Goal: Transaction & Acquisition: Purchase product/service

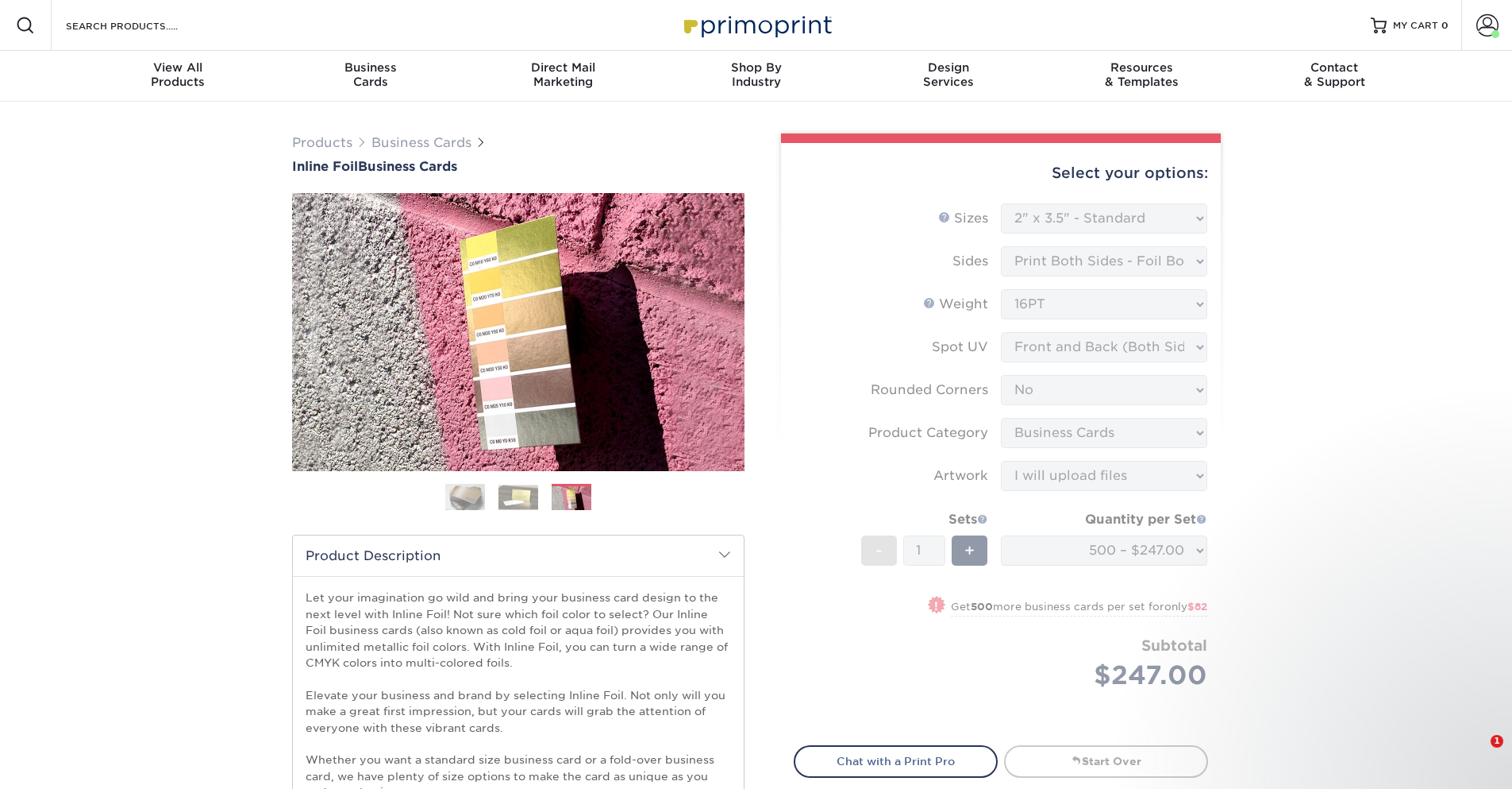
select select "2.00x3.50"
select select "0"
select select "3b5148f1-0588-4f88-a218-97bcfdce65c1"
select select "upload"
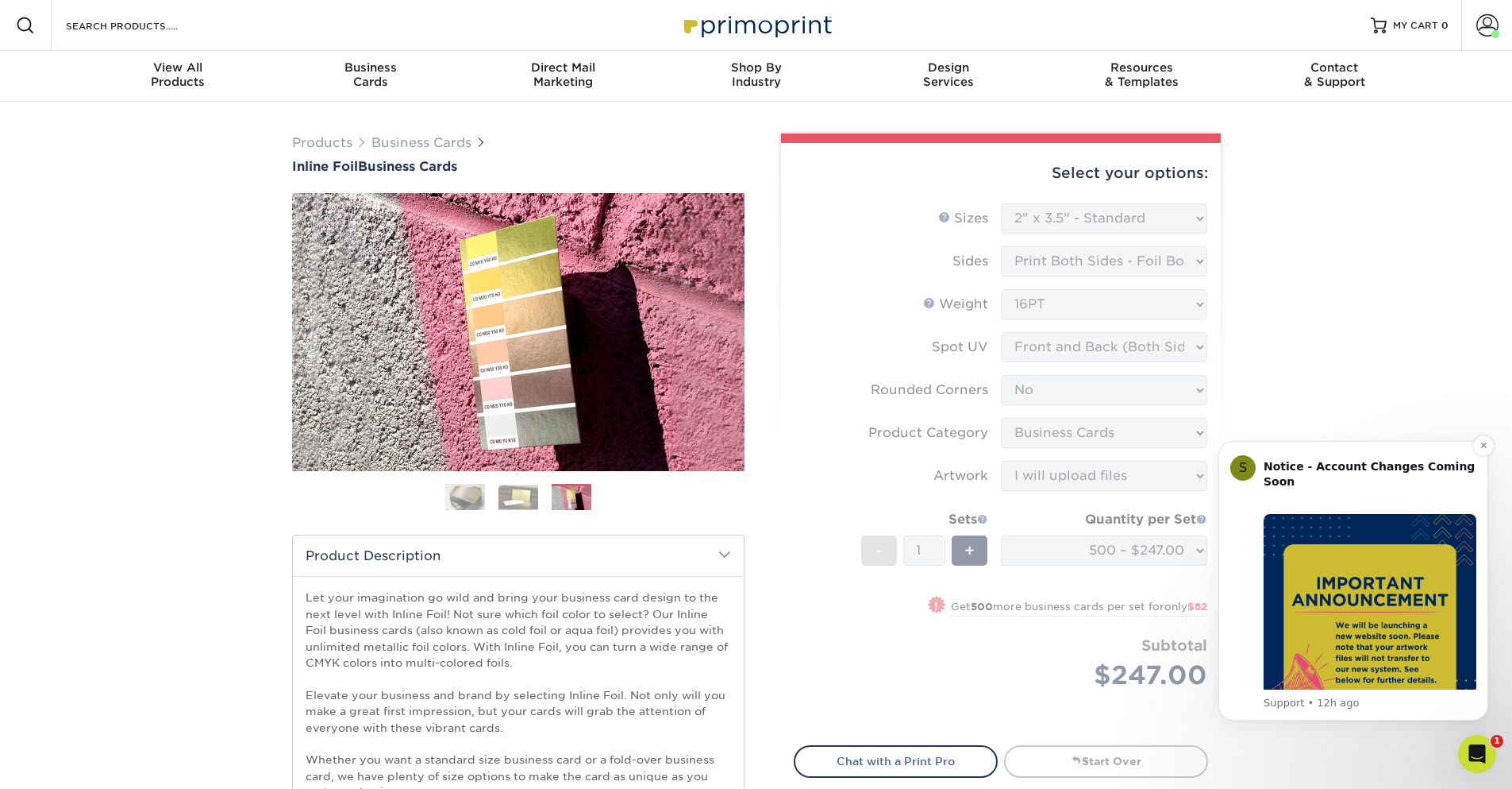
scroll to position [372, 0]
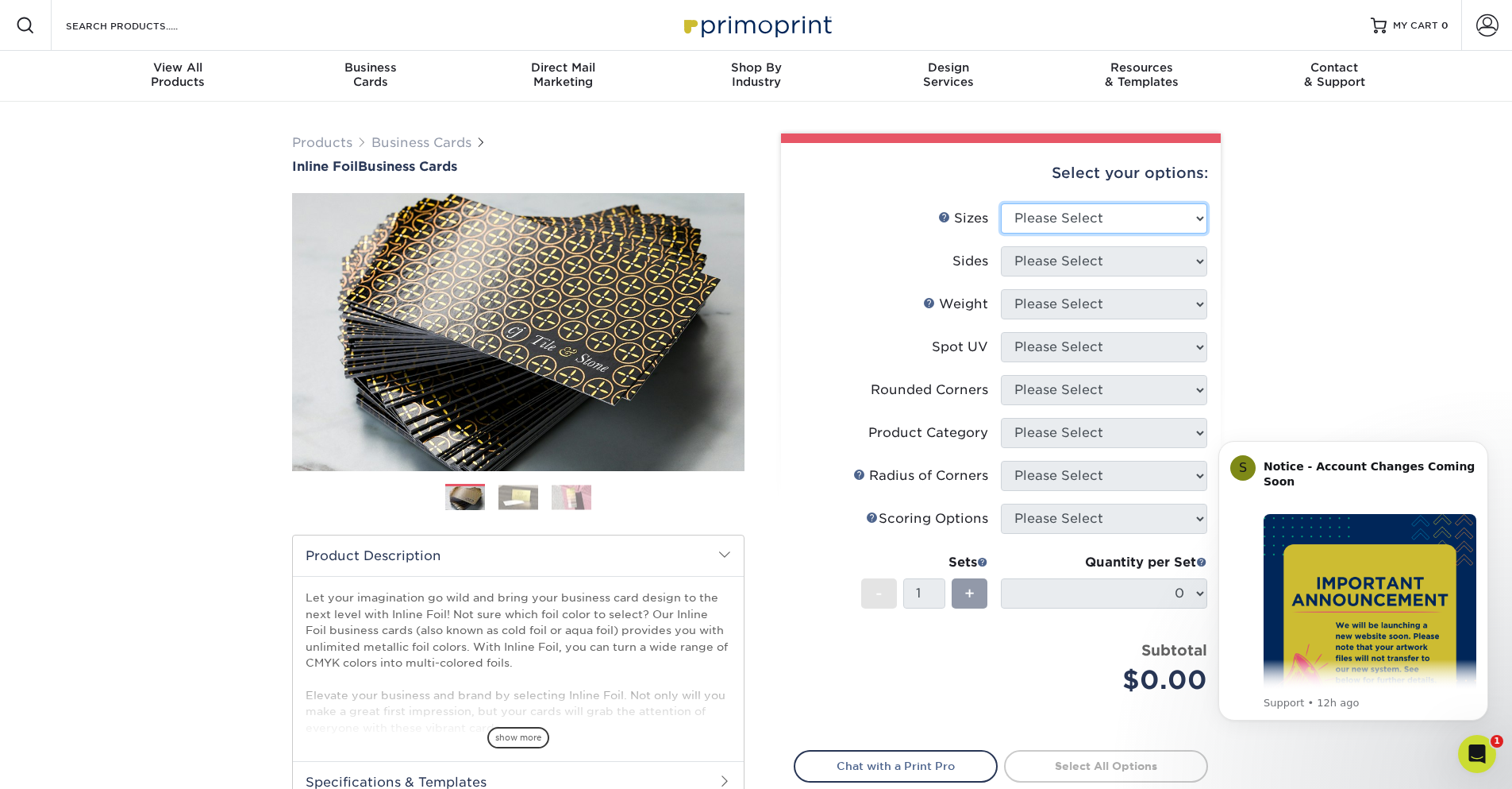
select select "2.00x3.50"
click at [1001, 203] on select "Please Select 1.5" x 3.5" - Mini 1.75" x 3.5" - Mini 2" x 2" - Square 2" x 3" -…" at bounding box center [1103, 218] width 206 height 30
select select "34527644-b4fd-4ffb-9092-1318eefcd9d9"
click at [1001, 246] on select "Please Select Print Both Sides - Foil Back Only Print Both Sides - Foil Both Si…" at bounding box center [1103, 261] width 206 height 30
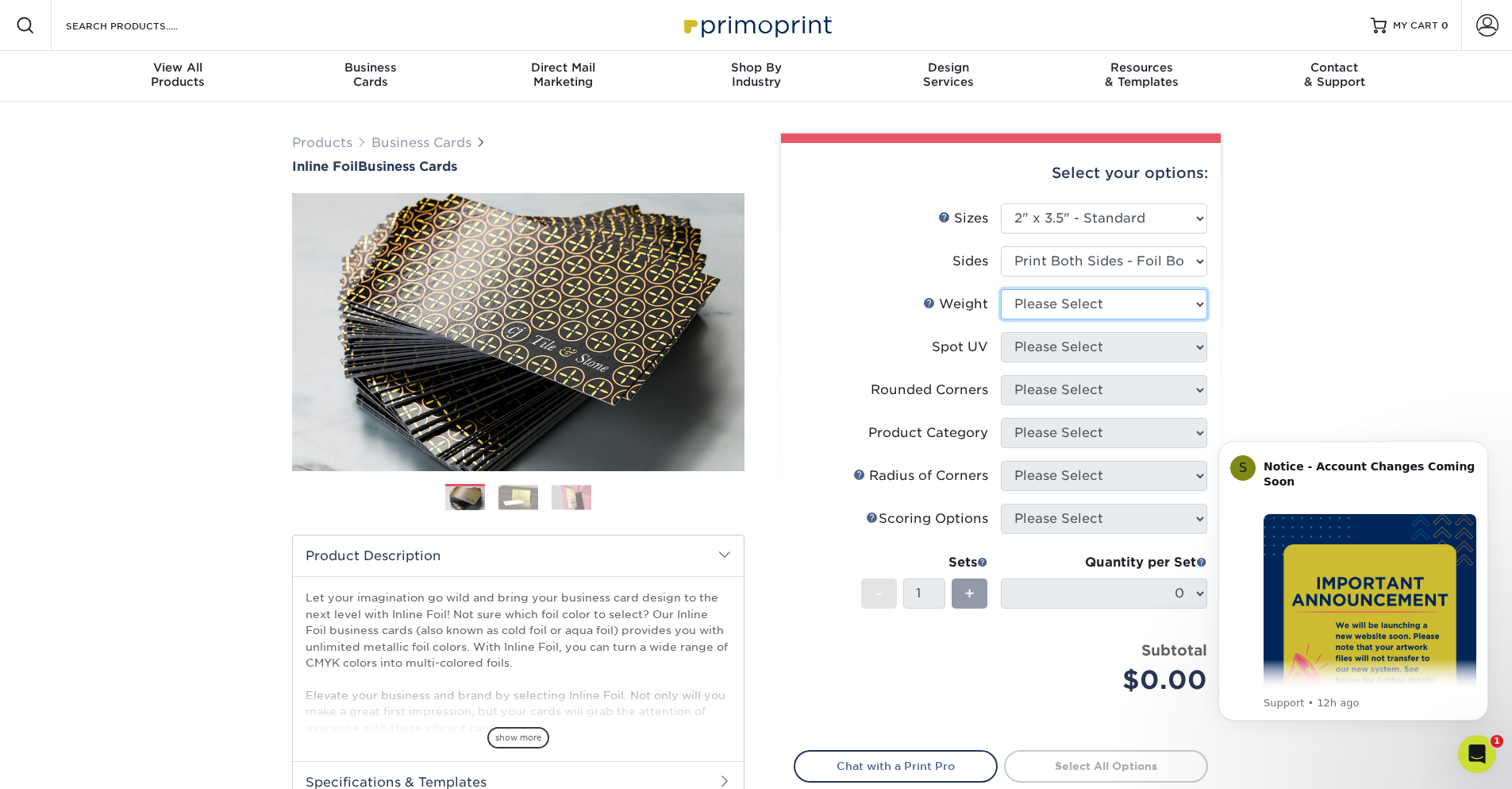
select select "16PT"
click at [1001, 289] on select "Please Select 16PT" at bounding box center [1103, 304] width 206 height 30
select select "0"
click at [1001, 332] on select "Please Select No Spot UV Front and Back (Both Sides) Front Only Back Only" at bounding box center [1103, 347] width 206 height 30
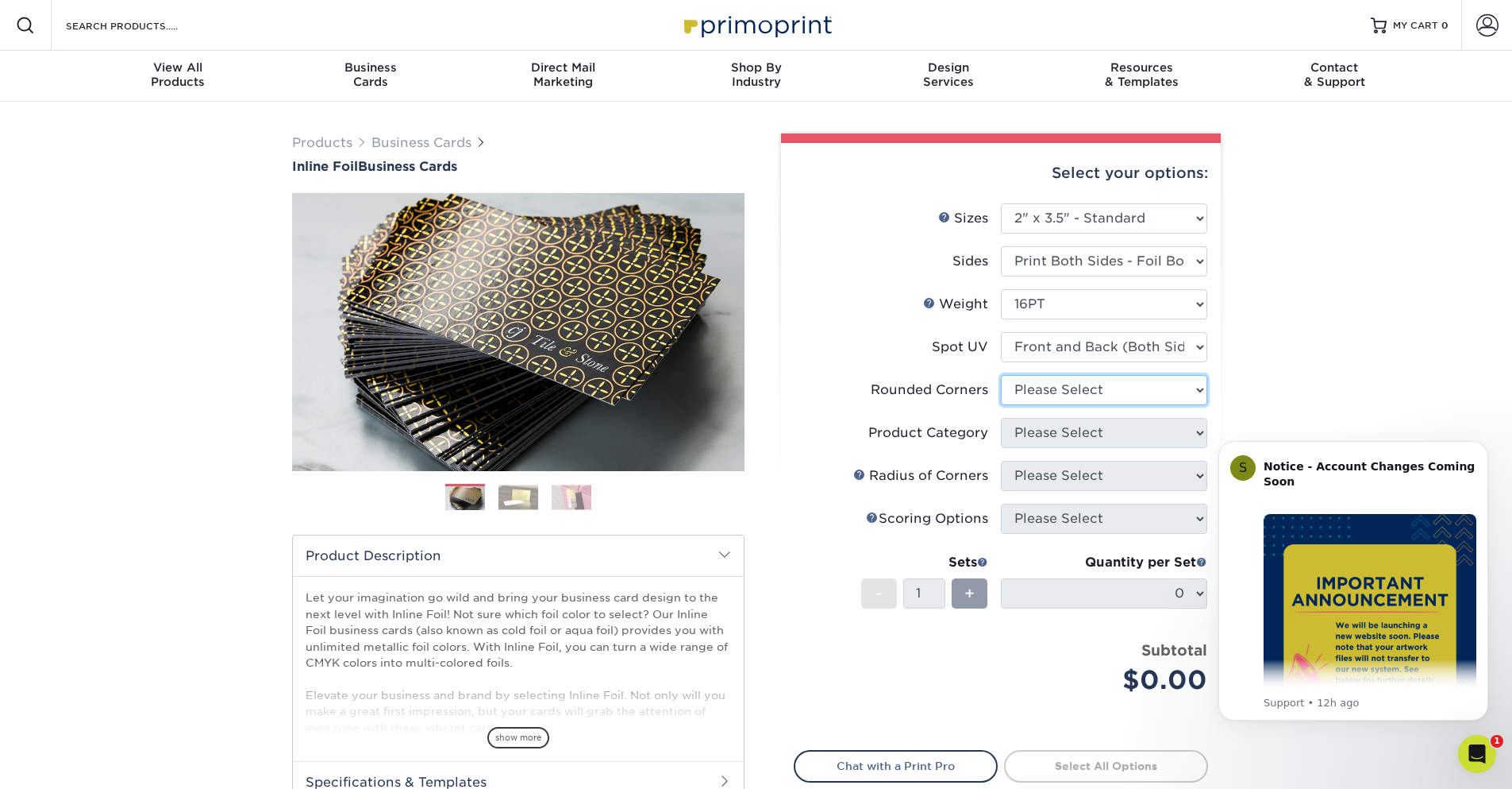
select select "0"
click at [1001, 375] on select "Please Select Yes - Round 2 Corners Yes - Round 4 Corners No" at bounding box center [1103, 390] width 206 height 30
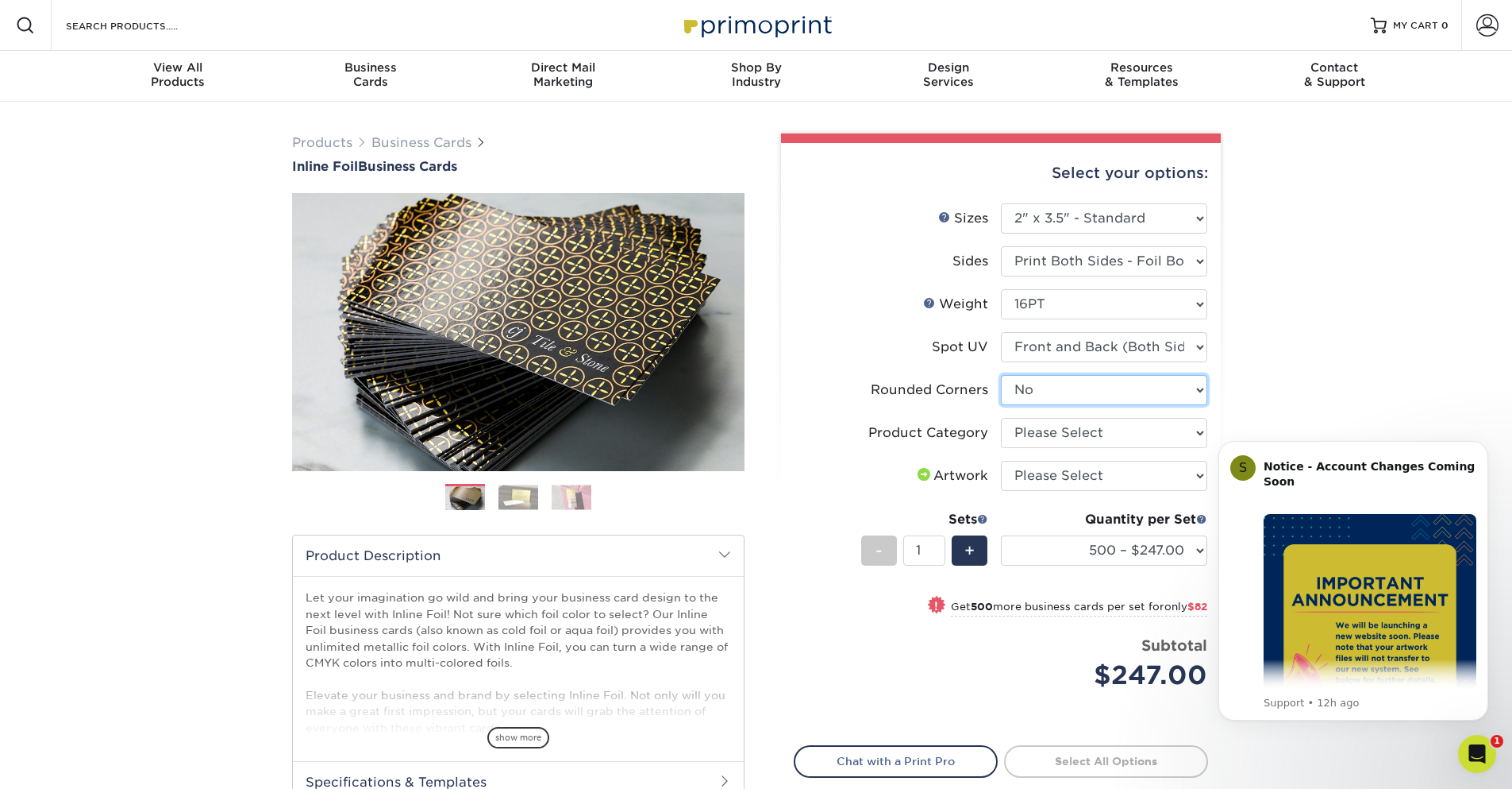
click at [1090, 384] on select "Please Select Yes - Round 2 Corners Yes - Round 4 Corners No" at bounding box center [1103, 390] width 206 height 30
select select "3b5148f1-0588-4f88-a218-97bcfdce65c1"
click at [1001, 418] on select "Please Select Business Cards" at bounding box center [1103, 433] width 206 height 30
select select "upload"
click at [1001, 461] on select "Please Select I will upload files I need a design - $100" at bounding box center [1103, 476] width 206 height 30
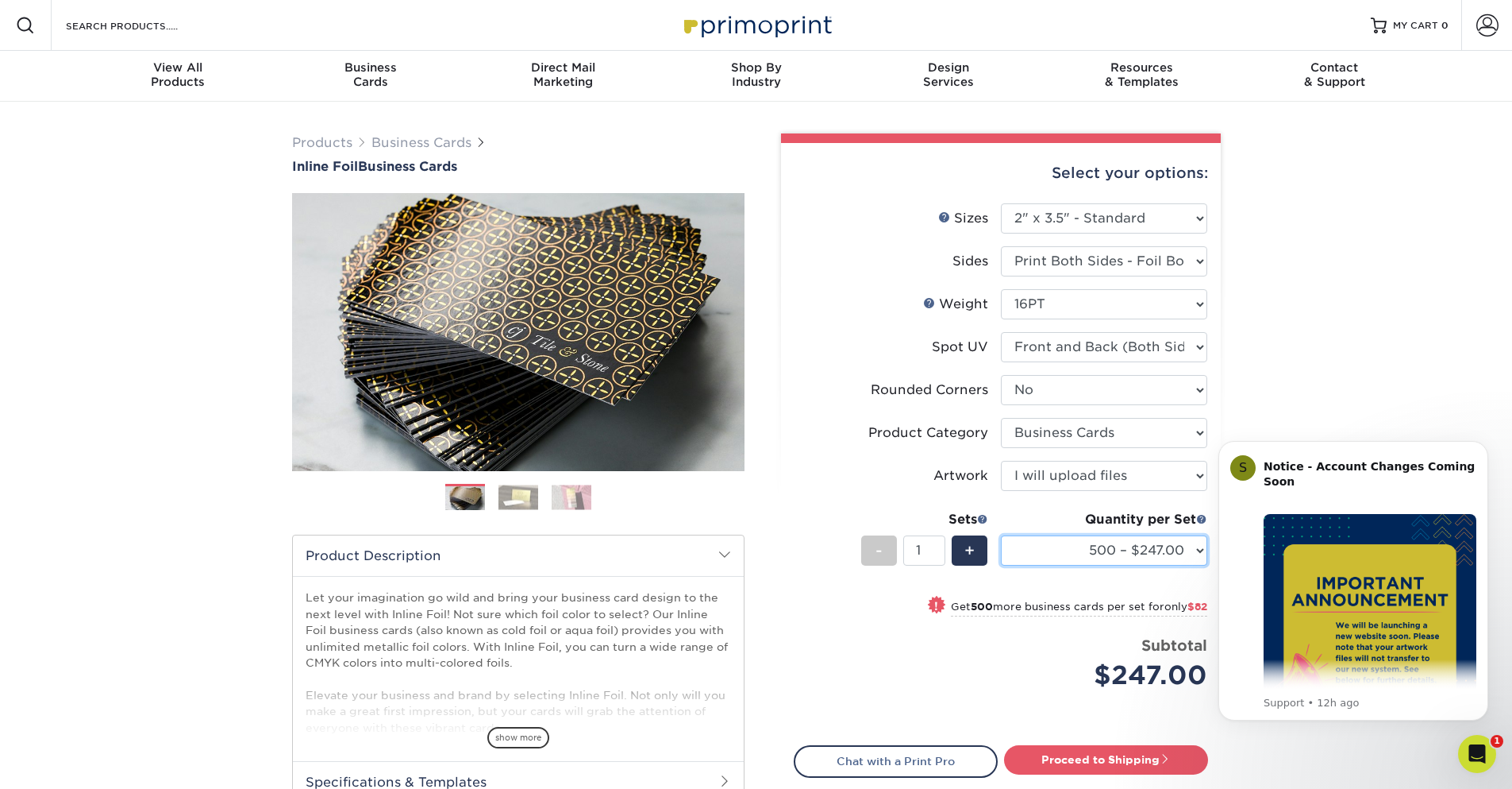
click at [1080, 561] on select "500 – $247.00 1000 – $329.00 2500 – $618.00 5000 – $884.00" at bounding box center [1103, 550] width 206 height 30
click at [1103, 759] on link "Proceed to Shipping" at bounding box center [1106, 759] width 204 height 28
type input "Set 1"
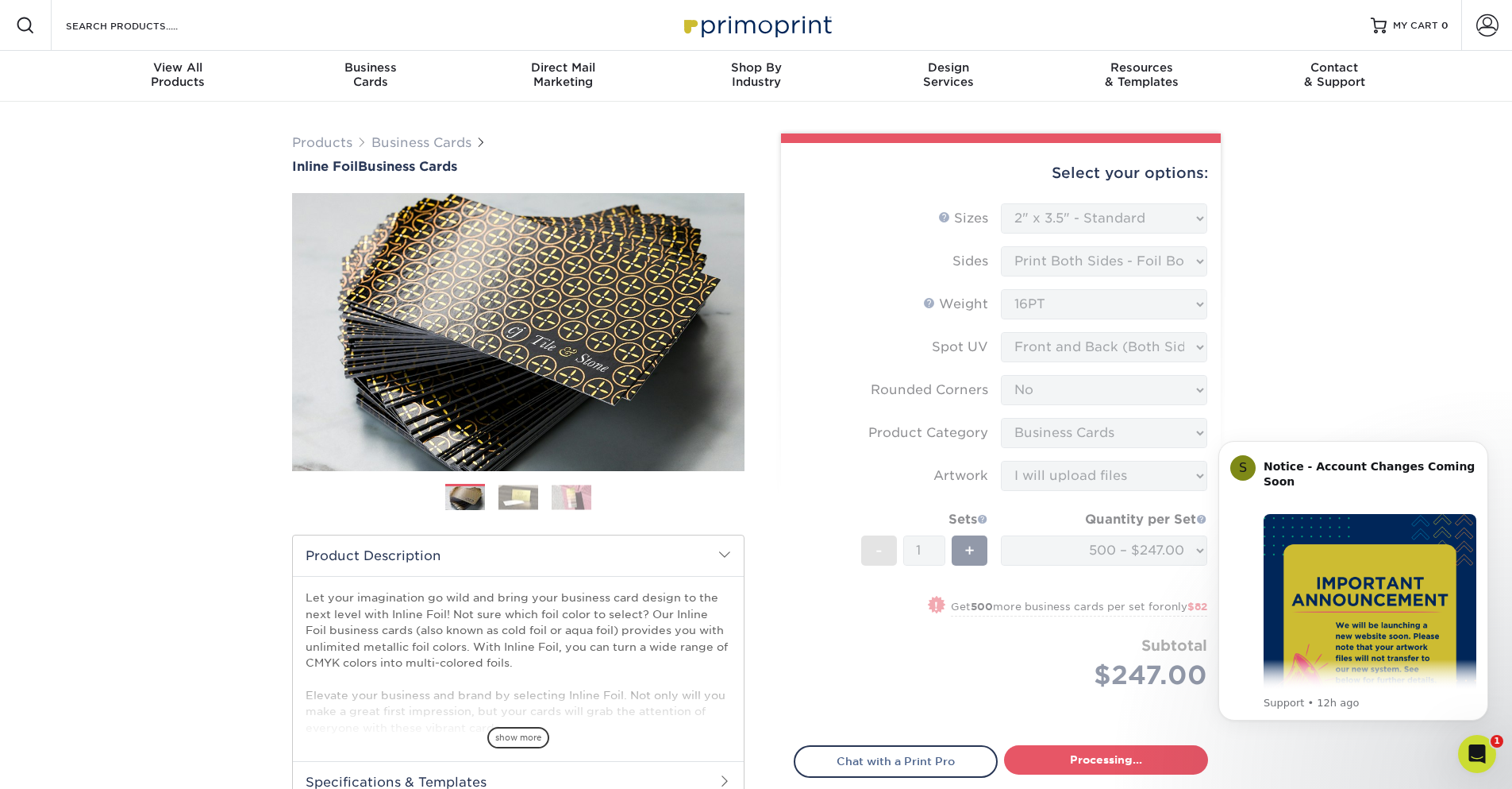
select select "cfd6dd33-ec58-4860-97ee-82685a2efcc3"
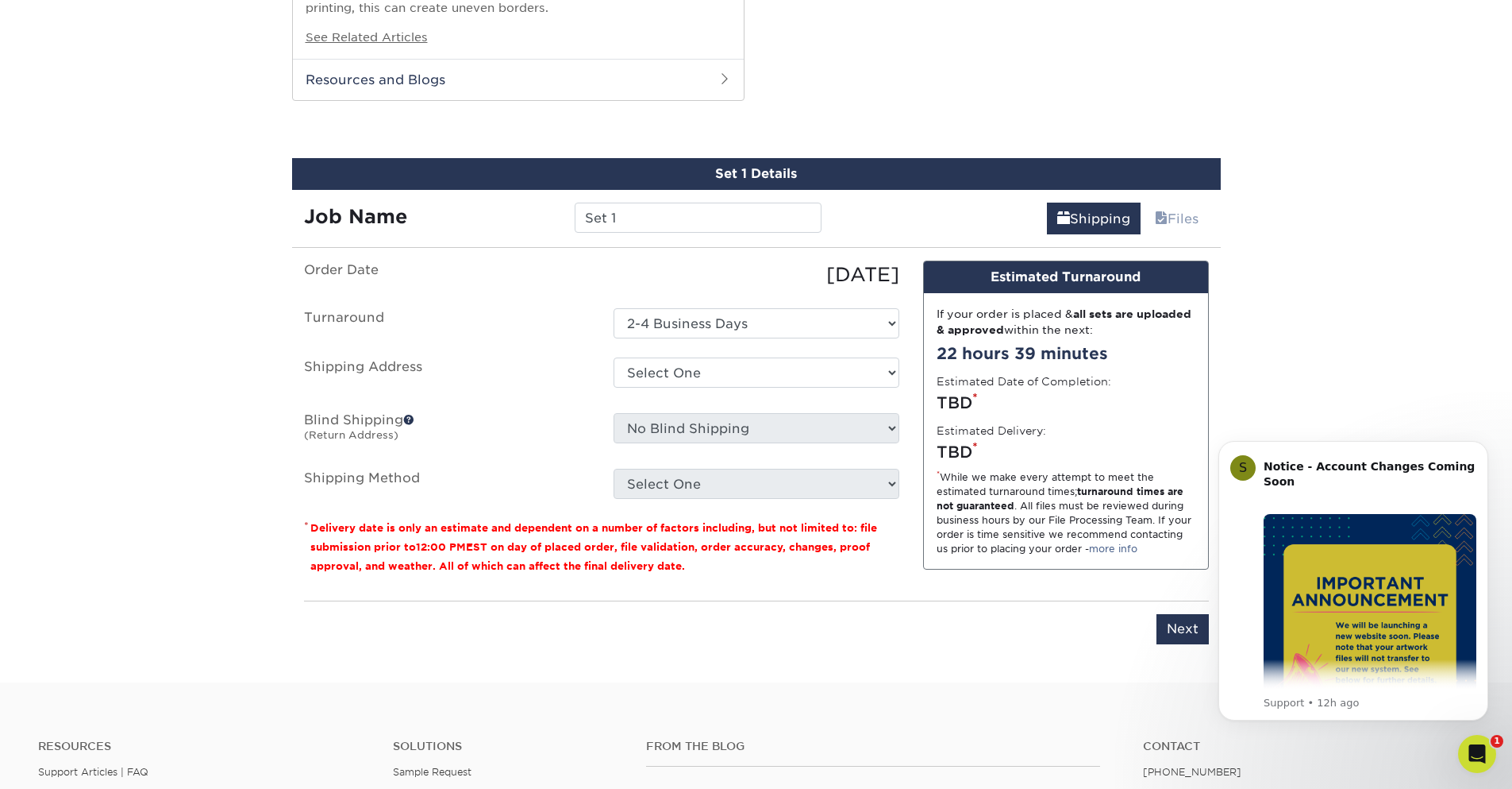
scroll to position [1104, 0]
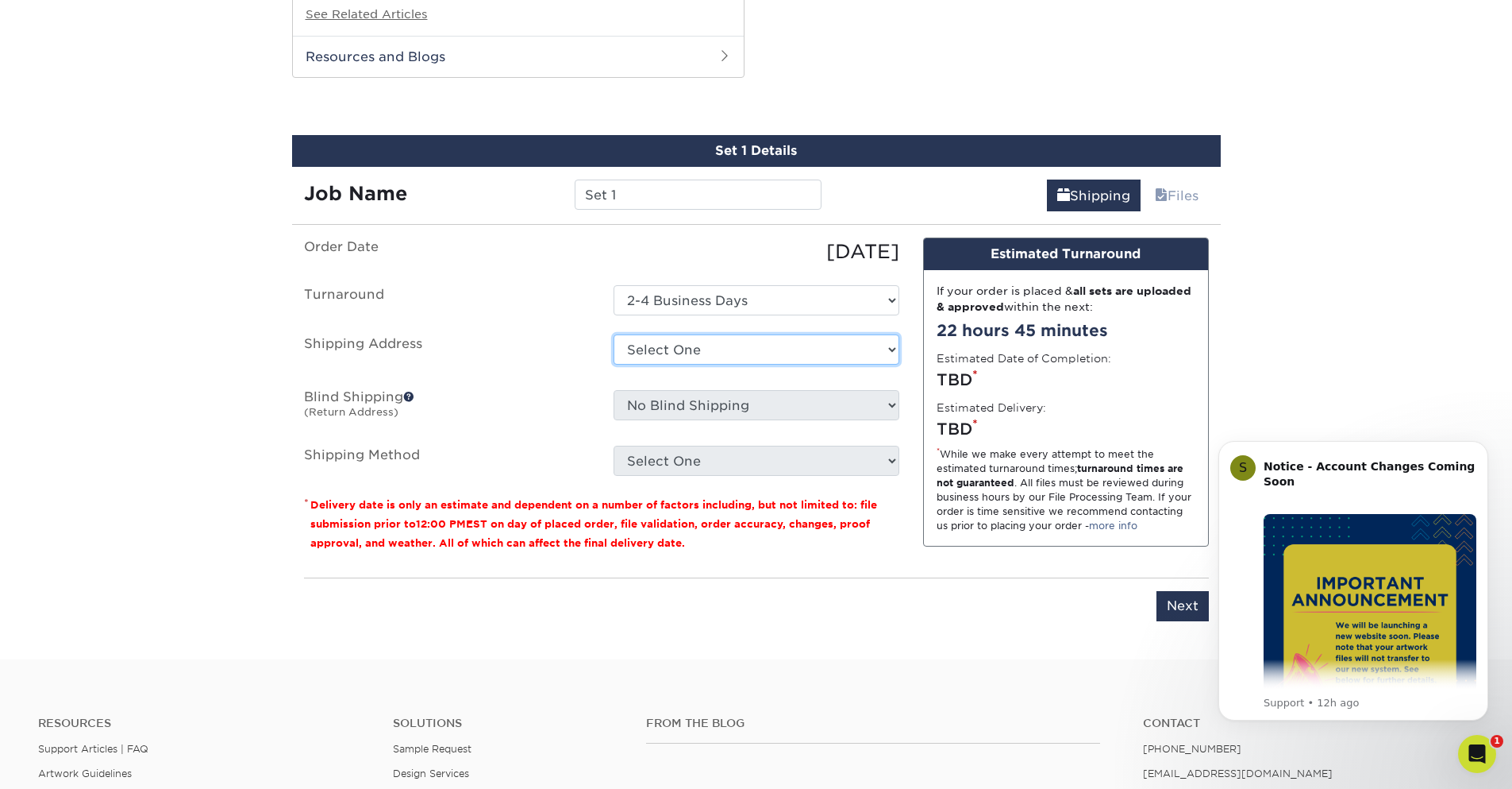
drag, startPoint x: 758, startPoint y: 355, endPoint x: 1415, endPoint y: 253, distance: 664.9
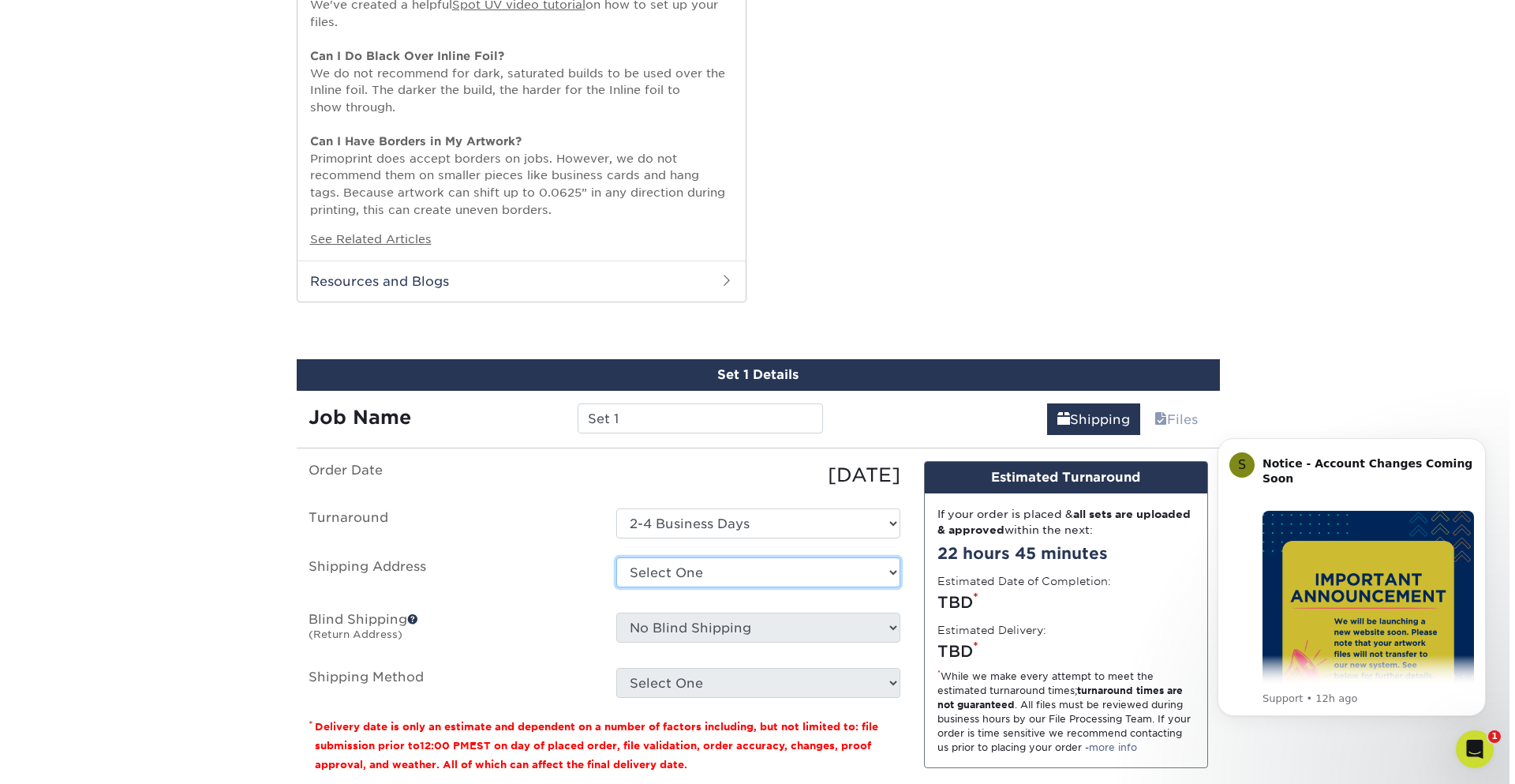
scroll to position [1041, 0]
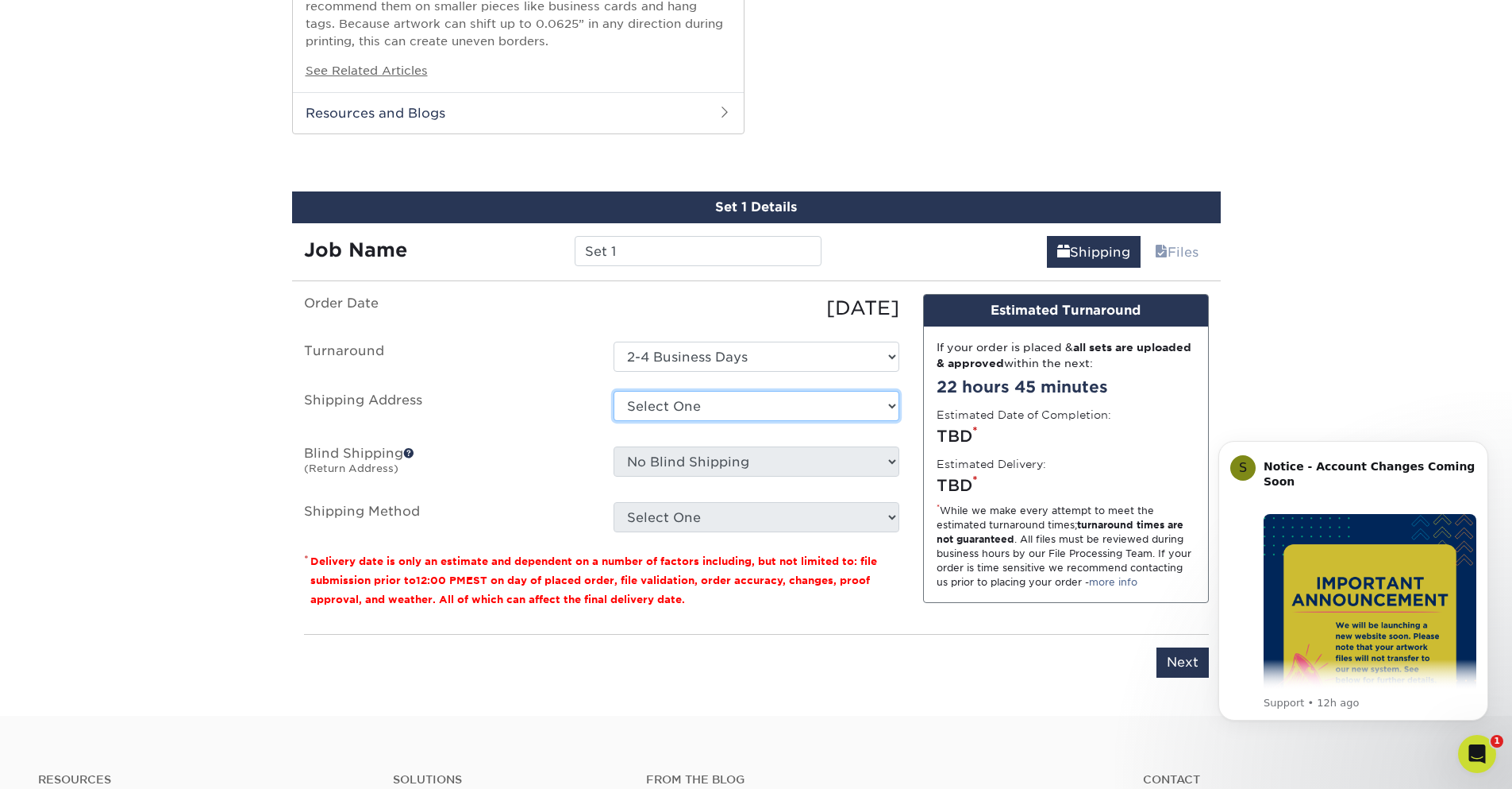
select select "newaddress"
click at [614, 391] on select "Select One + Add New Address - Login" at bounding box center [756, 405] width 286 height 30
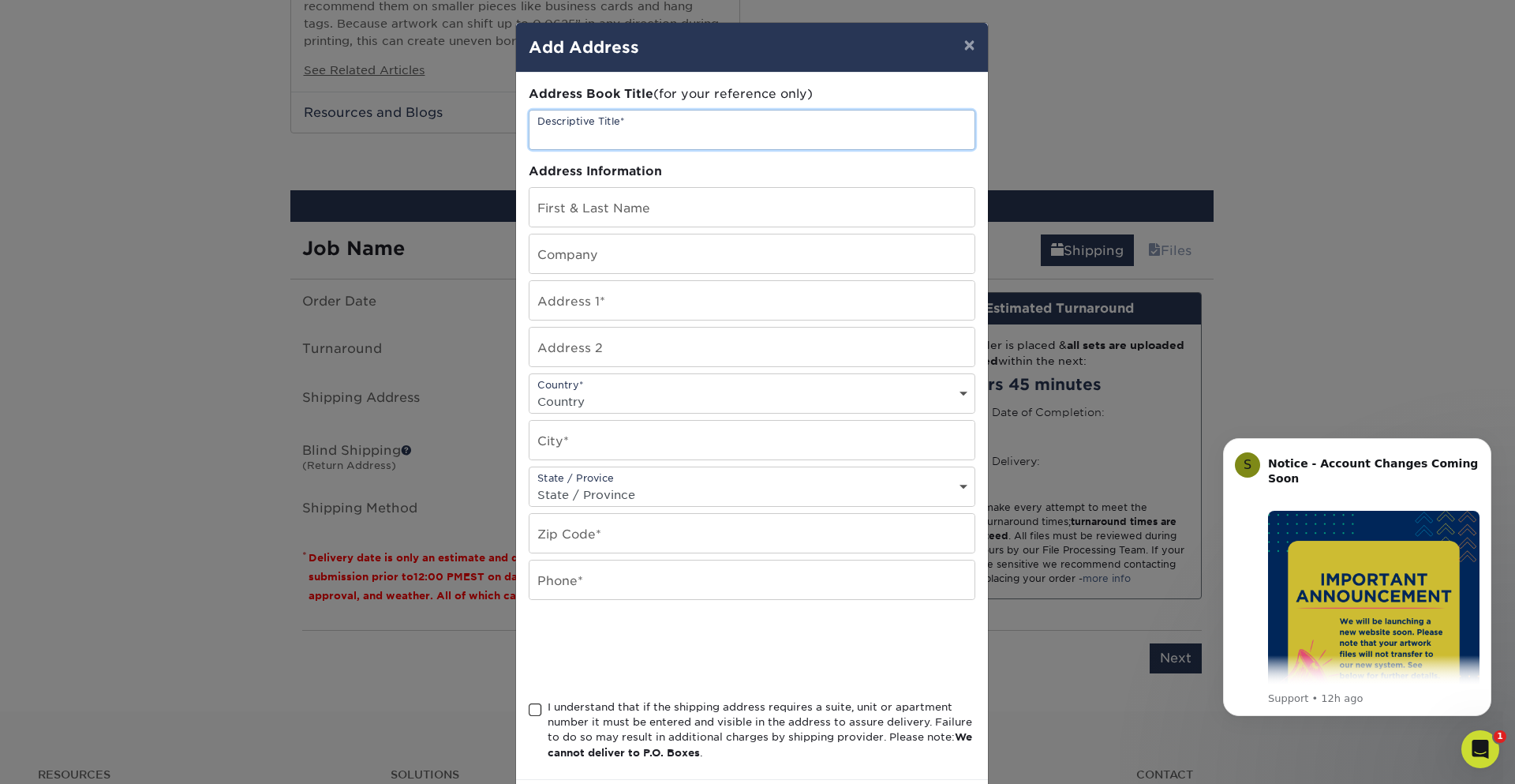
click at [616, 127] on input "text" at bounding box center [752, 130] width 445 height 39
type input "sym"
click at [600, 215] on input "text" at bounding box center [752, 208] width 445 height 39
type input "[PERSON_NAME]"
type input "343 Palos Verdes Blvd"
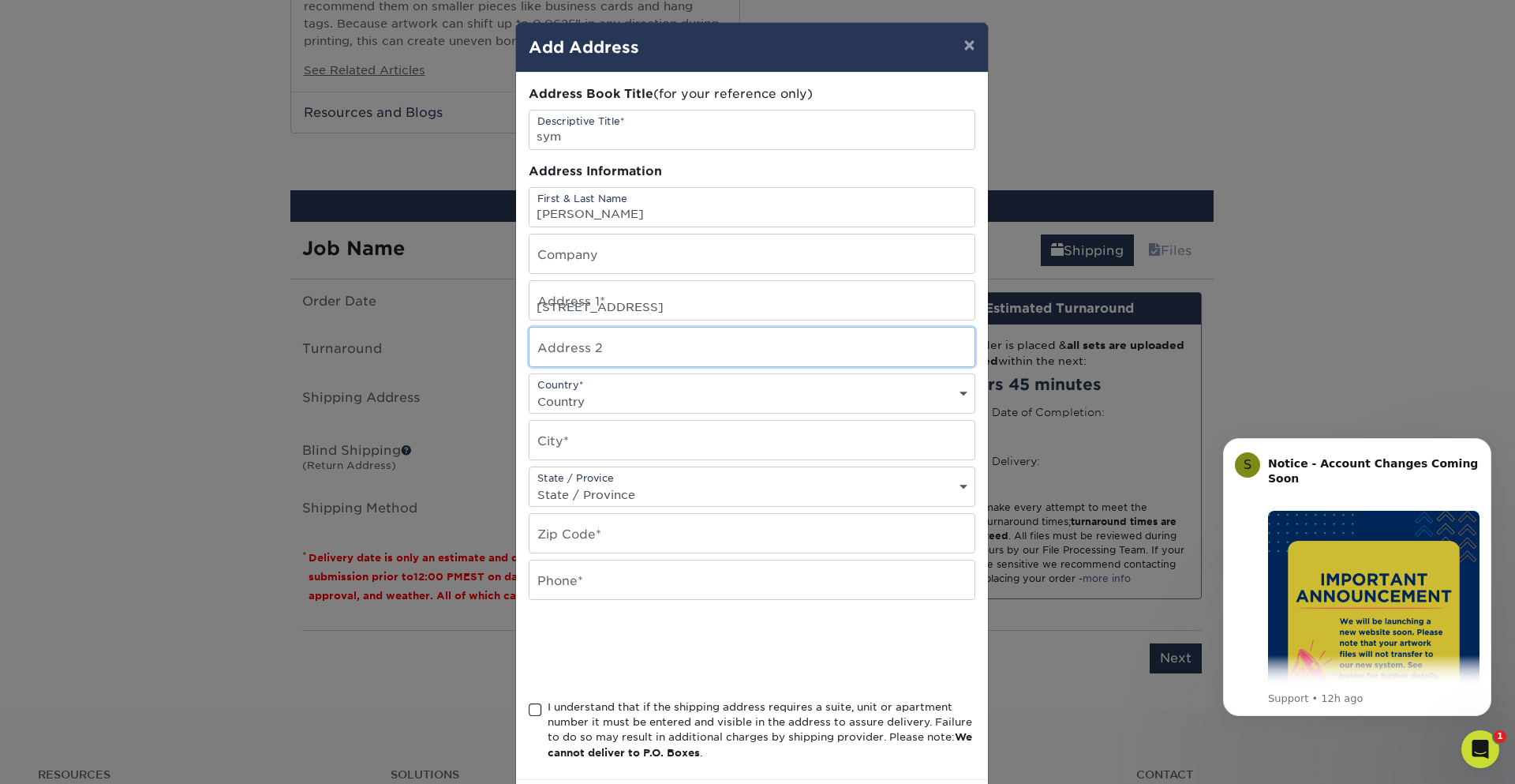
type input "Apt 32"
select select "US"
type input "Redondo Beach"
select select "CA"
type input "90277-6325"
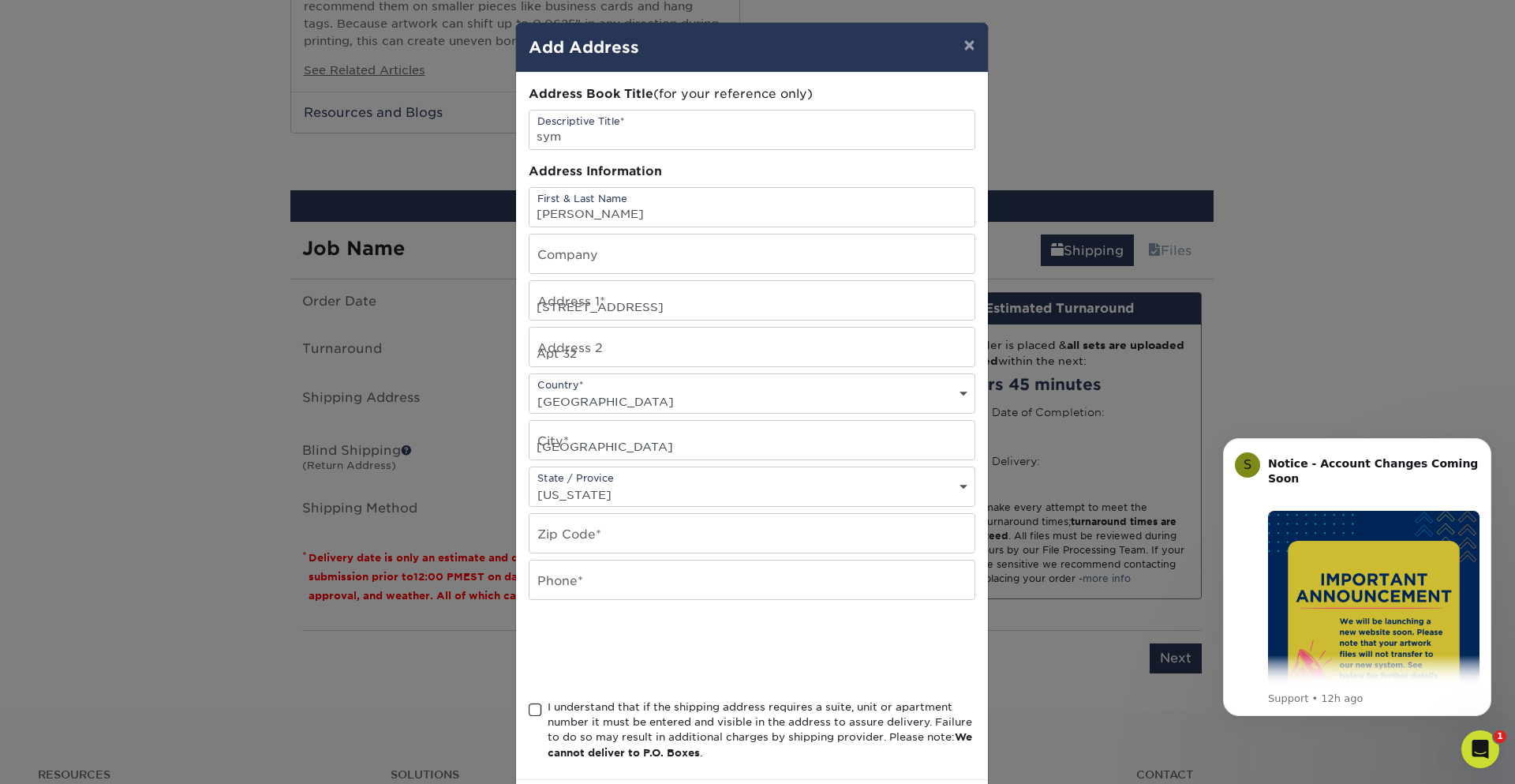
type input "6613092232"
click at [590, 350] on input "Apt 32" at bounding box center [752, 346] width 445 height 39
click at [693, 294] on input "343 Palos Verdes Blvd" at bounding box center [752, 301] width 445 height 39
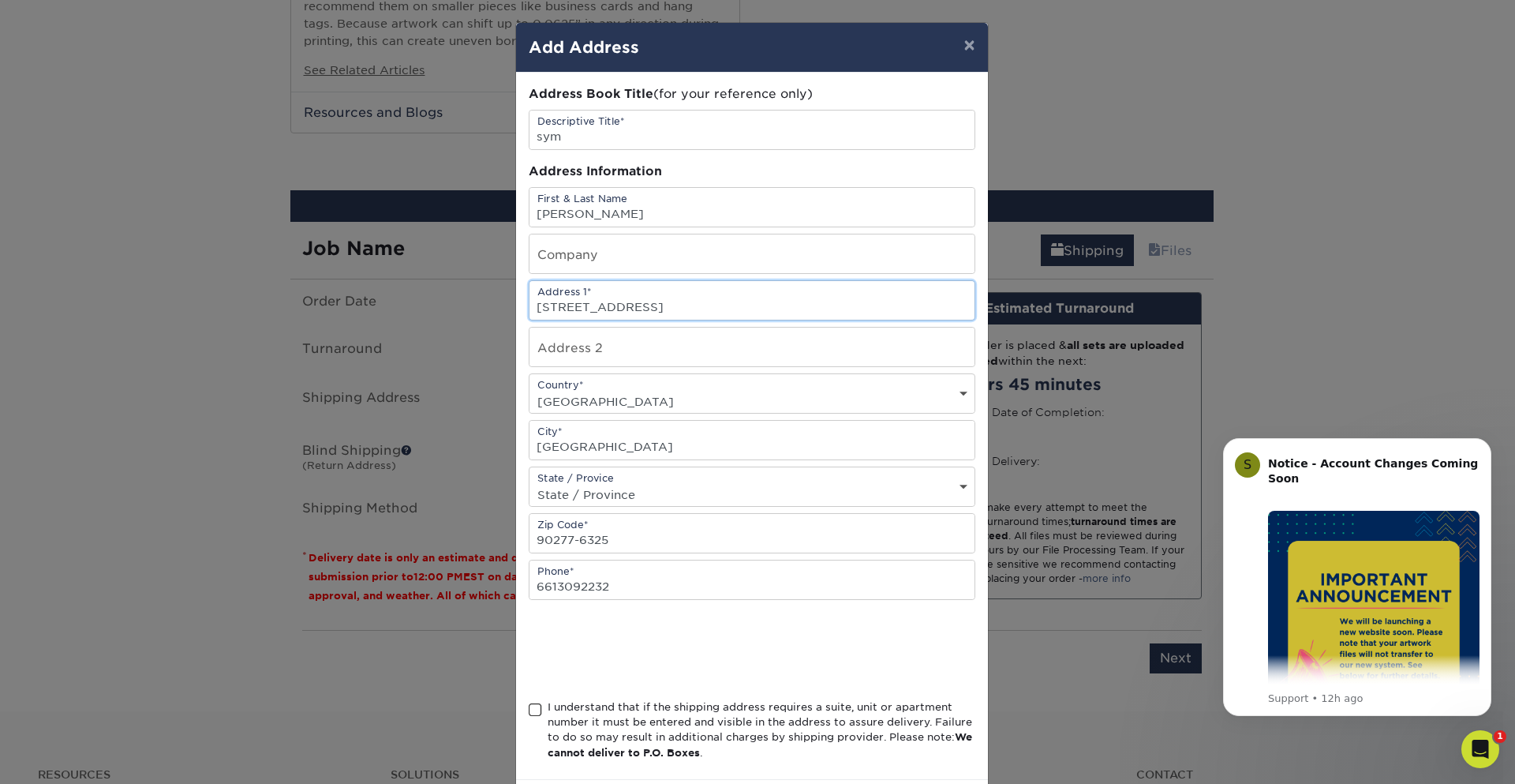
click at [693, 303] on input "343 Palos Verdes Blvd" at bounding box center [752, 301] width 445 height 39
paste input "Apt 32"
type input "[STREET_ADDRESS]"
click at [588, 545] on input "90277-6325" at bounding box center [752, 533] width 445 height 39
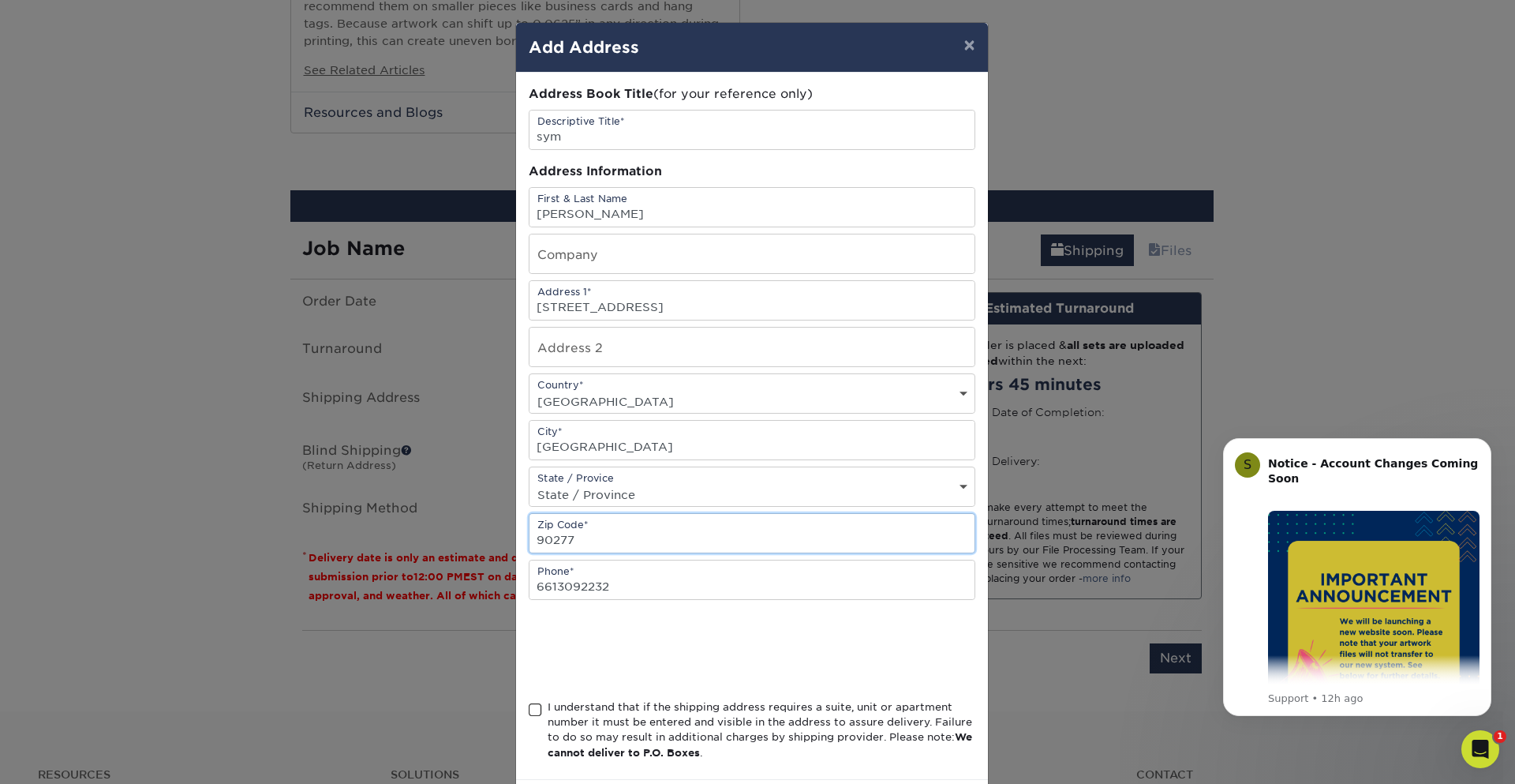
type input "90277"
click at [845, 650] on div at bounding box center [752, 649] width 446 height 61
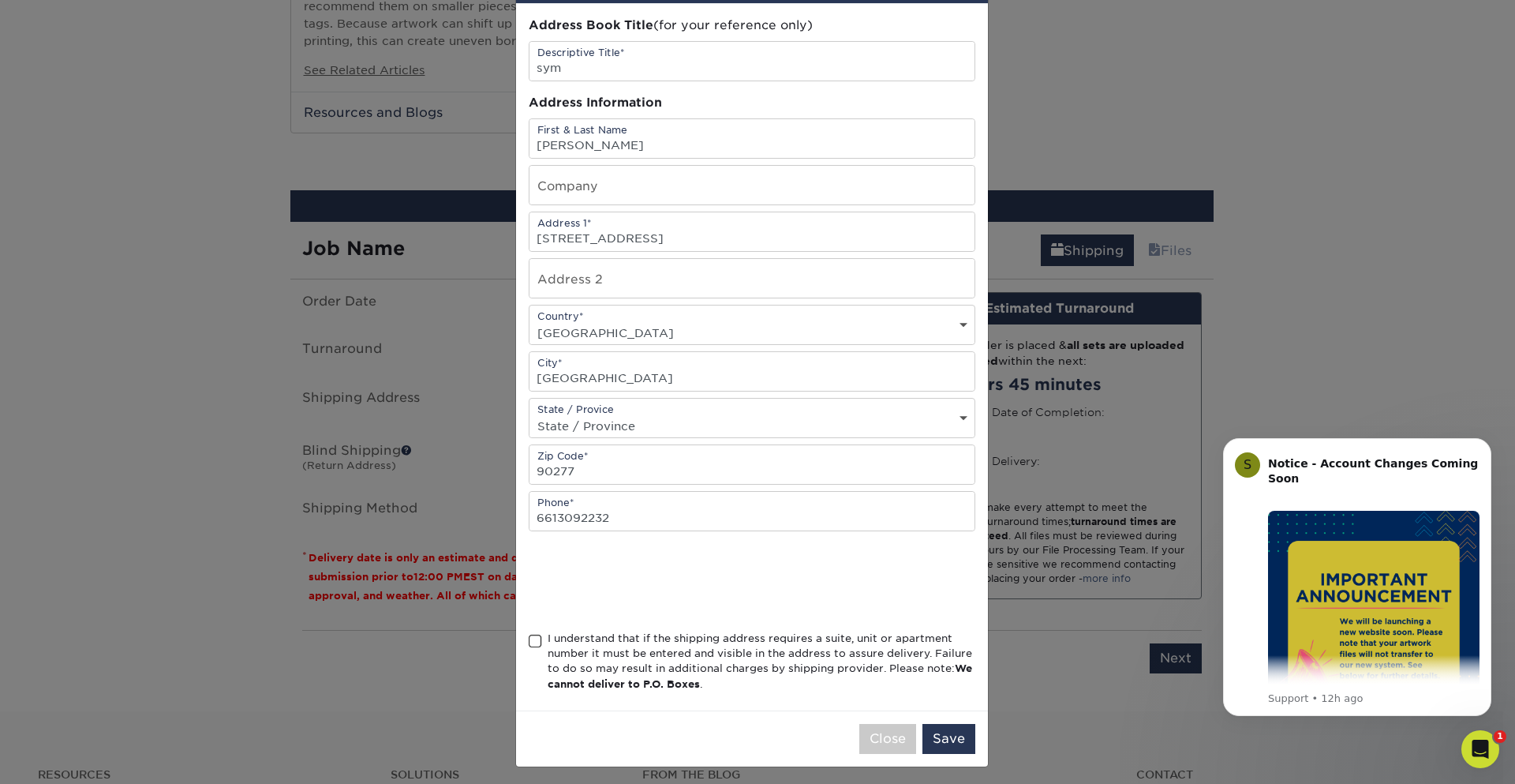
scroll to position [74, 0]
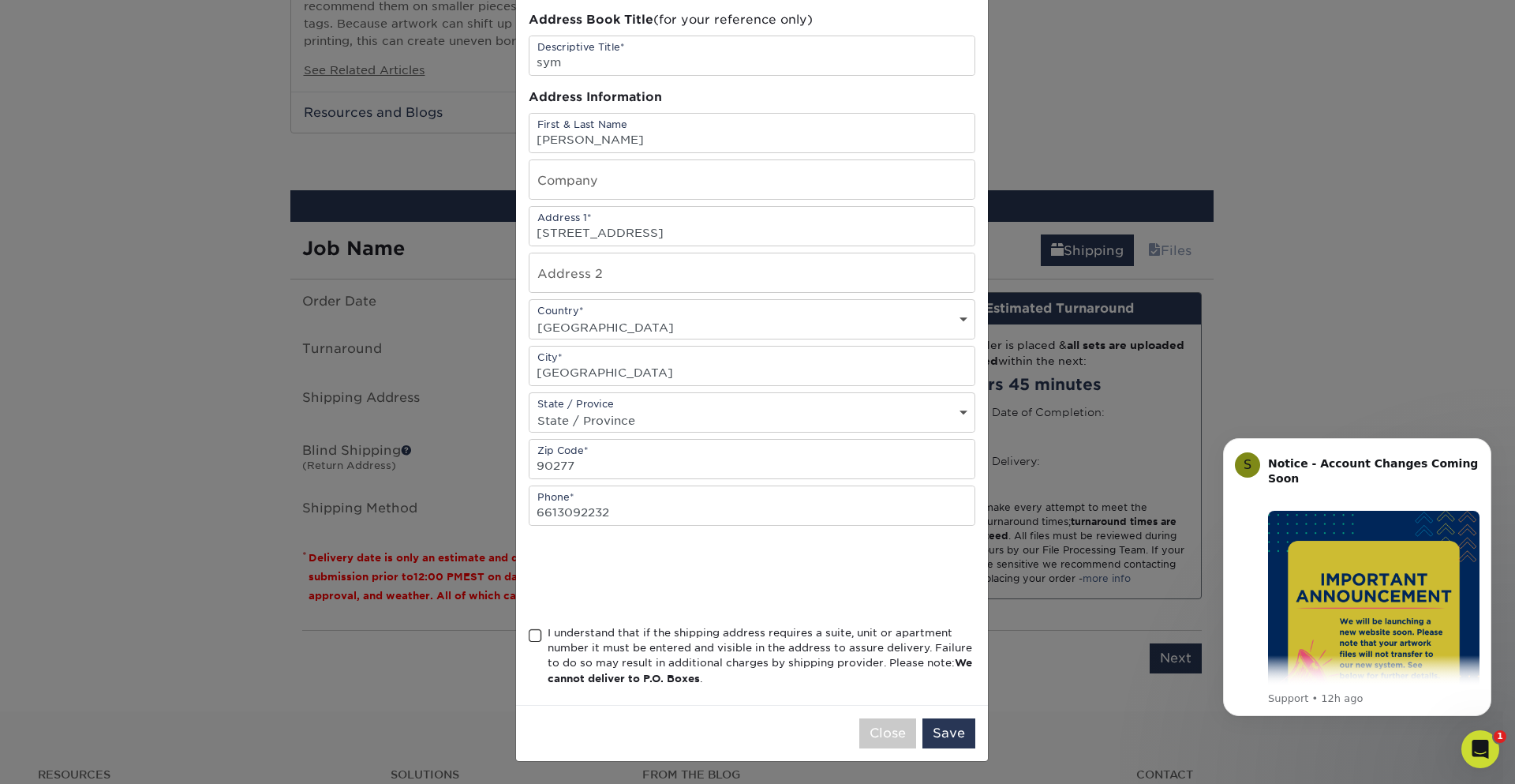
click at [529, 635] on span at bounding box center [536, 635] width 14 height 15
click at [0, 0] on input "I understand that if the shipping address requires a suite, unit or apartment n…" at bounding box center [0, 0] width 0 height 0
click at [573, 183] on input "text" at bounding box center [752, 180] width 445 height 39
click at [615, 188] on input "text" at bounding box center [752, 180] width 445 height 39
type input "SymBizzNet LLC"
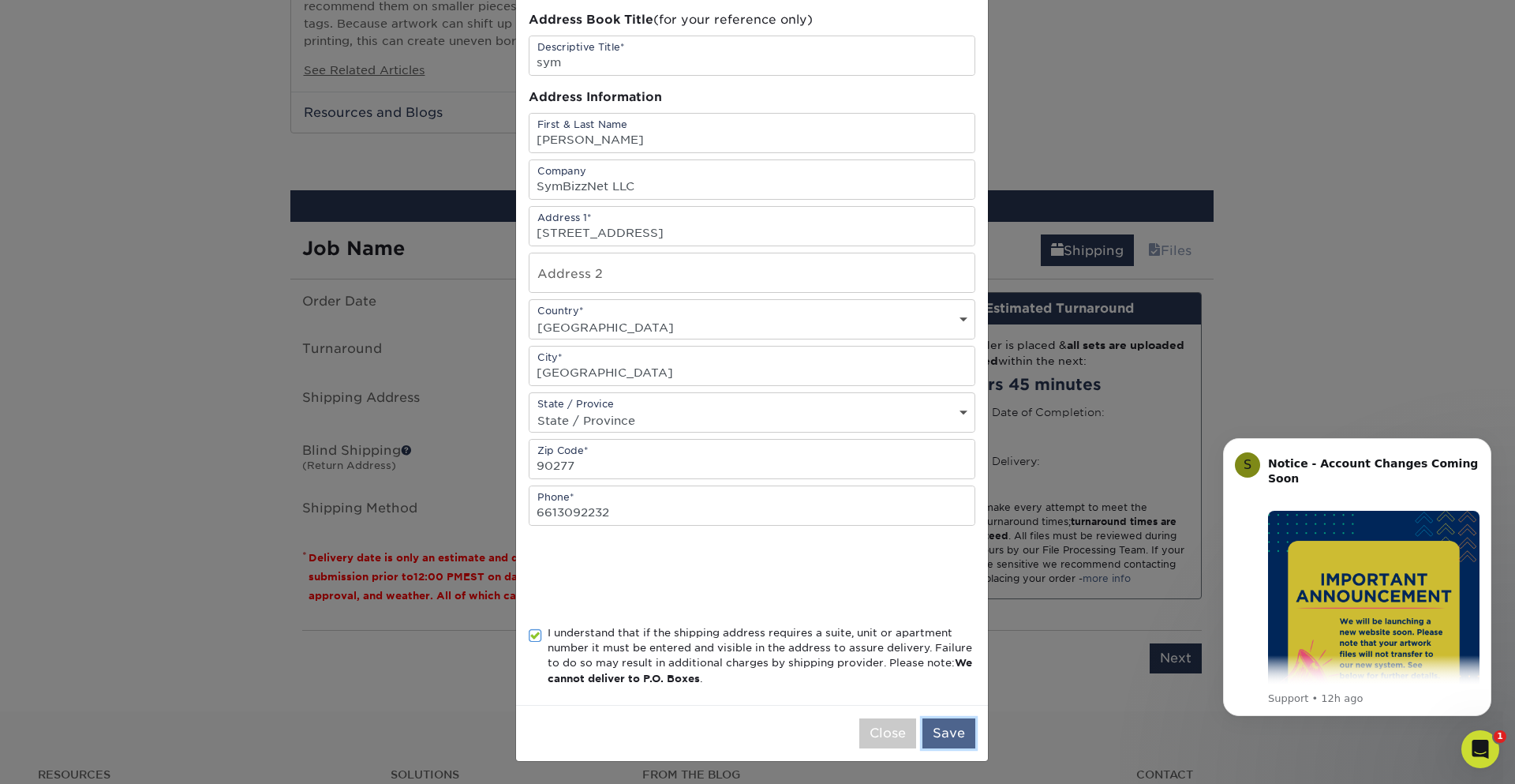
click at [940, 742] on button "Save" at bounding box center [949, 733] width 52 height 30
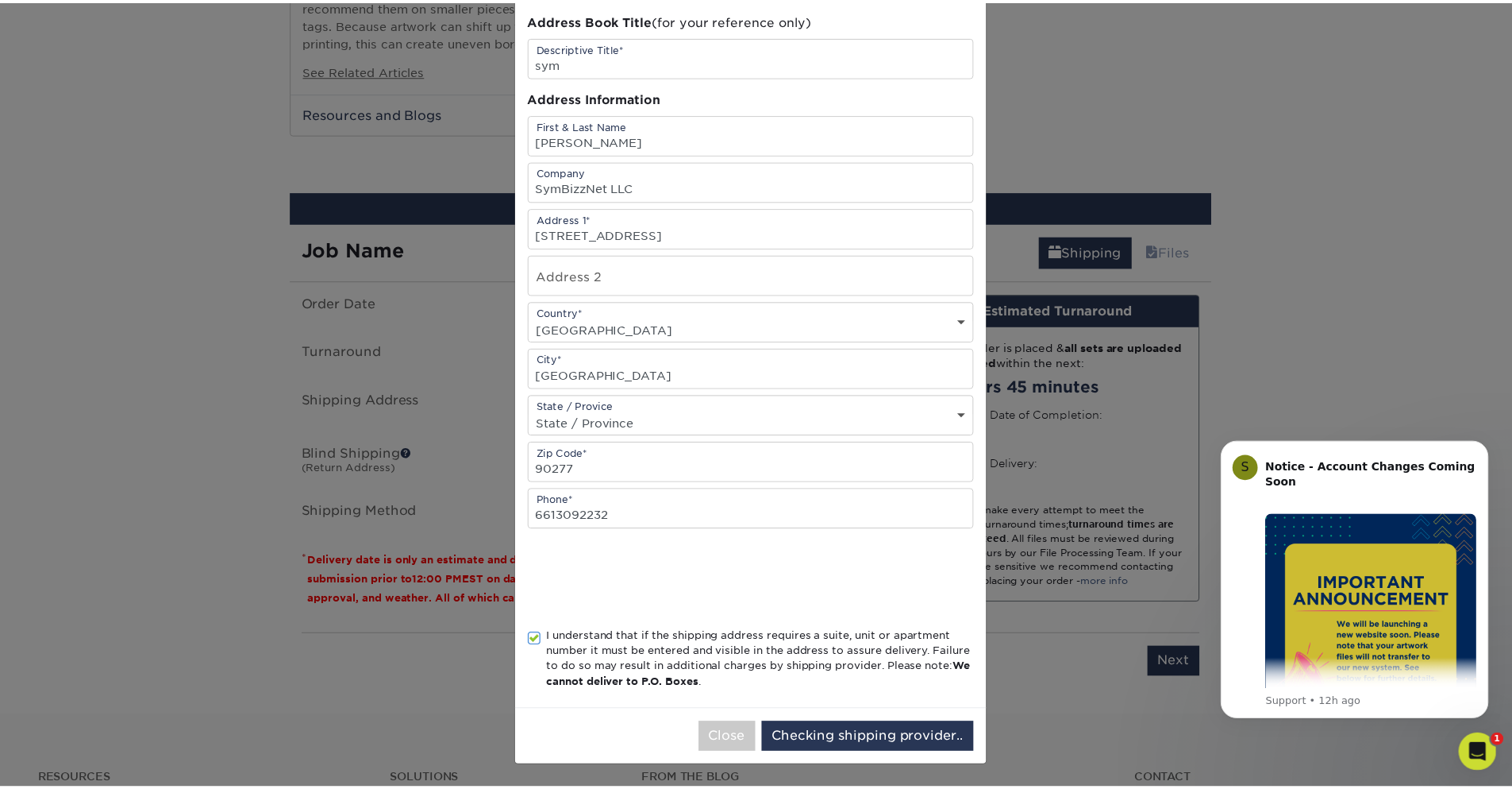
scroll to position [0, 0]
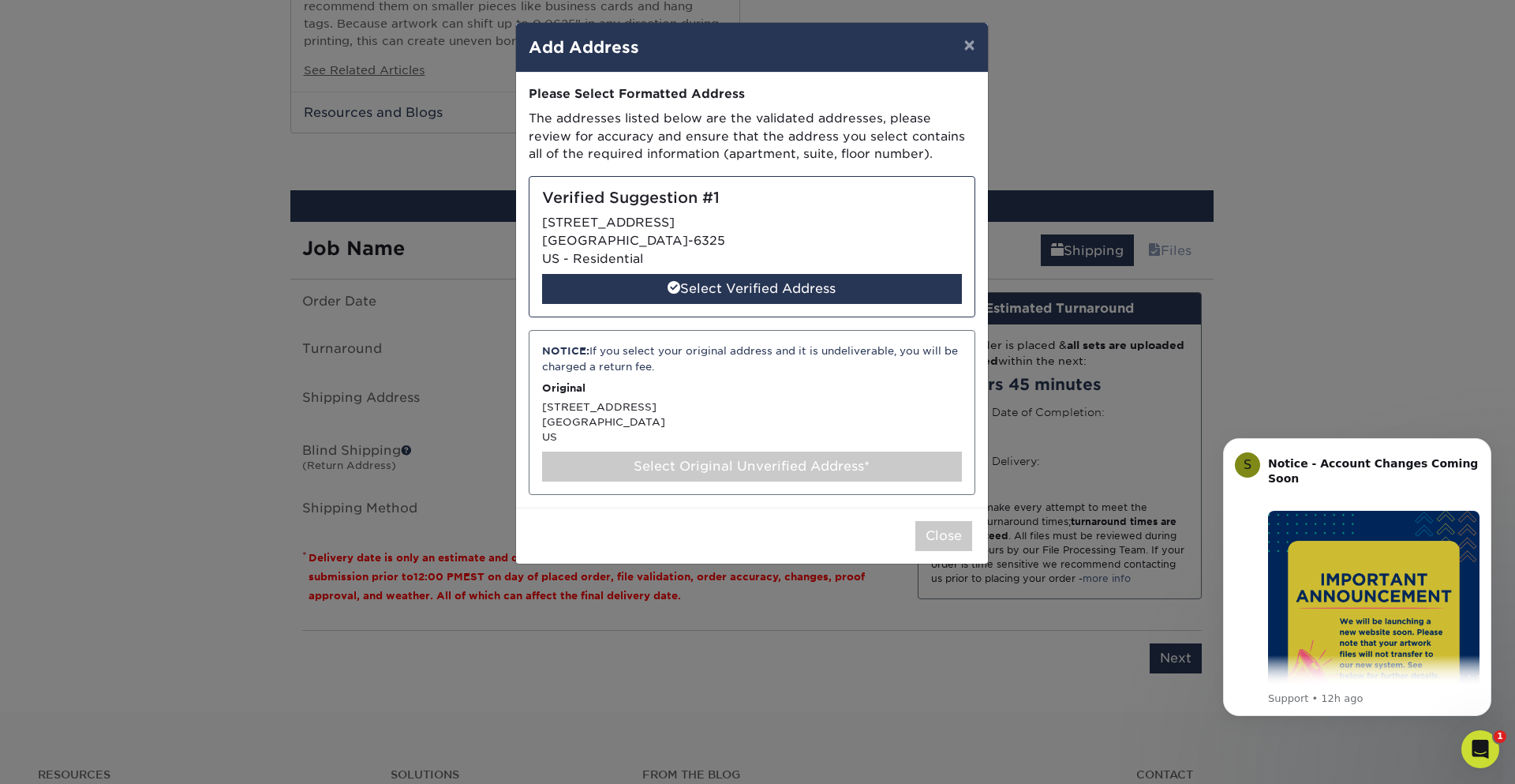
click at [758, 464] on div "Select Original Unverified Address*" at bounding box center [752, 466] width 420 height 30
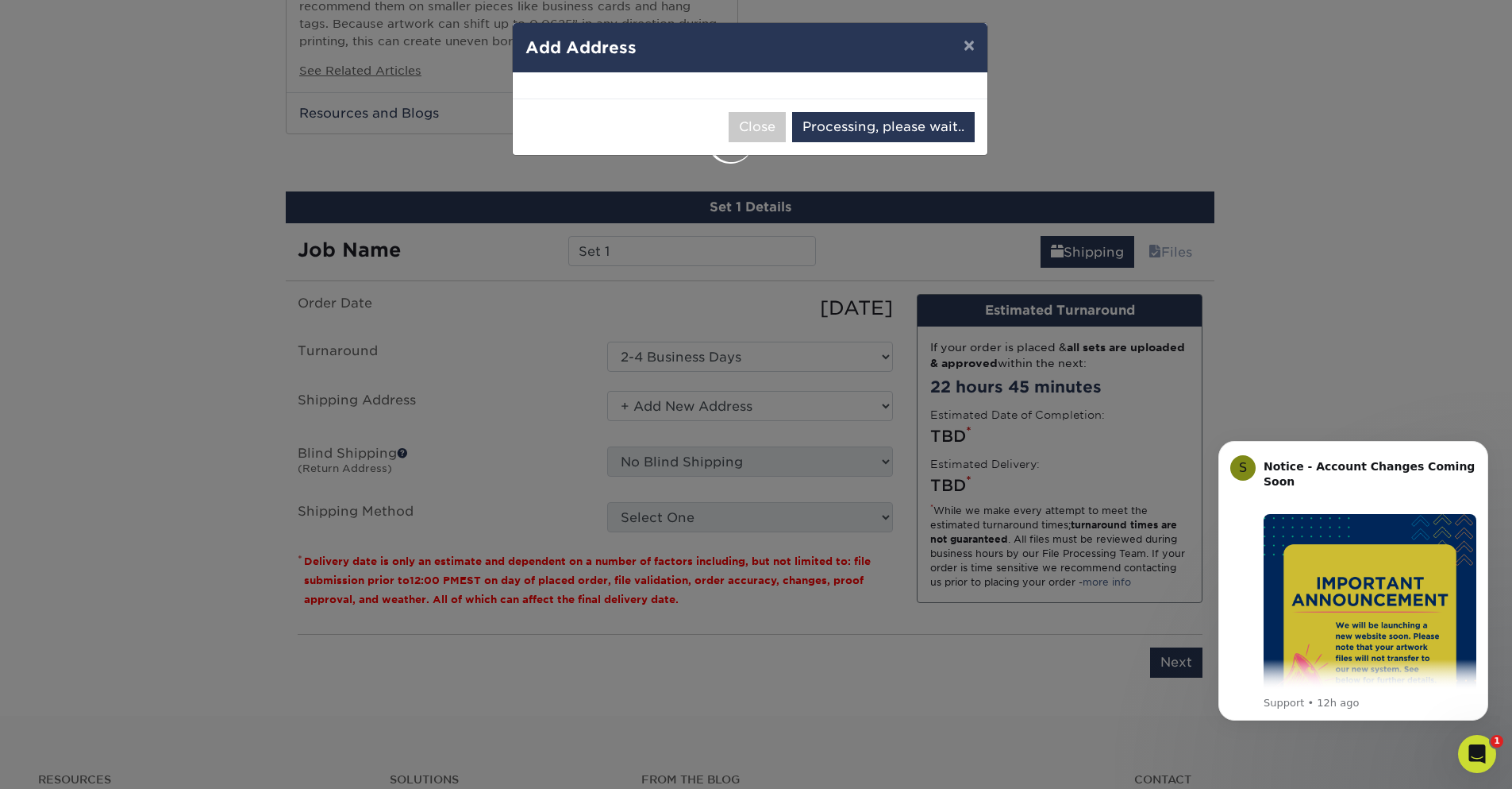
select select "285394"
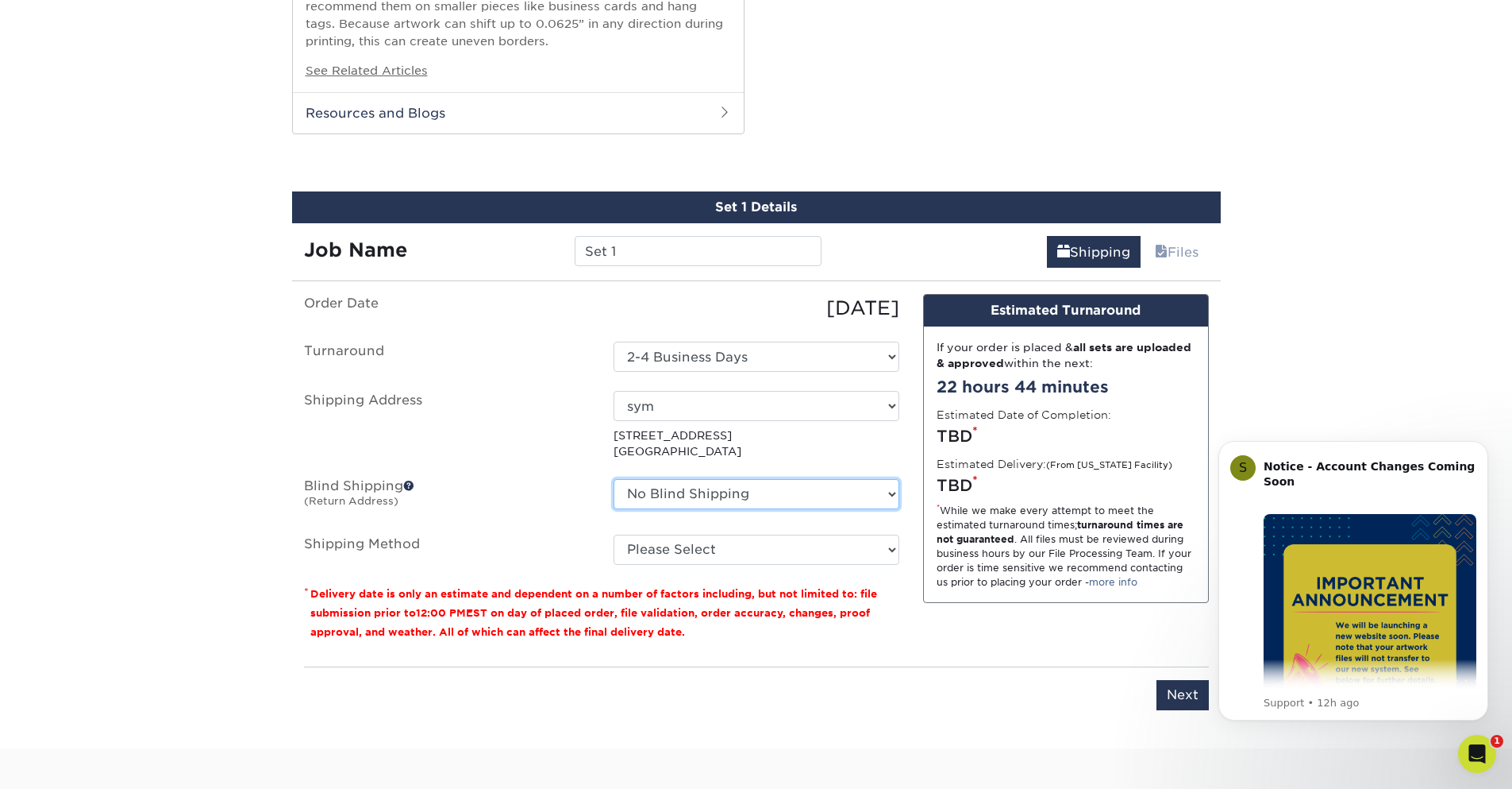
click at [803, 494] on select "No Blind Shipping + Add New Address" at bounding box center [756, 493] width 286 height 30
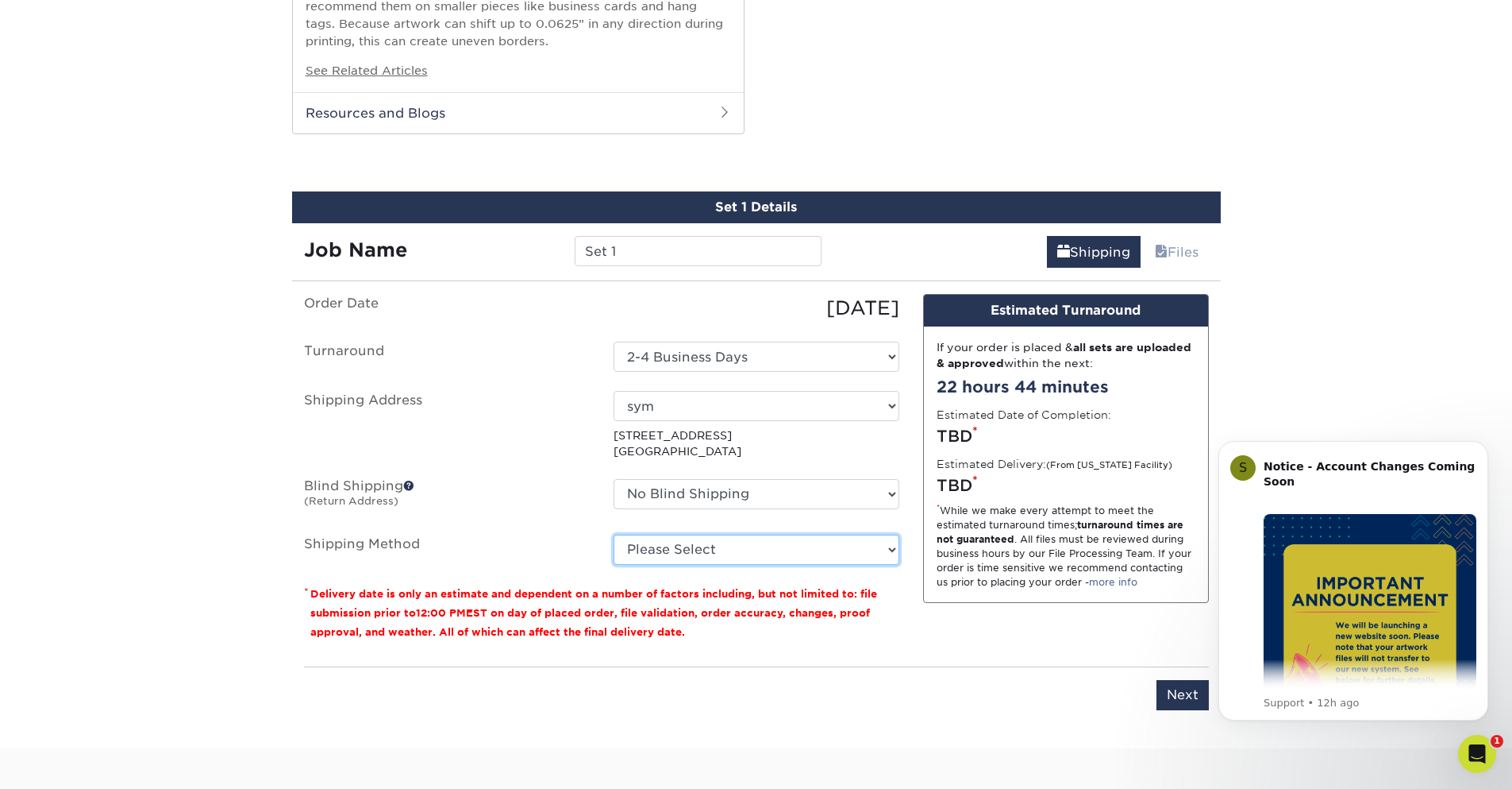
select select "03"
click at [614, 534] on select "Please Select Ground Shipping (+$8.96) 3 Day Shipping Service (+$20.04) 2 Day A…" at bounding box center [756, 549] width 286 height 30
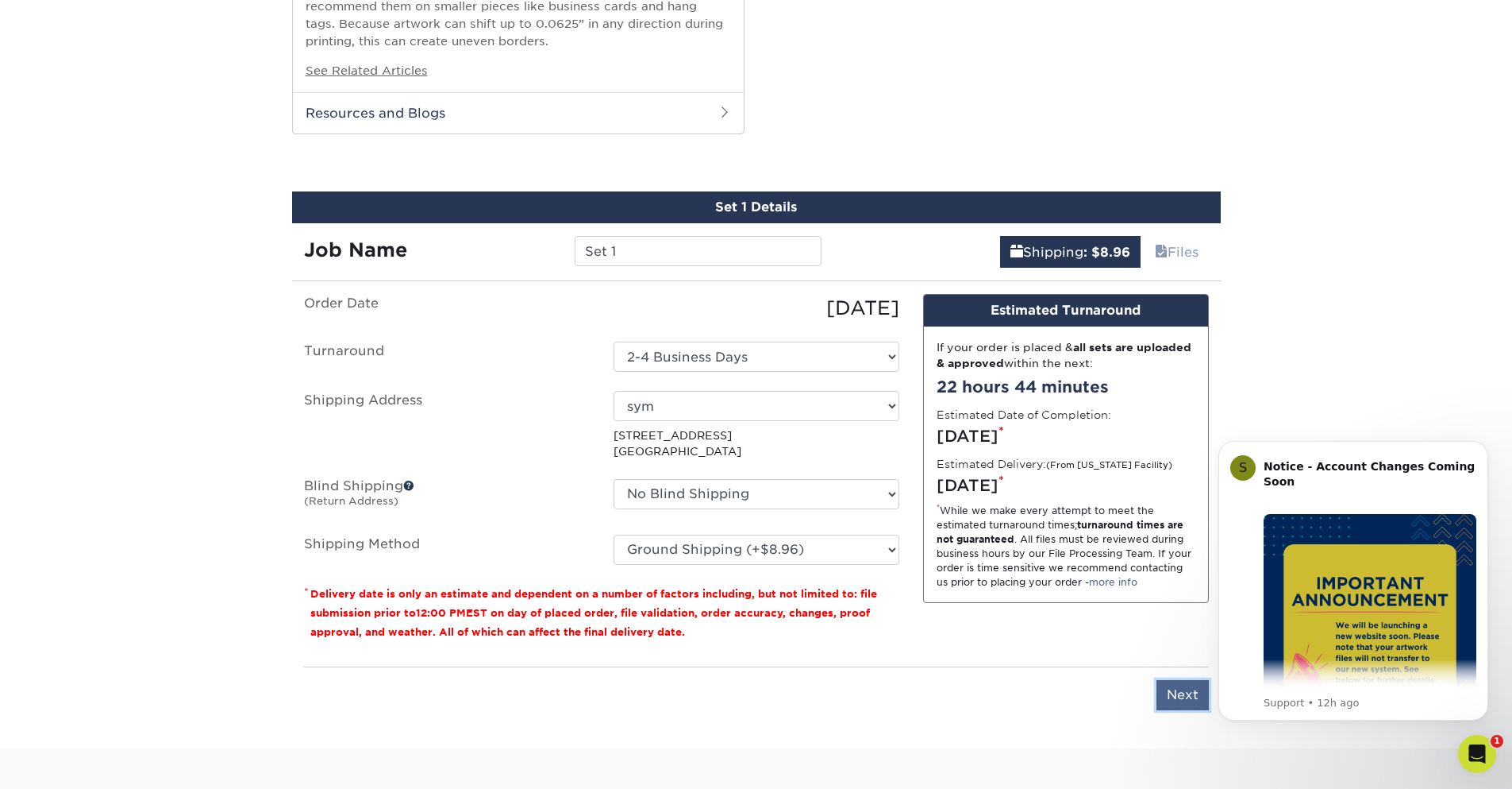
click at [1177, 701] on input "Next" at bounding box center [1183, 694] width 53 height 30
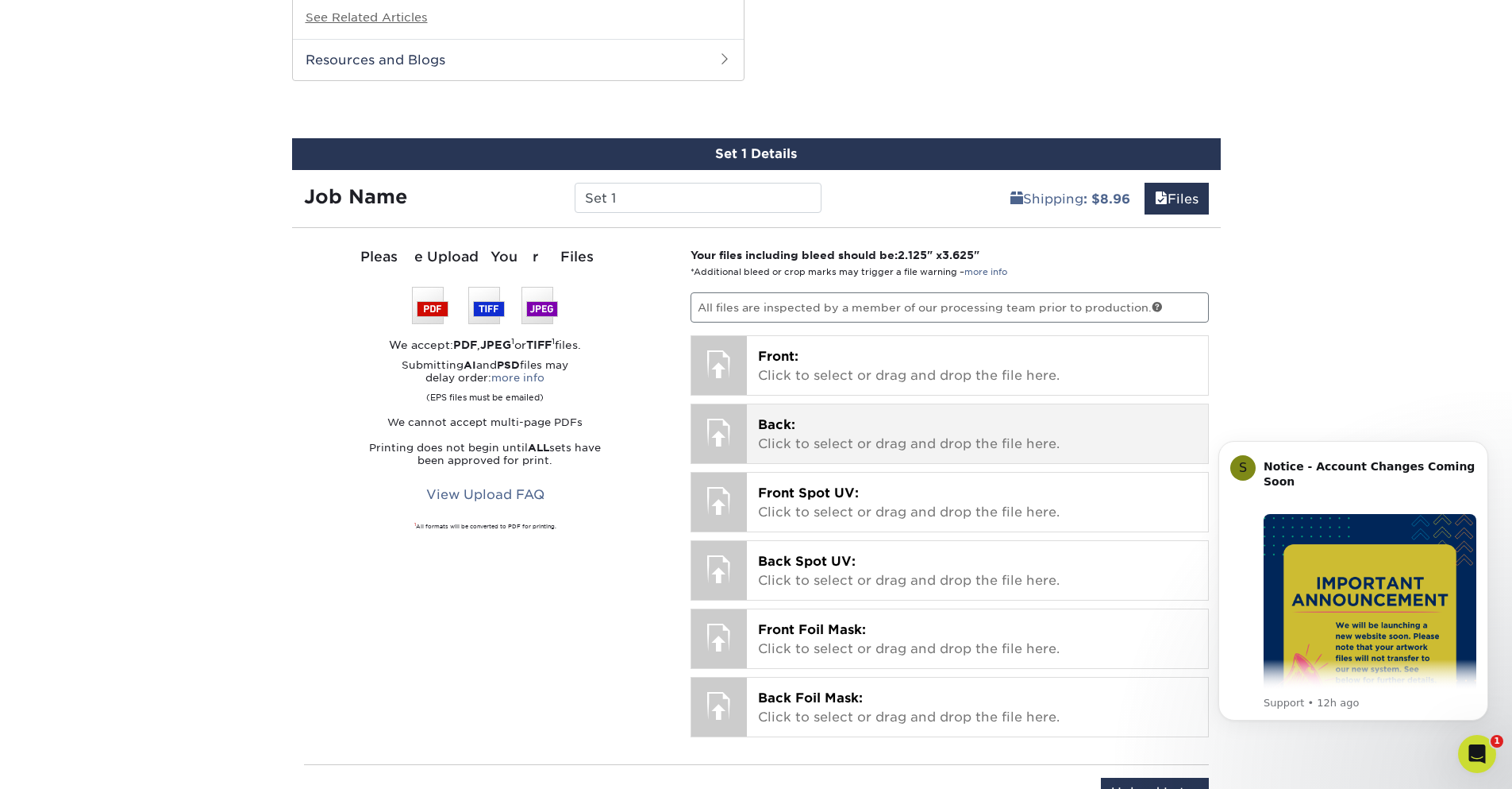
scroll to position [1143, 0]
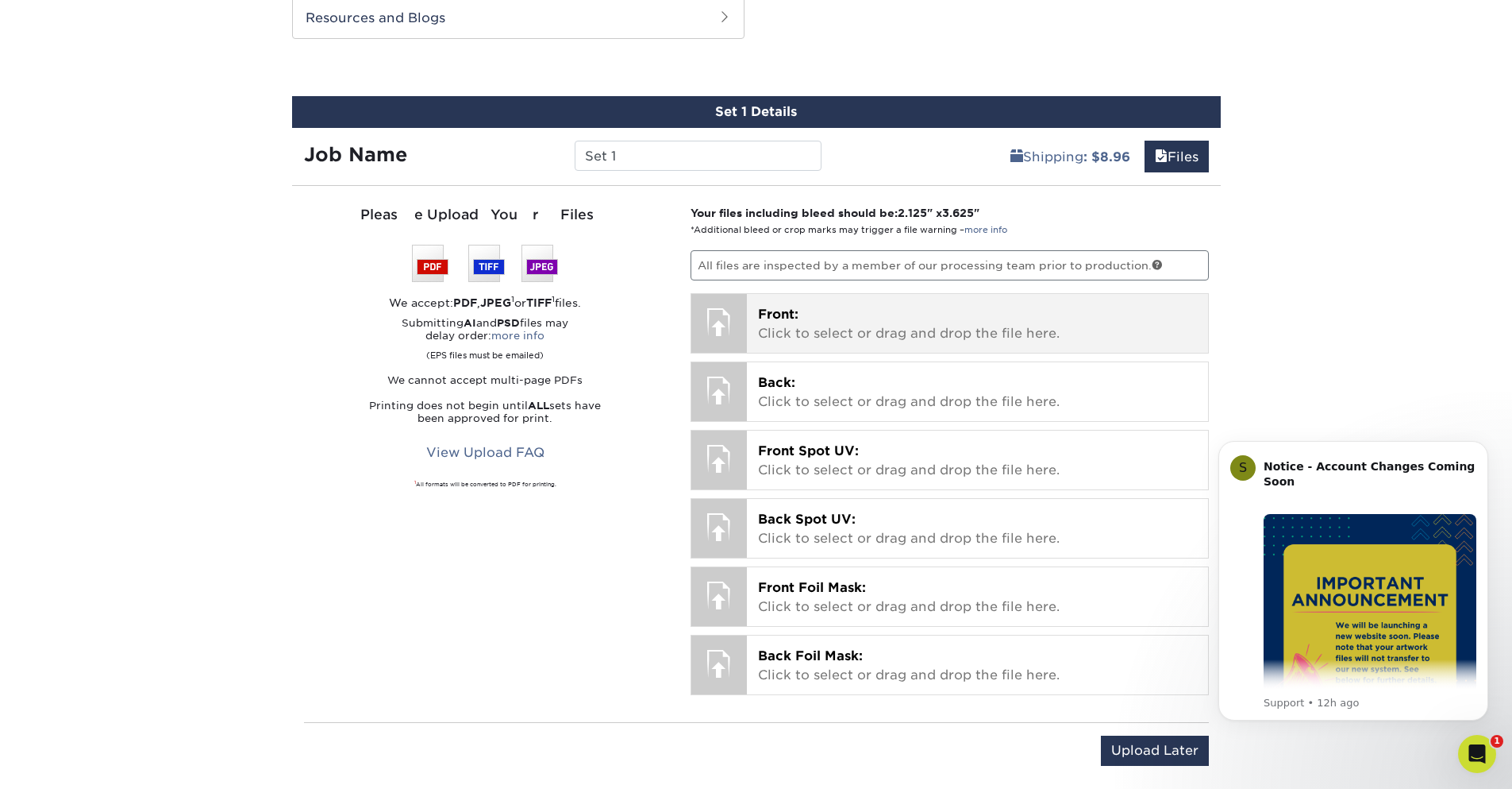
click at [859, 331] on p "Front: Click to select or drag and drop the file here." at bounding box center [978, 323] width 439 height 38
click at [835, 319] on p "Front: Click to select or drag and drop the file here." at bounding box center [978, 323] width 439 height 38
click at [911, 329] on p "Front: Click to select or drag and drop the file here." at bounding box center [978, 323] width 439 height 38
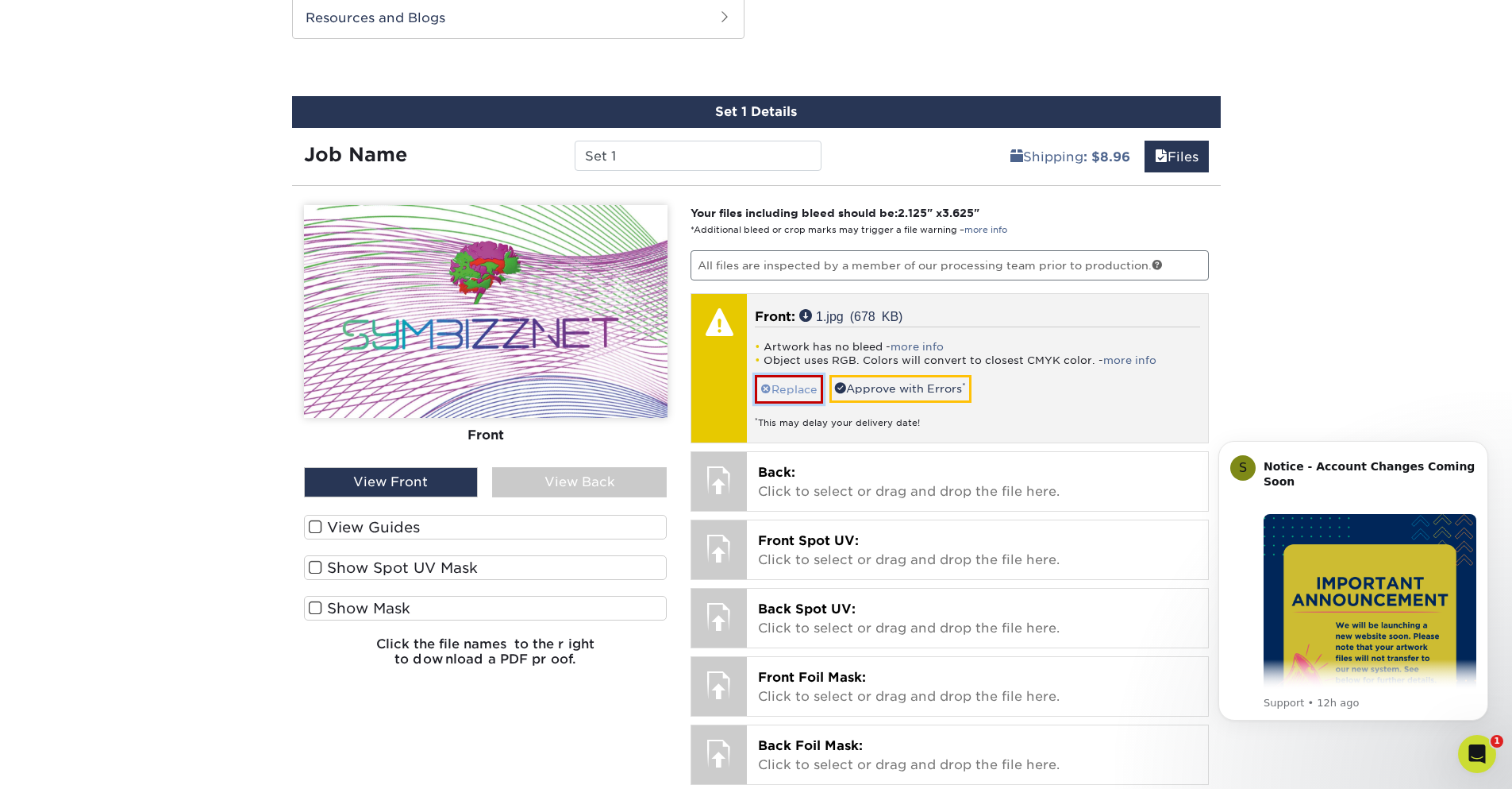
click at [784, 394] on link "Replace" at bounding box center [789, 389] width 68 height 27
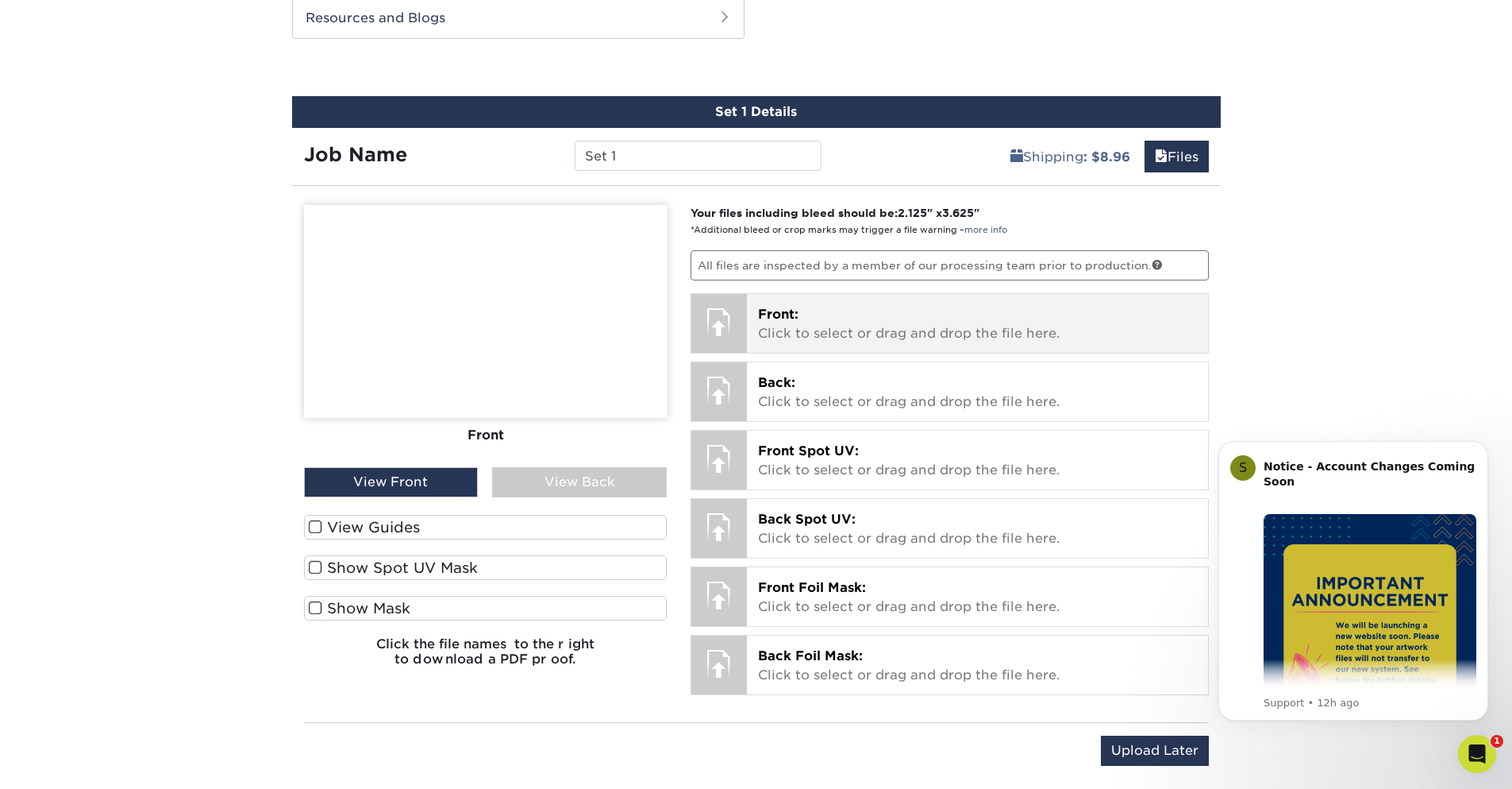
click at [913, 319] on p "Front: Click to select or drag and drop the file here." at bounding box center [978, 323] width 439 height 38
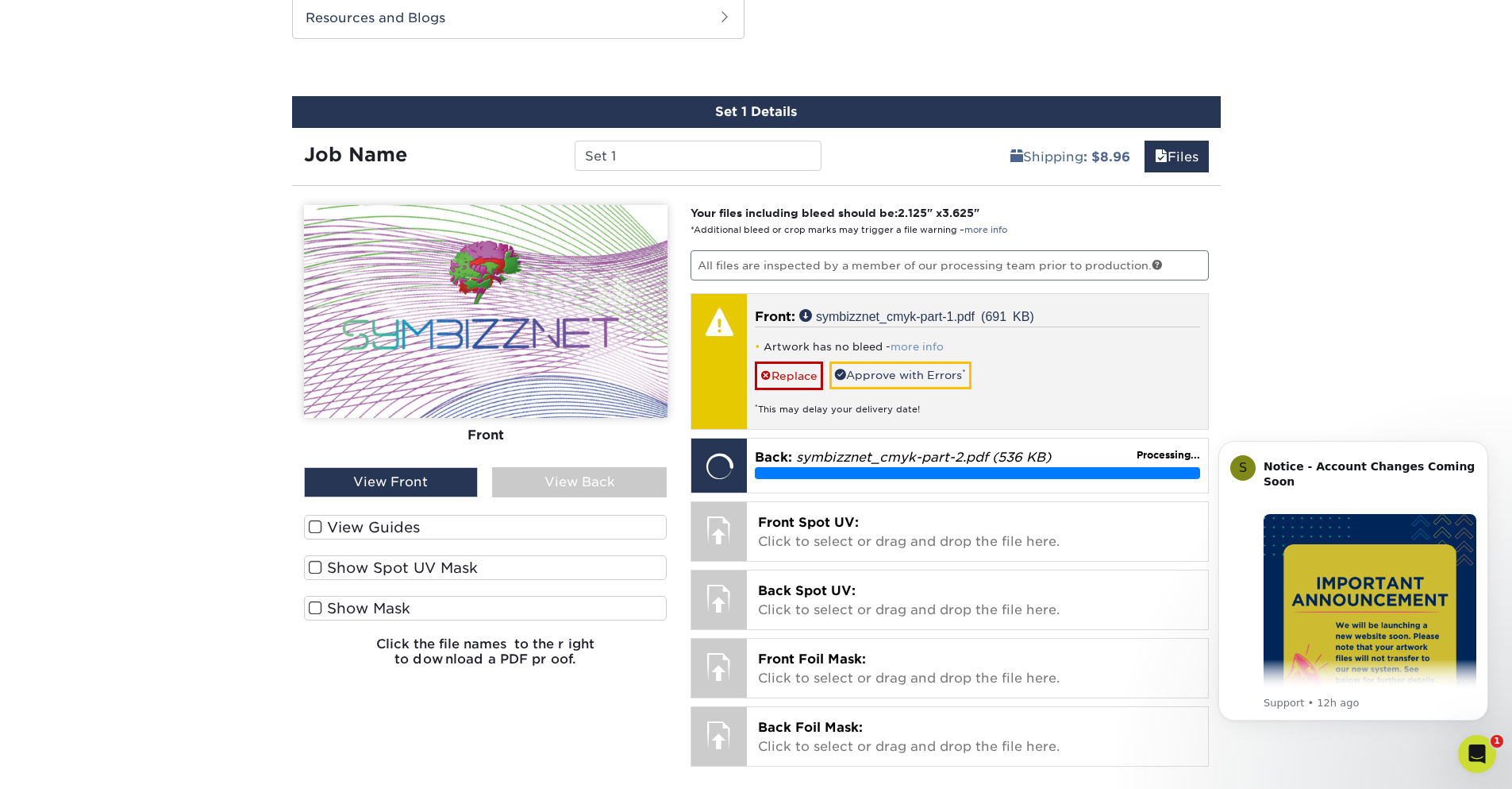
click at [908, 347] on link "more info" at bounding box center [917, 347] width 53 height 12
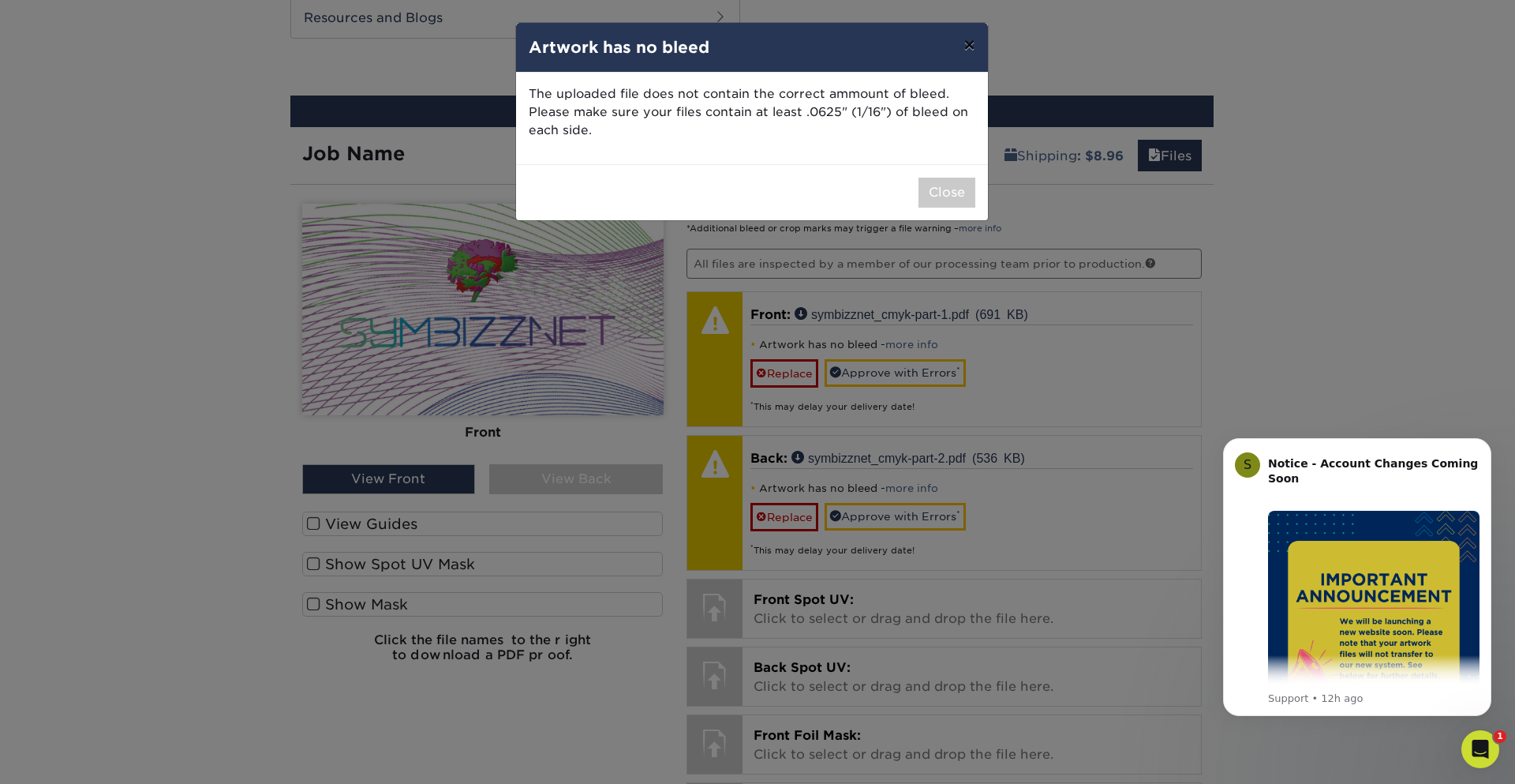
click at [962, 45] on button "×" at bounding box center [969, 46] width 36 height 45
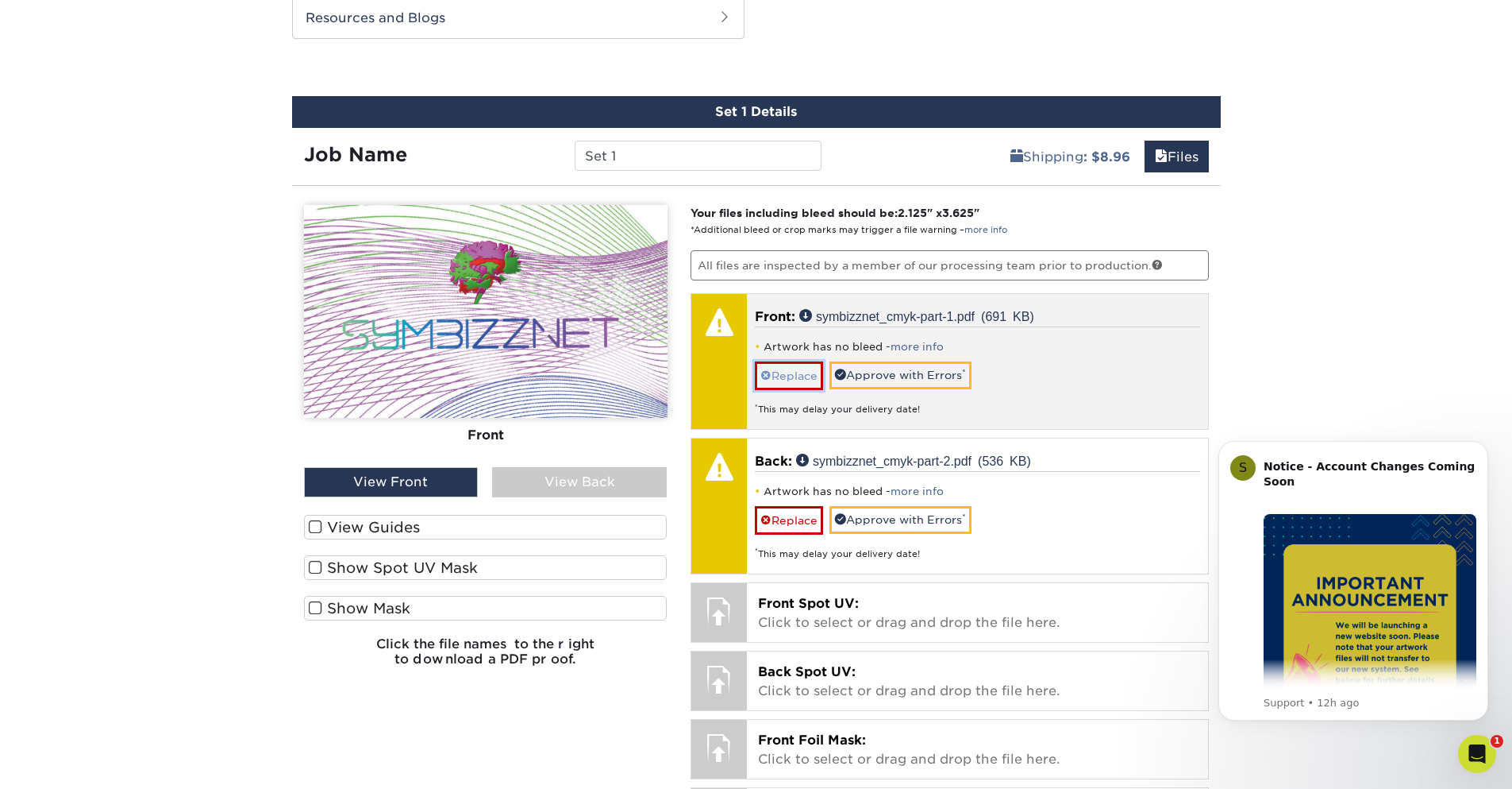
click at [784, 379] on link "Replace" at bounding box center [789, 375] width 68 height 27
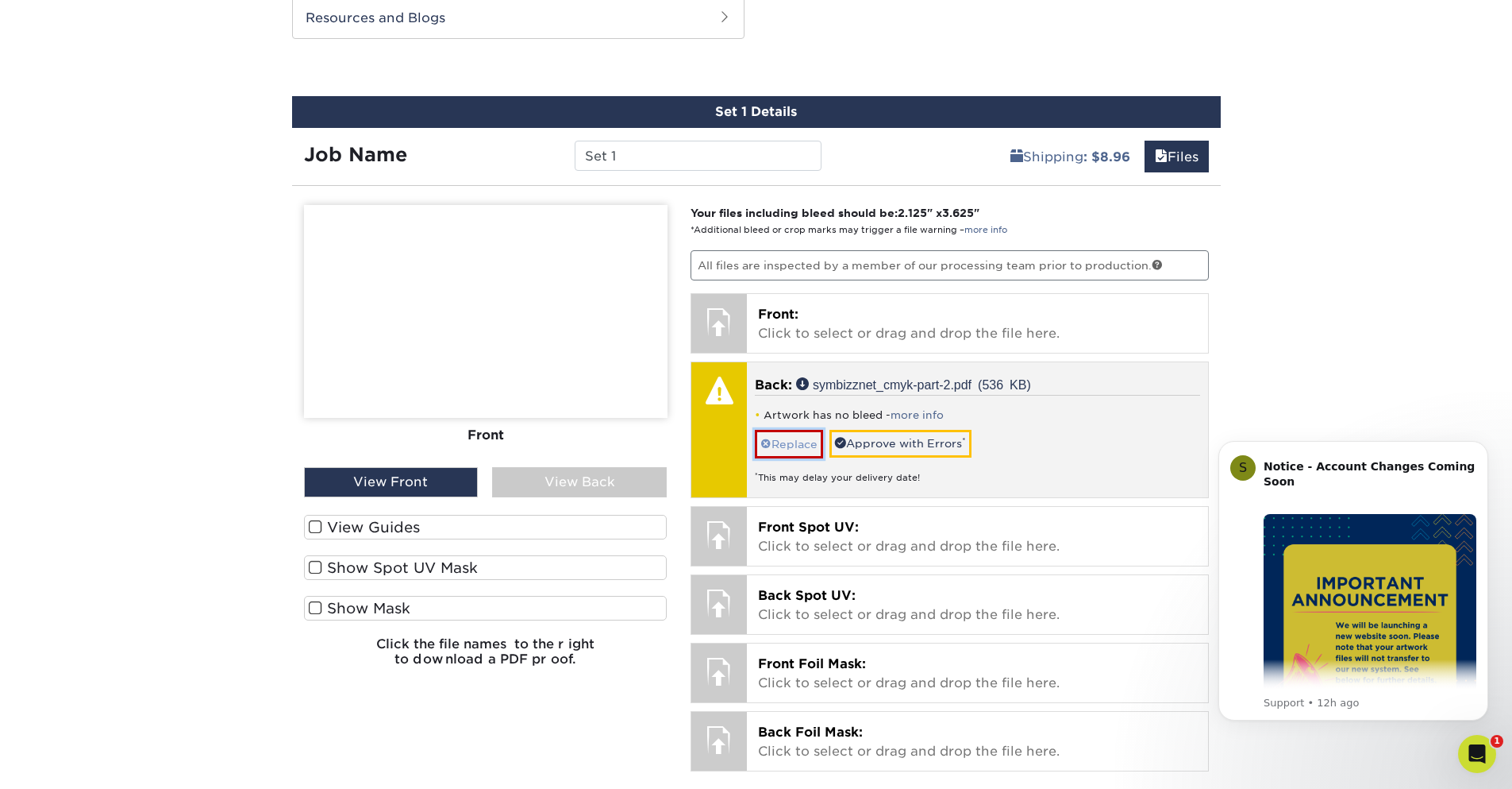
click at [784, 448] on link "Replace" at bounding box center [789, 443] width 68 height 27
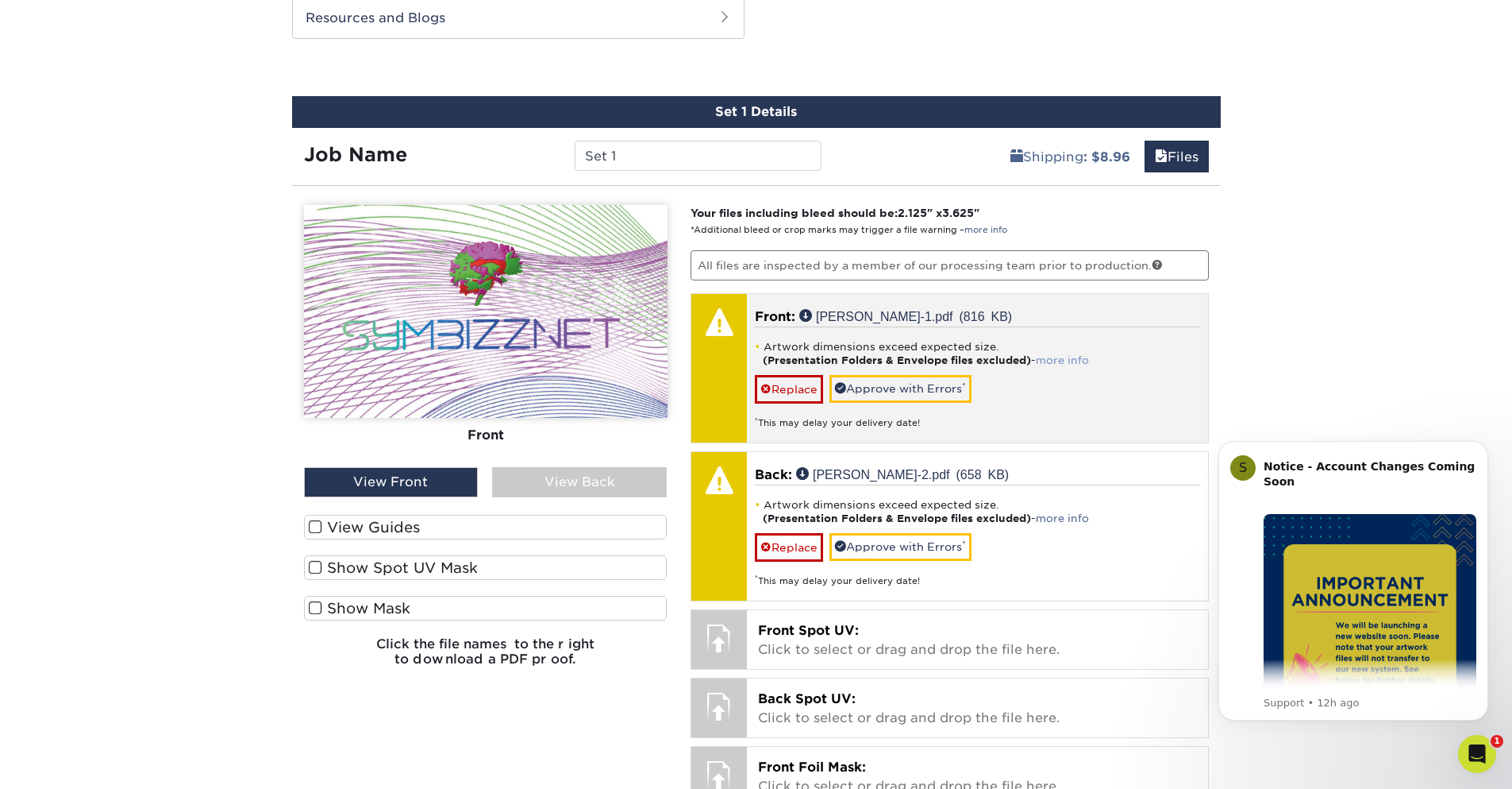
click at [1073, 359] on link "more info" at bounding box center [1062, 360] width 53 height 12
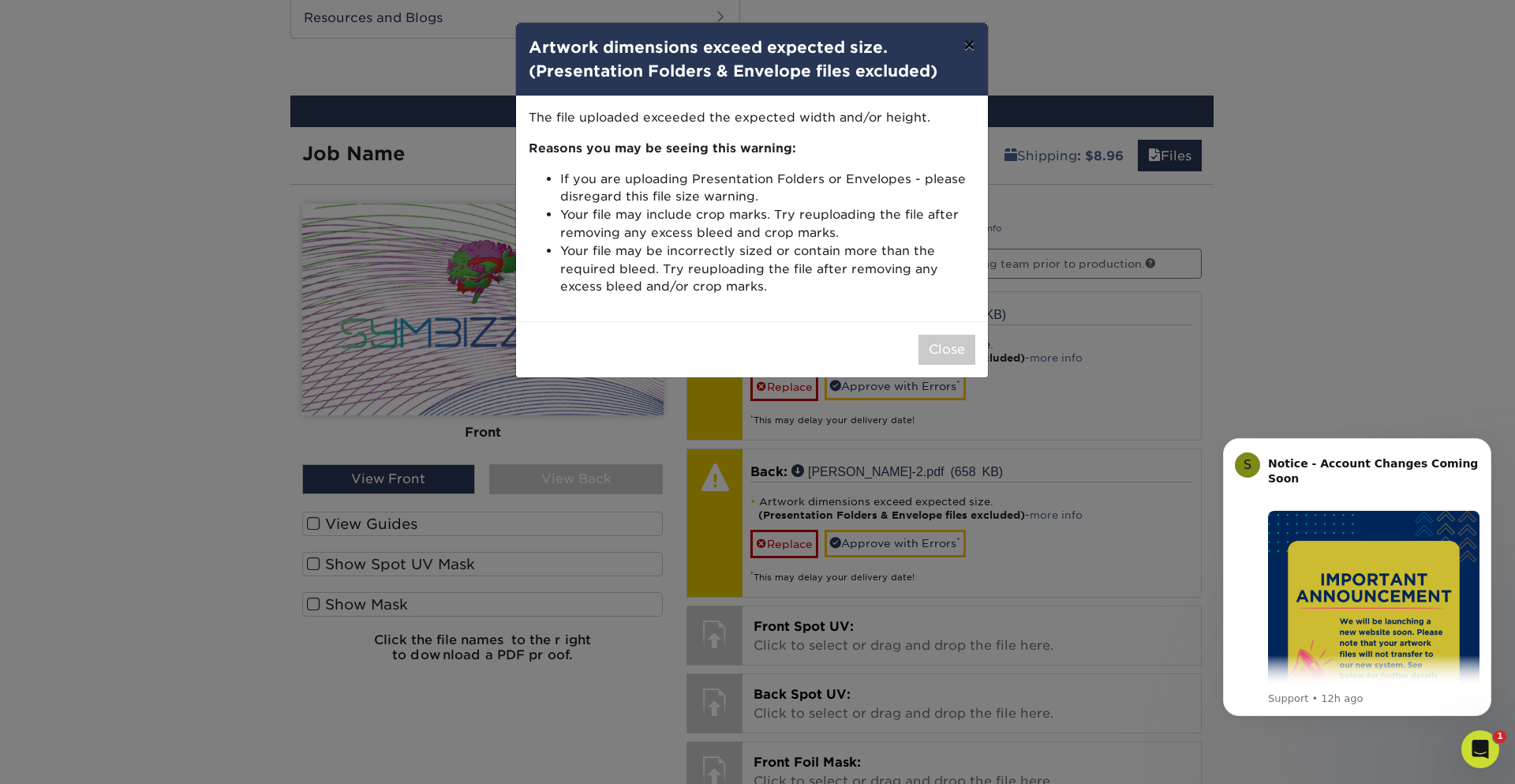
click at [969, 46] on button "×" at bounding box center [969, 46] width 36 height 45
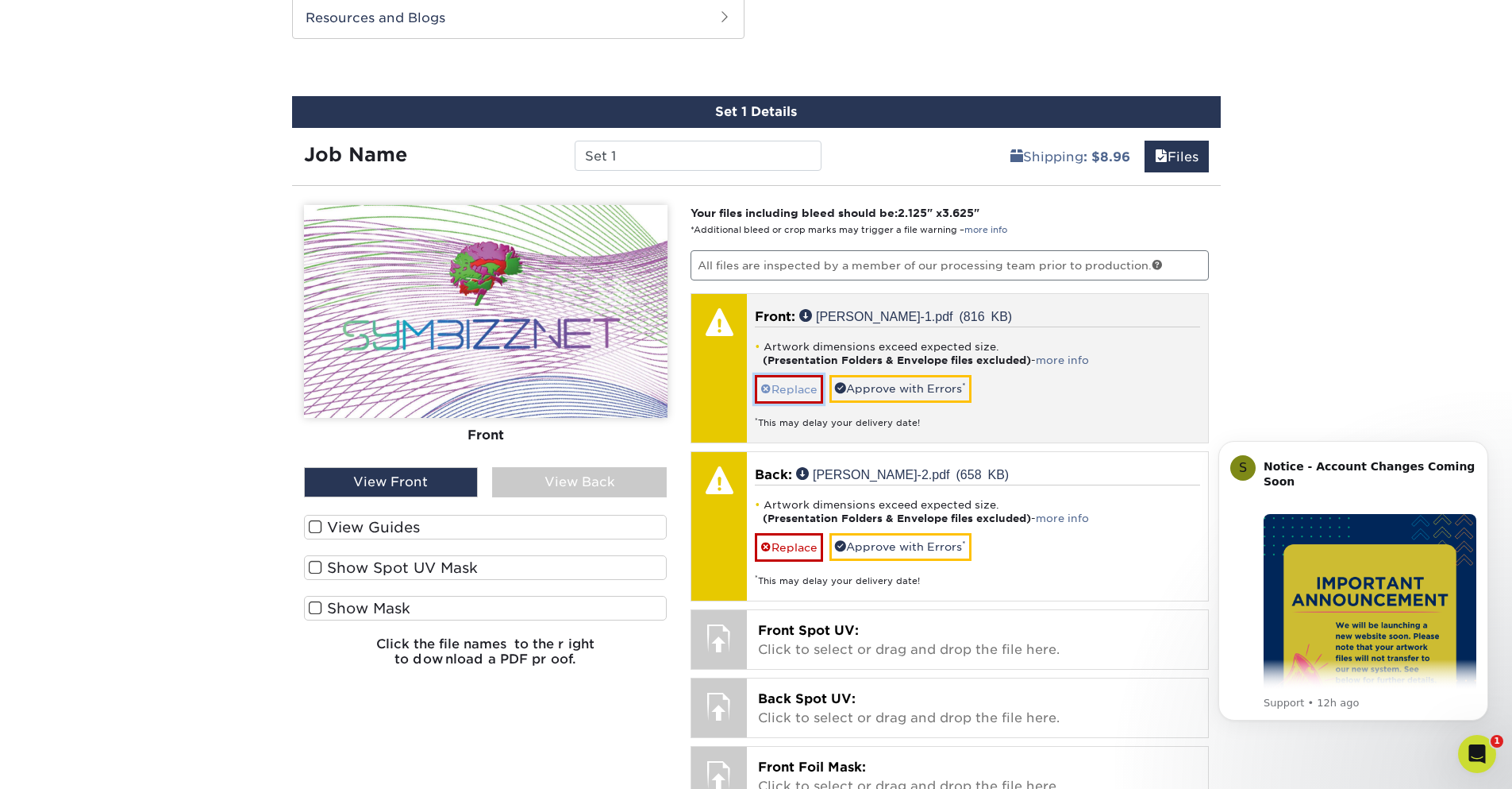
click at [781, 396] on link "Replace" at bounding box center [789, 389] width 68 height 27
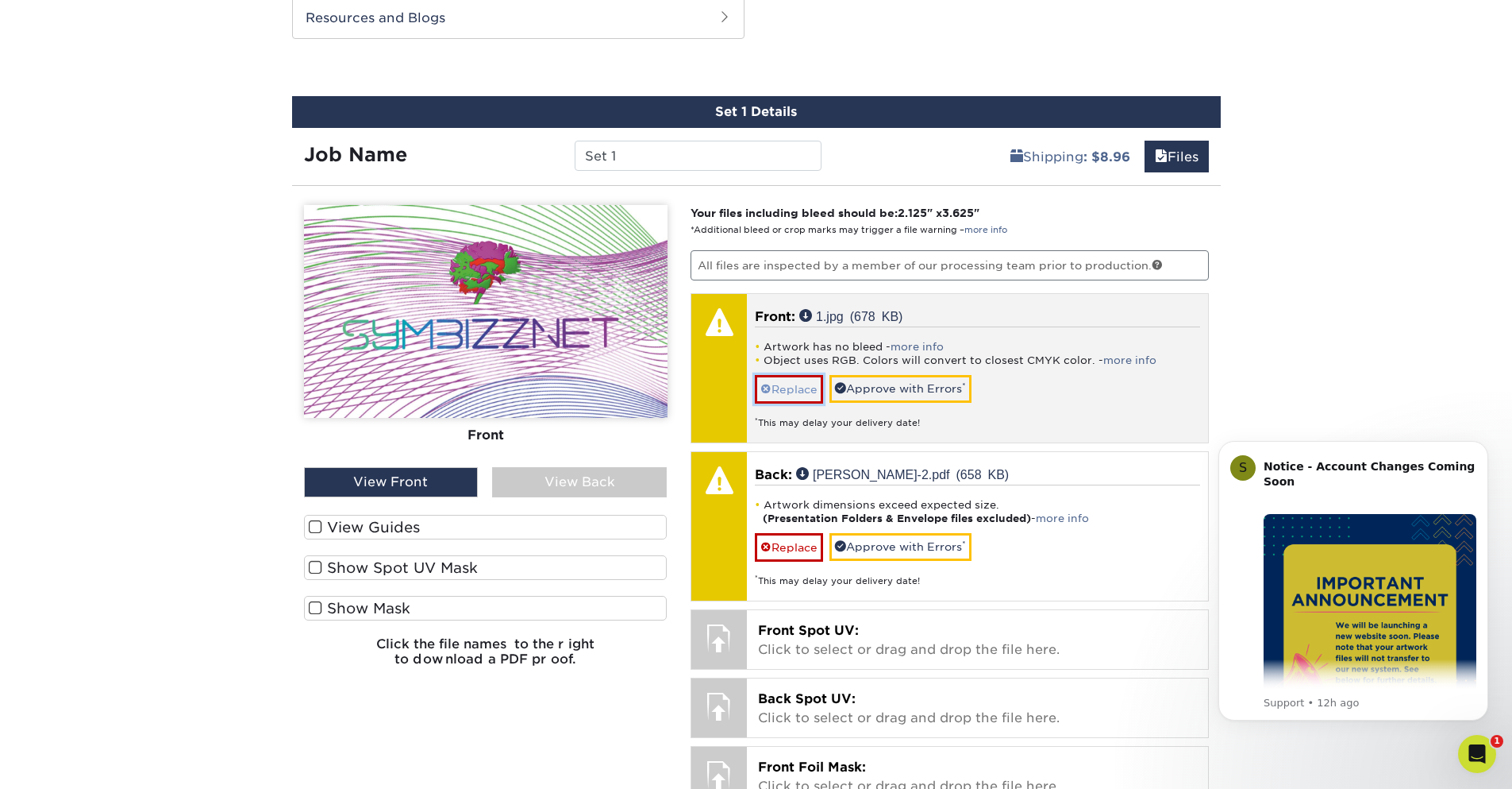
click at [786, 390] on link "Replace" at bounding box center [789, 389] width 68 height 27
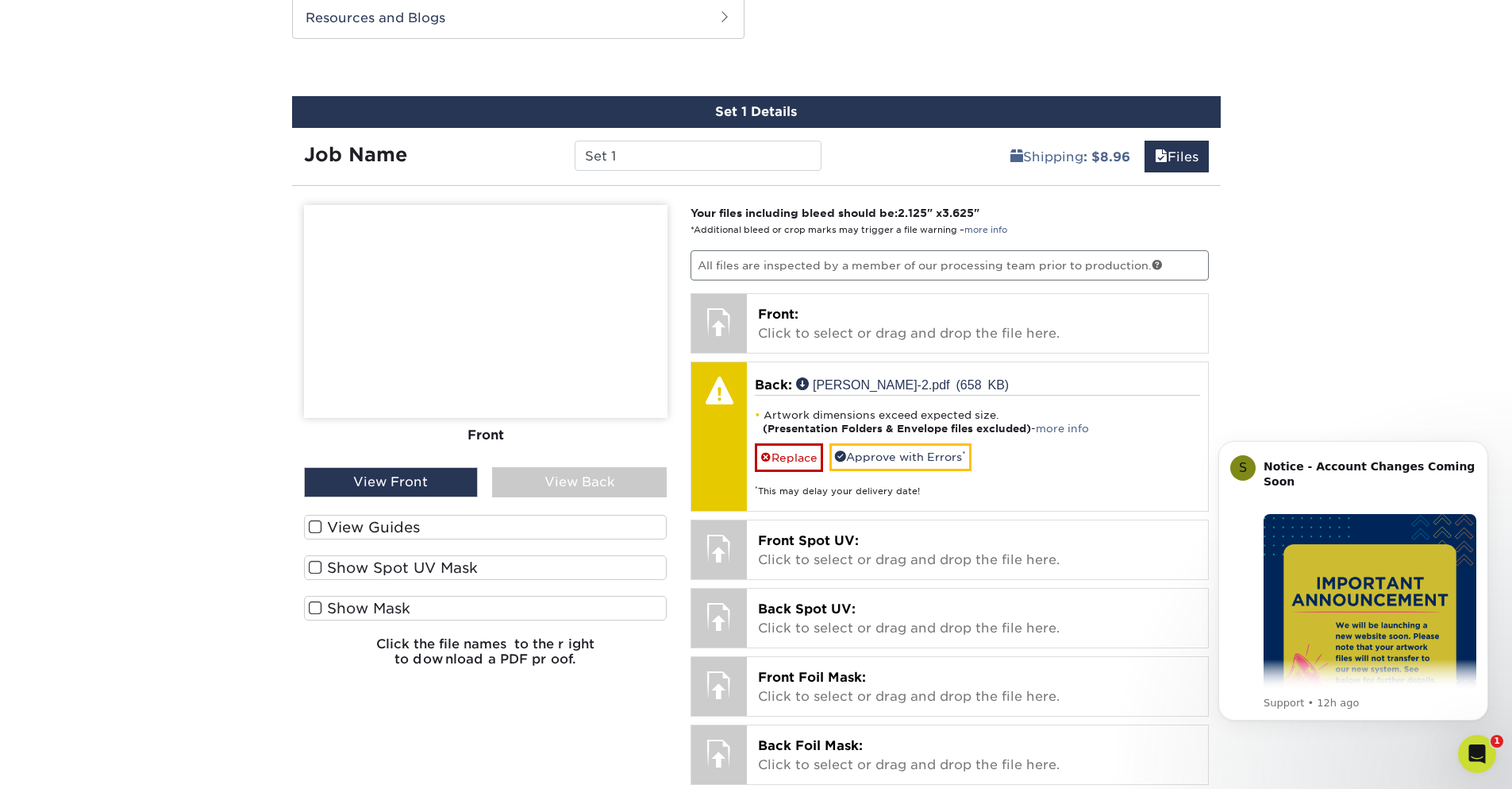
click at [316, 610] on span at bounding box center [315, 607] width 14 height 15
click at [0, 0] on input "Show Mask" at bounding box center [0, 0] width 0 height 0
click at [314, 565] on span at bounding box center [315, 566] width 14 height 15
click at [0, 0] on input "Show Spot UV Mask" at bounding box center [0, 0] width 0 height 0
click at [320, 524] on span at bounding box center [315, 526] width 14 height 15
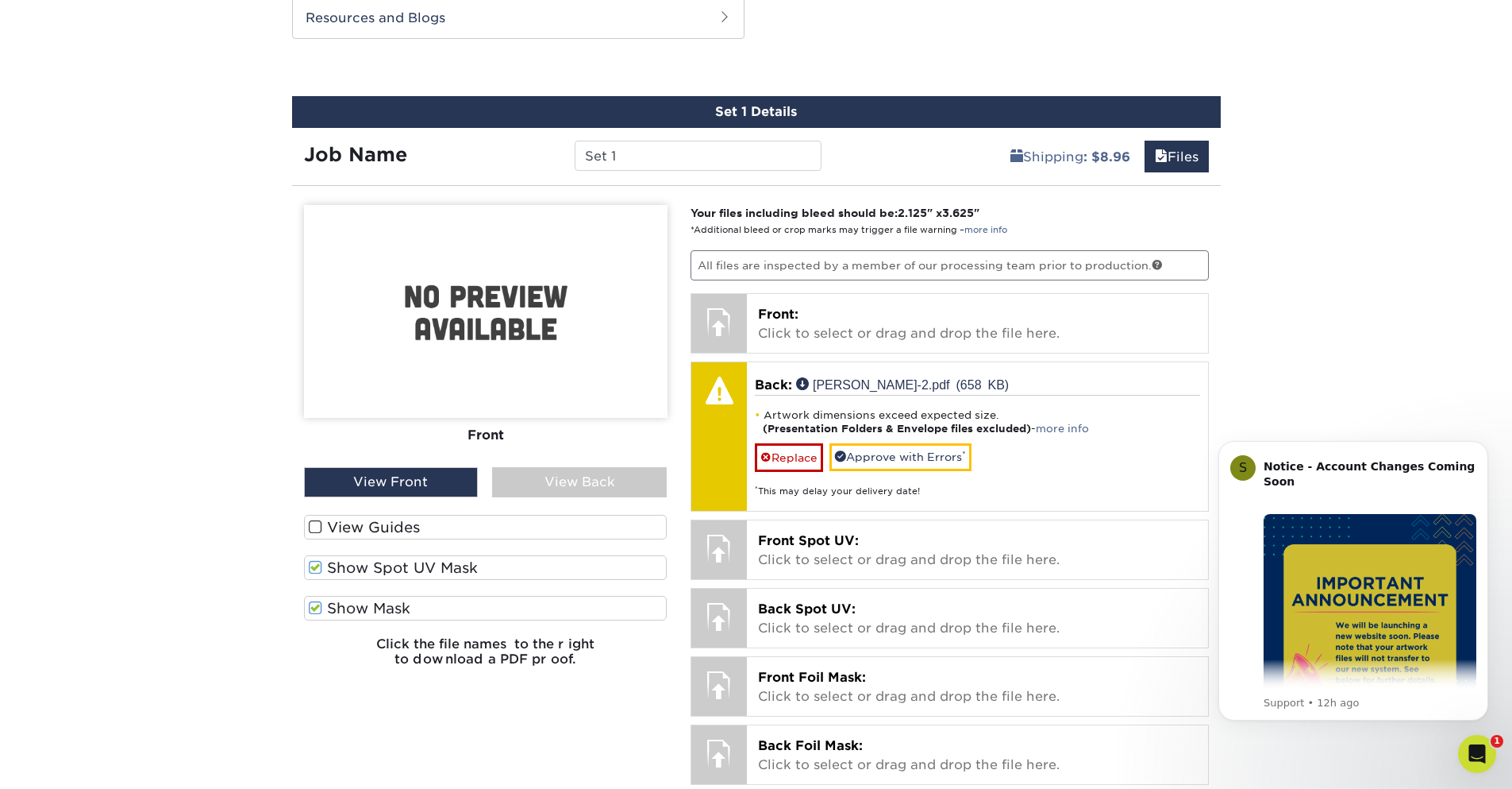
click at [0, 0] on input "View Guides" at bounding box center [0, 0] width 0 height 0
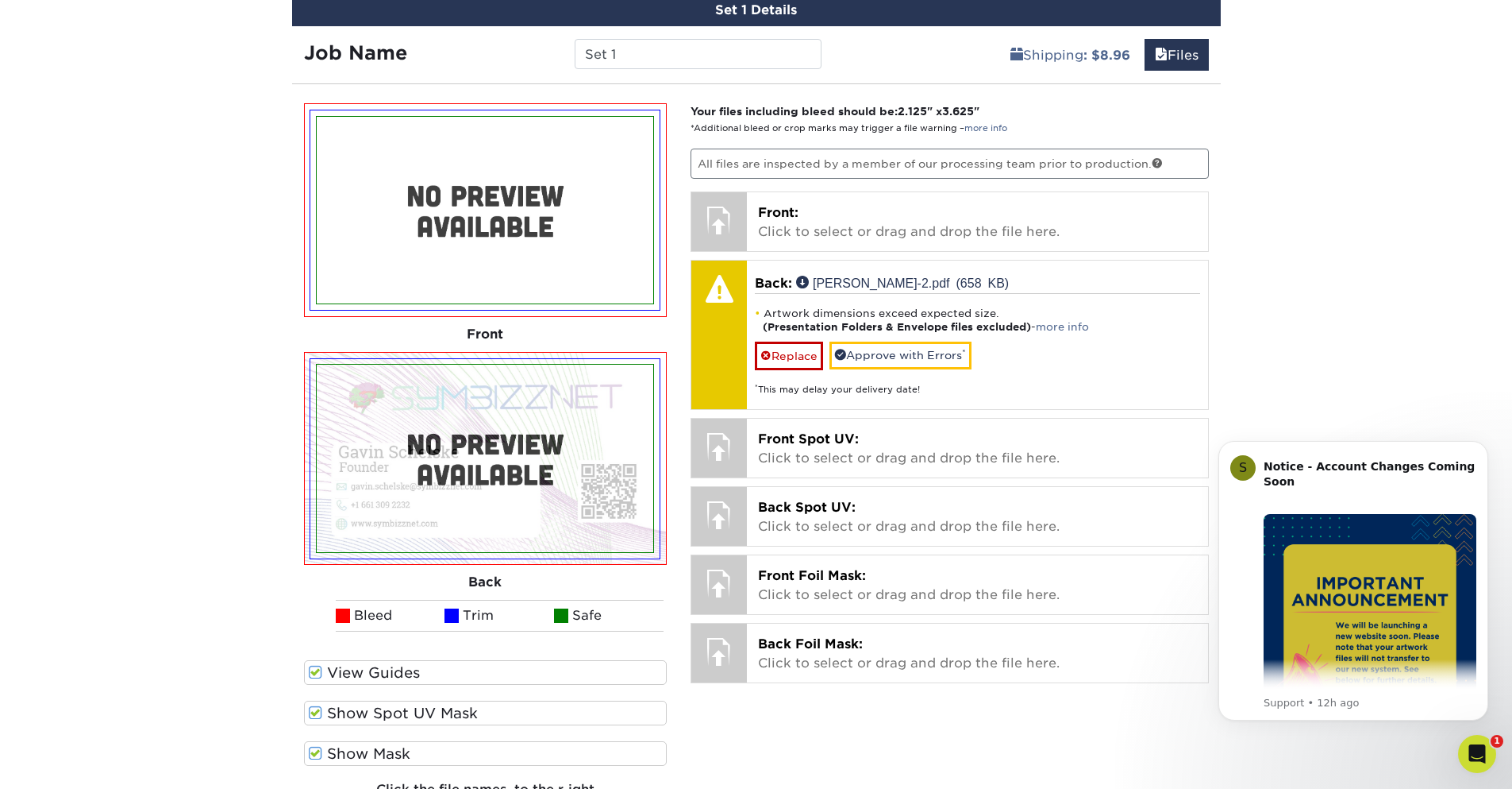
scroll to position [1334, 0]
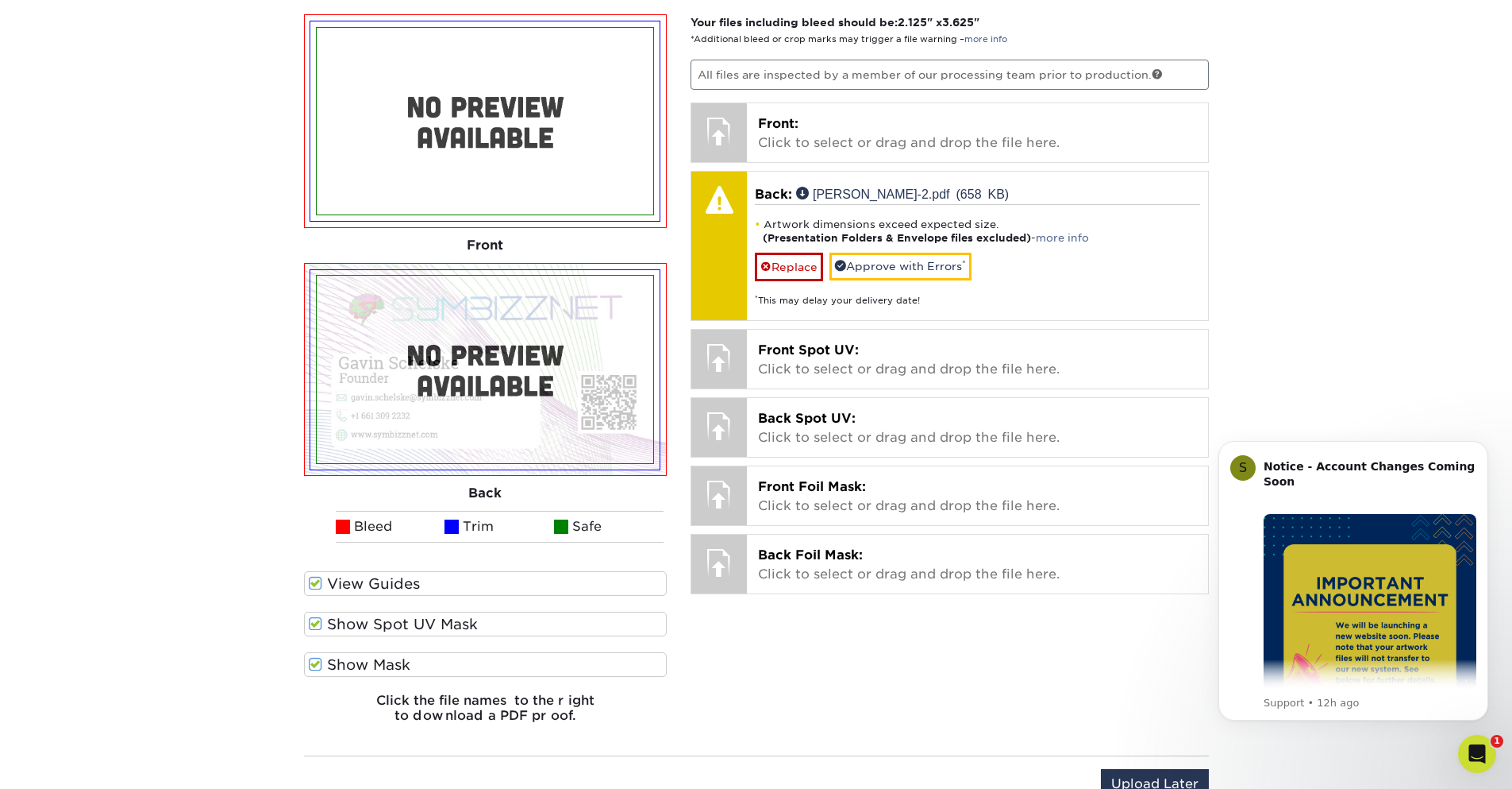
click at [312, 580] on span at bounding box center [315, 583] width 14 height 15
click at [0, 0] on input "View Guides" at bounding box center [0, 0] width 0 height 0
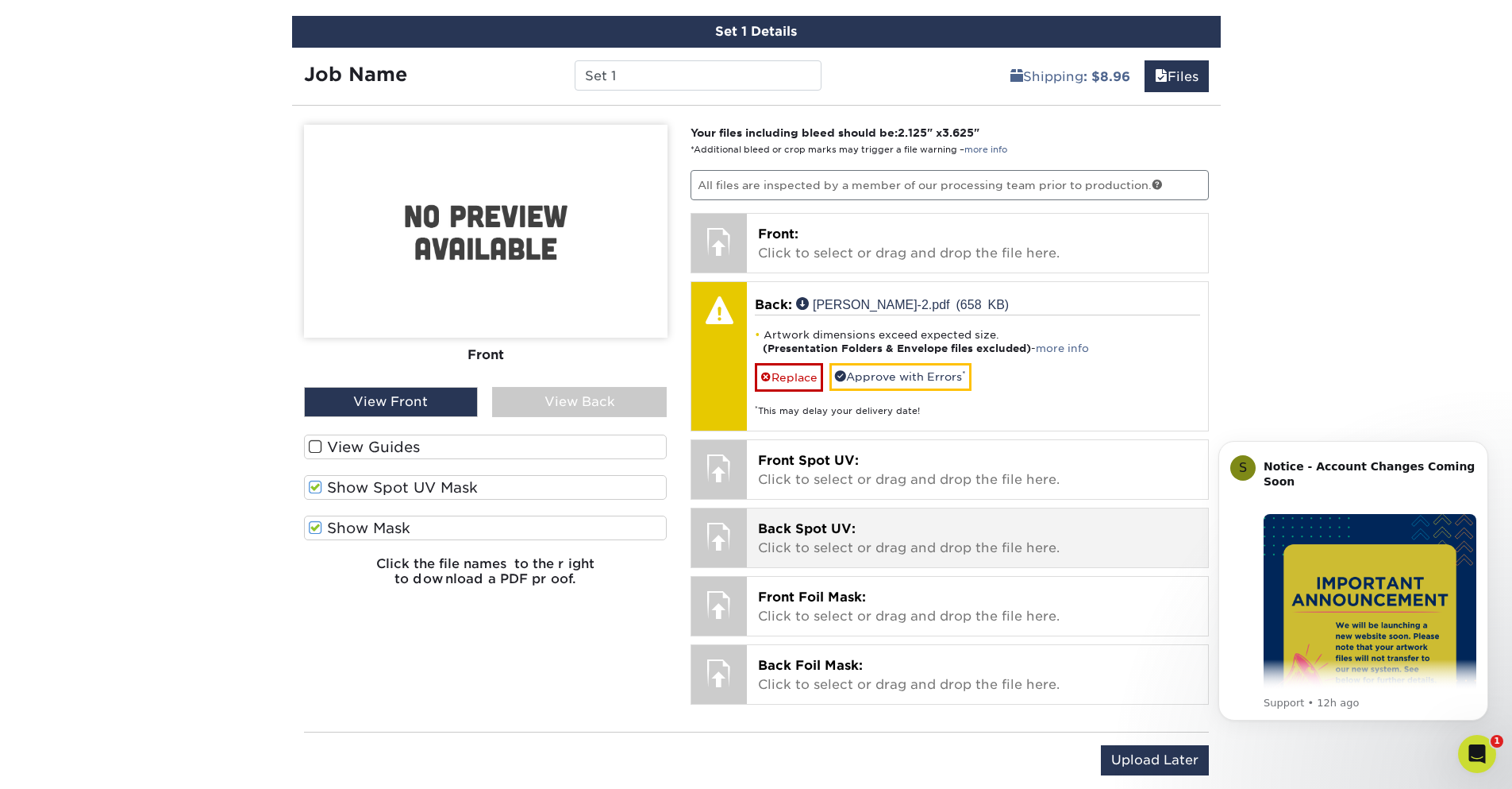
scroll to position [1048, 0]
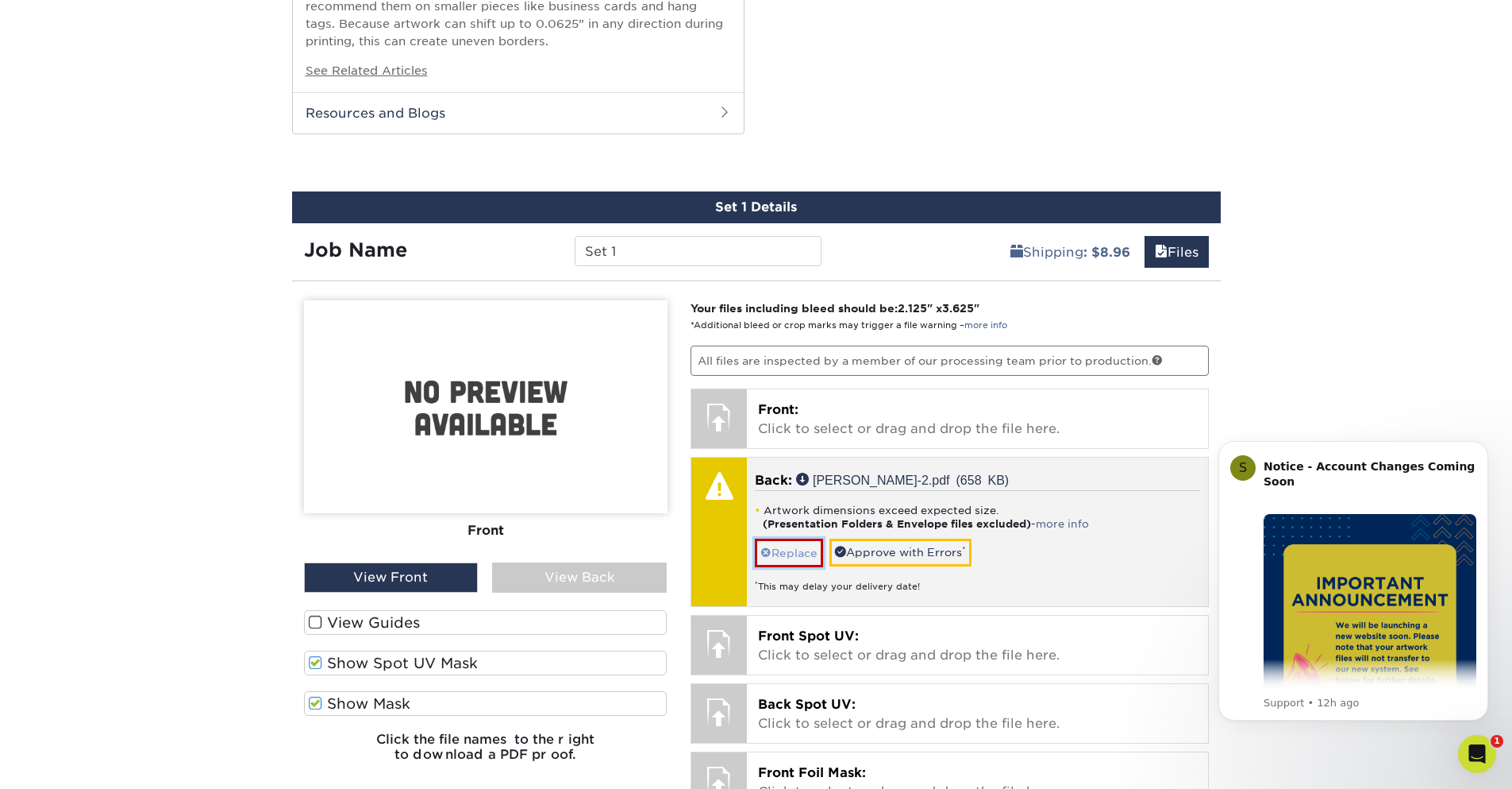
click at [793, 551] on link "Replace" at bounding box center [789, 552] width 68 height 27
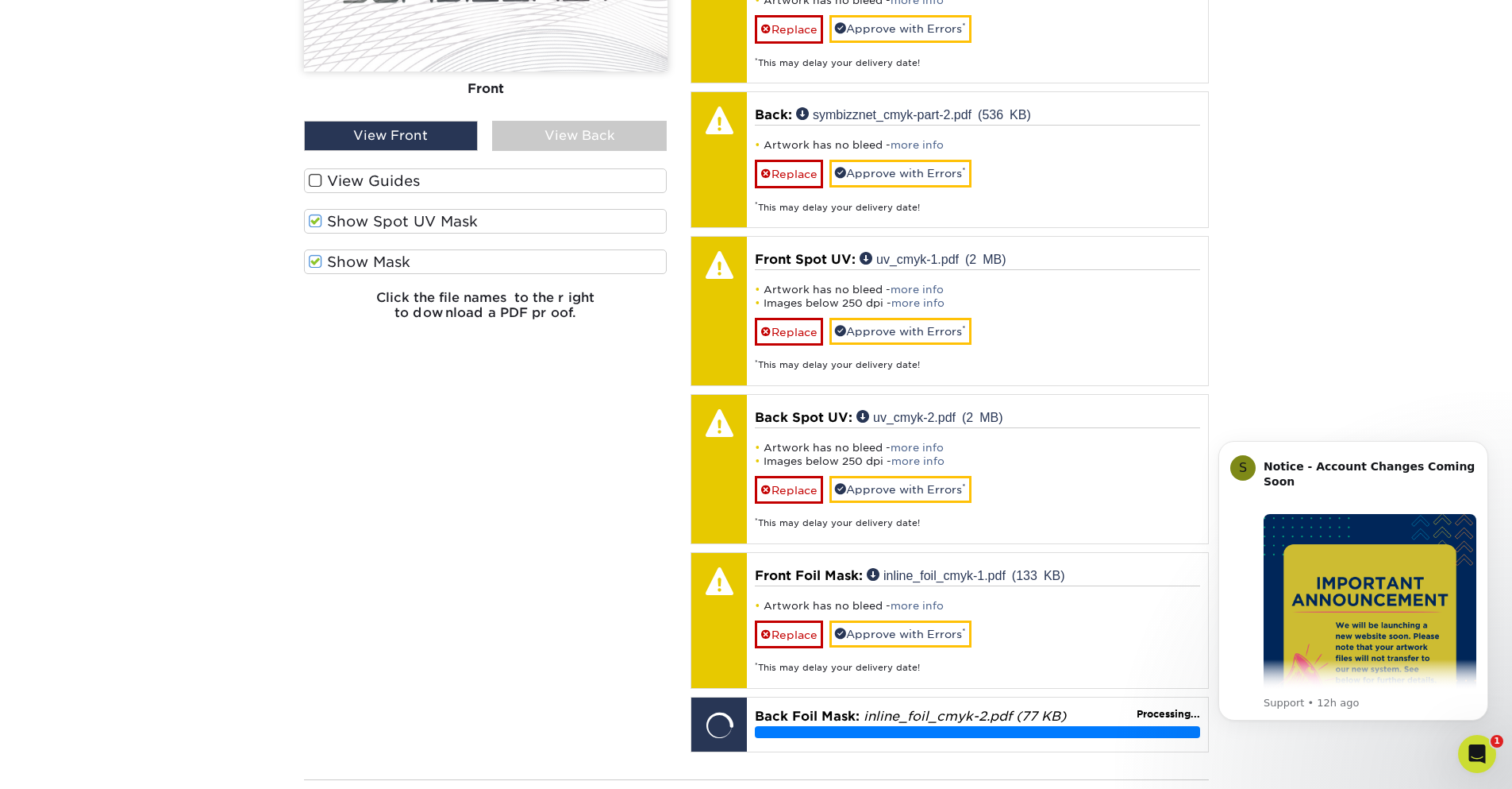
scroll to position [1143, 0]
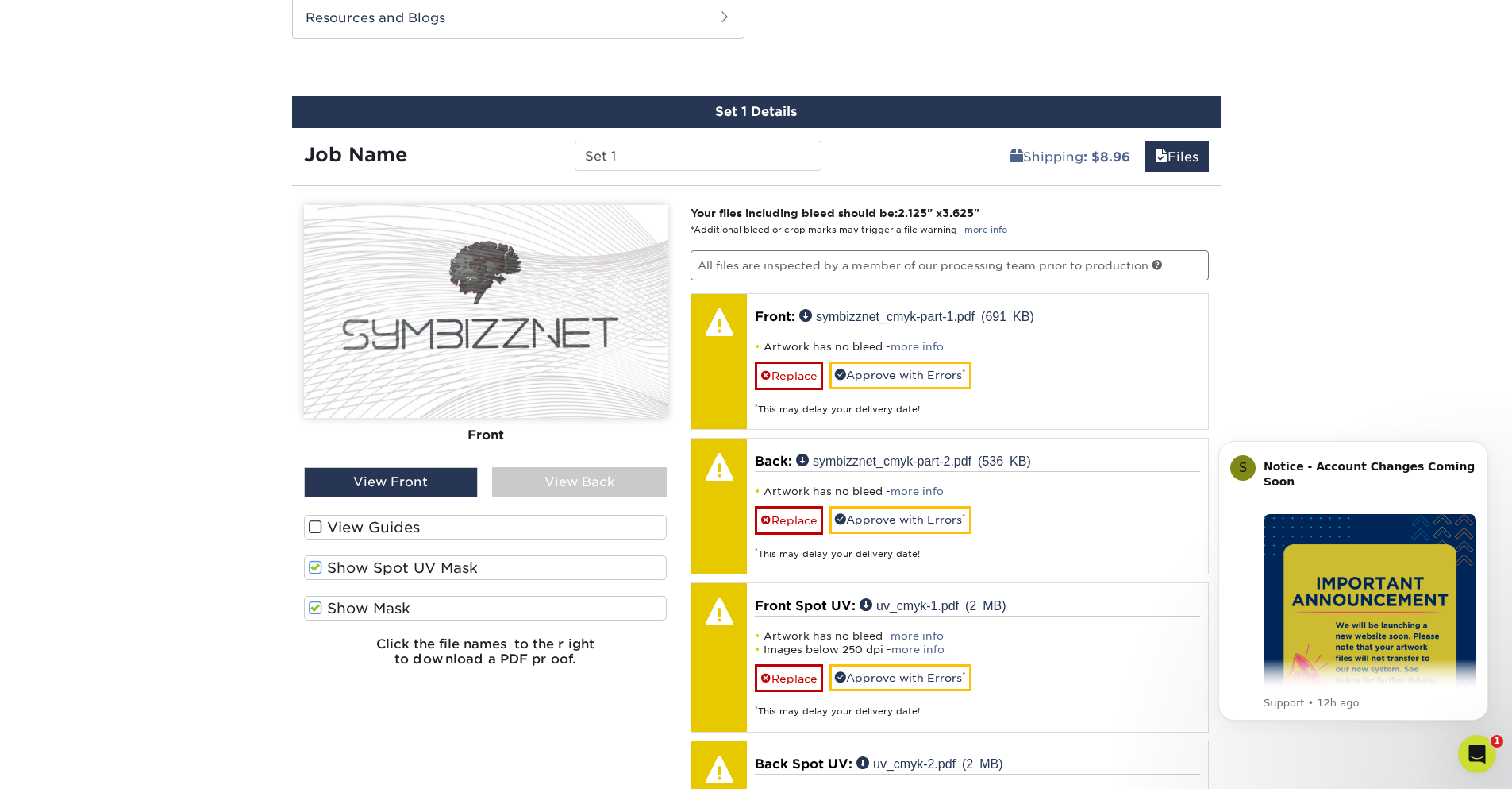
click at [314, 570] on span at bounding box center [315, 566] width 14 height 15
click at [0, 0] on input "Show Spot UV Mask" at bounding box center [0, 0] width 0 height 0
click at [314, 570] on span at bounding box center [315, 566] width 14 height 15
click at [0, 0] on input "Show Spot UV Mask" at bounding box center [0, 0] width 0 height 0
click at [314, 570] on span at bounding box center [315, 566] width 14 height 15
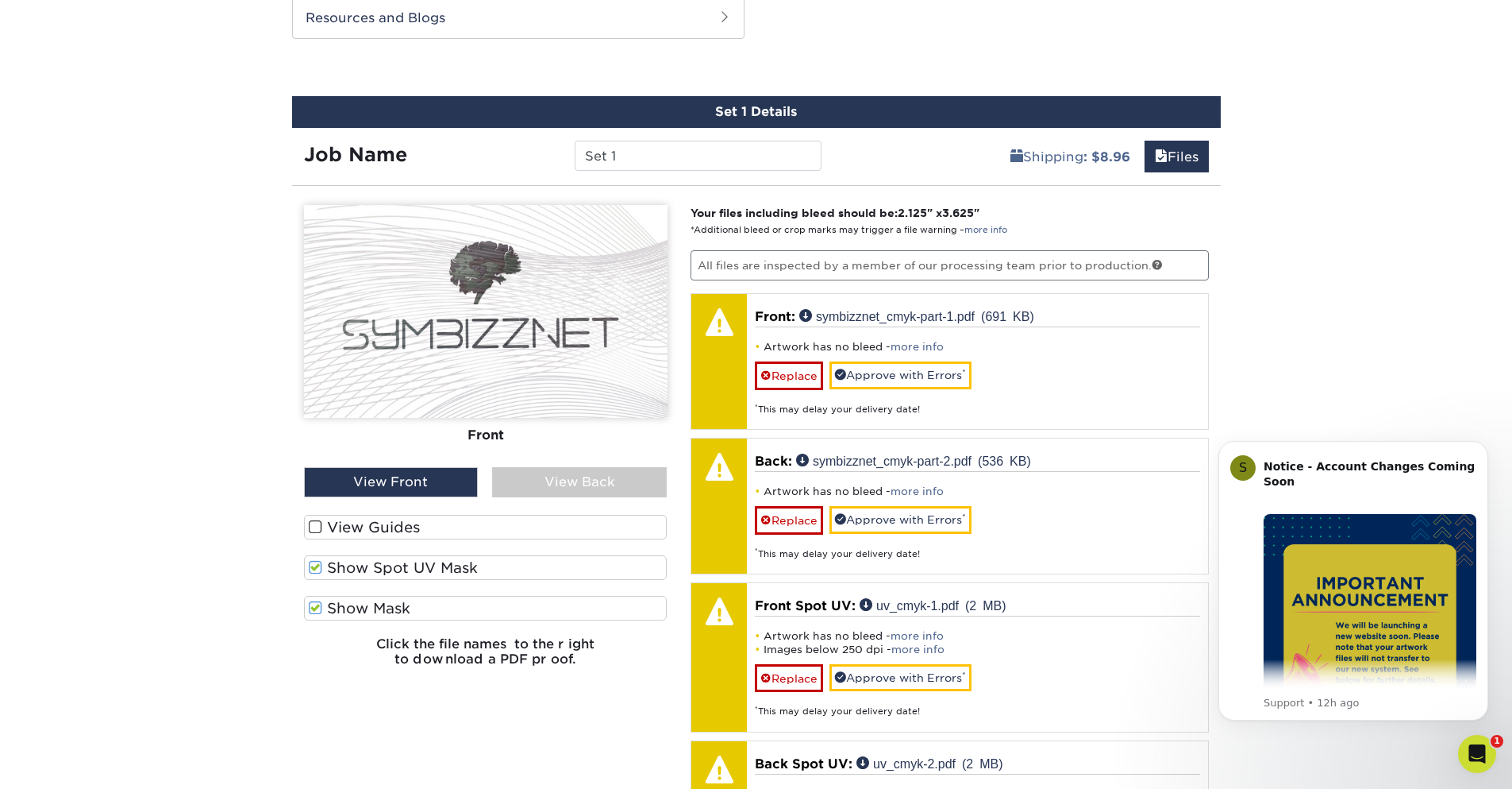
click at [0, 0] on input "Show Spot UV Mask" at bounding box center [0, 0] width 0 height 0
click at [310, 606] on span at bounding box center [315, 607] width 14 height 15
click at [0, 0] on input "Show Mask" at bounding box center [0, 0] width 0 height 0
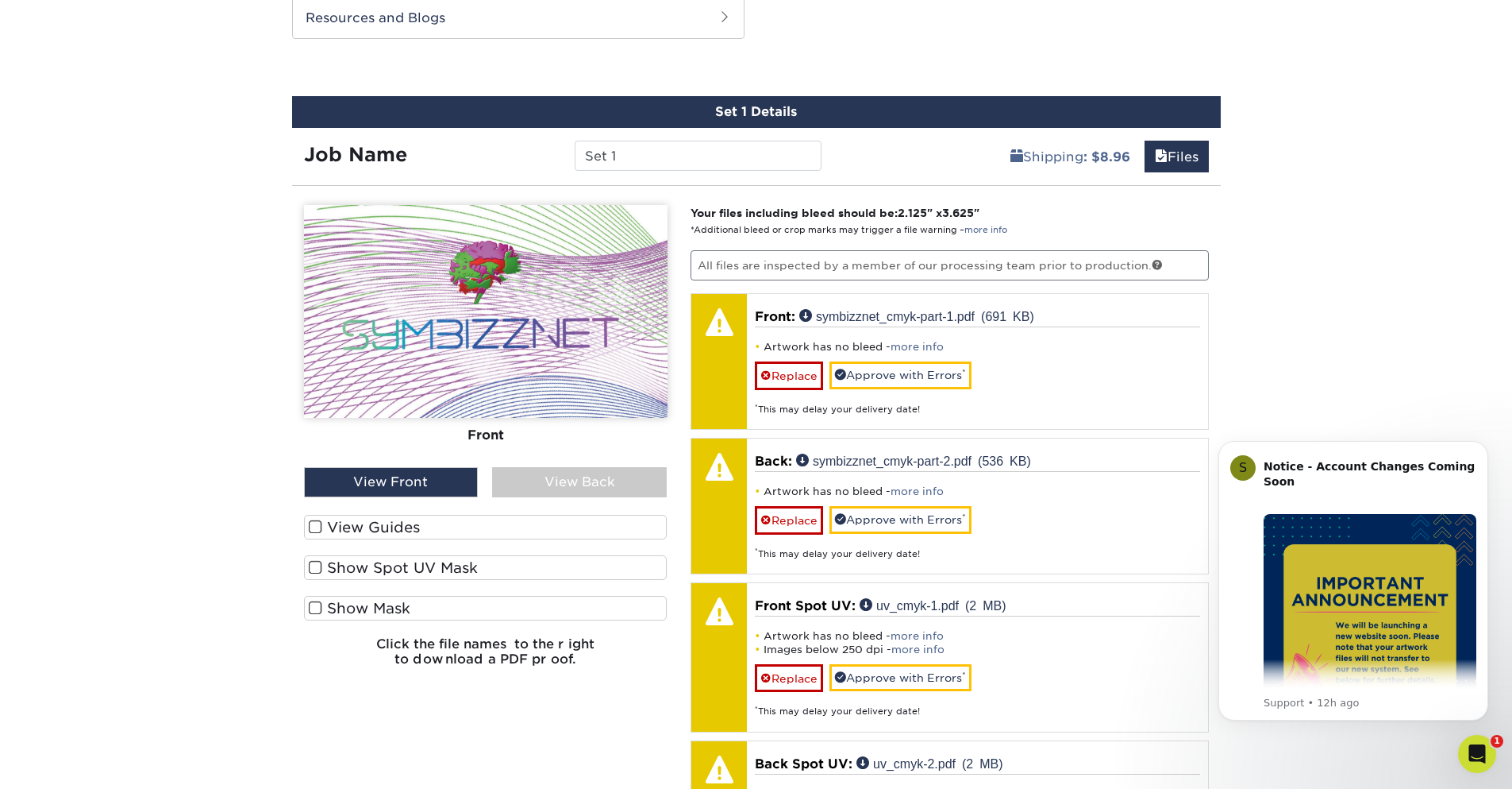
click at [316, 609] on span at bounding box center [315, 607] width 14 height 15
click at [0, 0] on input "Show Mask" at bounding box center [0, 0] width 0 height 0
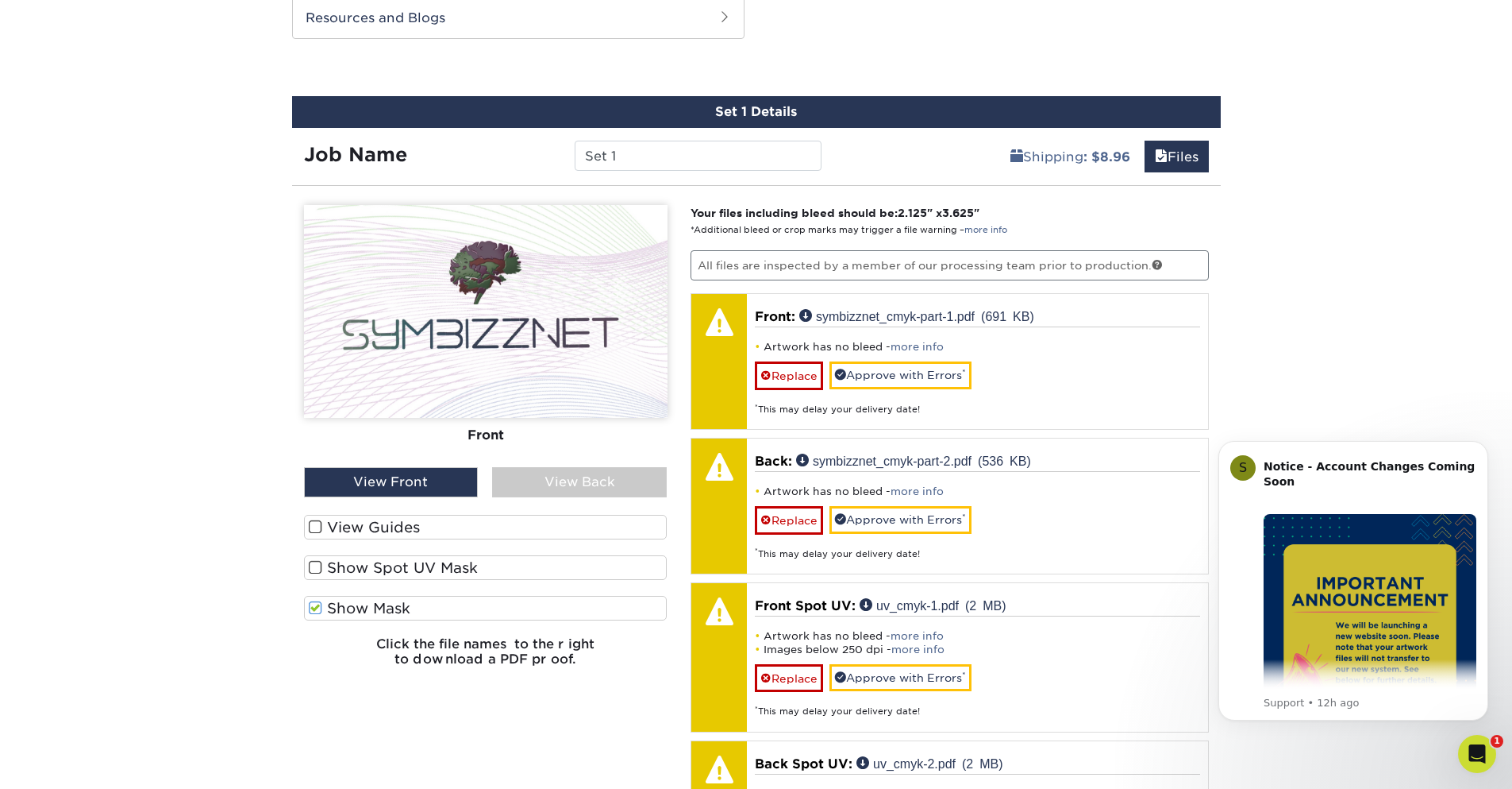
click at [313, 568] on span at bounding box center [315, 566] width 14 height 15
click at [0, 0] on input "Show Spot UV Mask" at bounding box center [0, 0] width 0 height 0
click at [312, 526] on span at bounding box center [315, 526] width 14 height 15
click at [0, 0] on input "View Guides" at bounding box center [0, 0] width 0 height 0
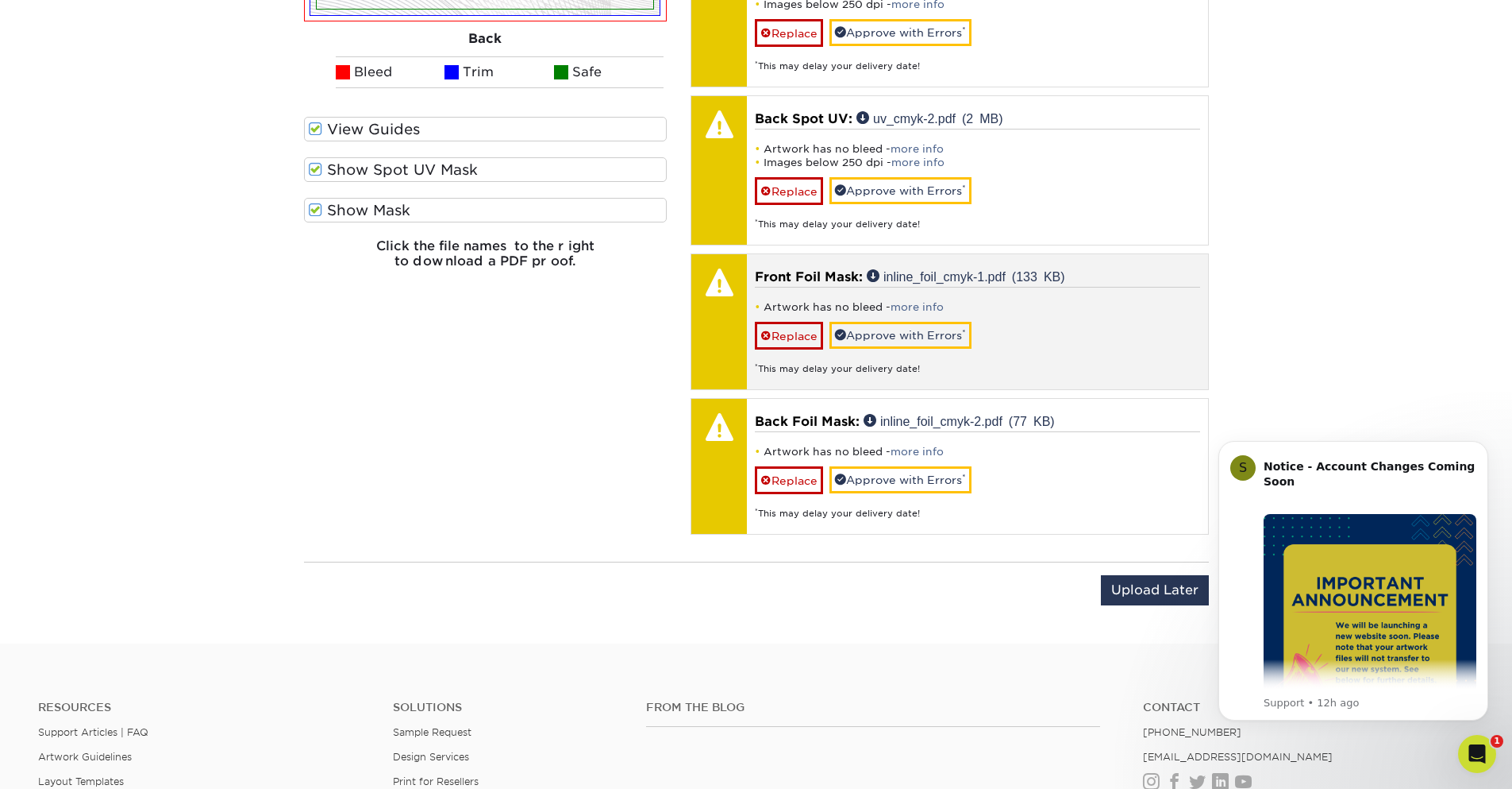
scroll to position [1334, 0]
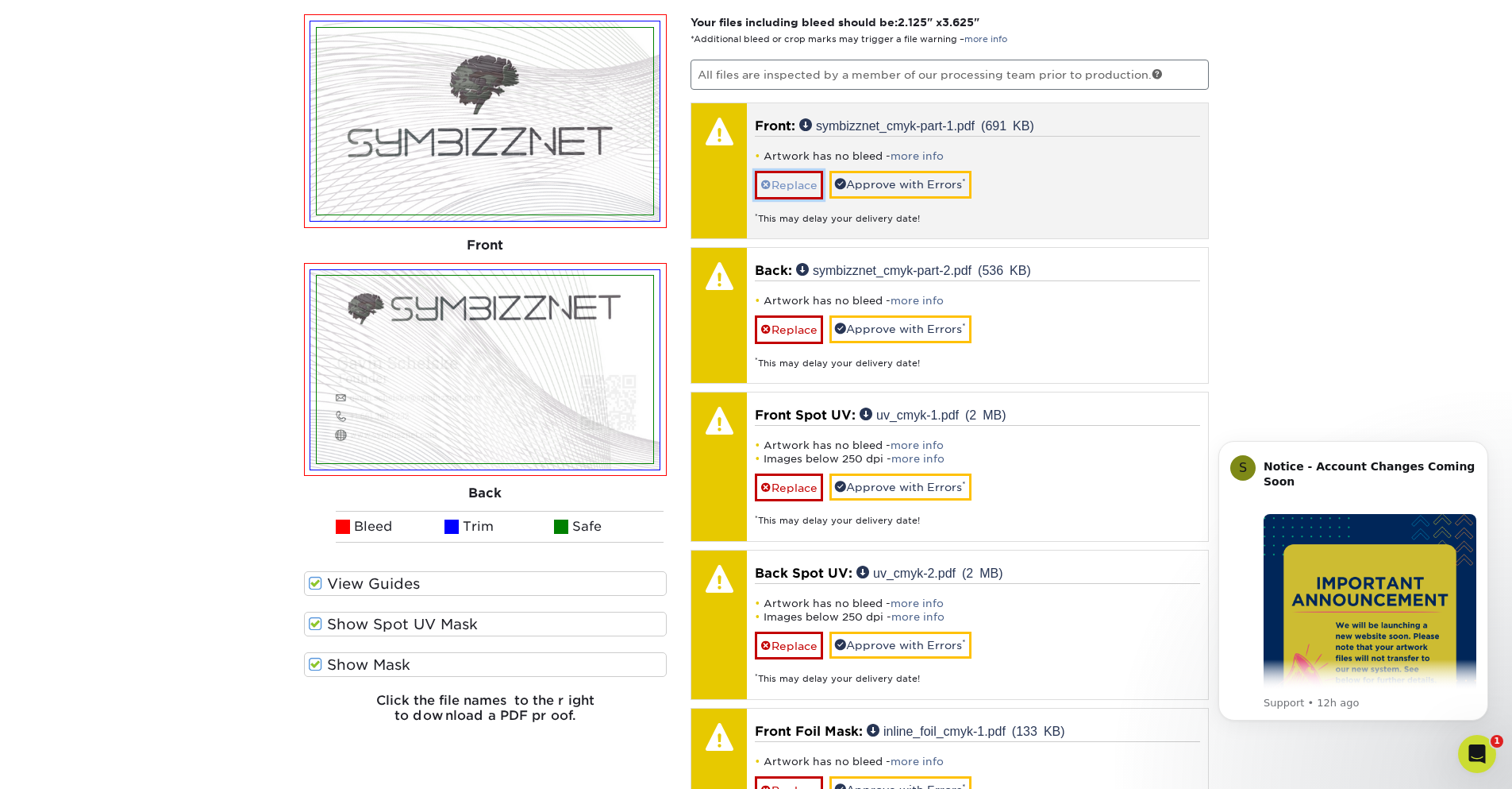
click at [793, 185] on link "Replace" at bounding box center [789, 185] width 68 height 27
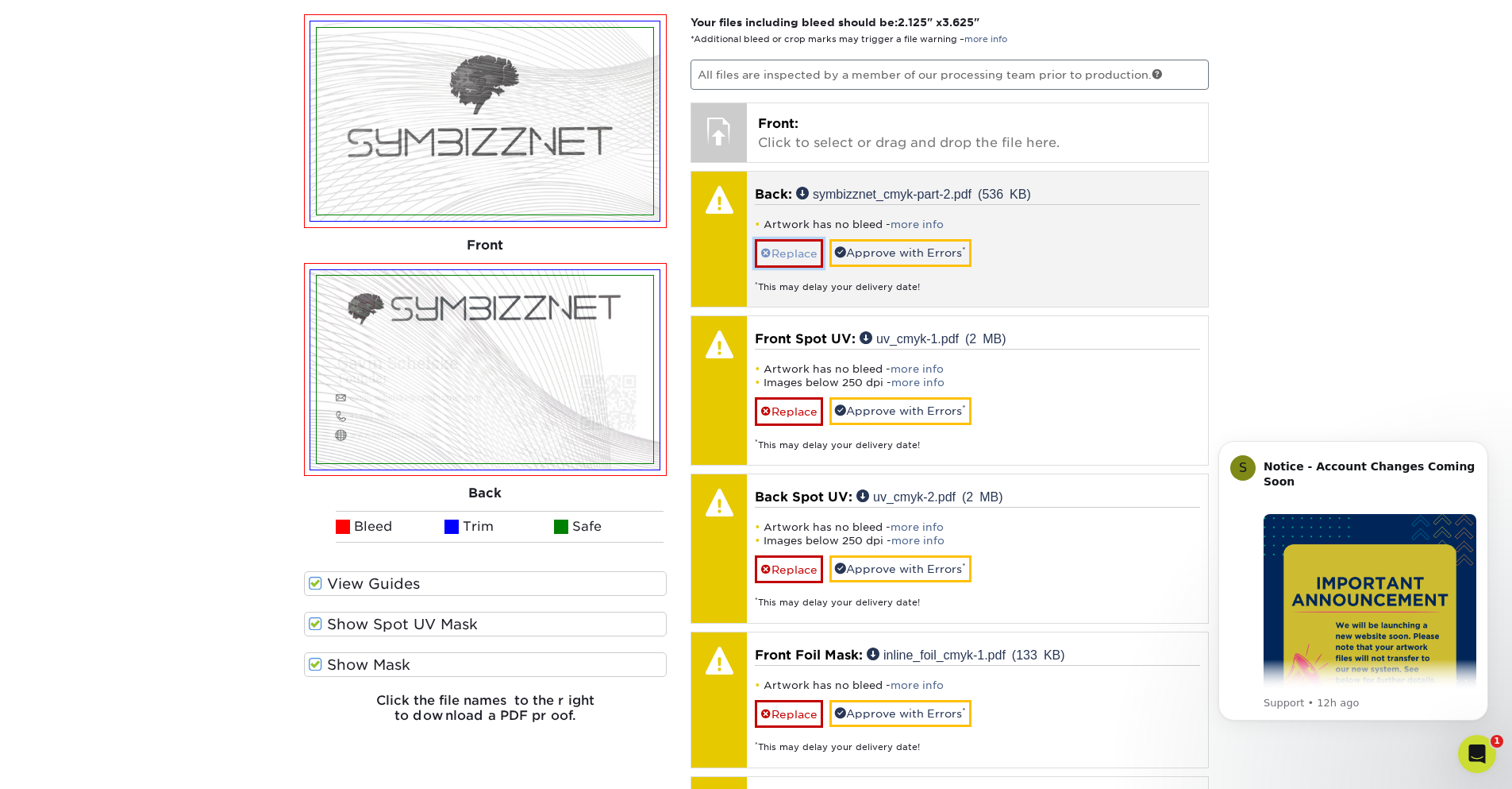
click at [789, 249] on link "Replace" at bounding box center [789, 253] width 68 height 27
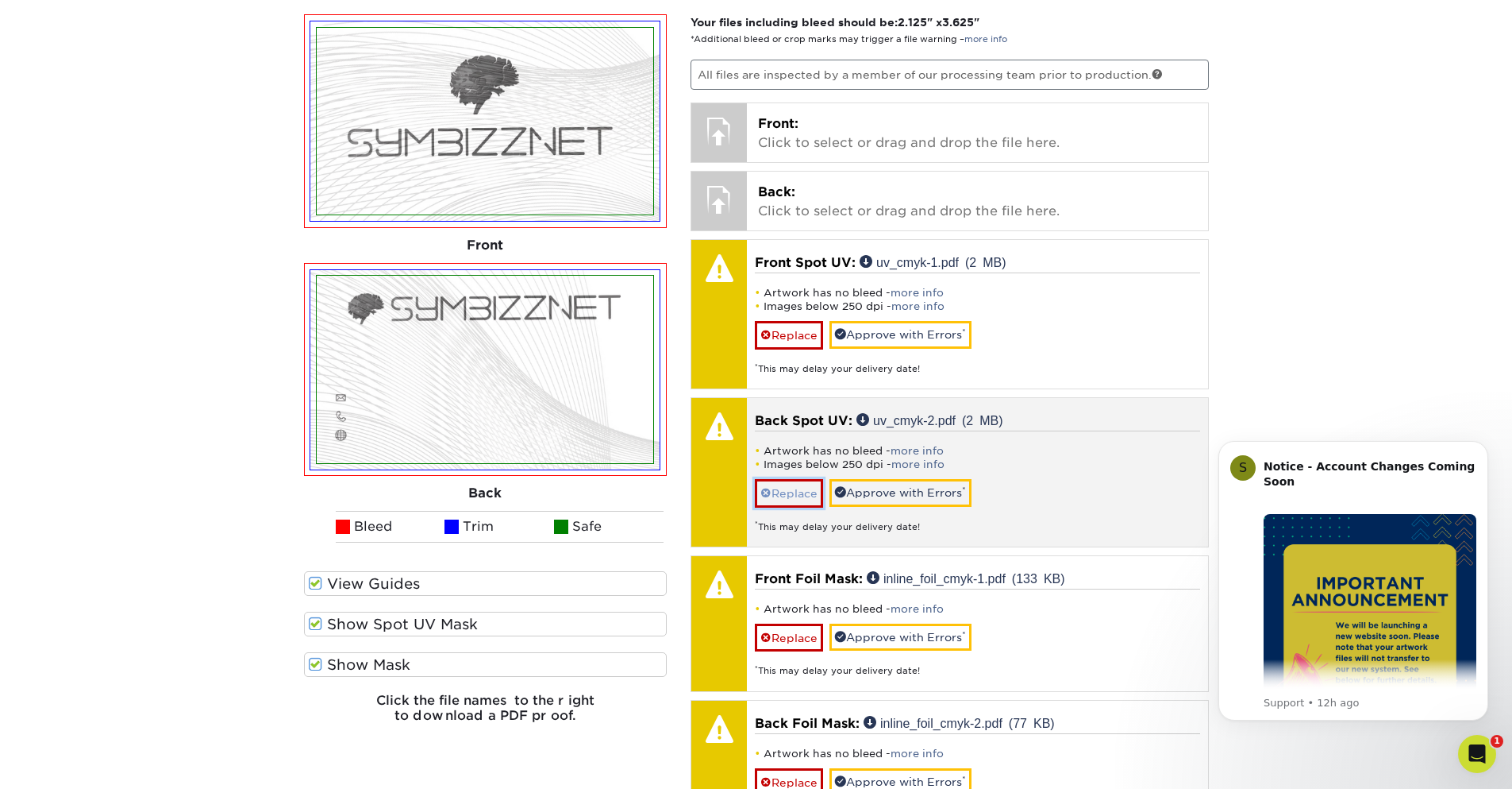
click at [793, 495] on link "Replace" at bounding box center [789, 492] width 68 height 27
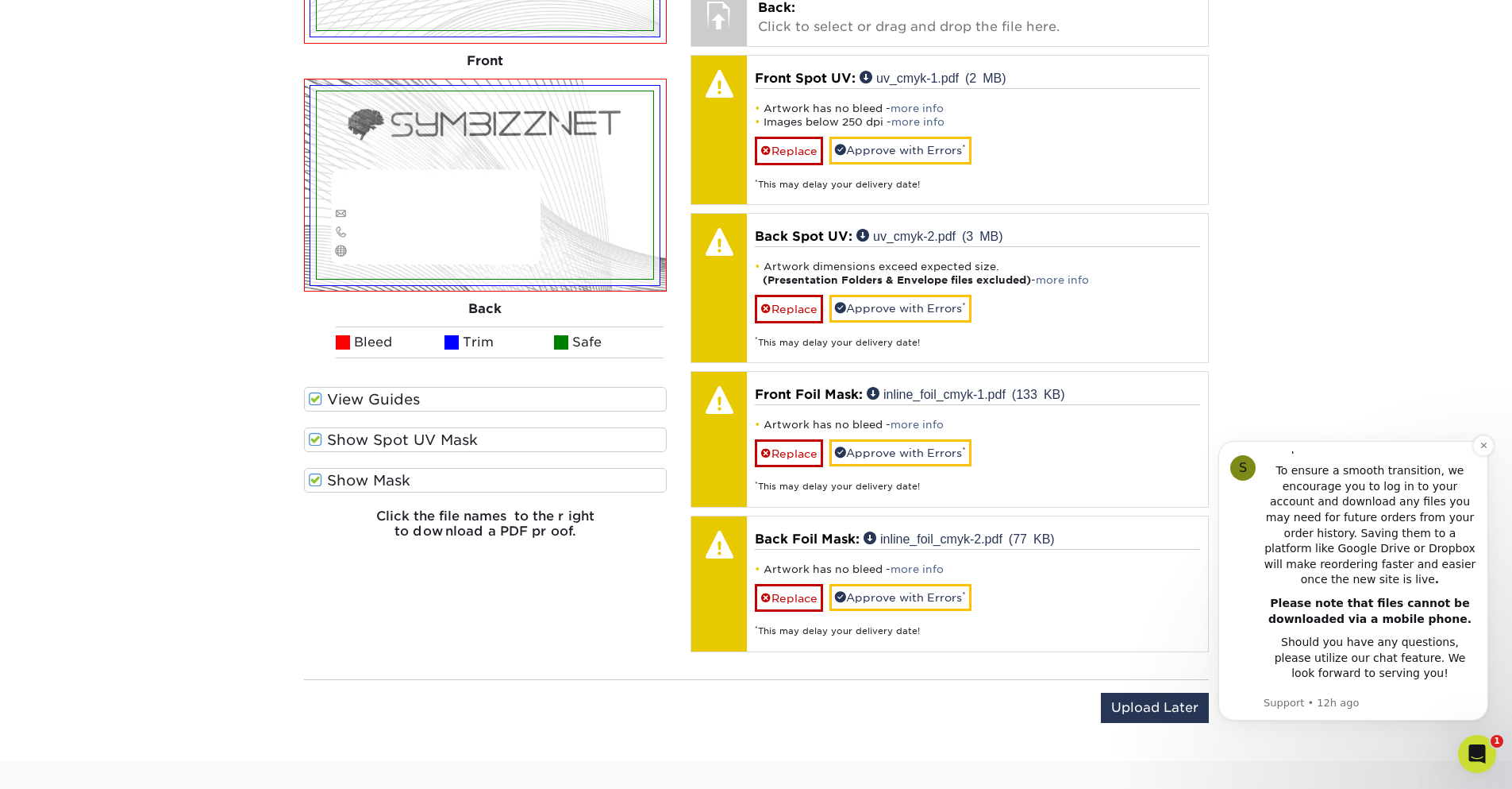
scroll to position [1524, 0]
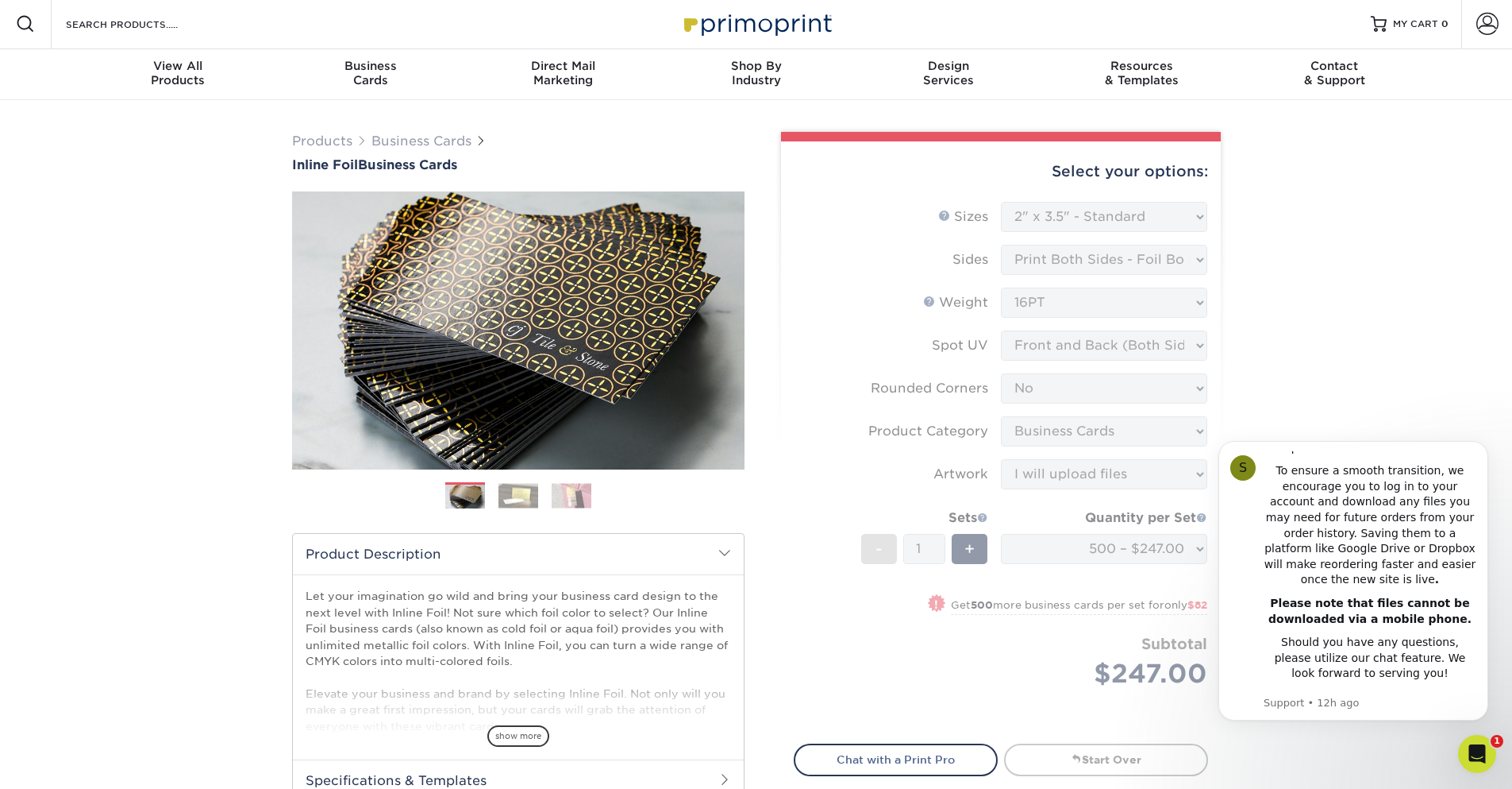
scroll to position [0, 0]
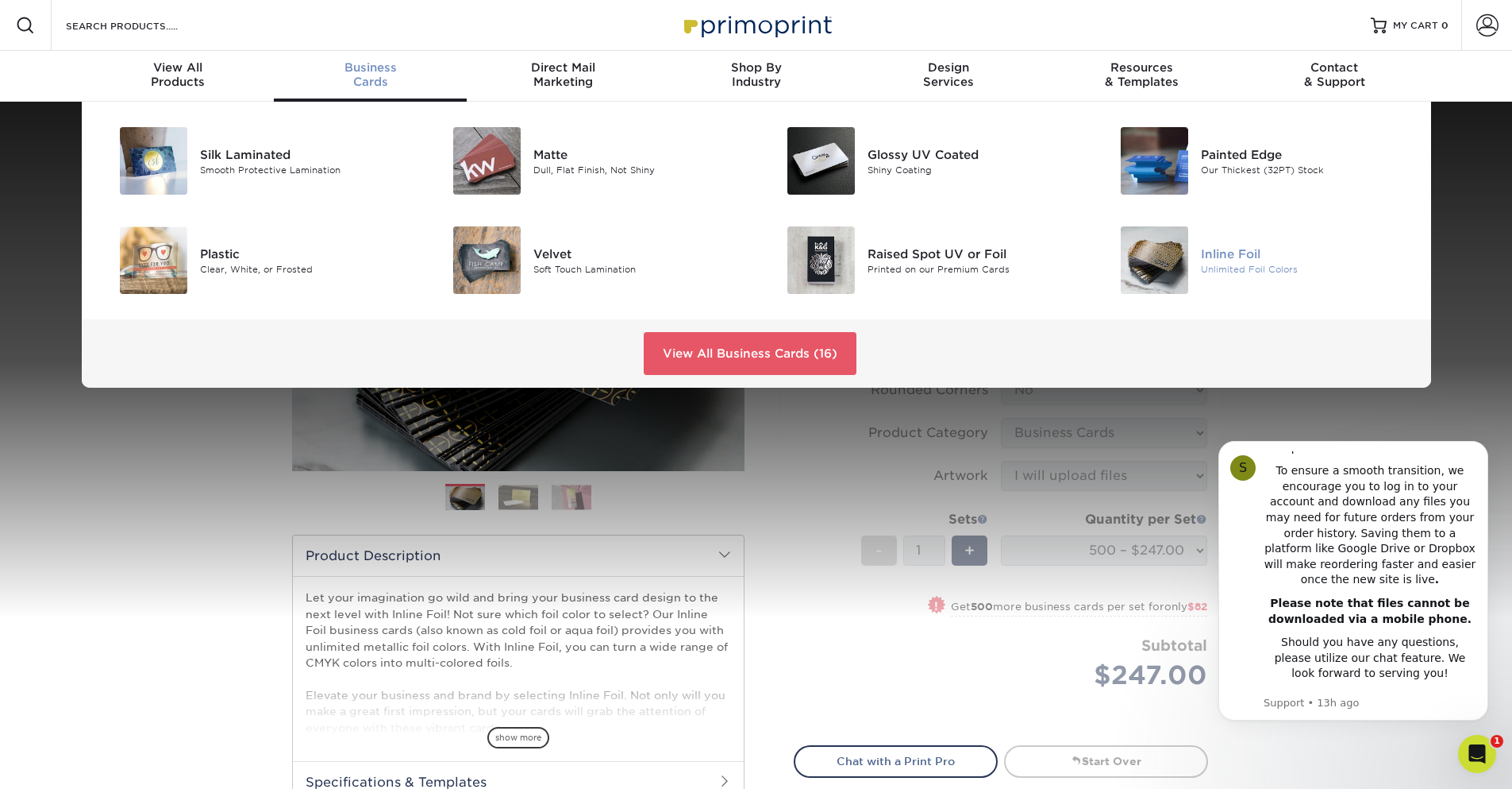
click at [1221, 249] on div "Inline Foil" at bounding box center [1306, 253] width 211 height 18
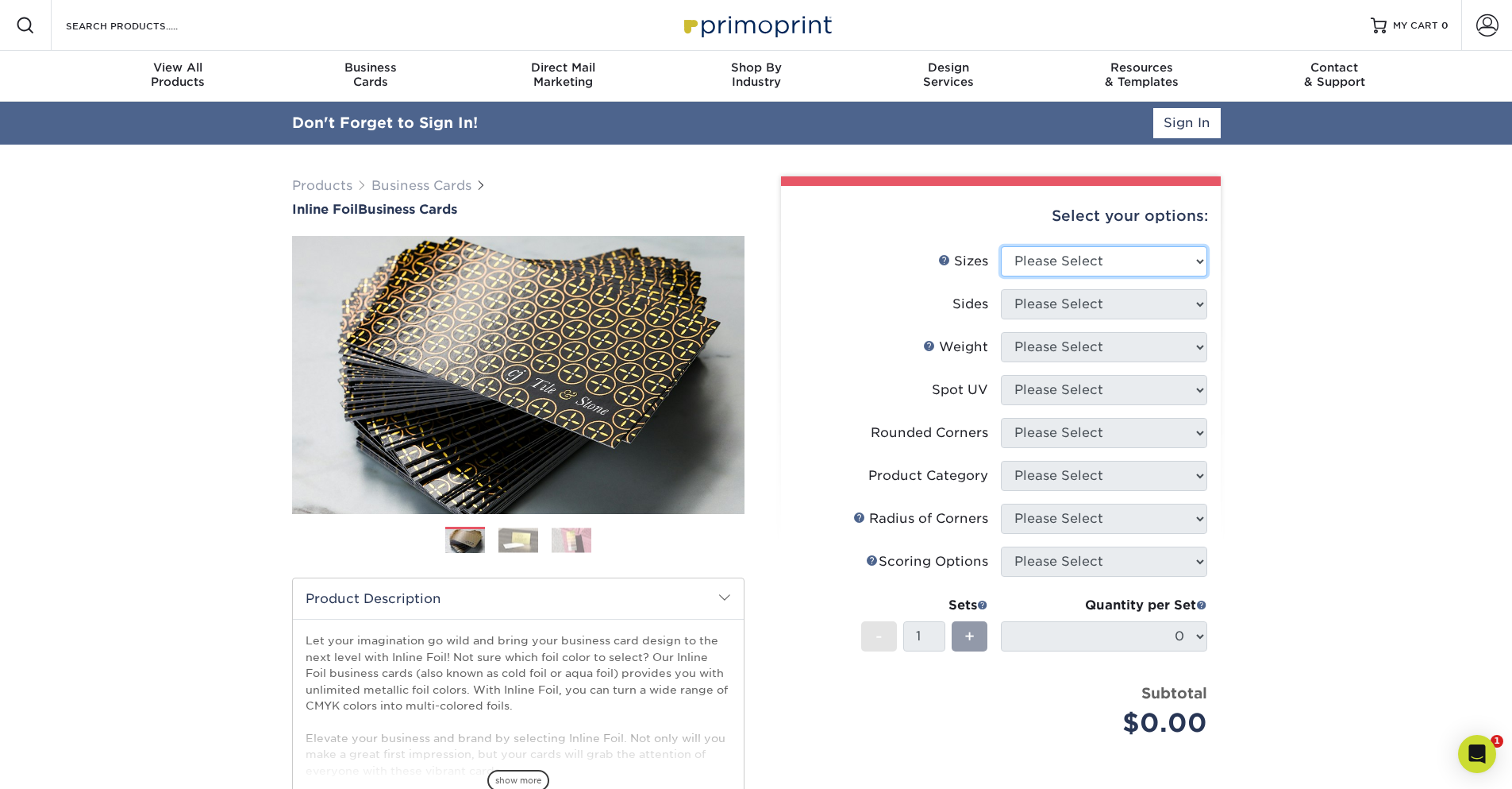
select select "2.00x3.50"
click at [1001, 246] on select "Please Select 1.5" x 3.5" - Mini 1.75" x 3.5" - Mini 2" x 2" - Square 2" x 3" -…" at bounding box center [1103, 261] width 206 height 30
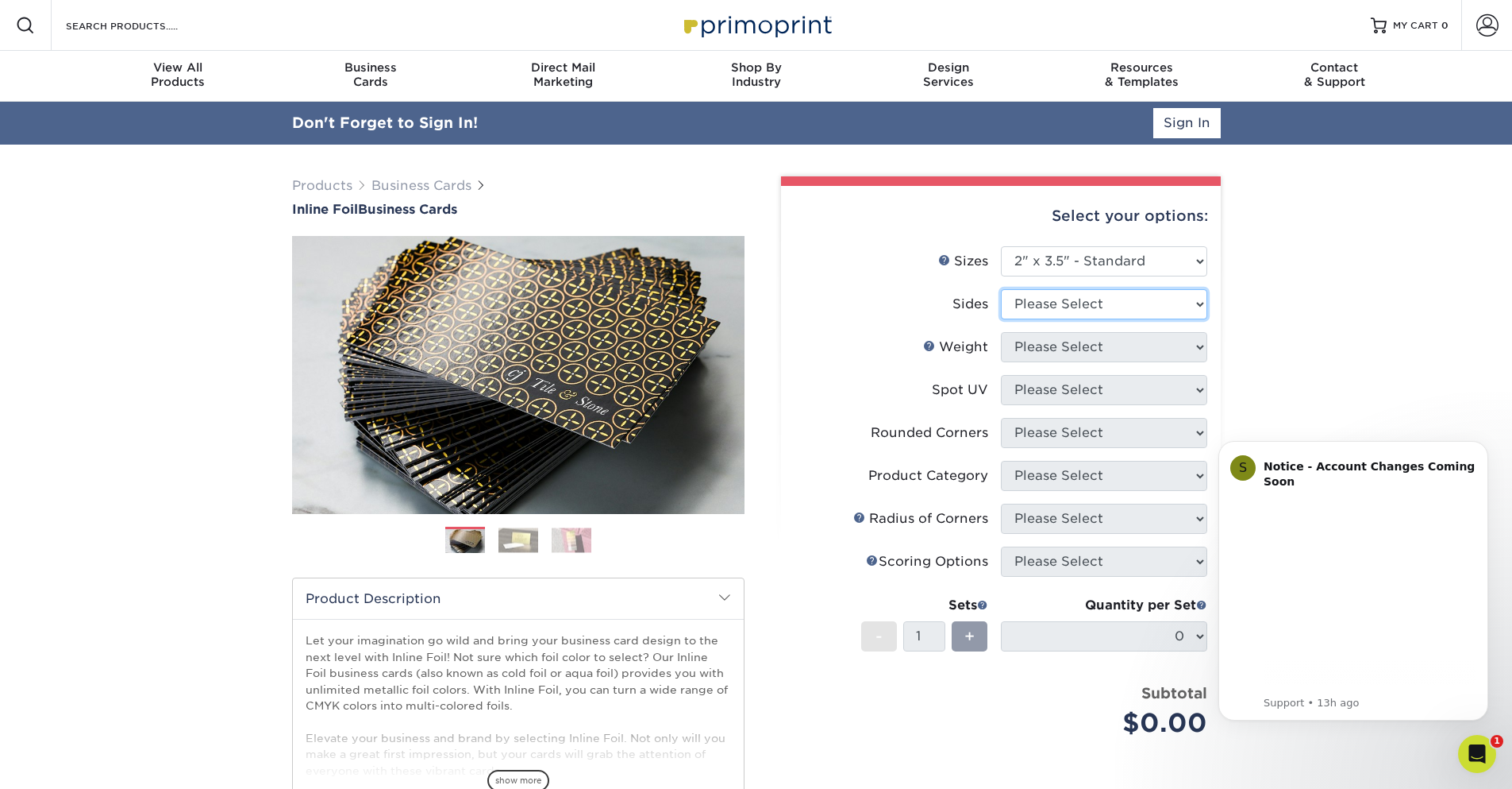
select select "34527644-b4fd-4ffb-9092-1318eefcd9d9"
click at [1001, 289] on select "Please Select Print Both Sides - Foil Back Only Print Both Sides - Foil Both Si…" at bounding box center [1103, 304] width 206 height 30
select select "16PT"
click at [1001, 332] on select "Please Select 16PT" at bounding box center [1103, 347] width 206 height 30
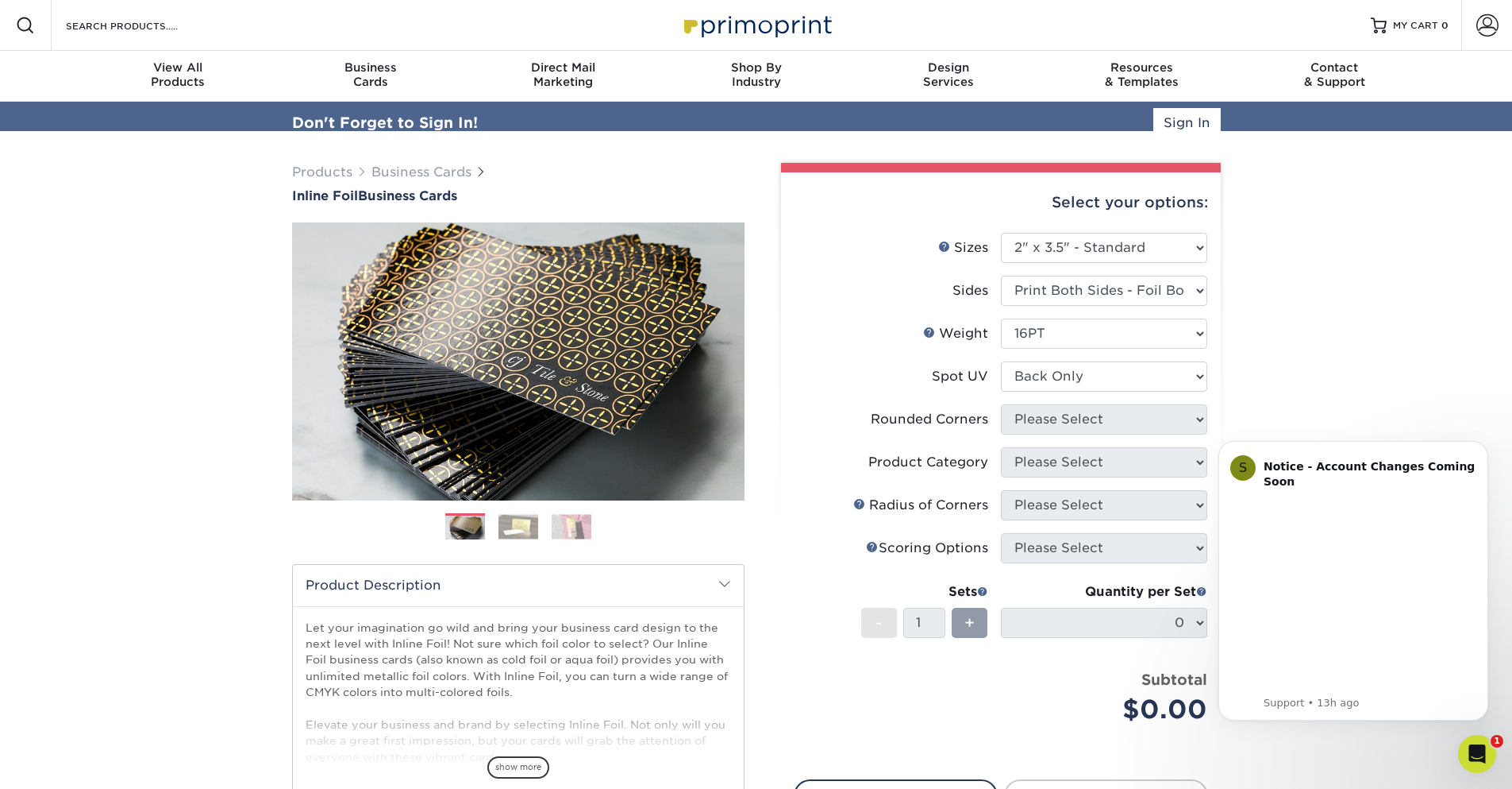
click at [1001, 361] on select "Please Select No Spot UV Front and Back (Both Sides) Front Only Back Only" at bounding box center [1103, 376] width 206 height 30
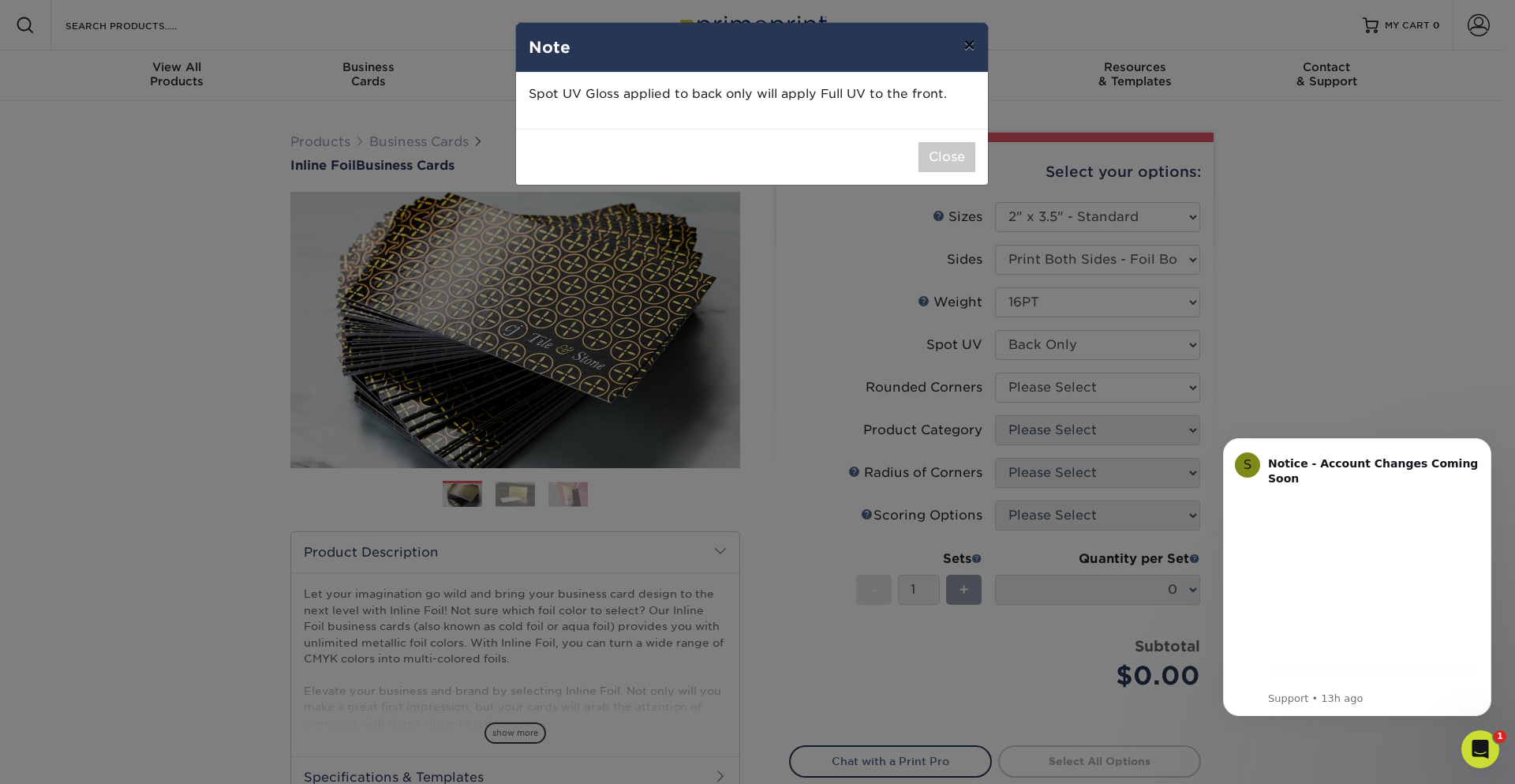
click at [960, 41] on button "×" at bounding box center [969, 46] width 36 height 45
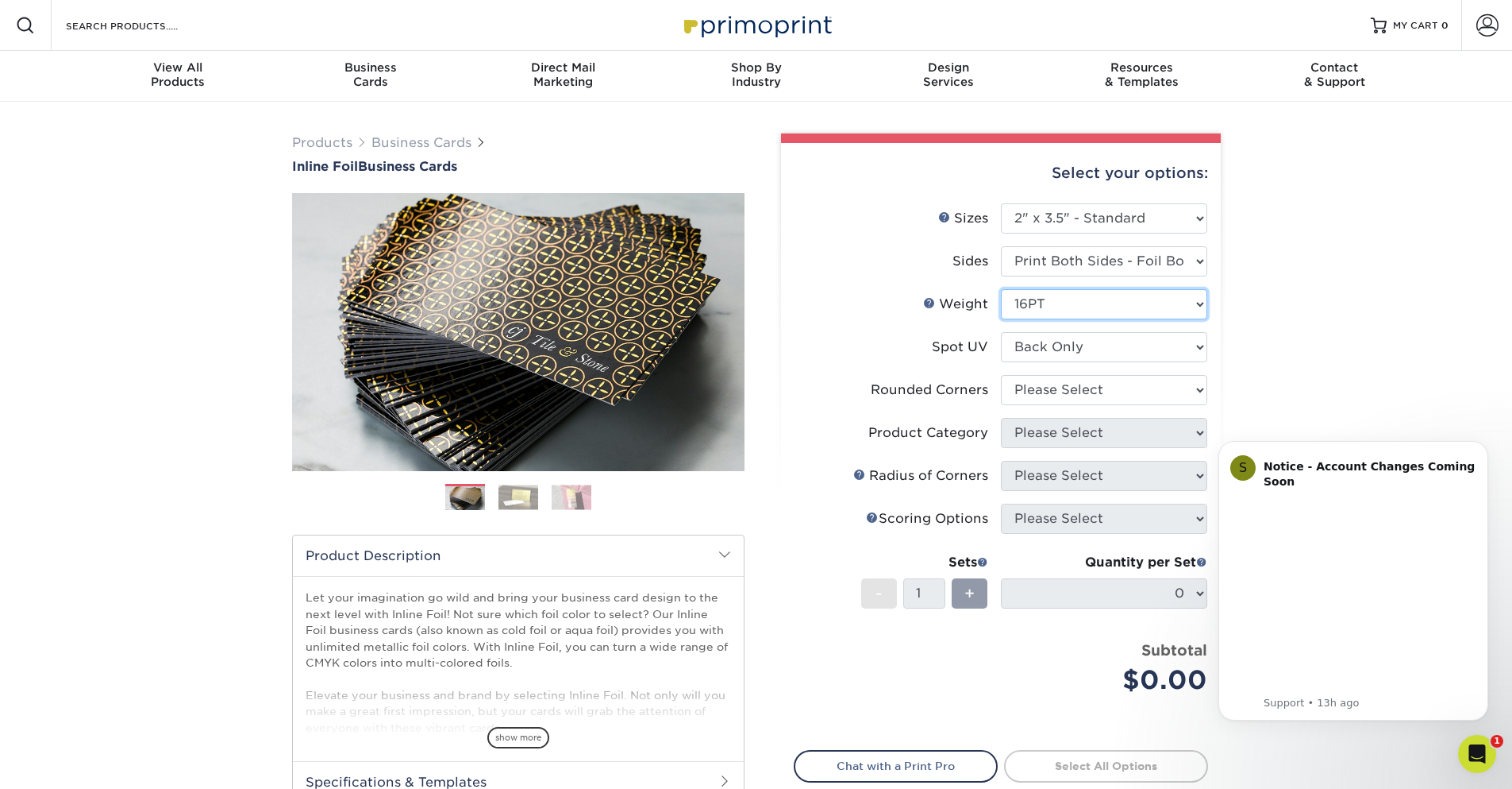
click at [1042, 308] on select "Please Select 16PT" at bounding box center [1103, 304] width 206 height 30
select select "0"
click at [1001, 332] on select "Please Select No Spot UV Front and Back (Both Sides) Front Only Back Only" at bounding box center [1103, 347] width 206 height 30
select select "0"
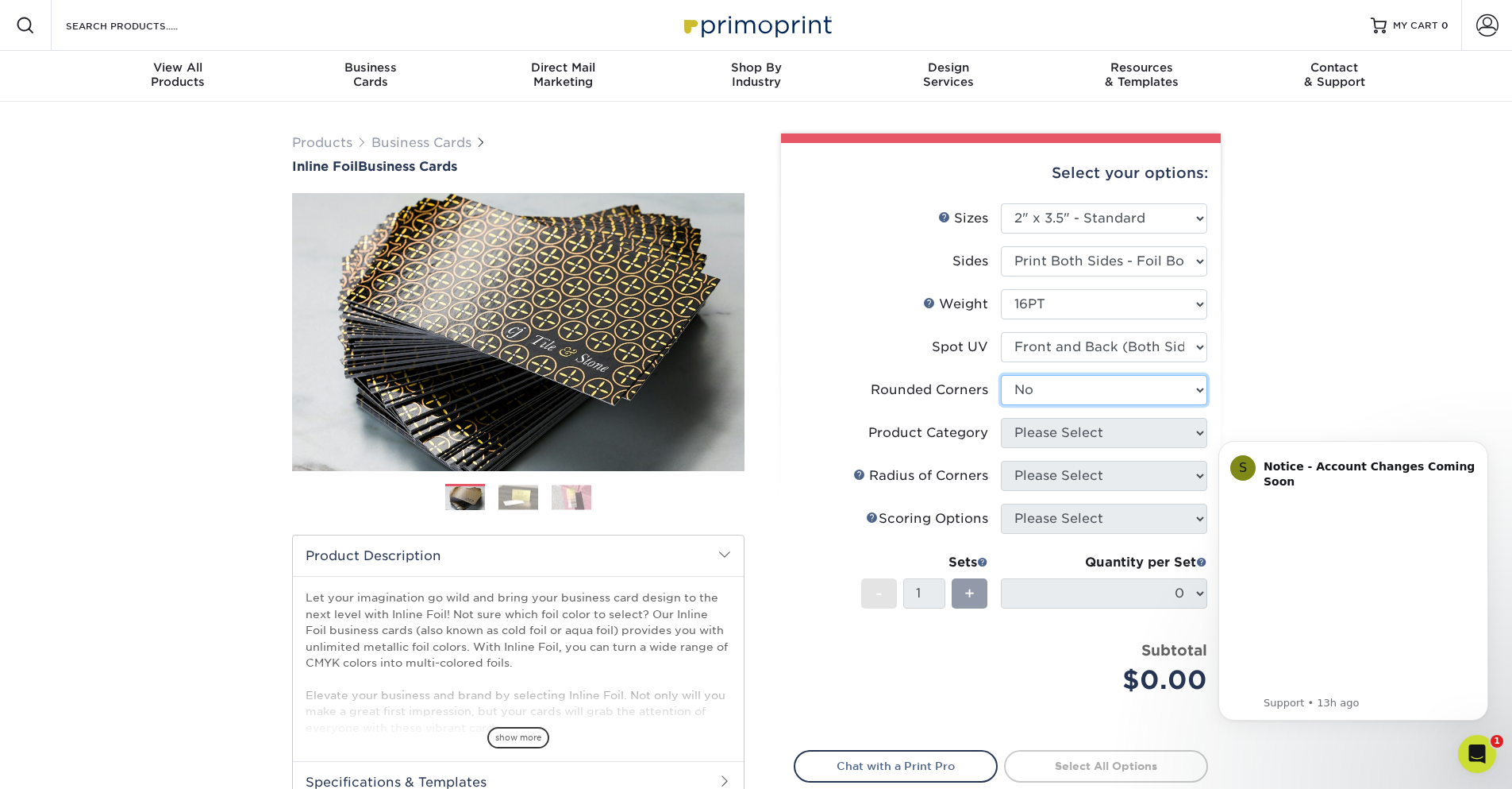
click at [1001, 375] on select "Please Select Yes - Round 2 Corners Yes - Round 4 Corners No" at bounding box center [1103, 390] width 206 height 30
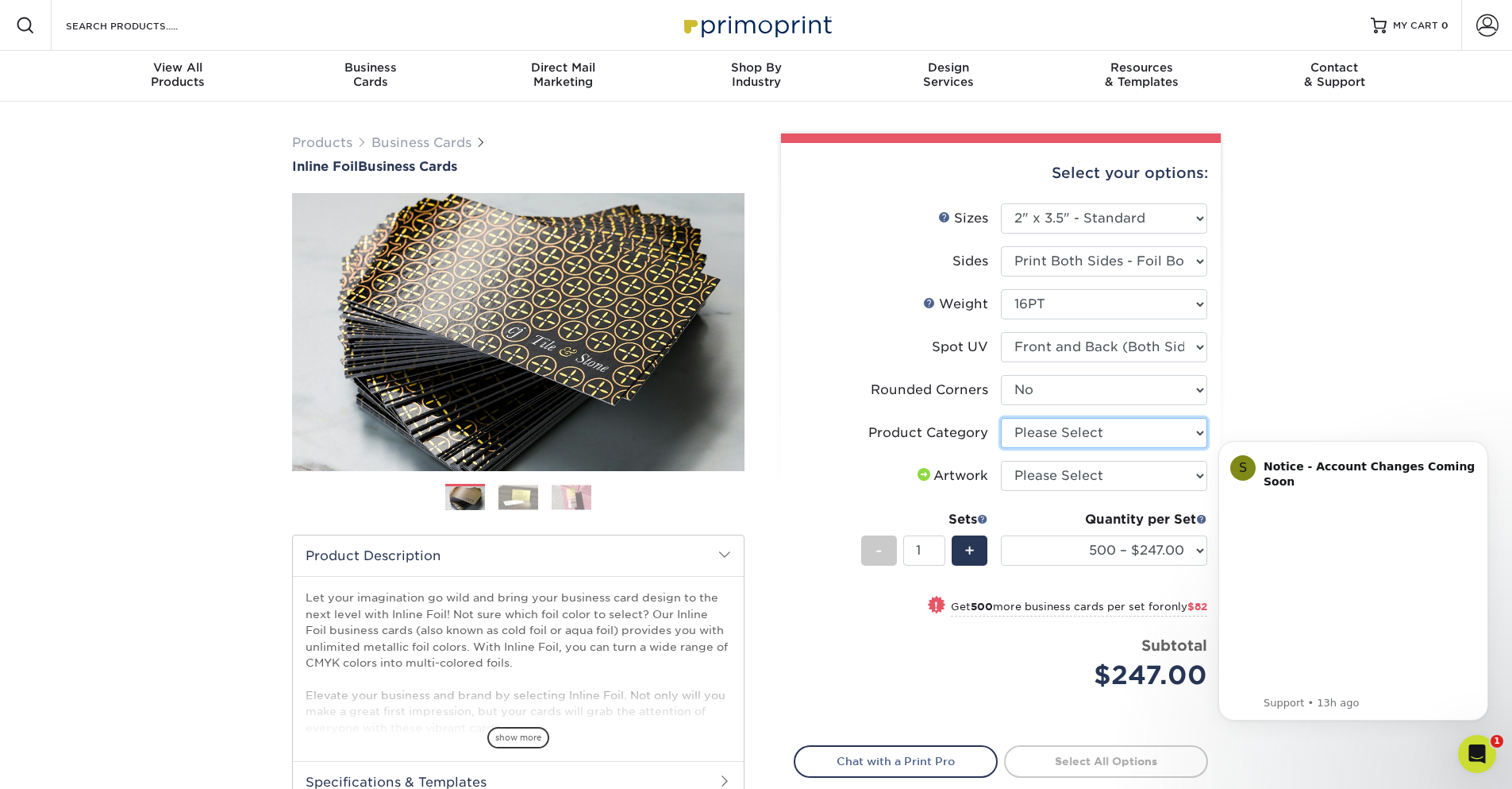
select select "3b5148f1-0588-4f88-a218-97bcfdce65c1"
click at [1001, 418] on select "Please Select Business Cards" at bounding box center [1103, 433] width 206 height 30
select select "upload"
click at [1001, 461] on select "Please Select I will upload files I need a design - $100" at bounding box center [1103, 476] width 206 height 30
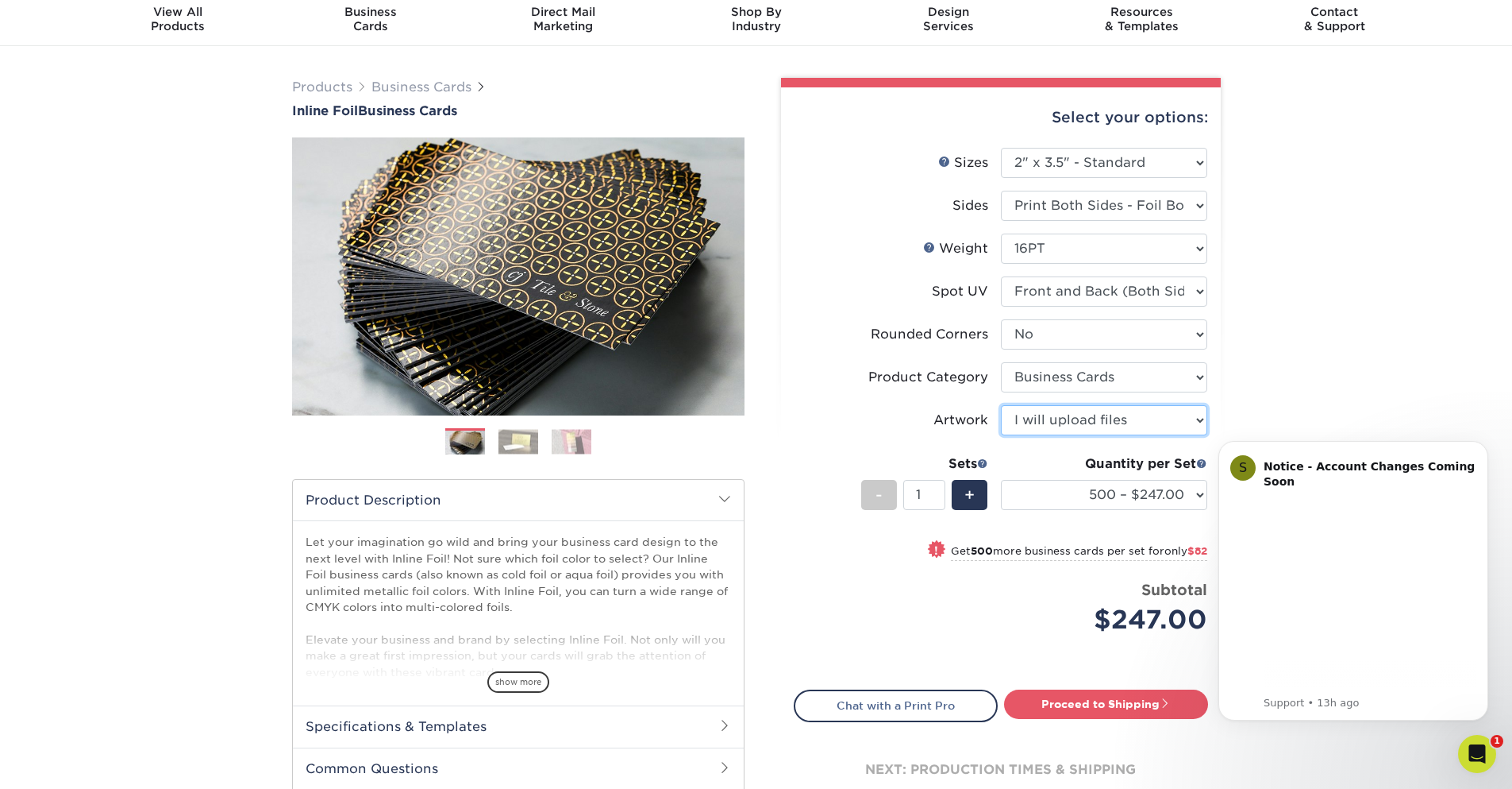
scroll to position [190, 0]
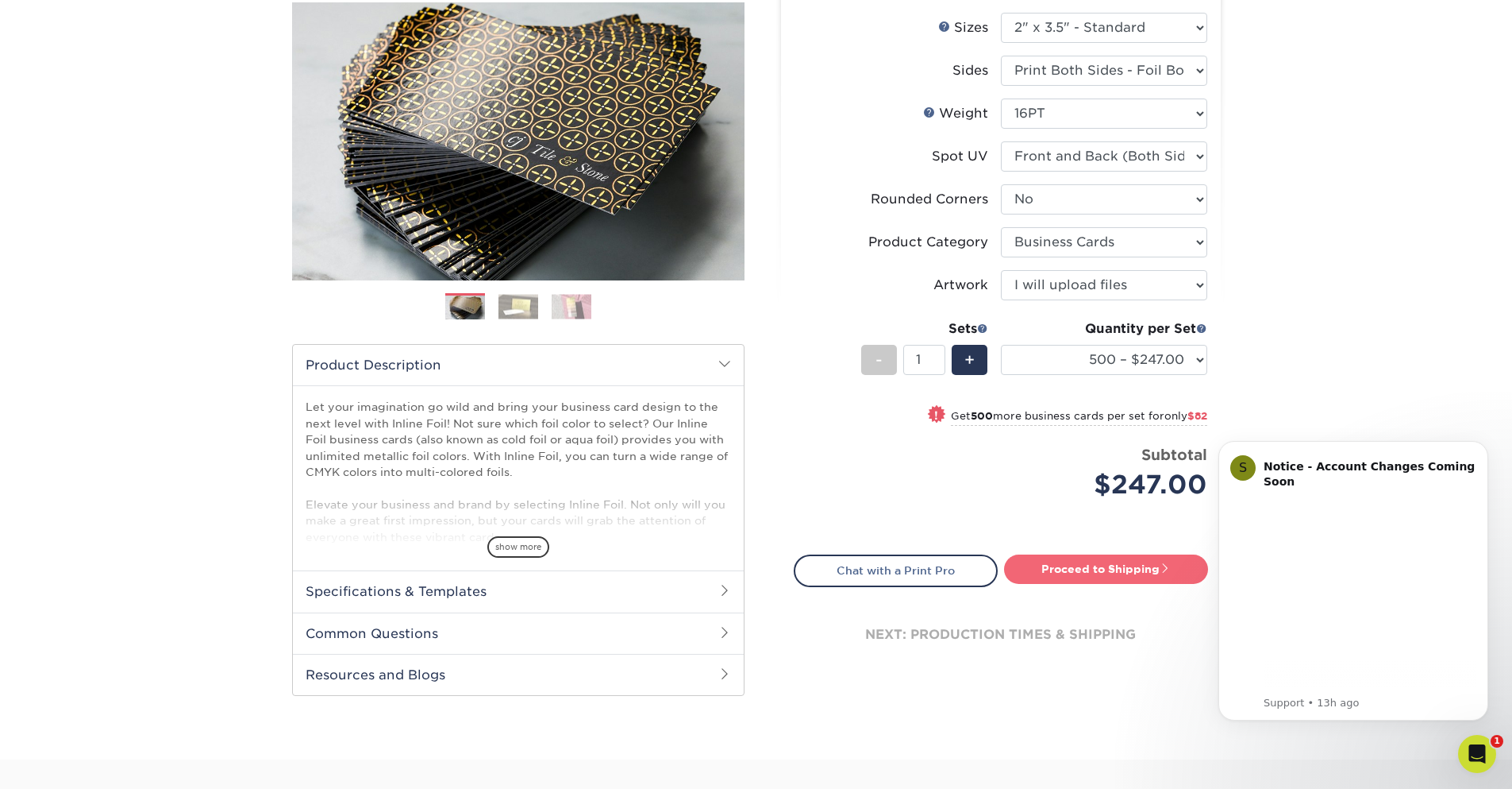
click at [1145, 565] on link "Proceed to Shipping" at bounding box center [1106, 568] width 204 height 28
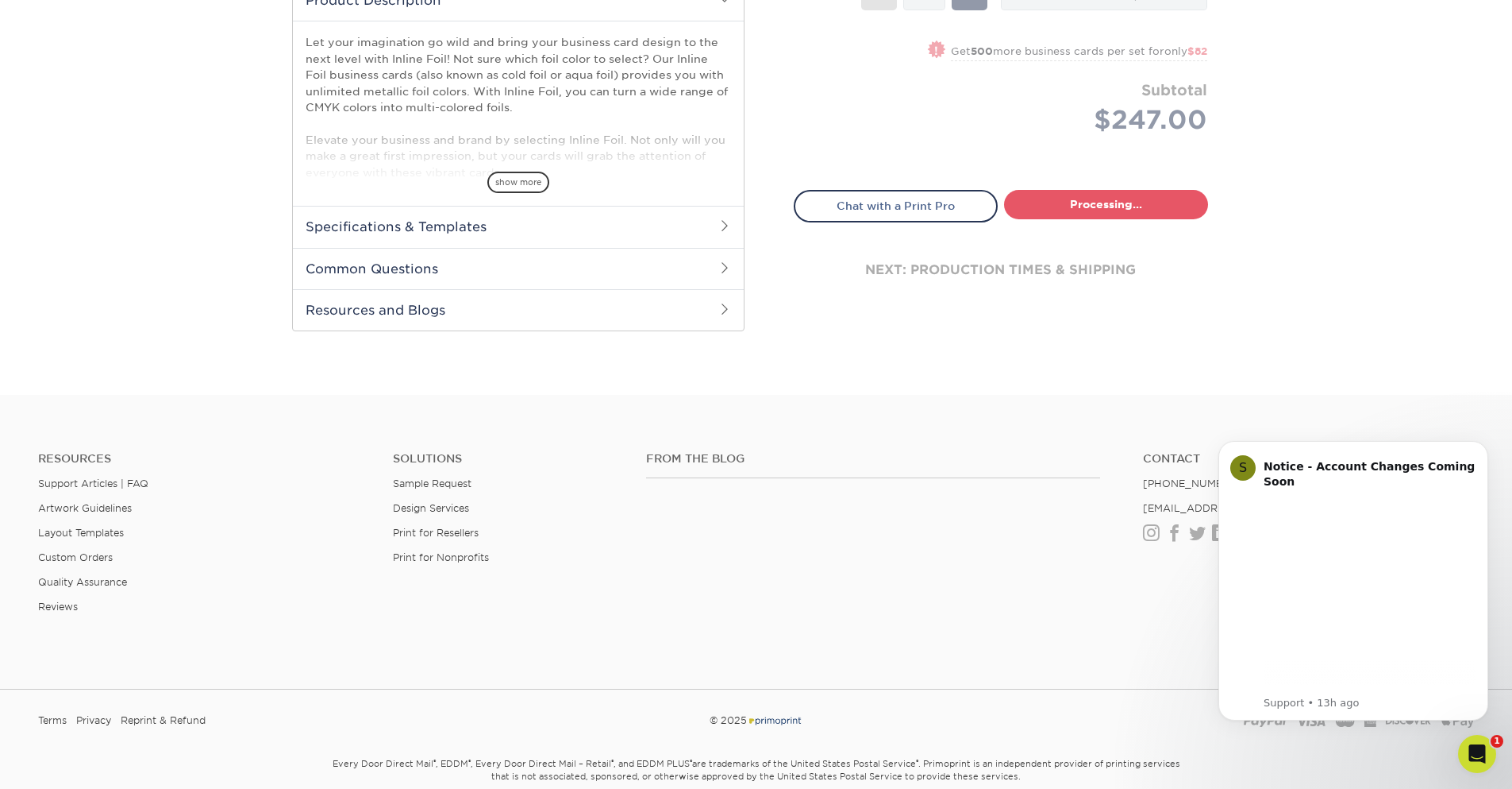
select select "cfd6dd33-ec58-4860-97ee-82685a2efcc3"
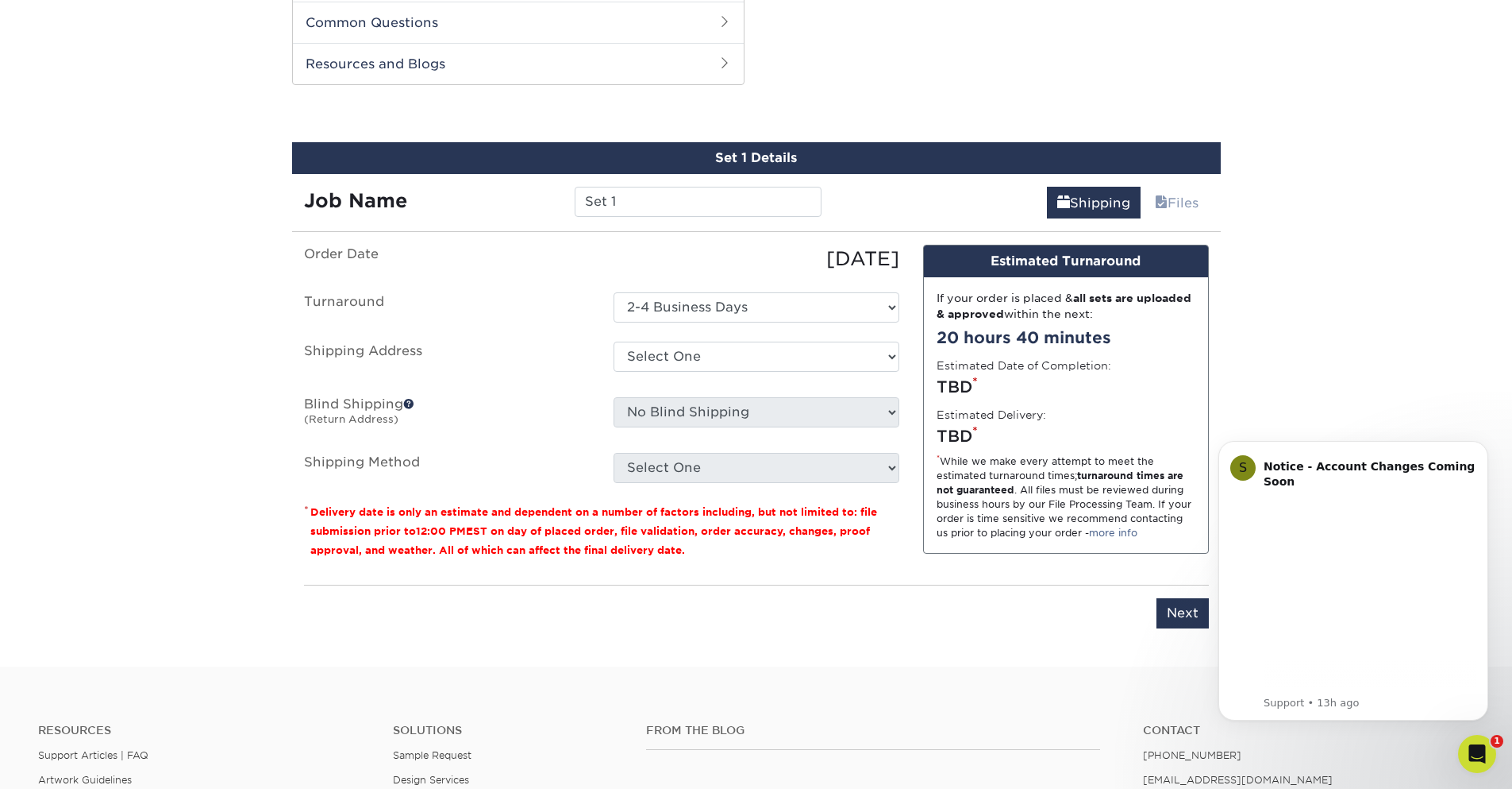
scroll to position [809, 0]
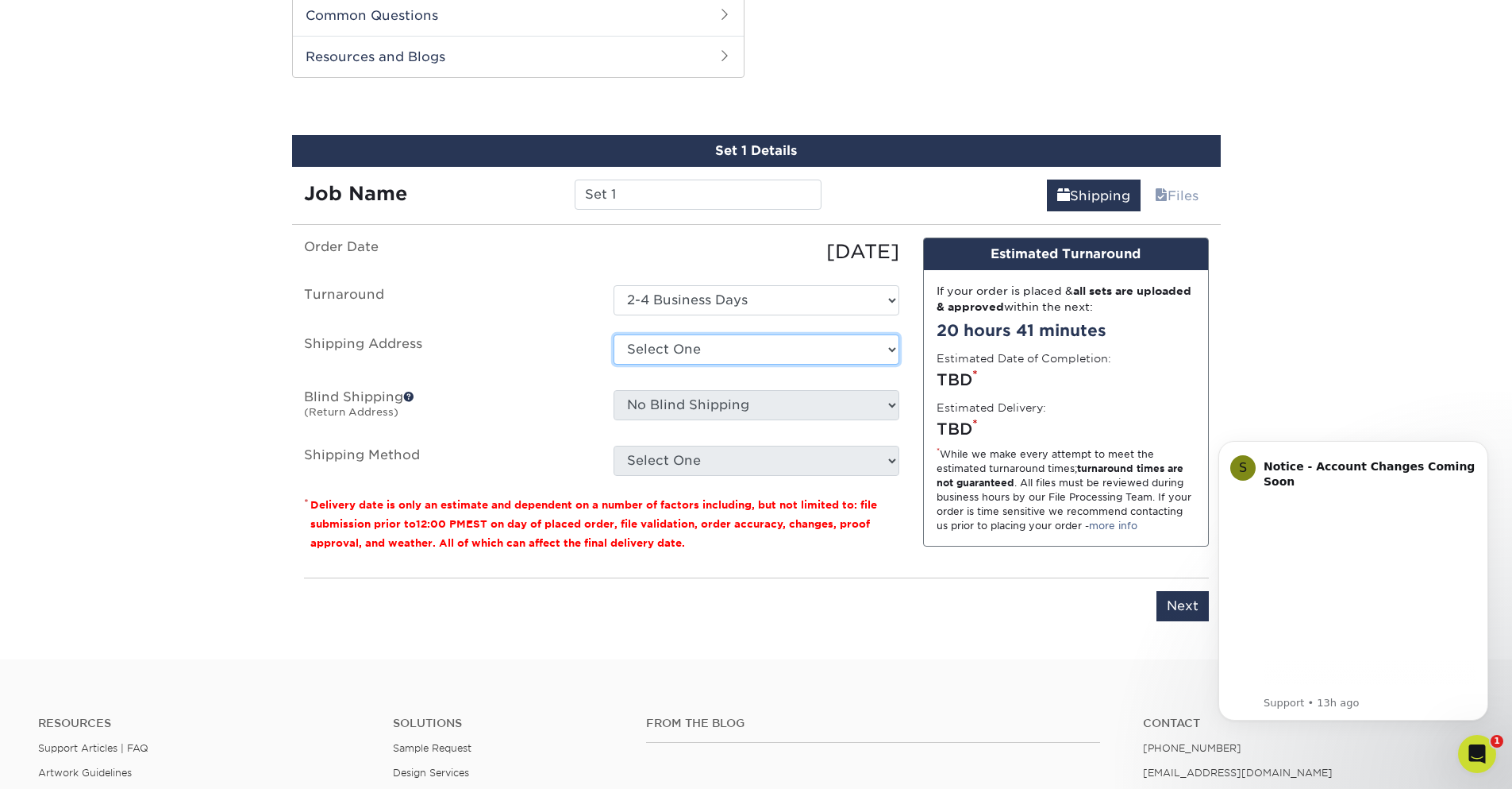
select select "285394"
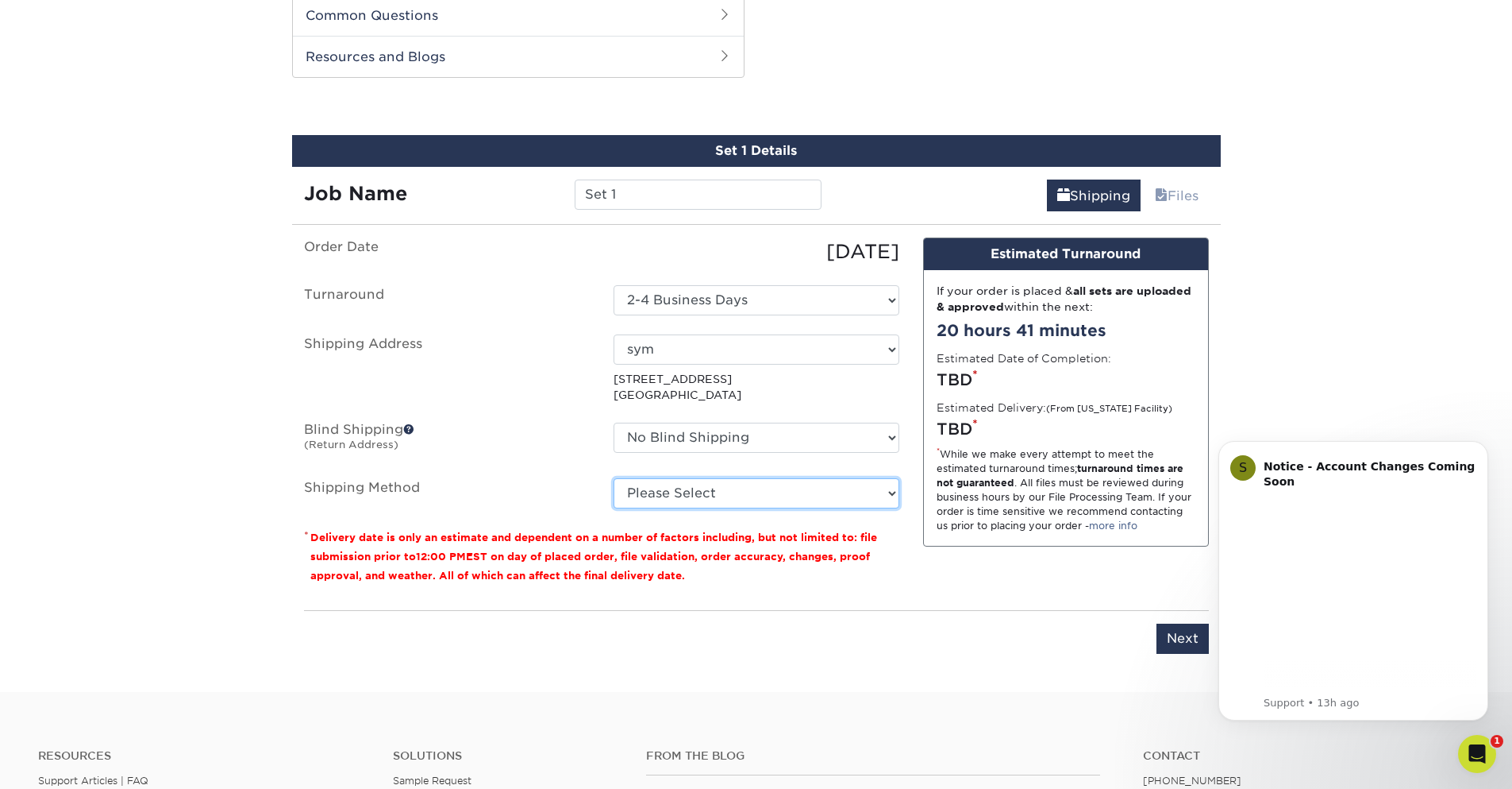
select select "03"
click at [614, 478] on select "Please Select Ground Shipping (+$8.96) 3 Day Shipping Service (+$20.04) 2 Day A…" at bounding box center [756, 493] width 286 height 30
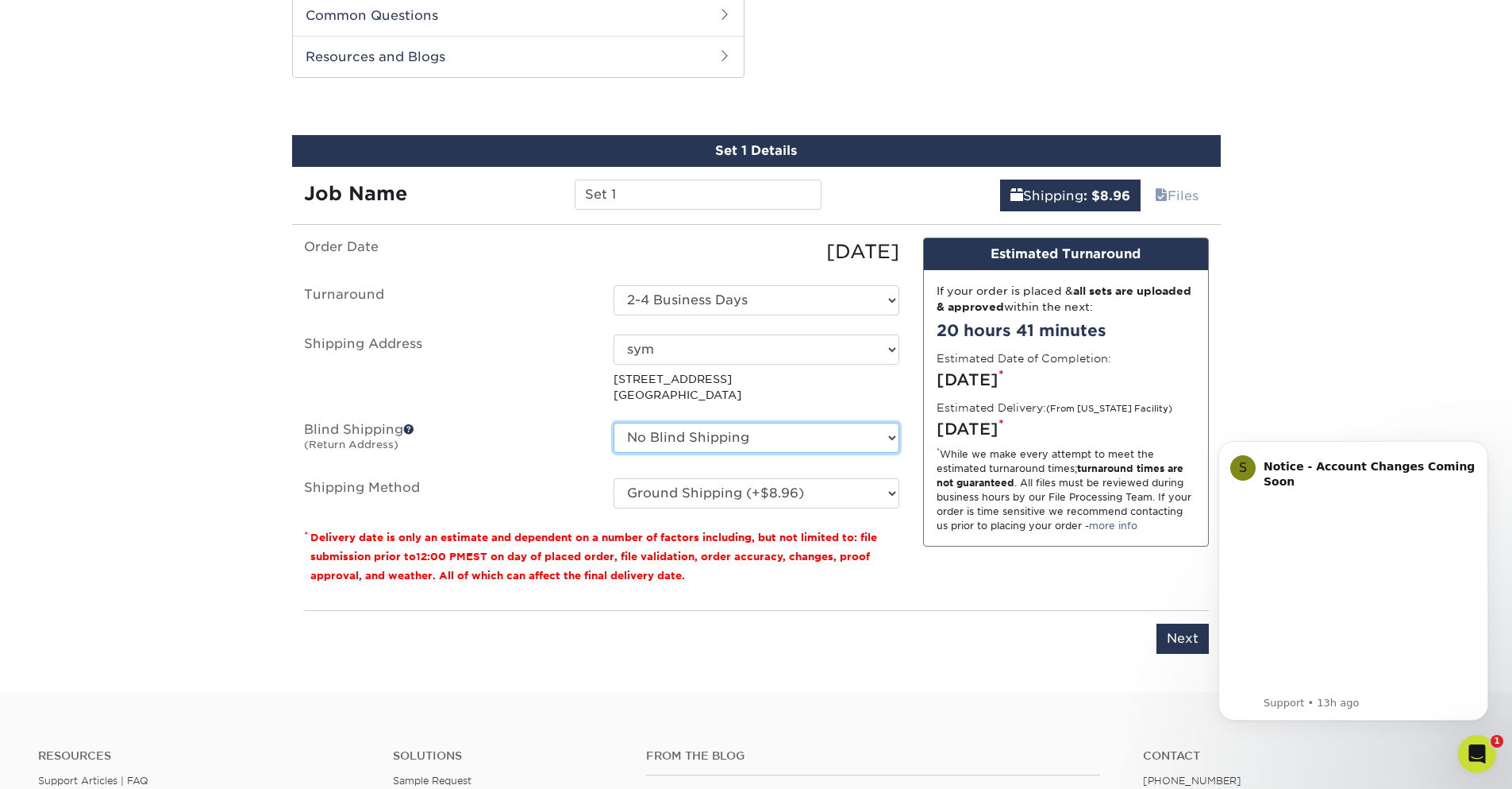
click at [754, 442] on select "No Blind Shipping sym + Add New Address" at bounding box center [756, 437] width 286 height 30
click at [1179, 632] on input "Next" at bounding box center [1183, 638] width 53 height 30
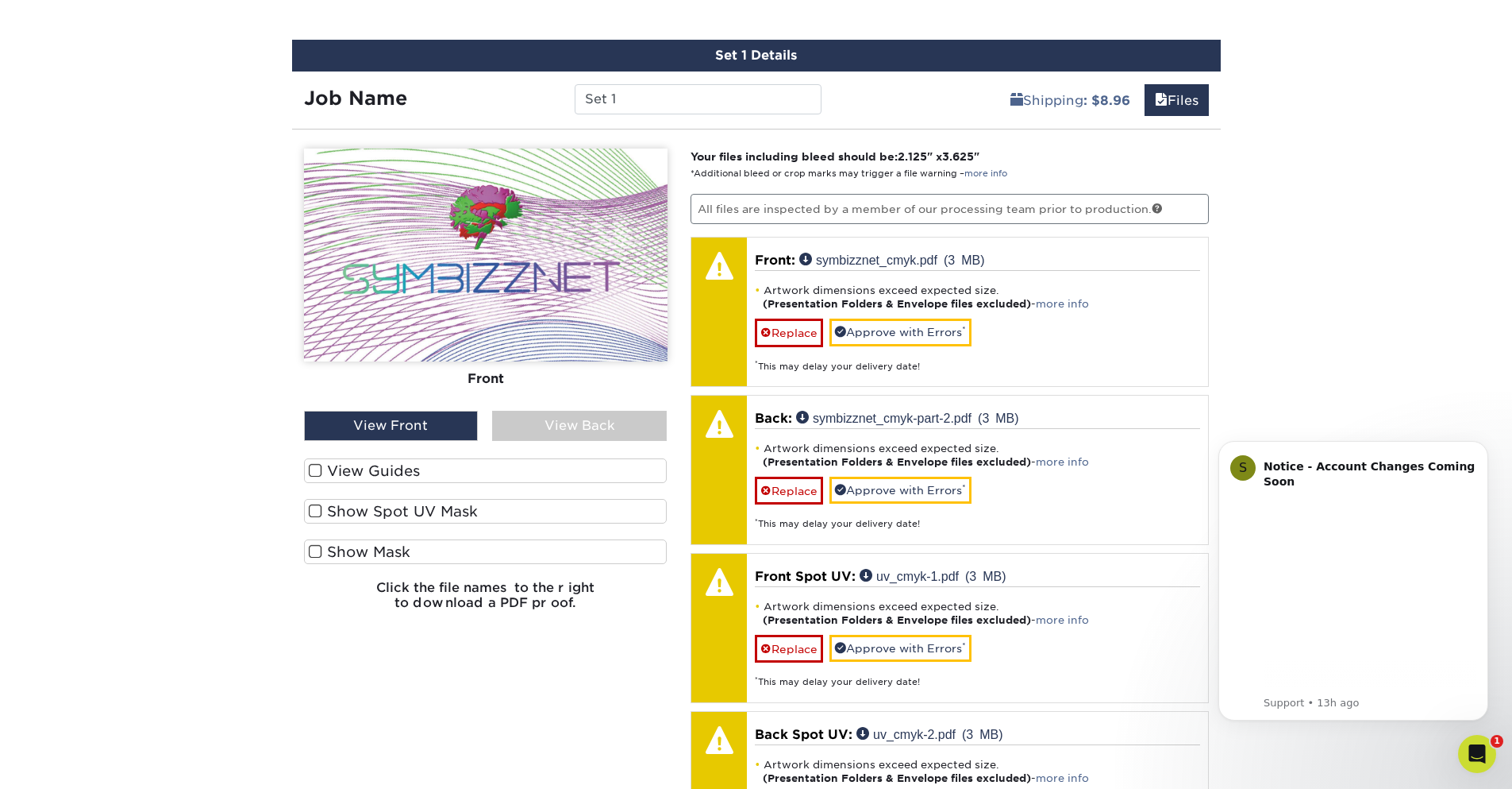
scroll to position [1189, 0]
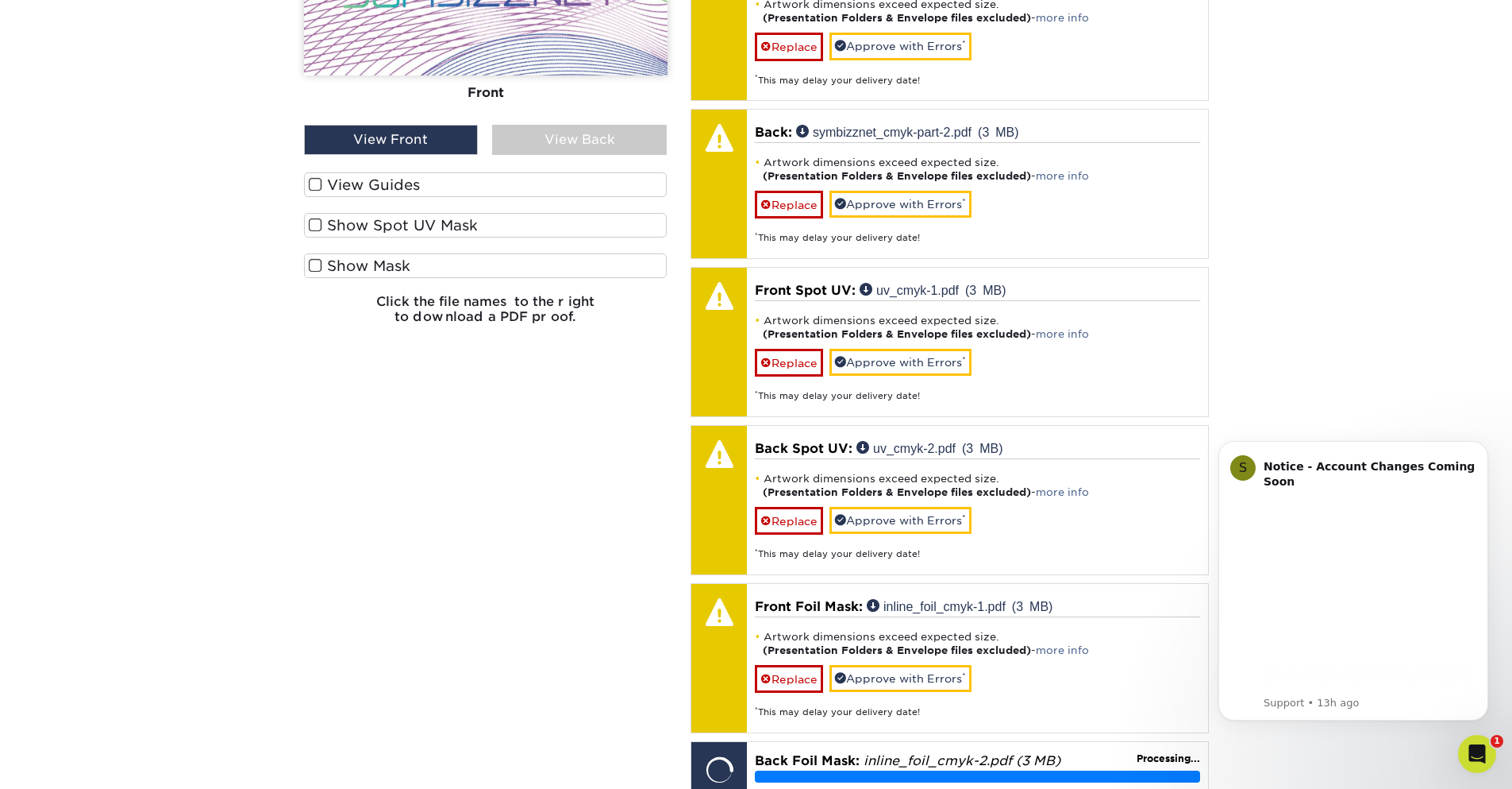
click at [313, 225] on span at bounding box center [315, 225] width 14 height 15
click at [0, 0] on input "Show Spot UV Mask" at bounding box center [0, 0] width 0 height 0
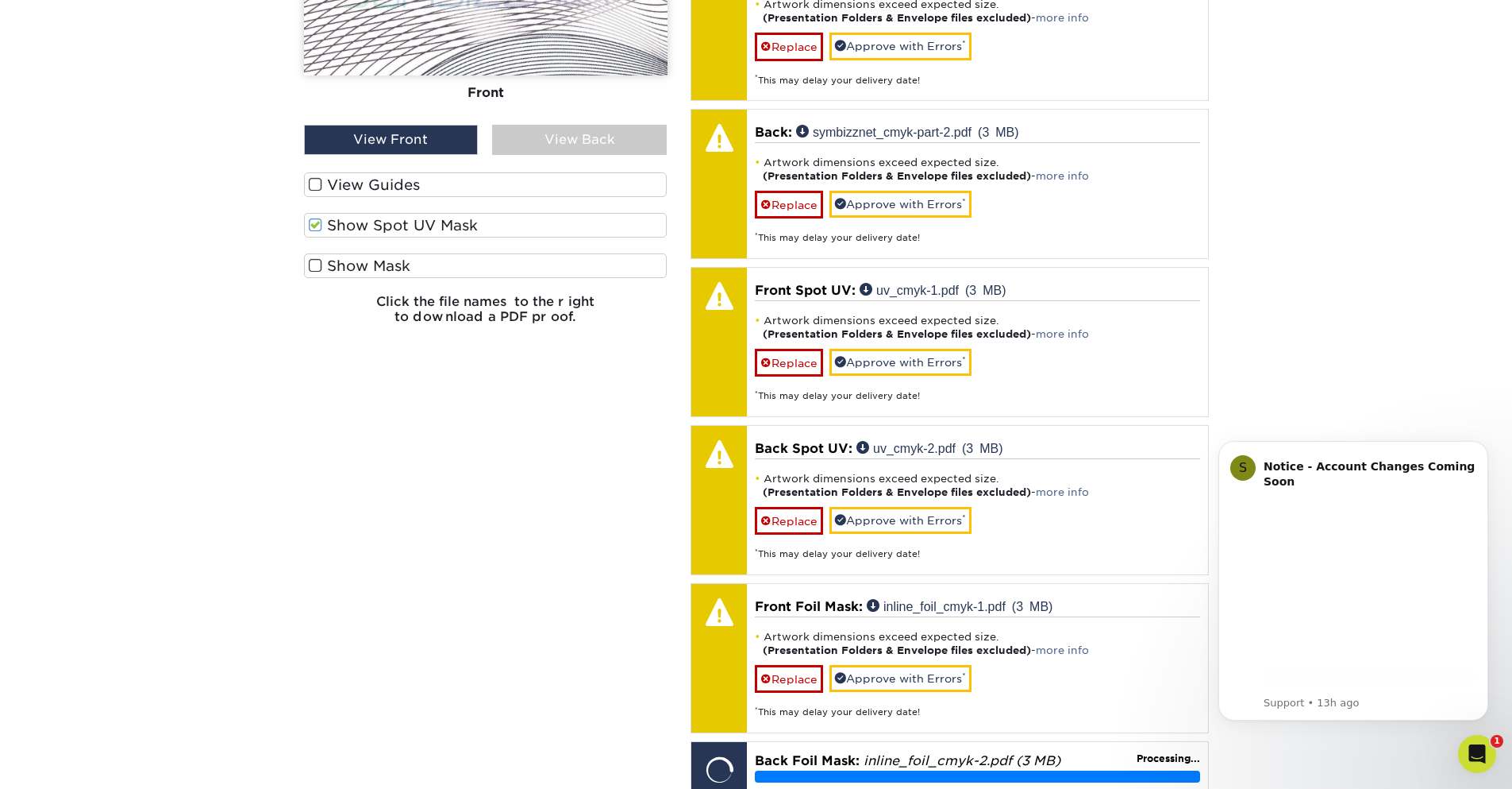
click at [315, 268] on span at bounding box center [315, 265] width 14 height 15
click at [0, 0] on input "Show Mask" at bounding box center [0, 0] width 0 height 0
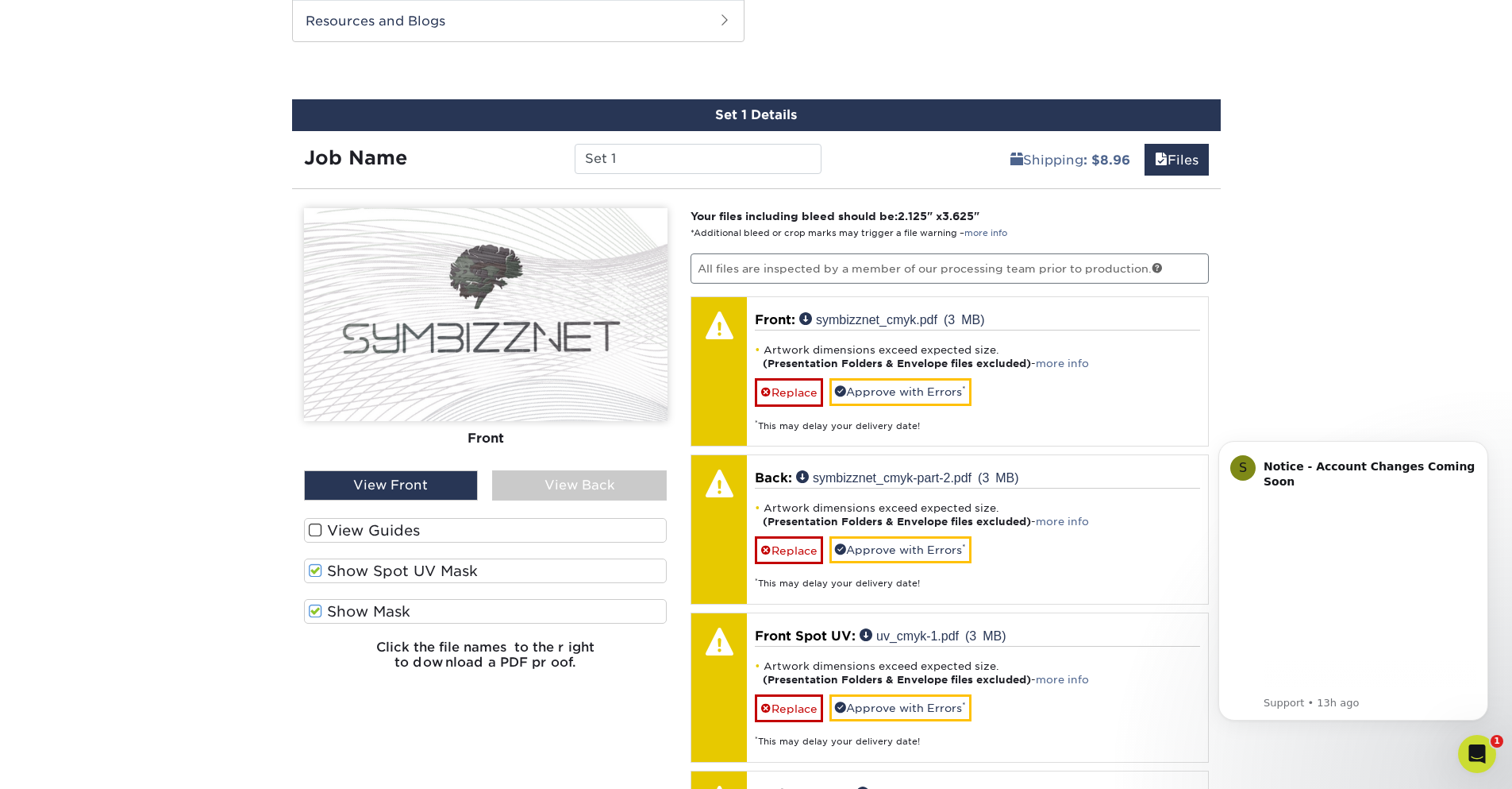
scroll to position [809, 0]
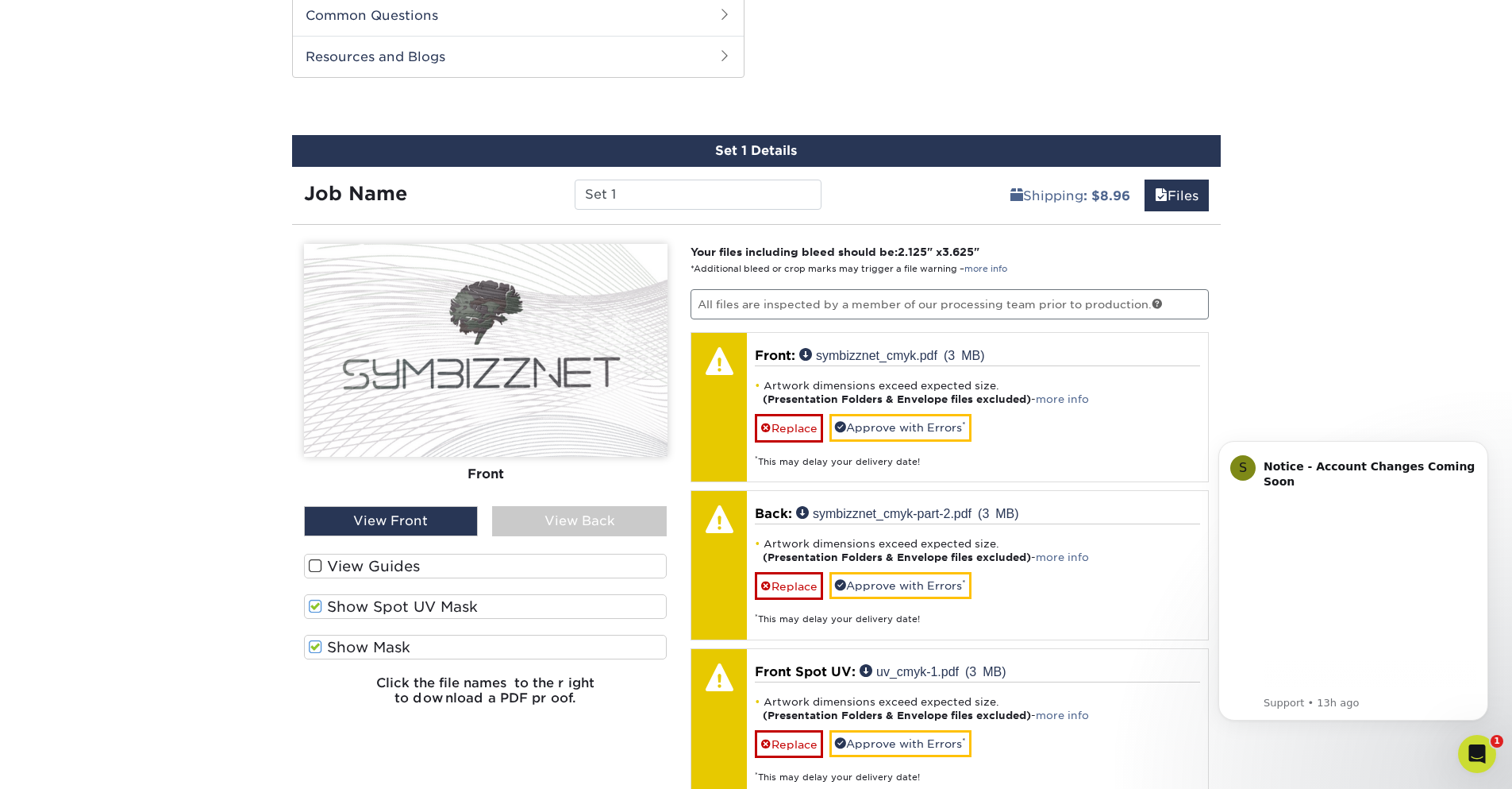
click at [552, 533] on div "View Back" at bounding box center [579, 520] width 175 height 30
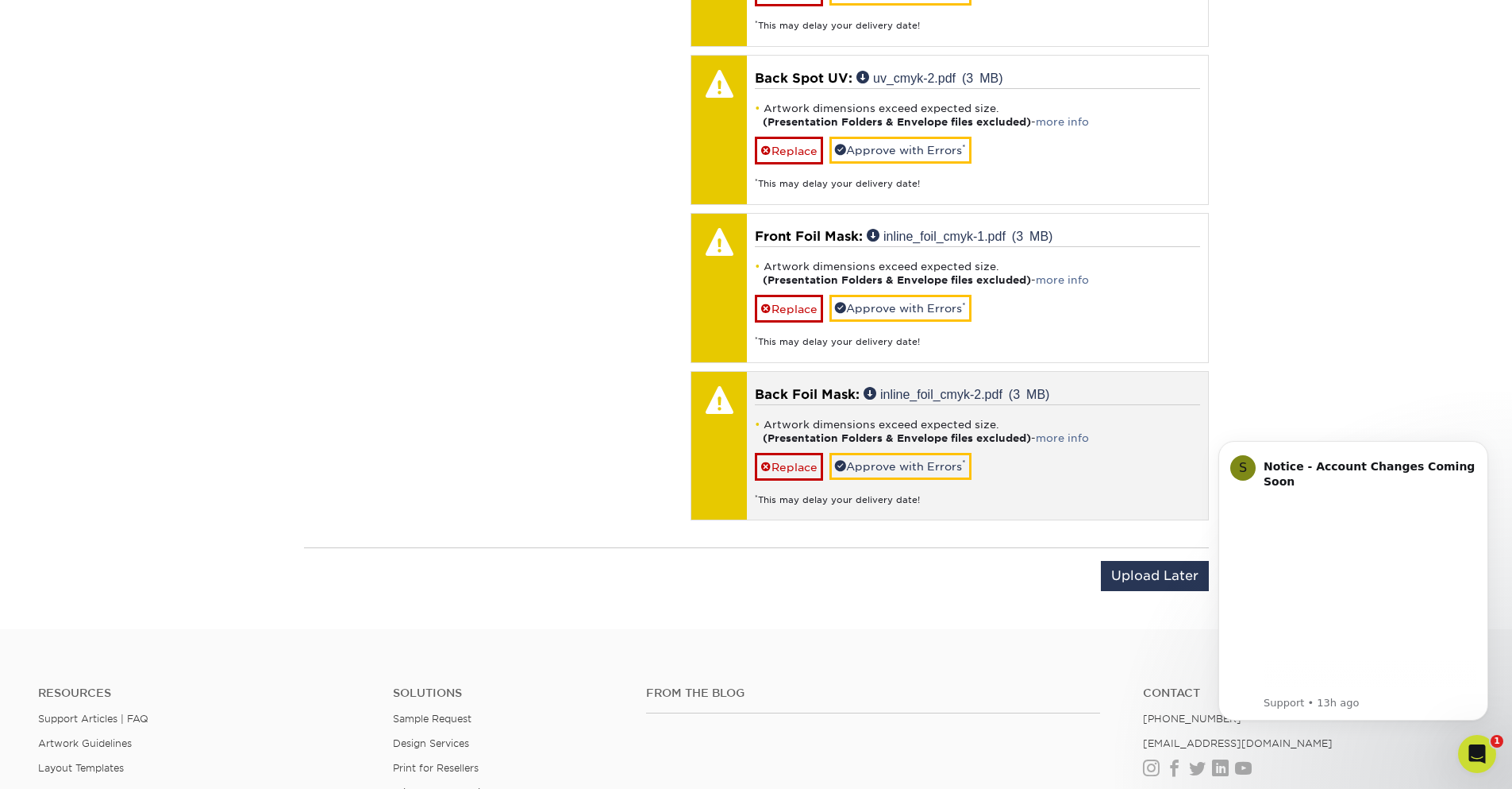
scroll to position [1571, 0]
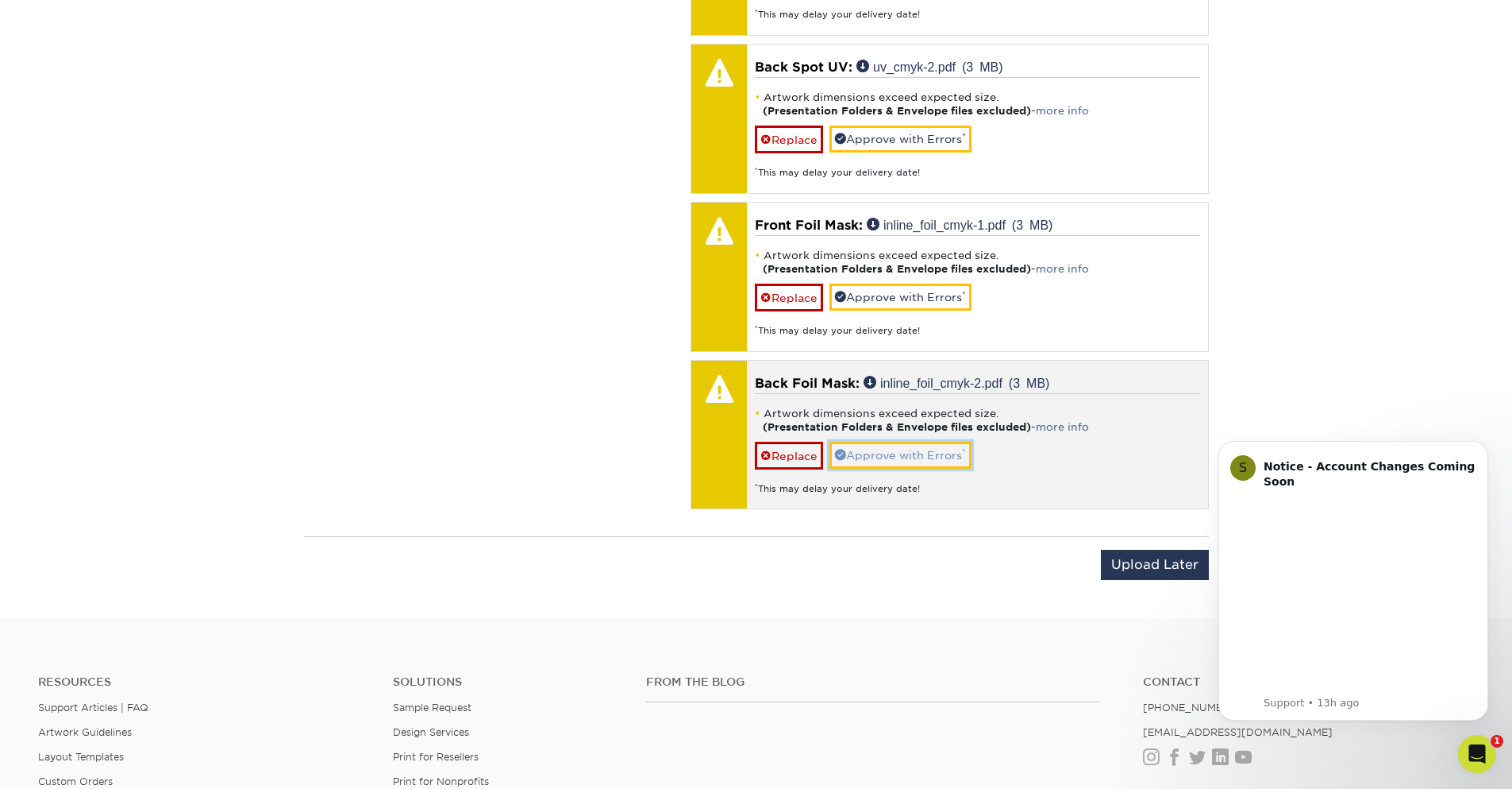
click at [938, 448] on link "Approve with Errors *" at bounding box center [901, 455] width 143 height 27
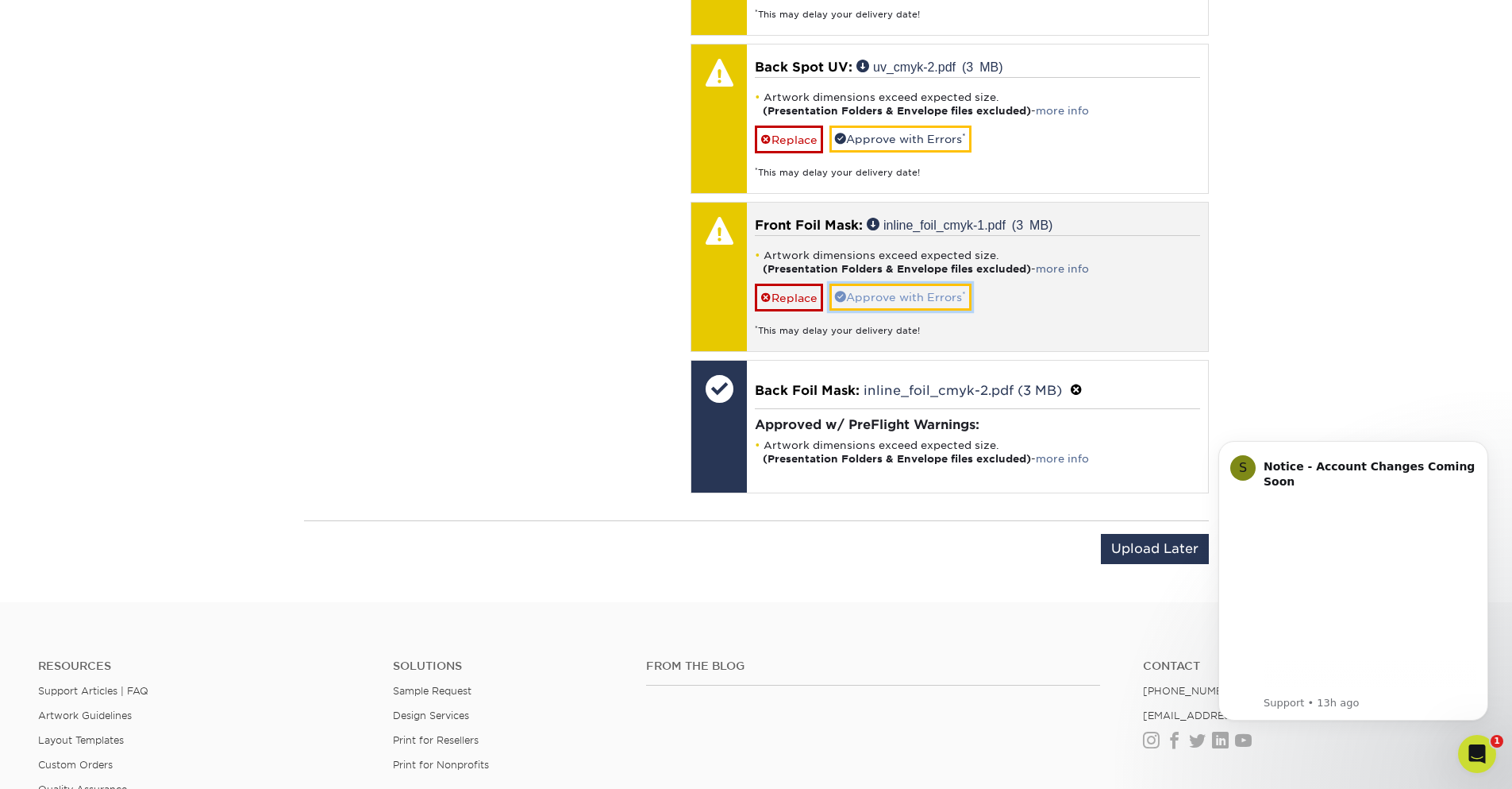
click at [890, 300] on link "Approve with Errors *" at bounding box center [901, 297] width 143 height 27
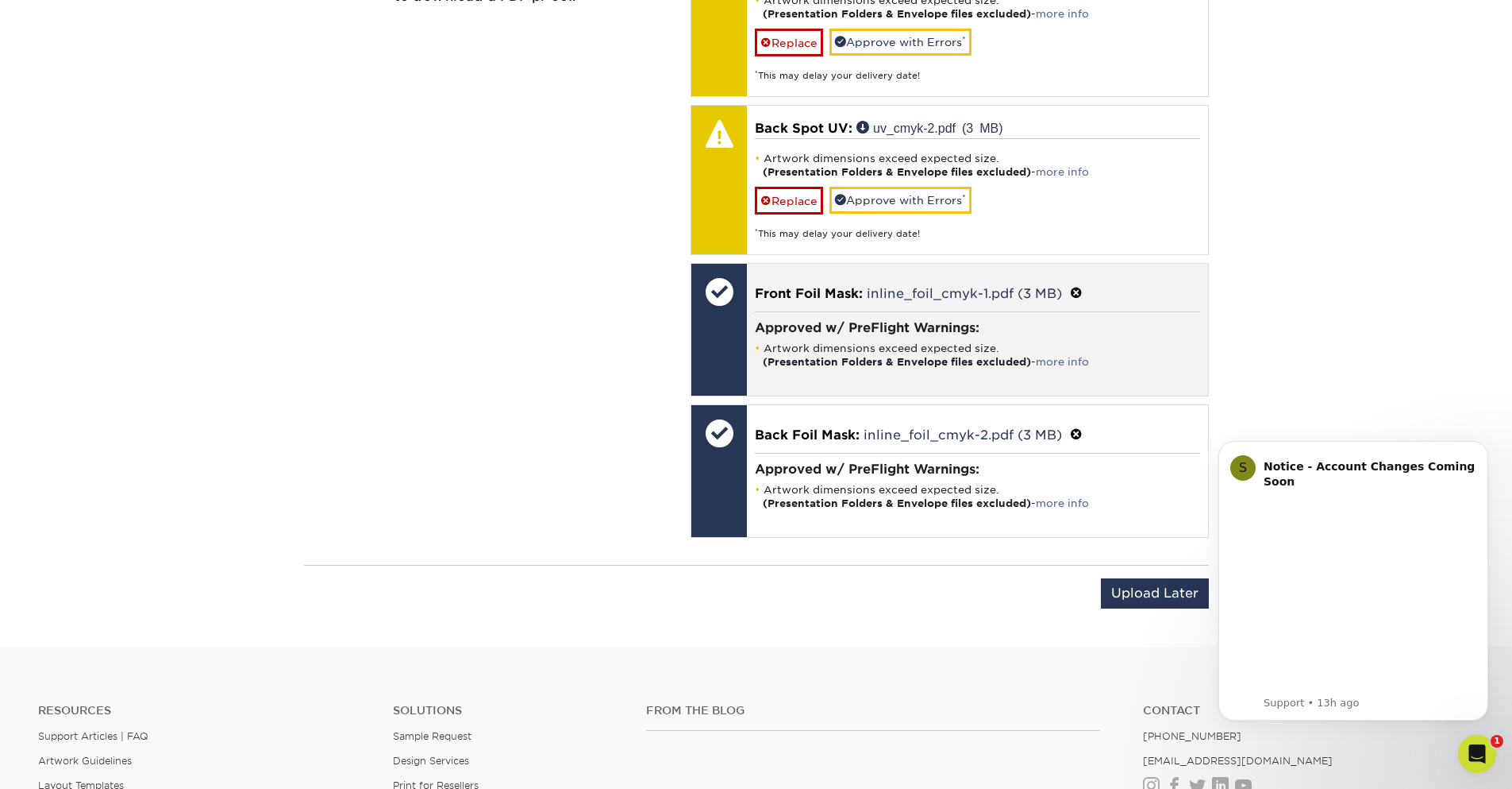
scroll to position [1380, 0]
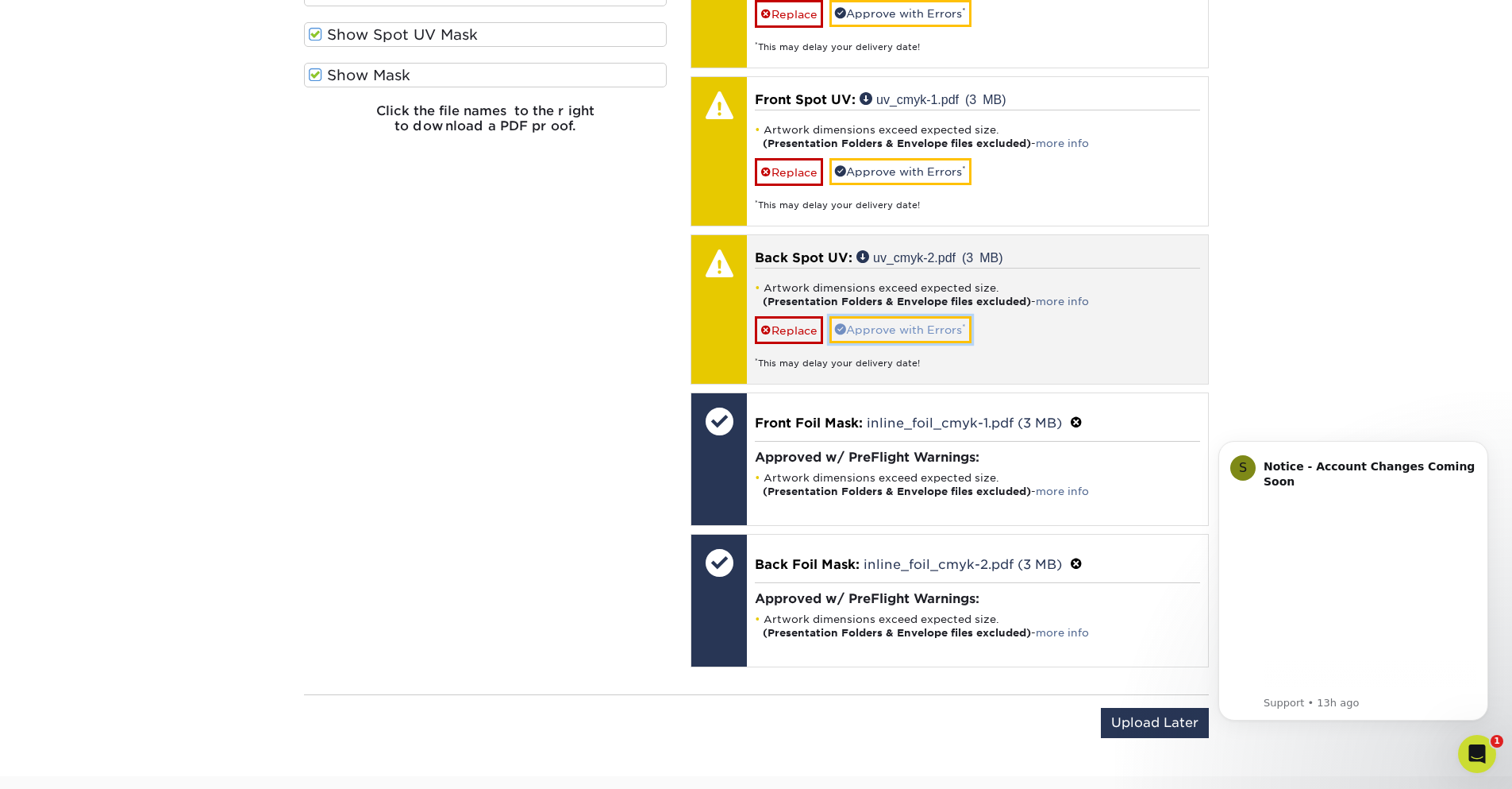
click at [896, 321] on link "Approve with Errors *" at bounding box center [901, 330] width 143 height 27
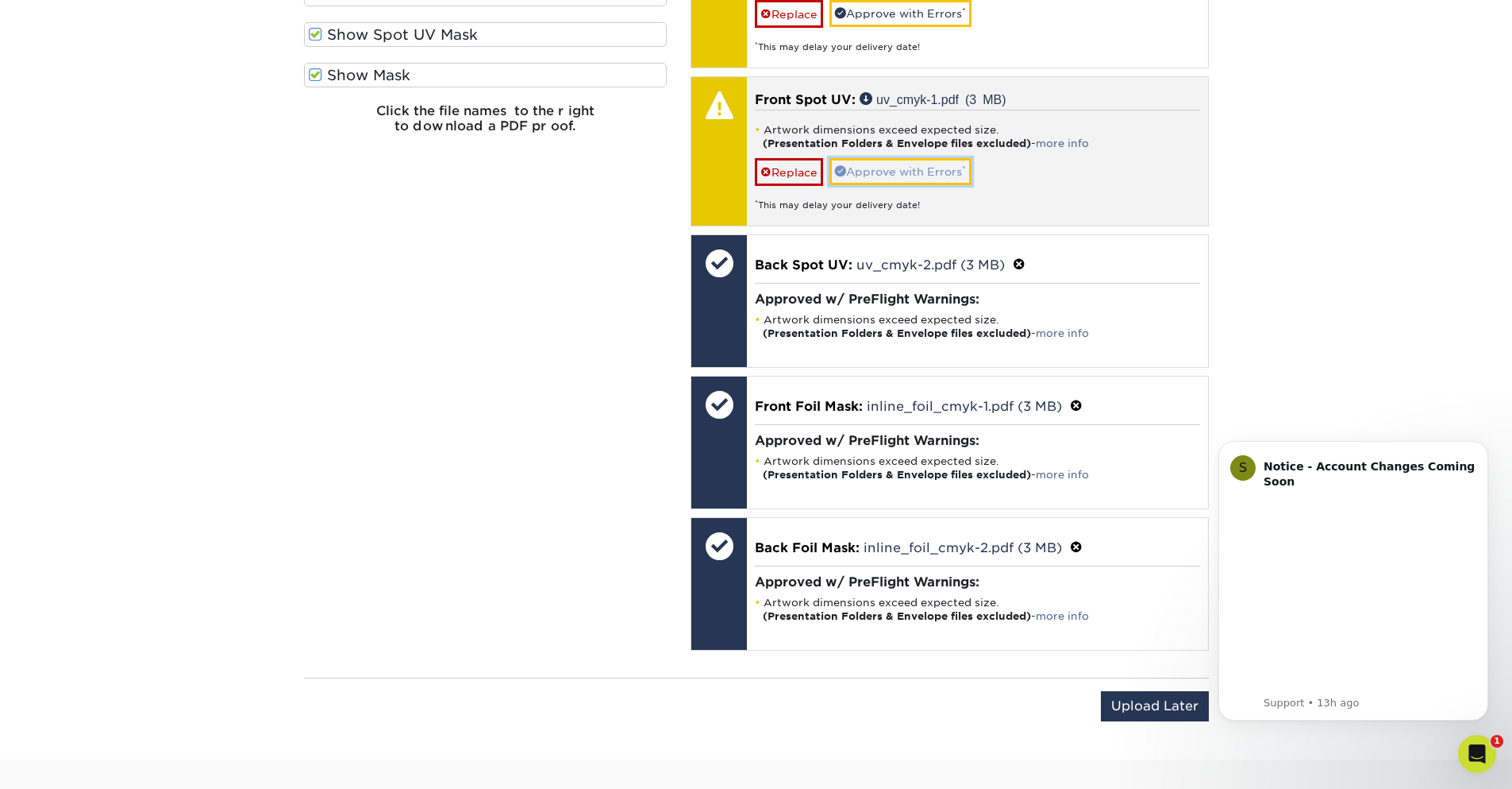
click at [919, 172] on link "Approve with Errors *" at bounding box center [901, 172] width 143 height 27
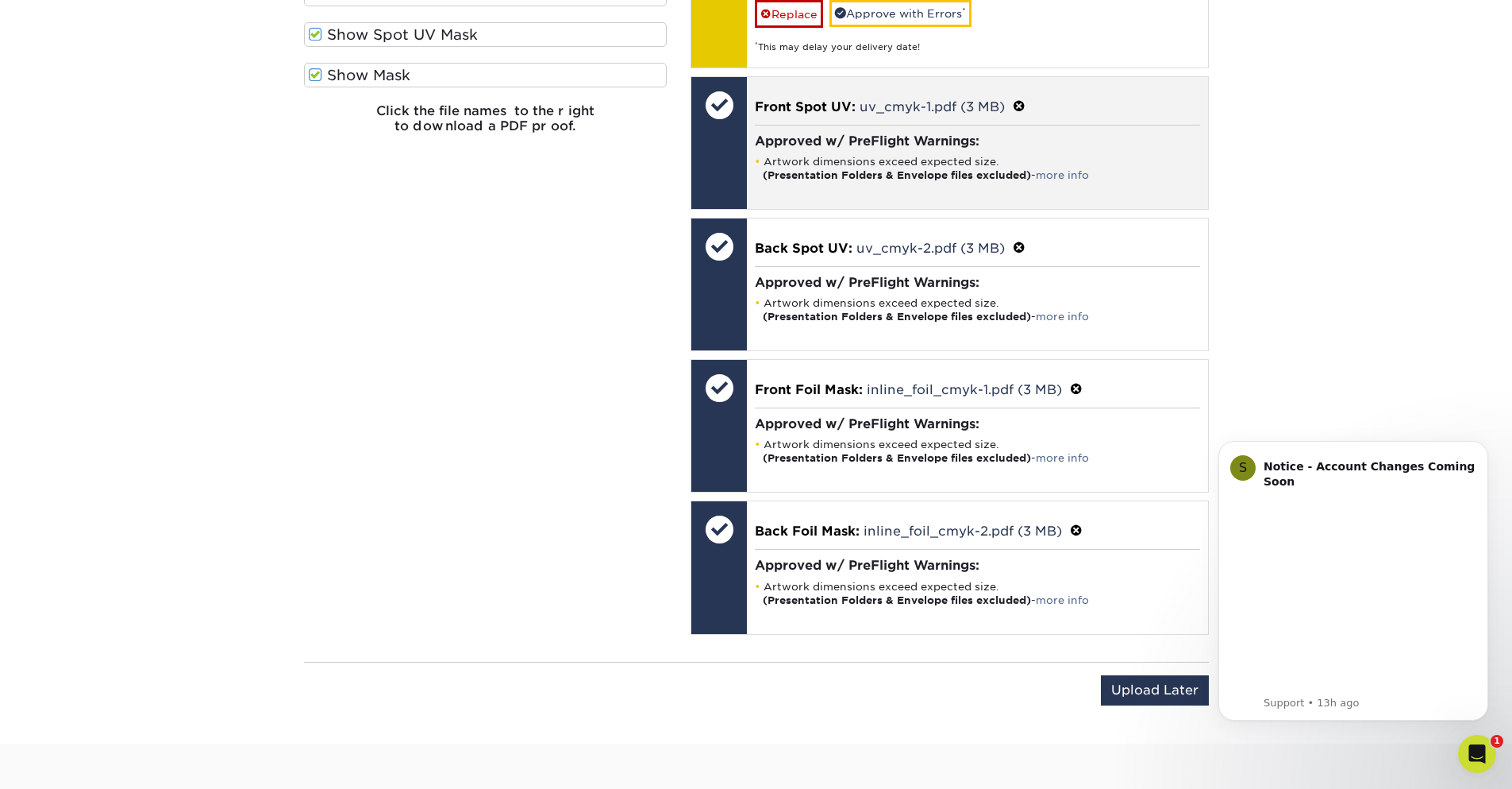
scroll to position [999, 0]
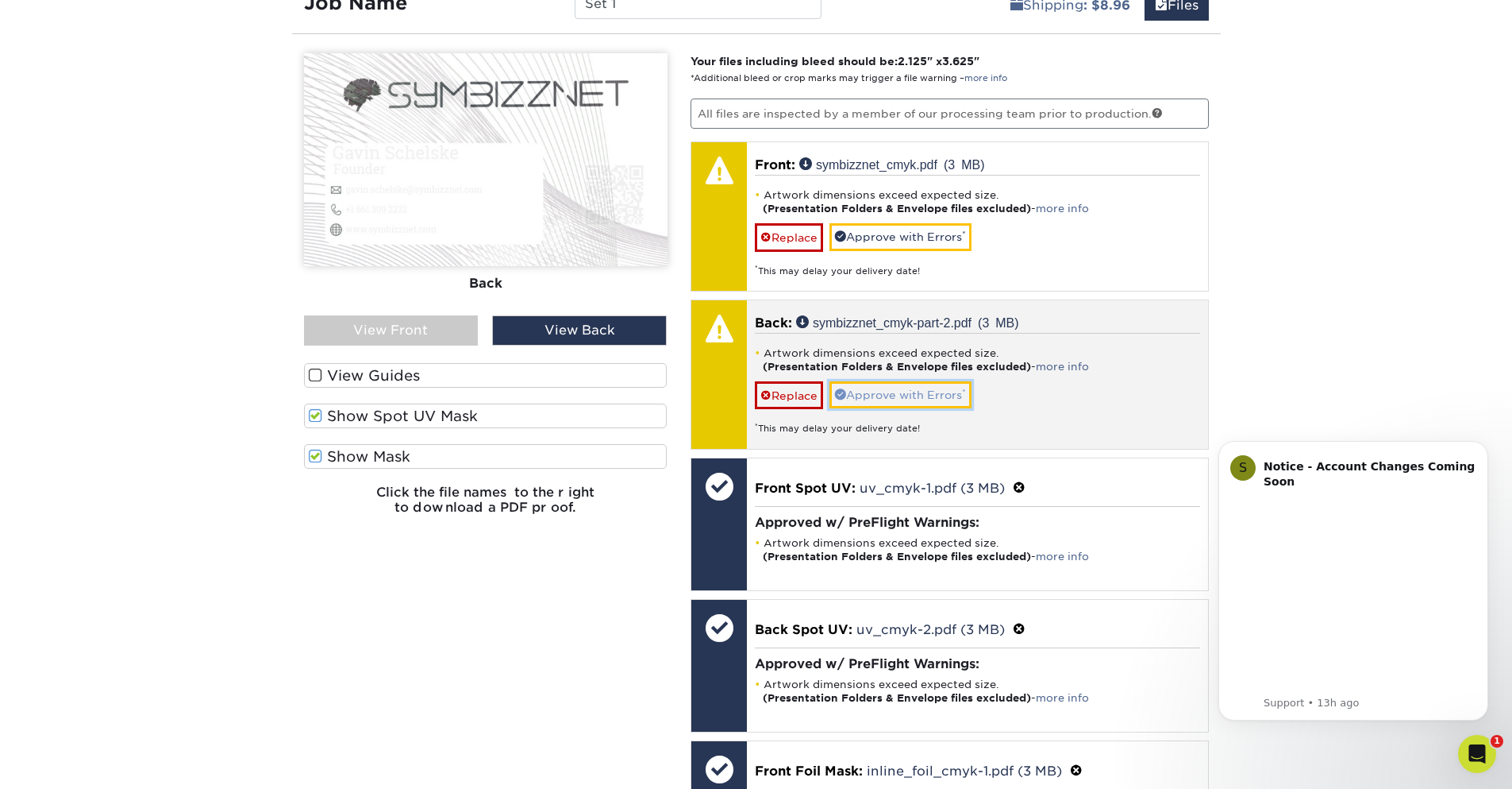
click at [899, 389] on link "Approve with Errors *" at bounding box center [901, 394] width 143 height 27
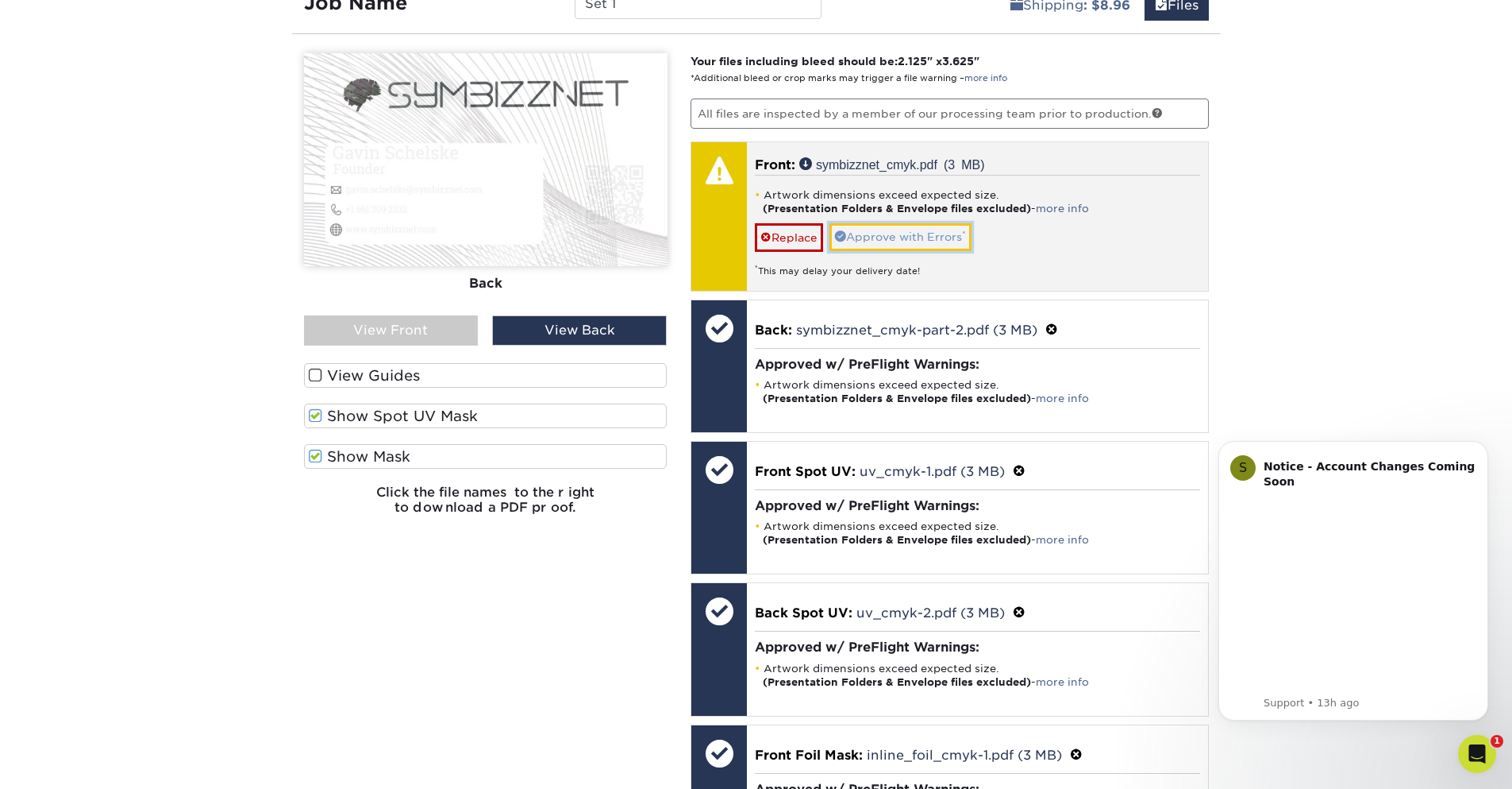
click at [899, 241] on link "Approve with Errors *" at bounding box center [901, 237] width 143 height 27
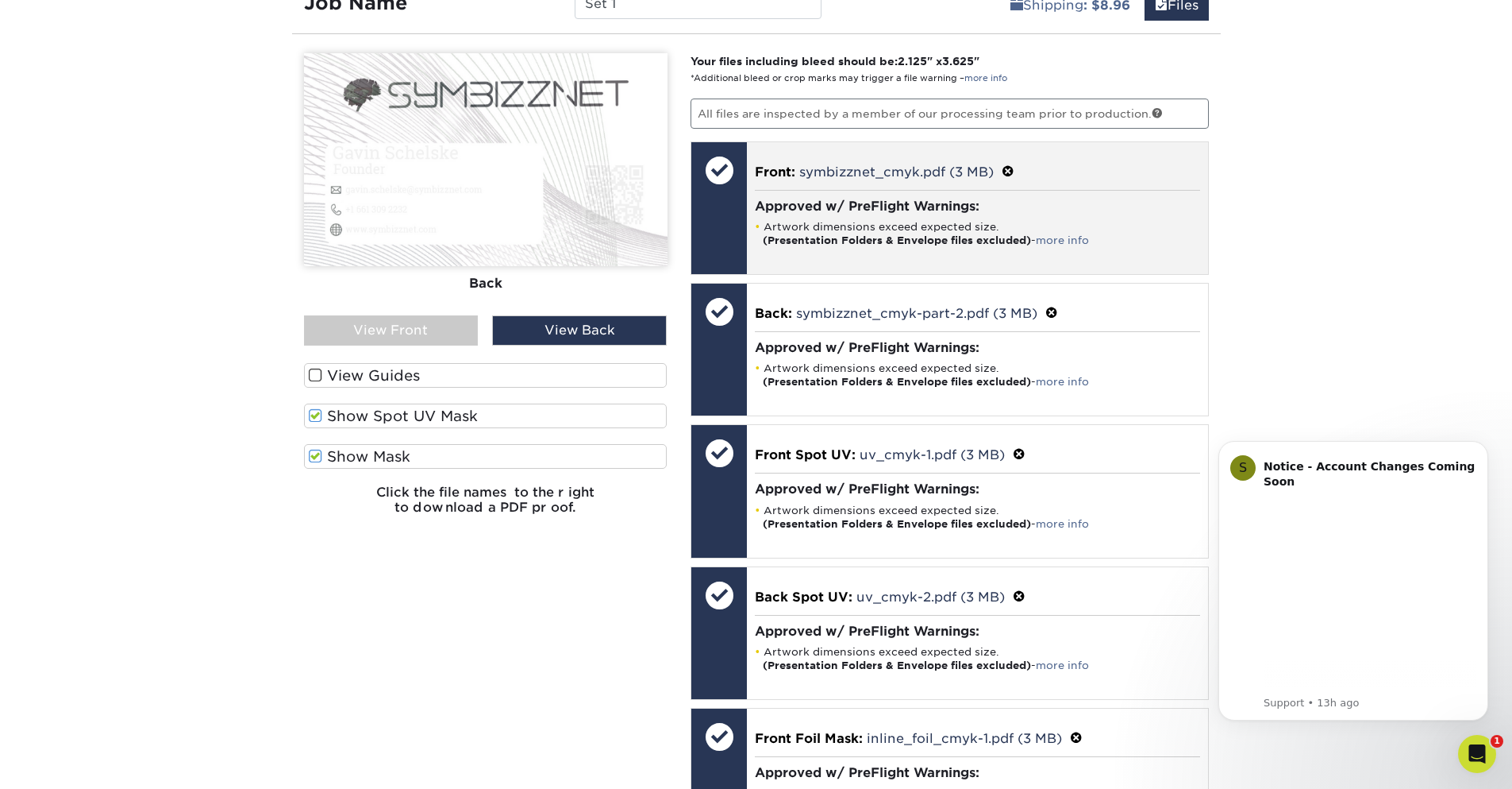
click at [1014, 168] on span at bounding box center [1007, 171] width 13 height 15
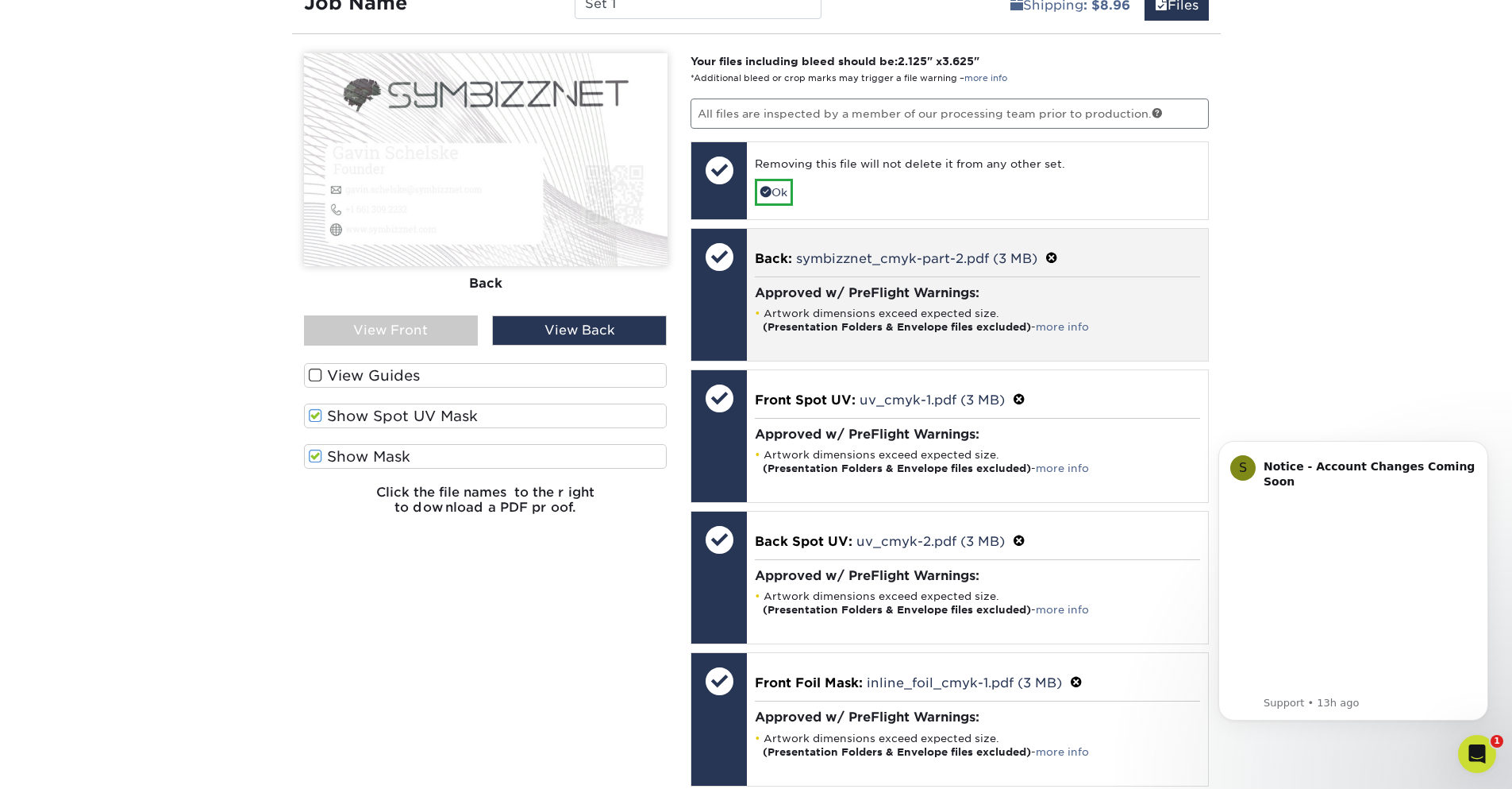
click at [1054, 253] on span at bounding box center [1051, 258] width 13 height 15
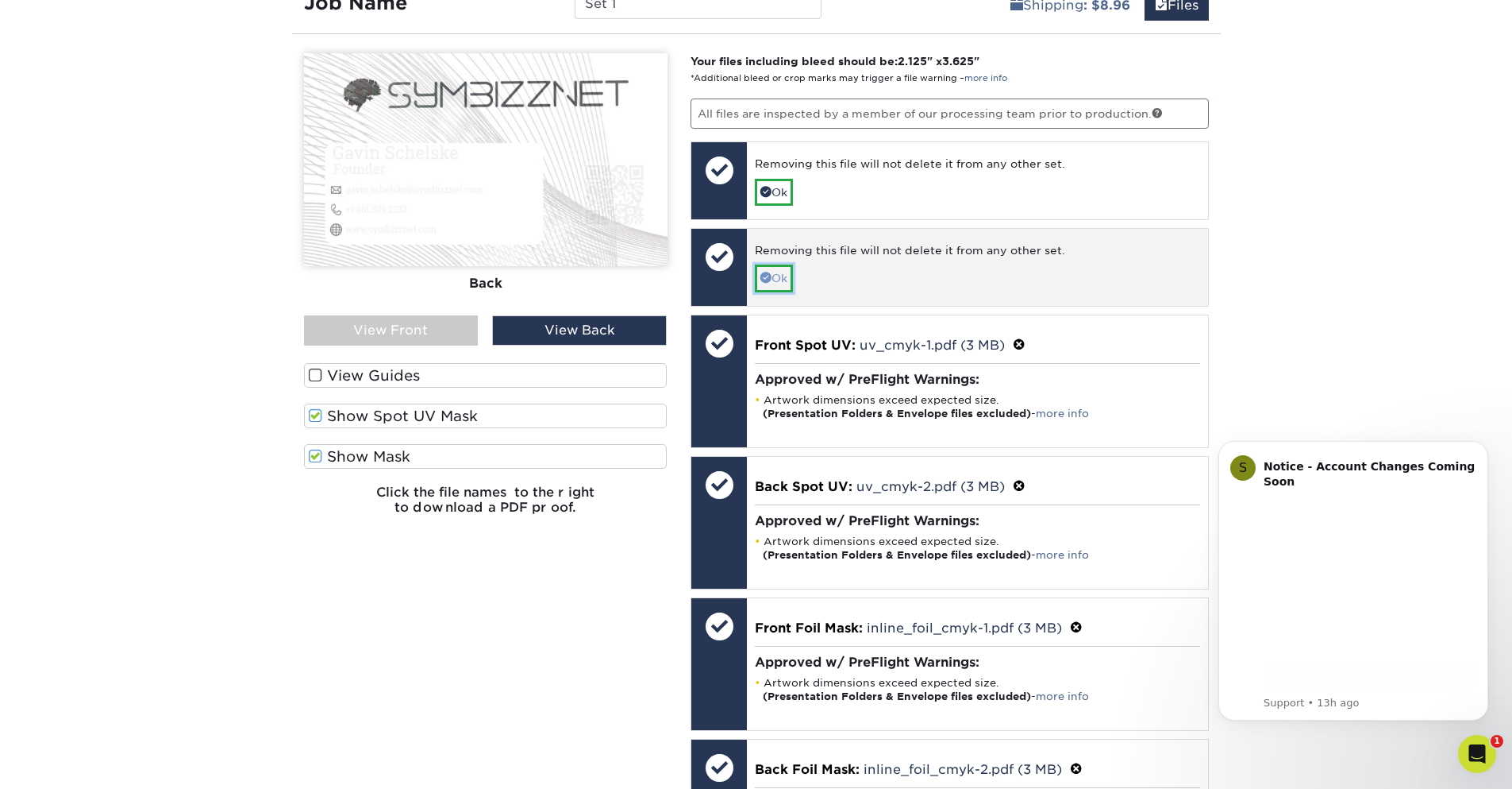
click at [780, 282] on link "Ok" at bounding box center [773, 278] width 38 height 27
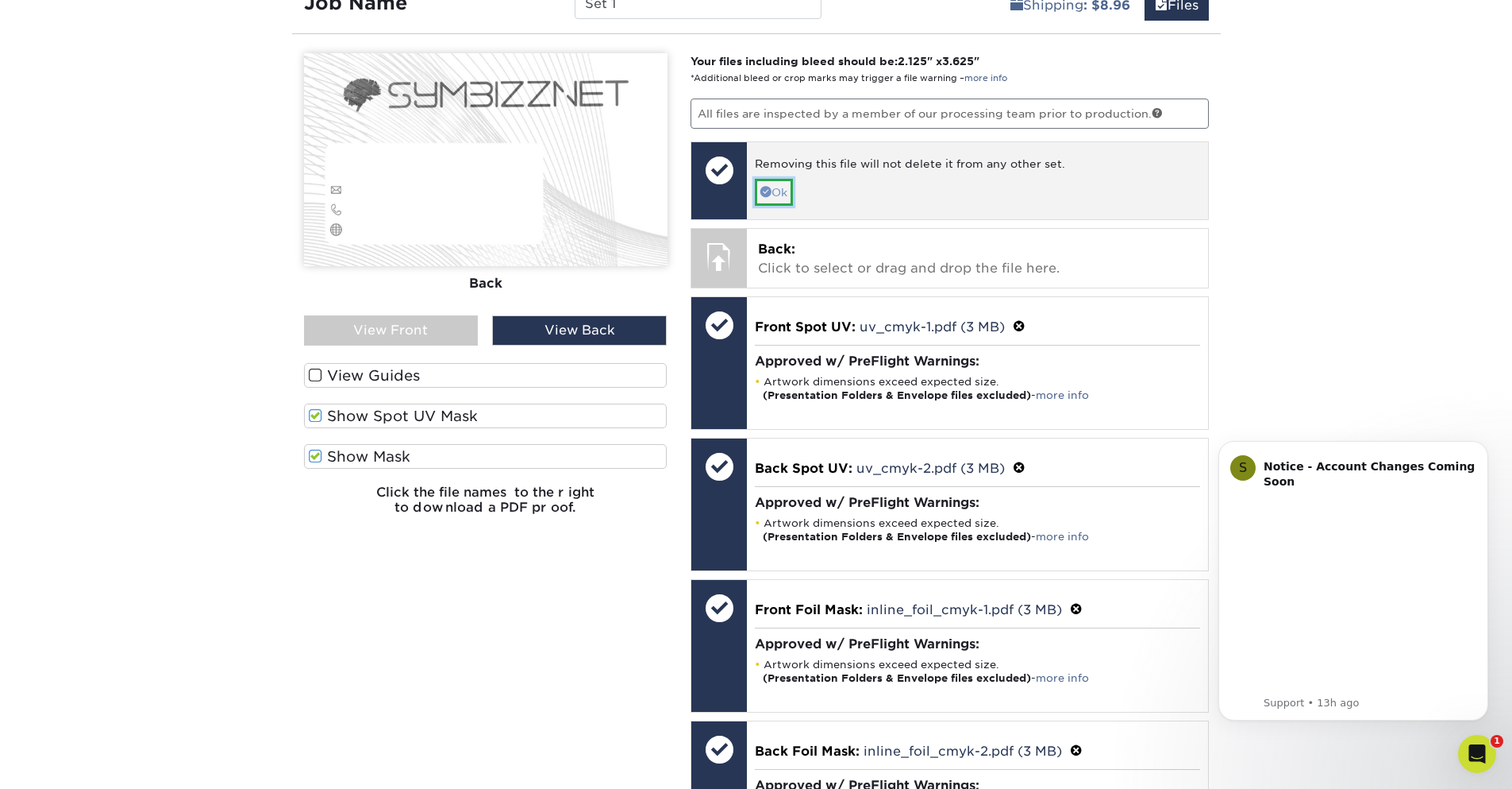
click at [780, 189] on link "Ok" at bounding box center [773, 192] width 38 height 27
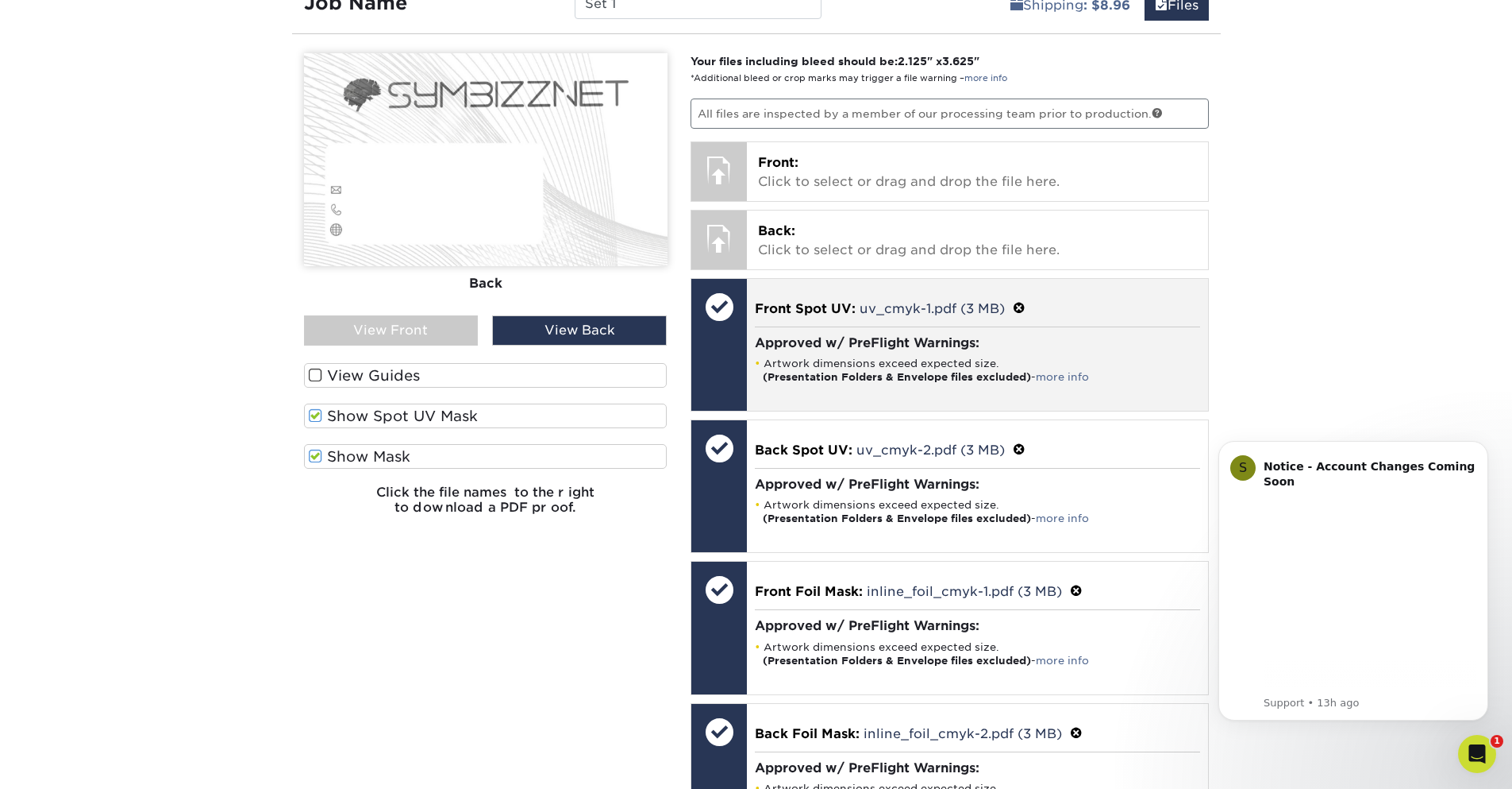
click at [1018, 306] on span at bounding box center [1019, 308] width 13 height 15
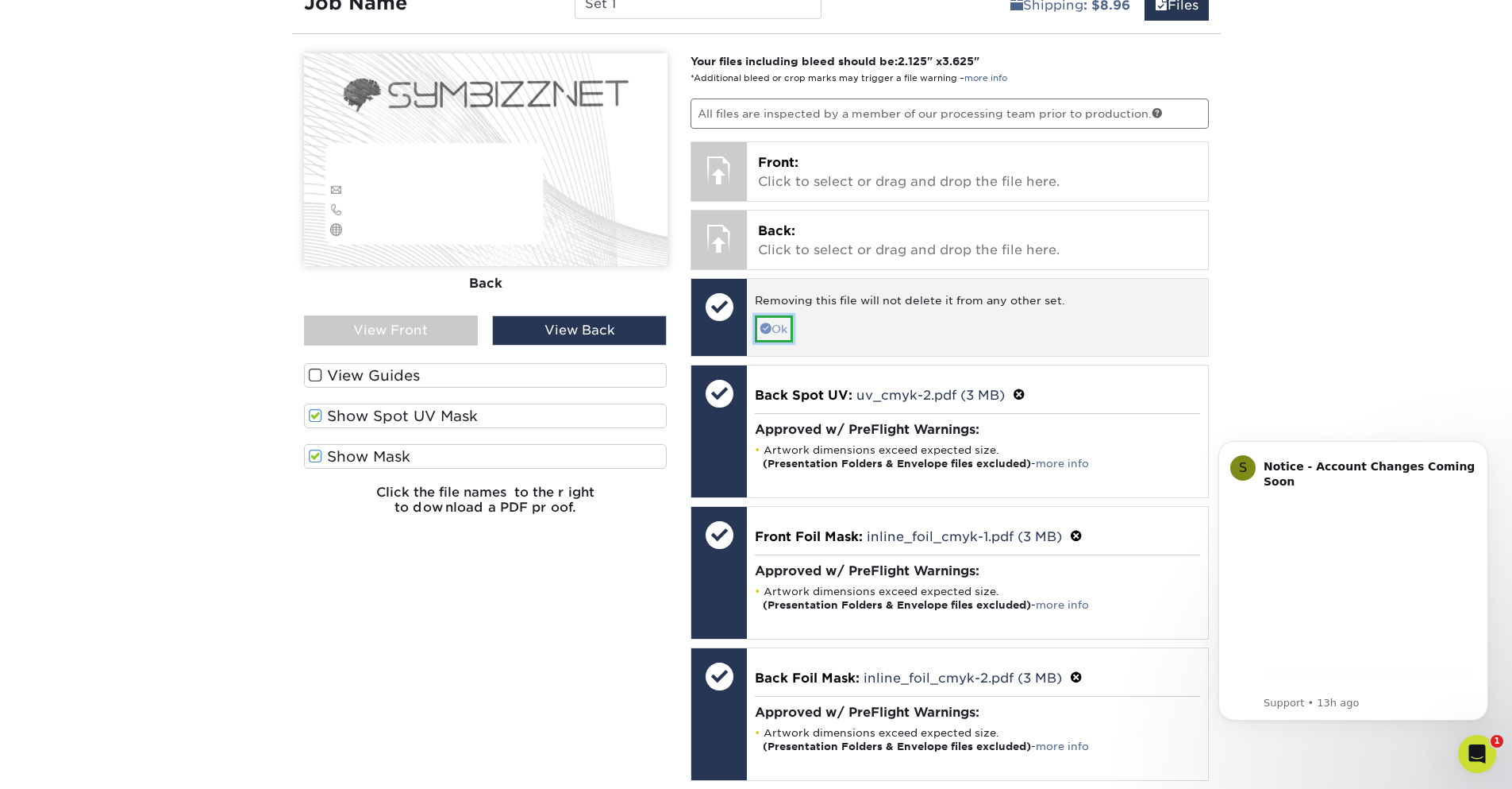
click at [768, 322] on span at bounding box center [765, 327] width 11 height 11
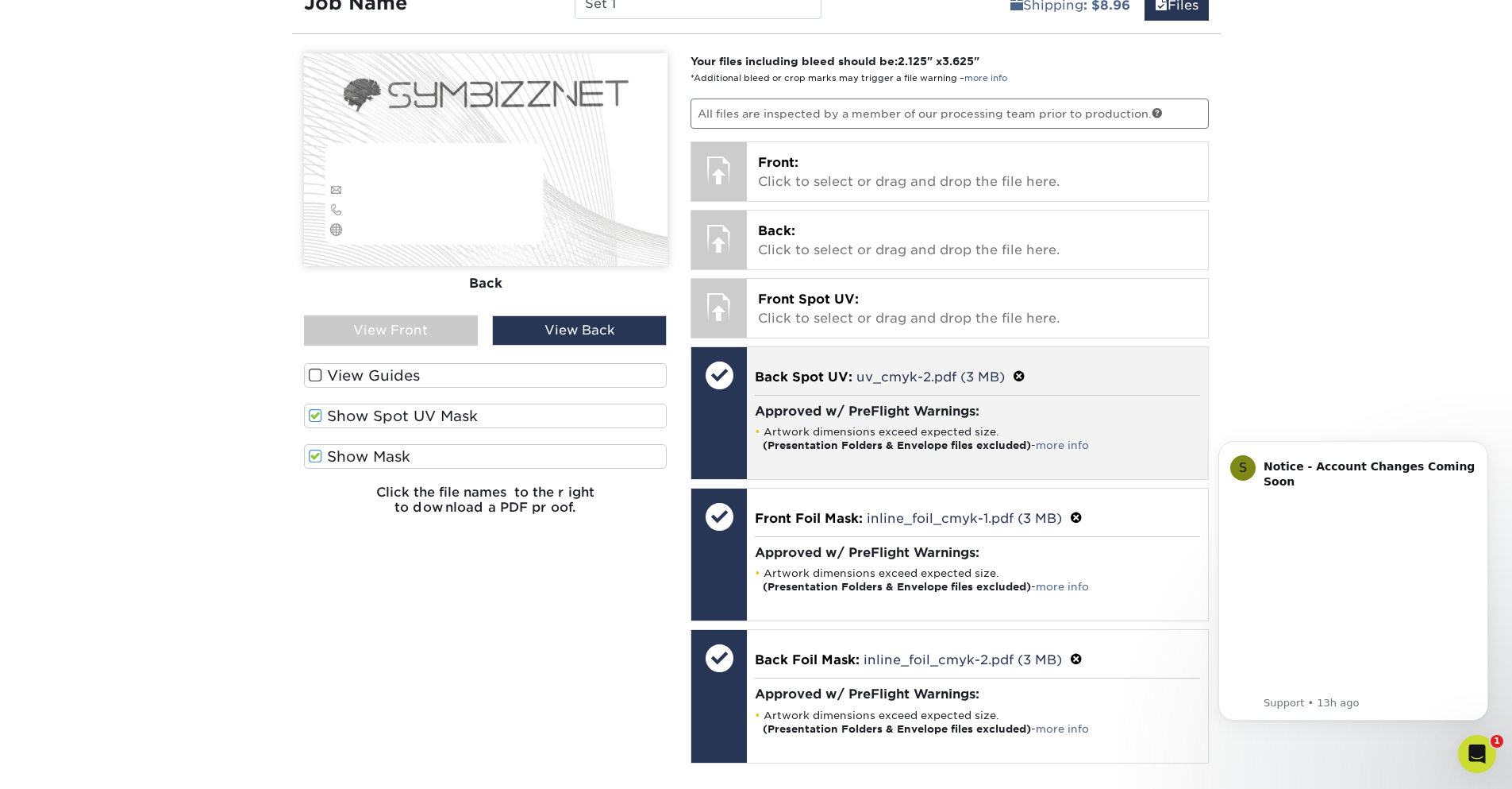
click at [1018, 374] on span at bounding box center [1019, 376] width 13 height 15
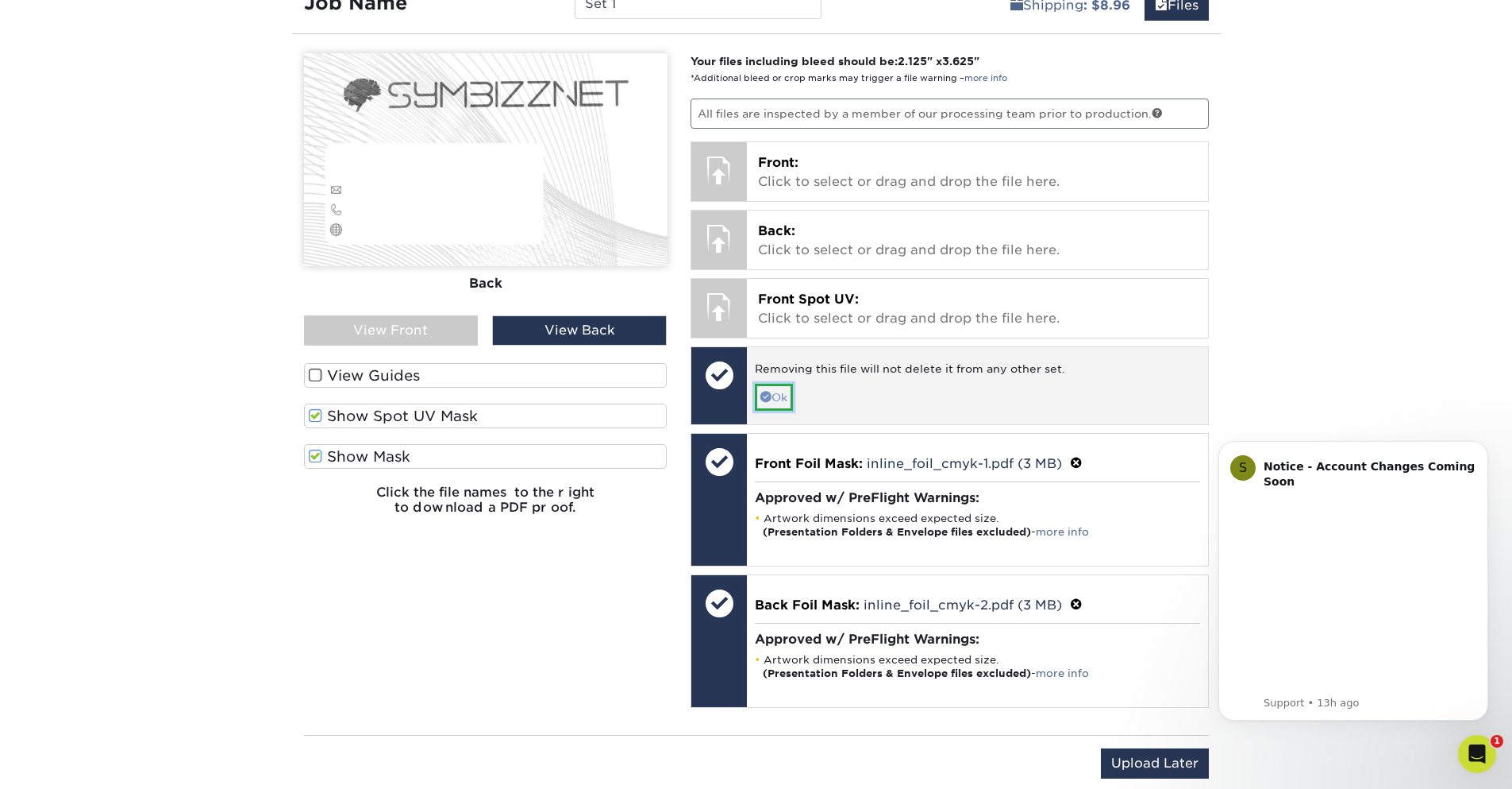
click at [772, 401] on link "Ok" at bounding box center [773, 397] width 38 height 27
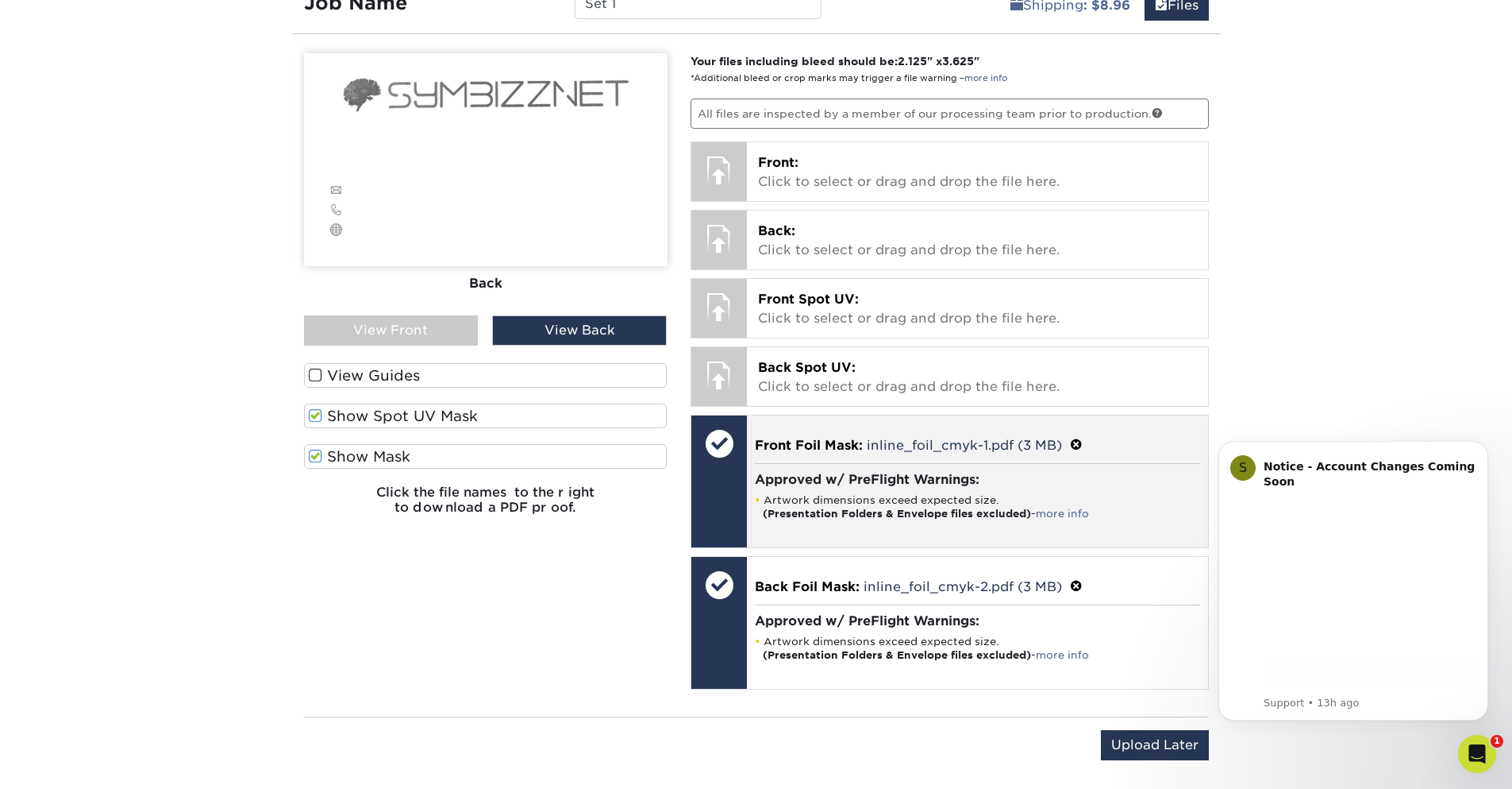
click at [1077, 440] on span at bounding box center [1076, 444] width 13 height 15
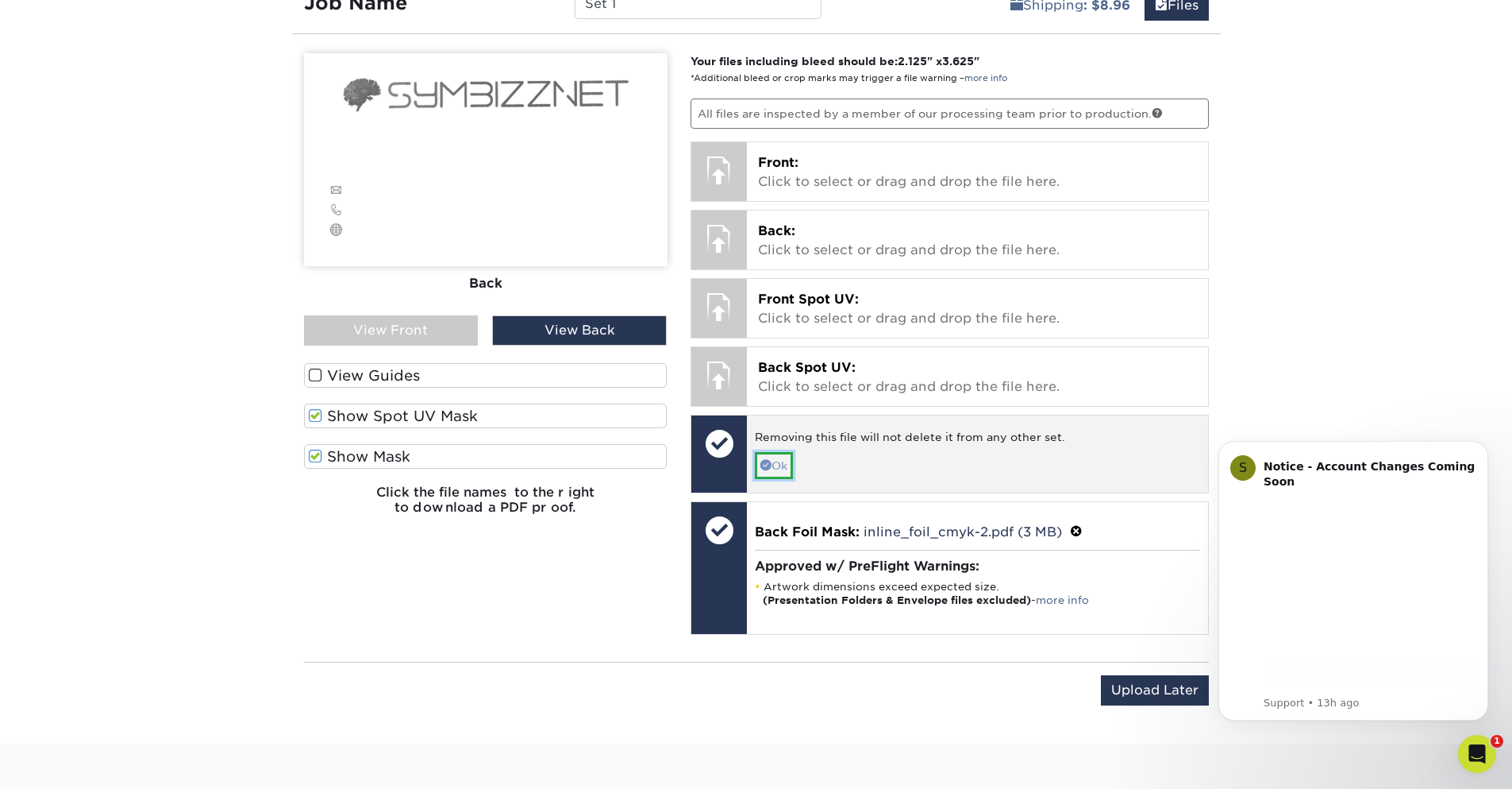
click at [776, 471] on link "Ok" at bounding box center [773, 466] width 38 height 27
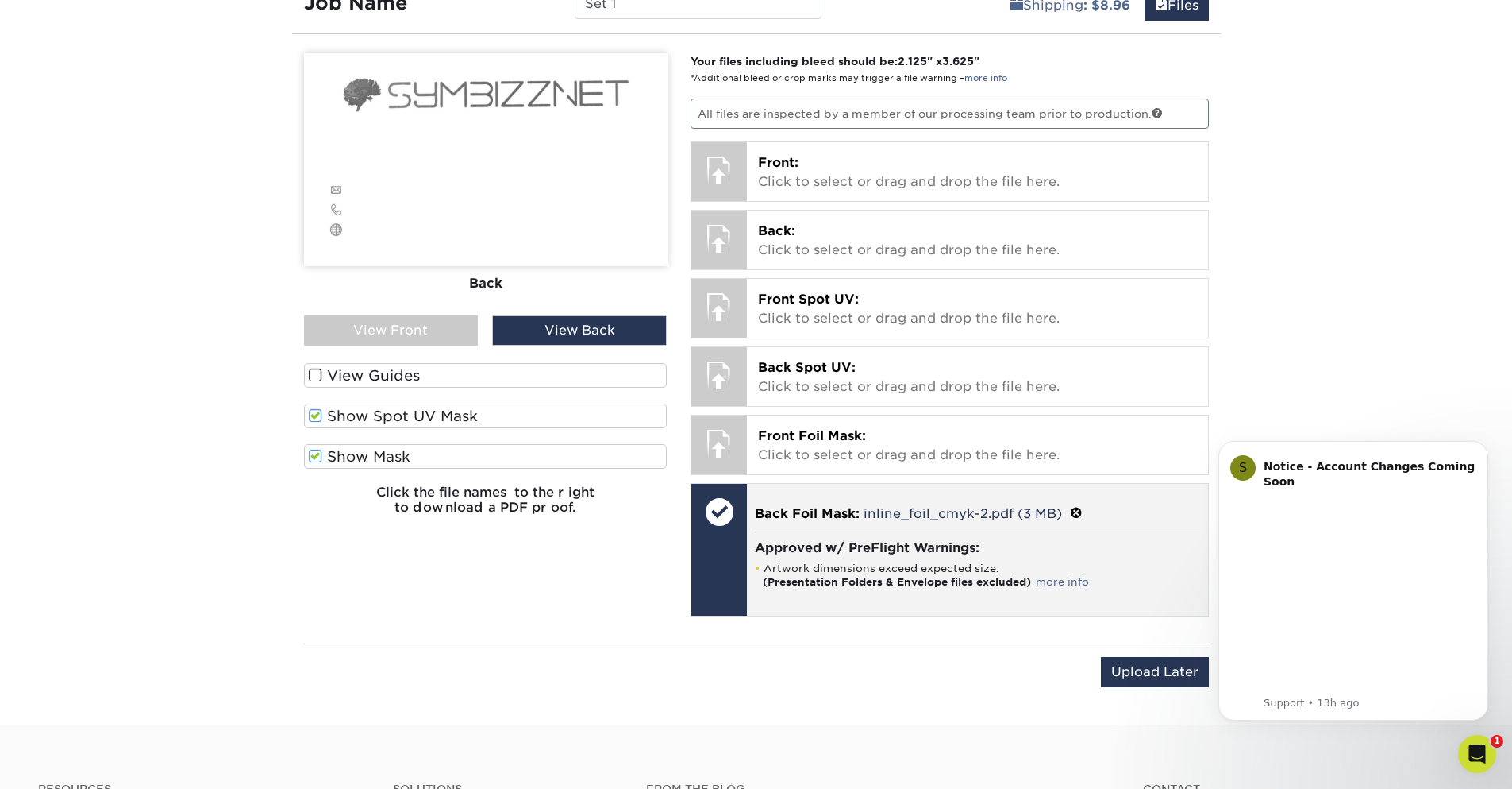
click at [1078, 513] on span at bounding box center [1076, 513] width 13 height 15
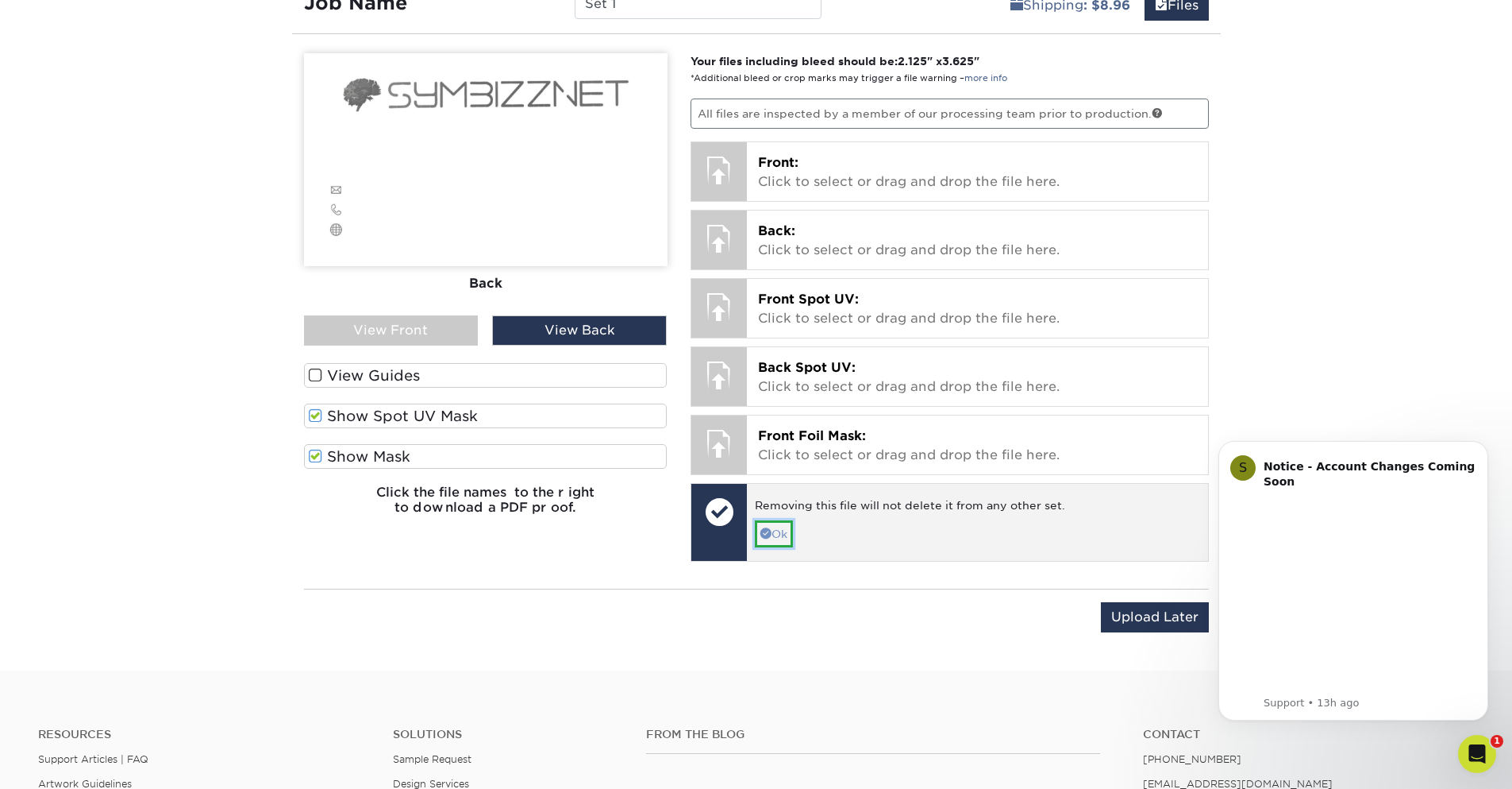
click at [776, 537] on link "Ok" at bounding box center [773, 534] width 38 height 27
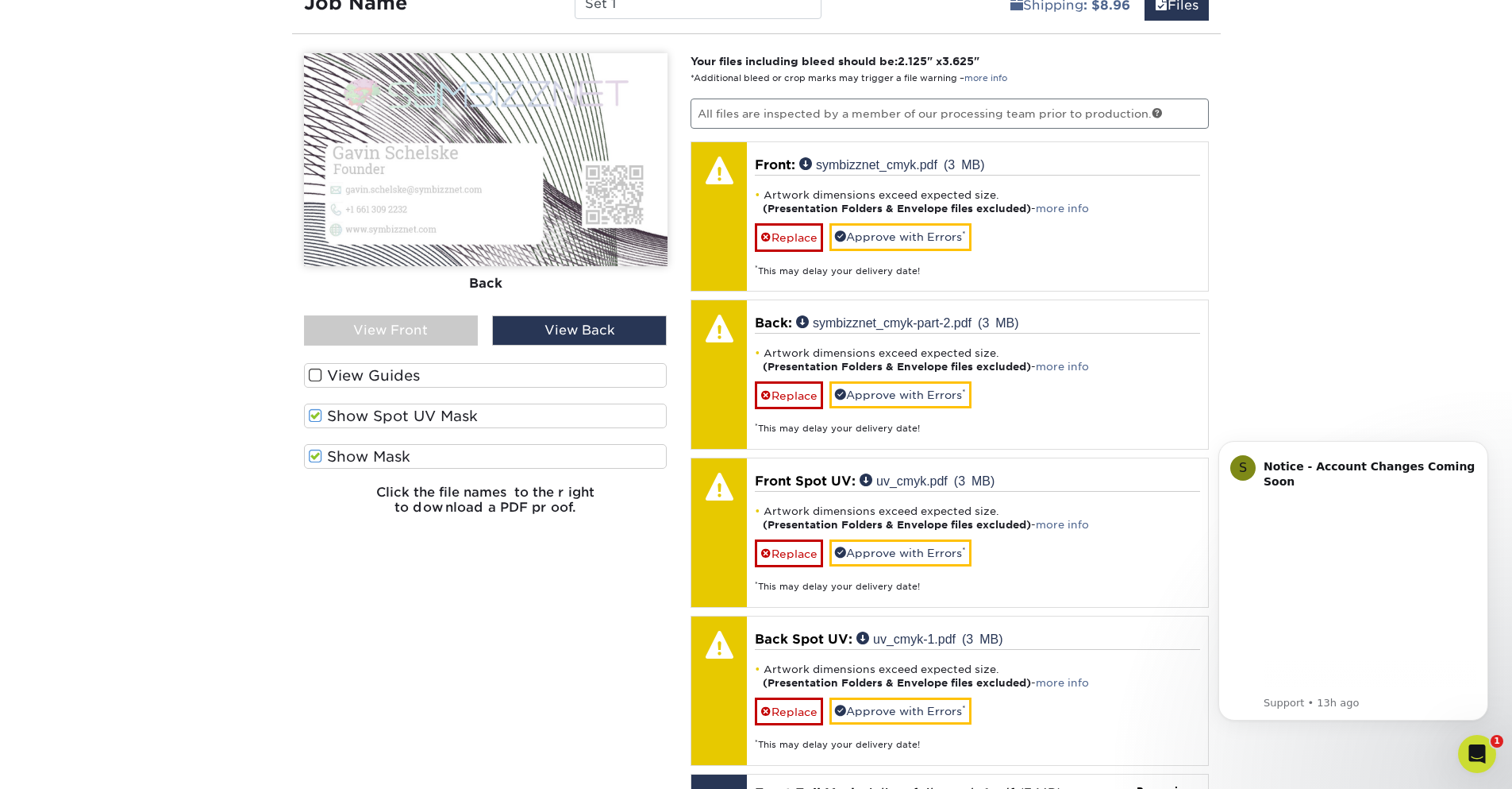
click at [411, 707] on div "Please Upload Your Files We accept: PDF , JPEG 1 or TIFF 1 files. Submitting AI…" at bounding box center [485, 477] width 388 height 848
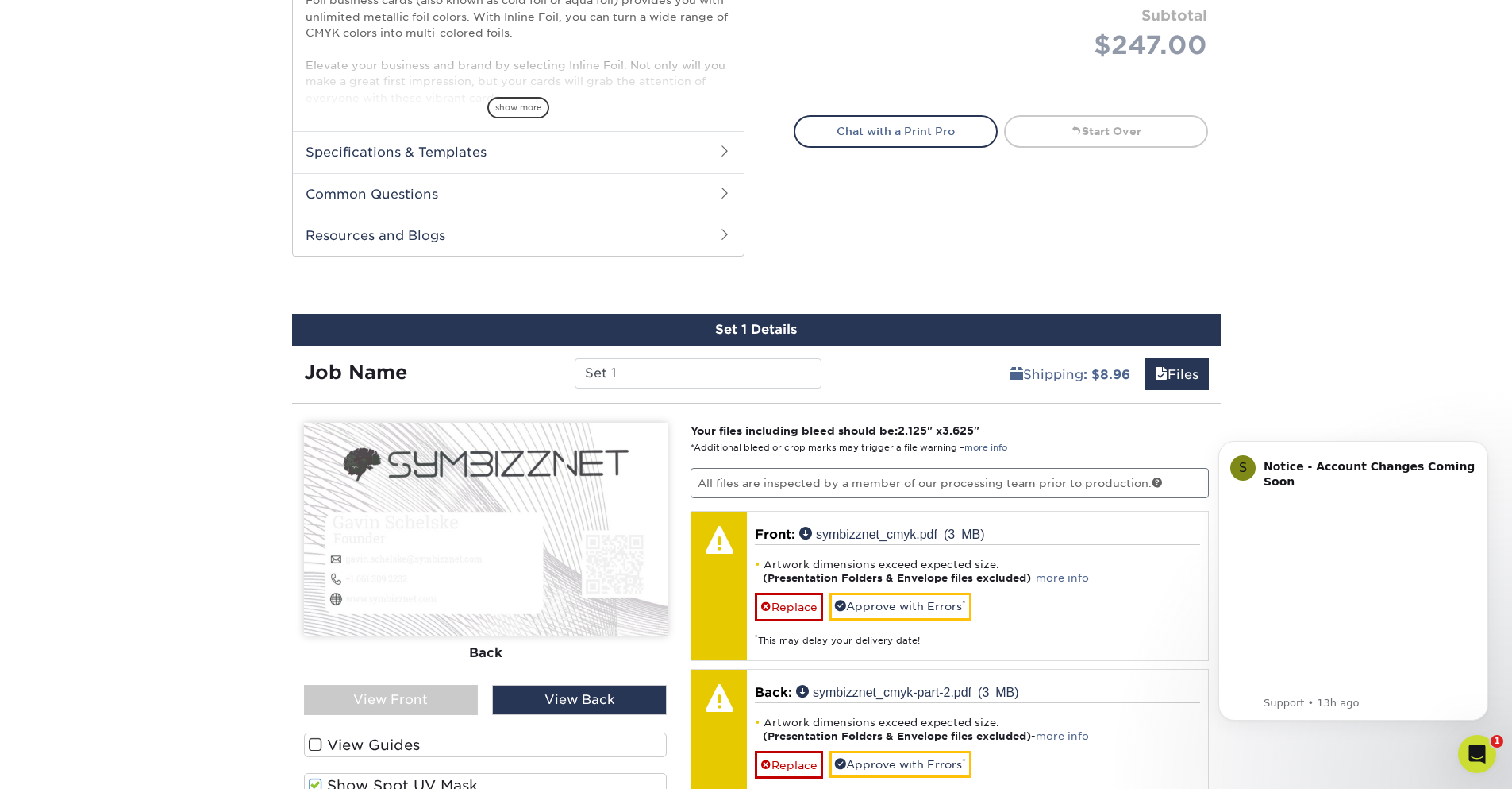
scroll to position [809, 0]
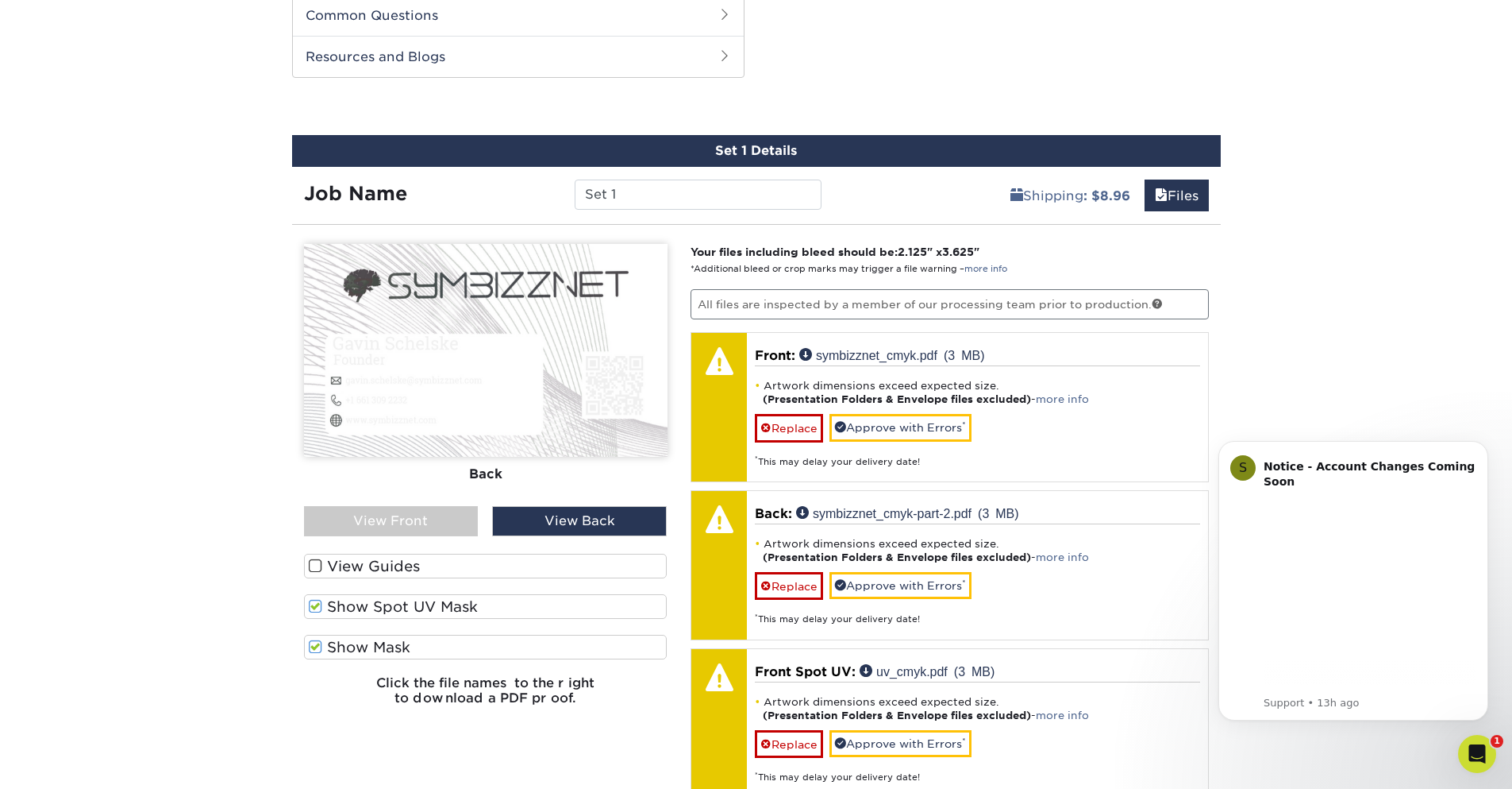
click at [380, 522] on div "View Front" at bounding box center [390, 520] width 175 height 30
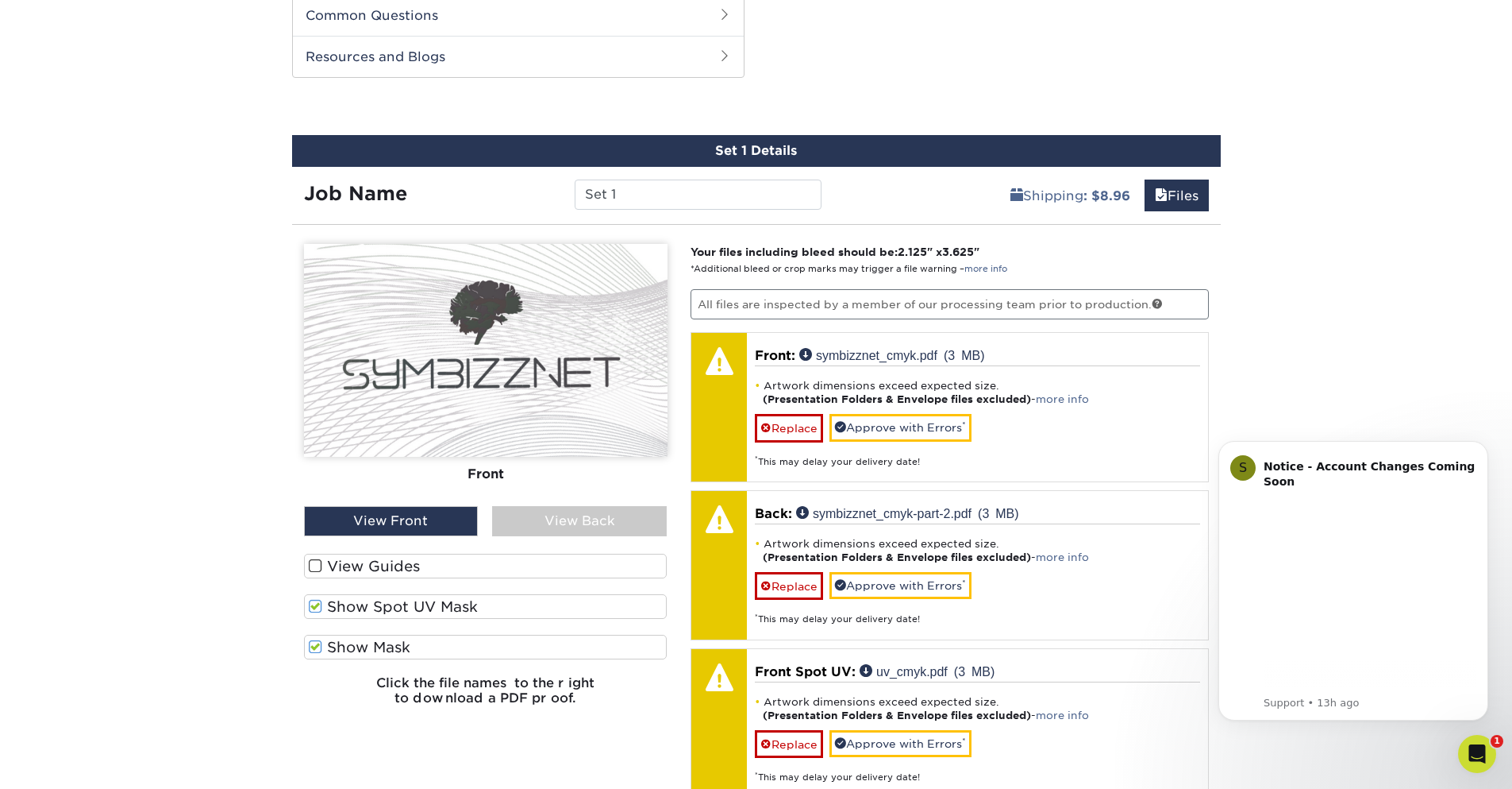
click at [563, 525] on div "View Back" at bounding box center [579, 520] width 175 height 30
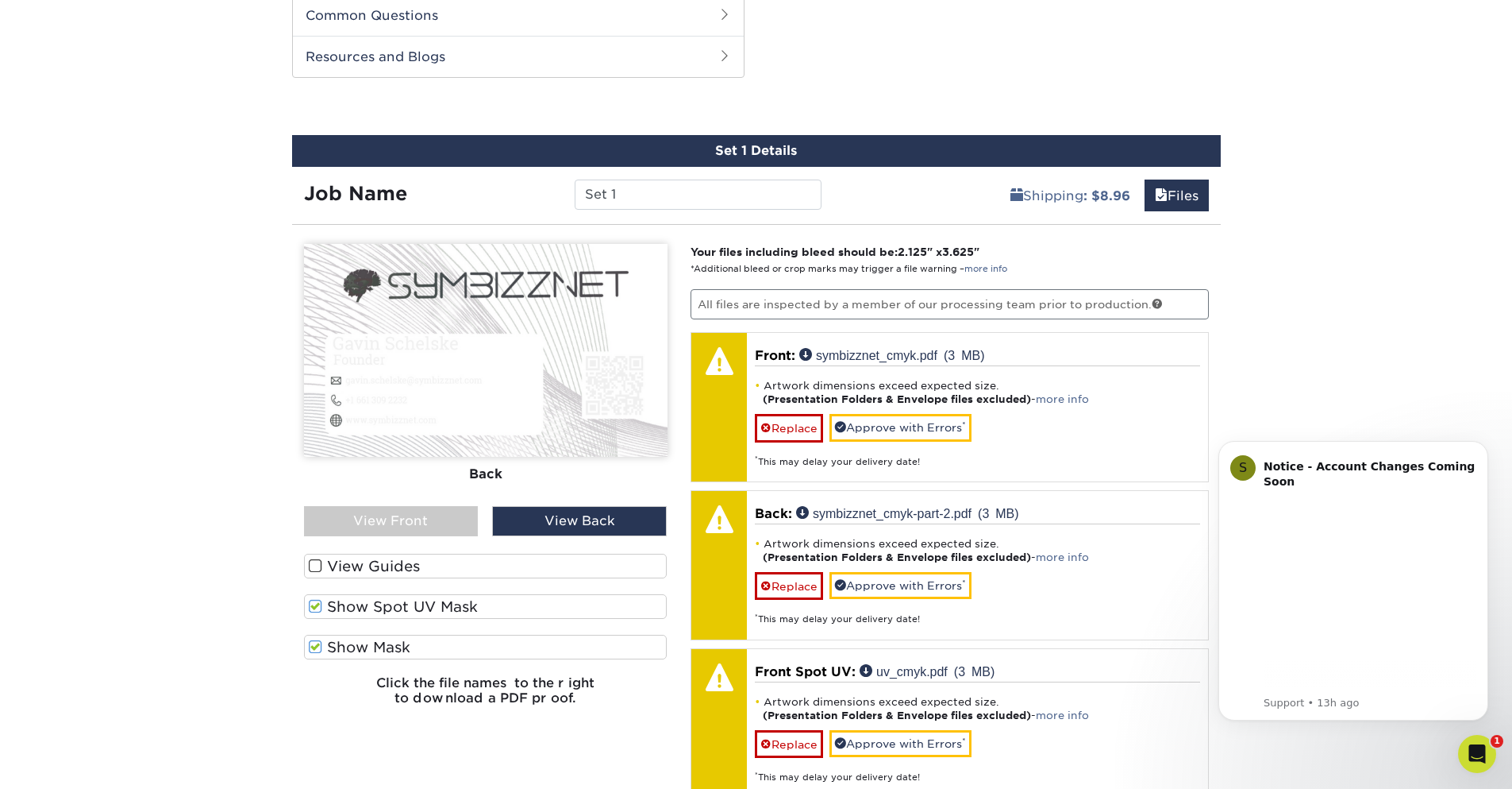
click at [316, 567] on span at bounding box center [315, 565] width 14 height 15
click at [0, 0] on input "View Guides" at bounding box center [0, 0] width 0 height 0
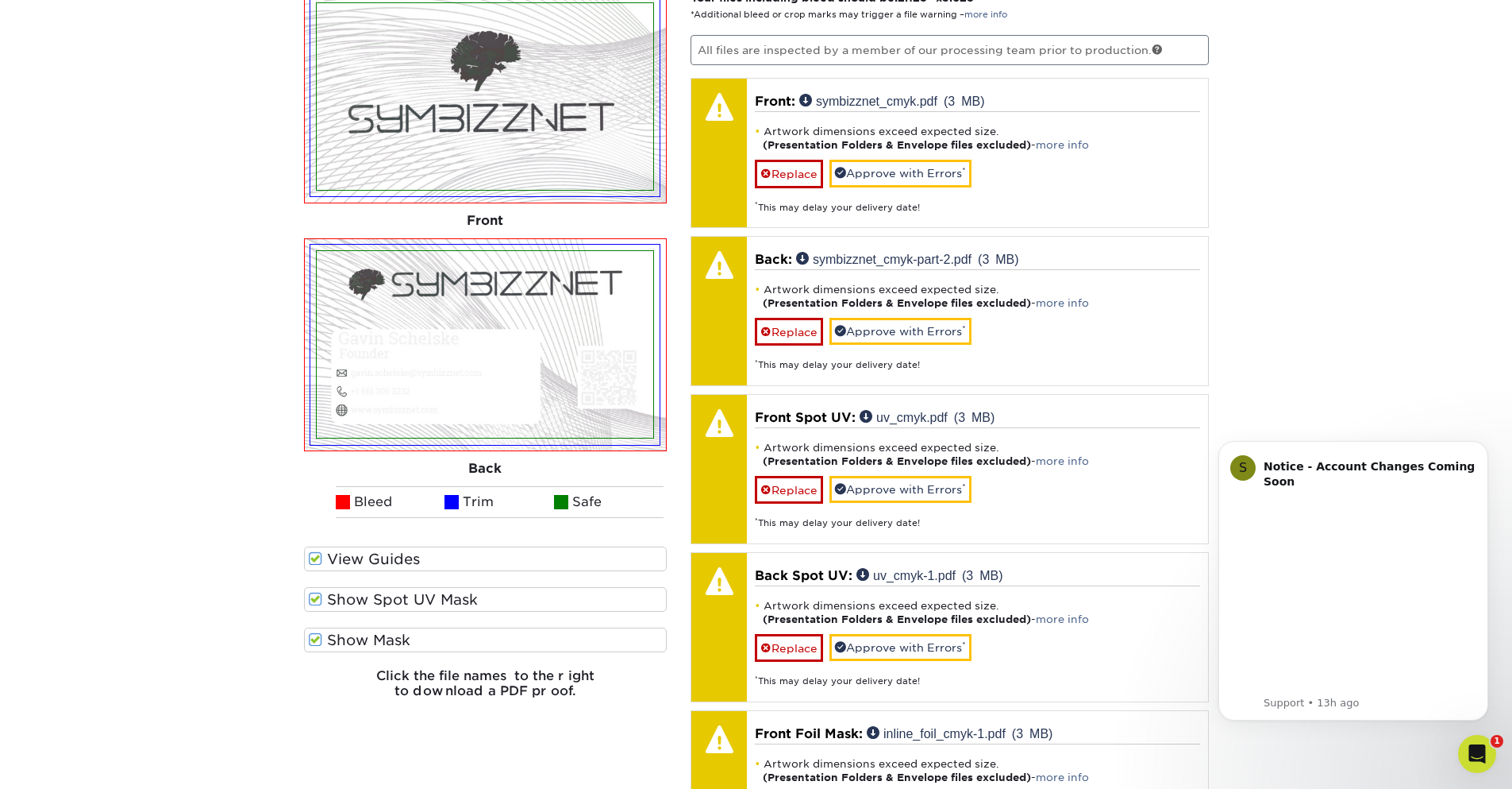
scroll to position [1095, 0]
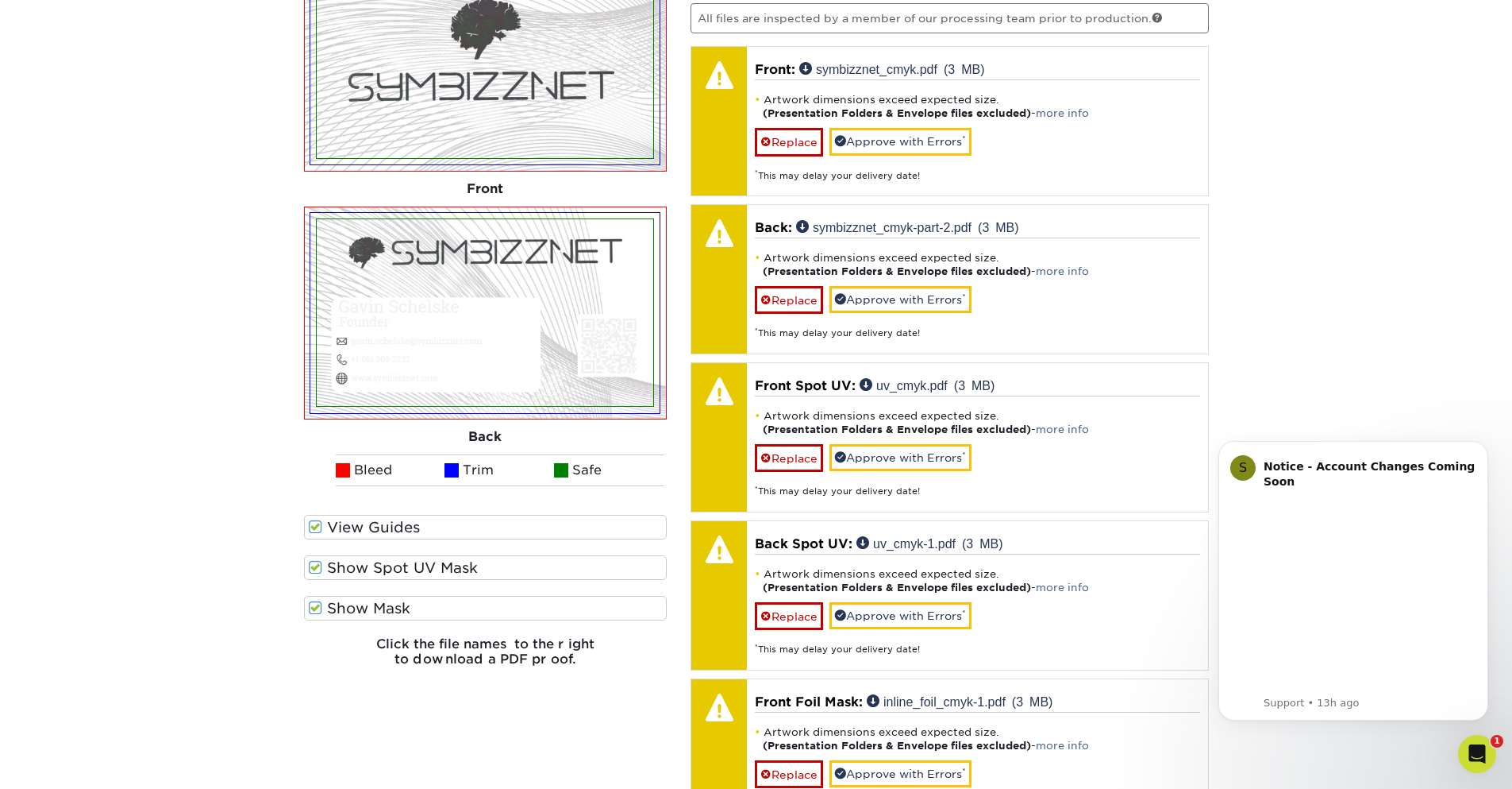
click at [312, 527] on span at bounding box center [315, 526] width 14 height 15
click at [0, 0] on input "View Guides" at bounding box center [0, 0] width 0 height 0
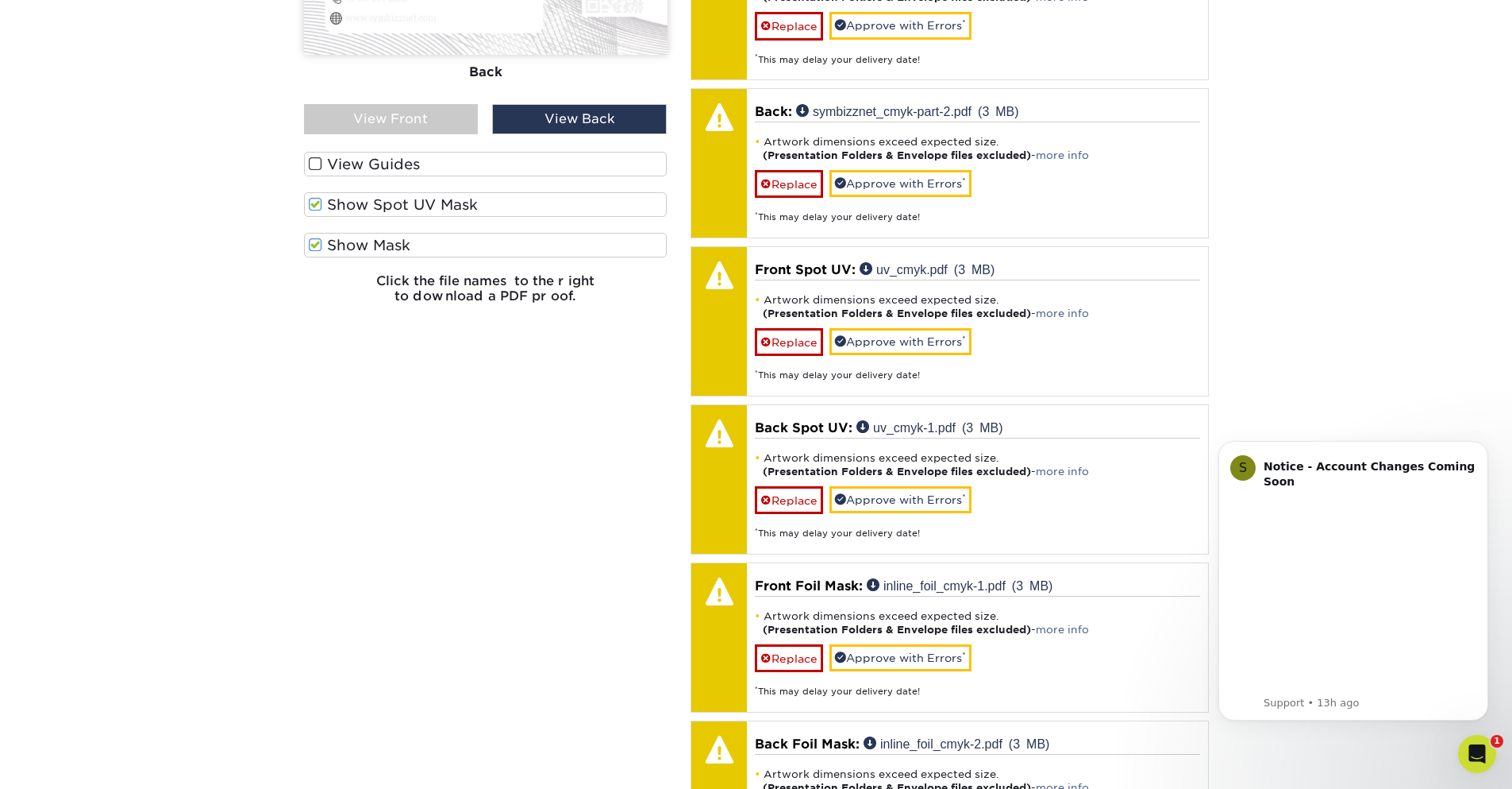
scroll to position [942, 0]
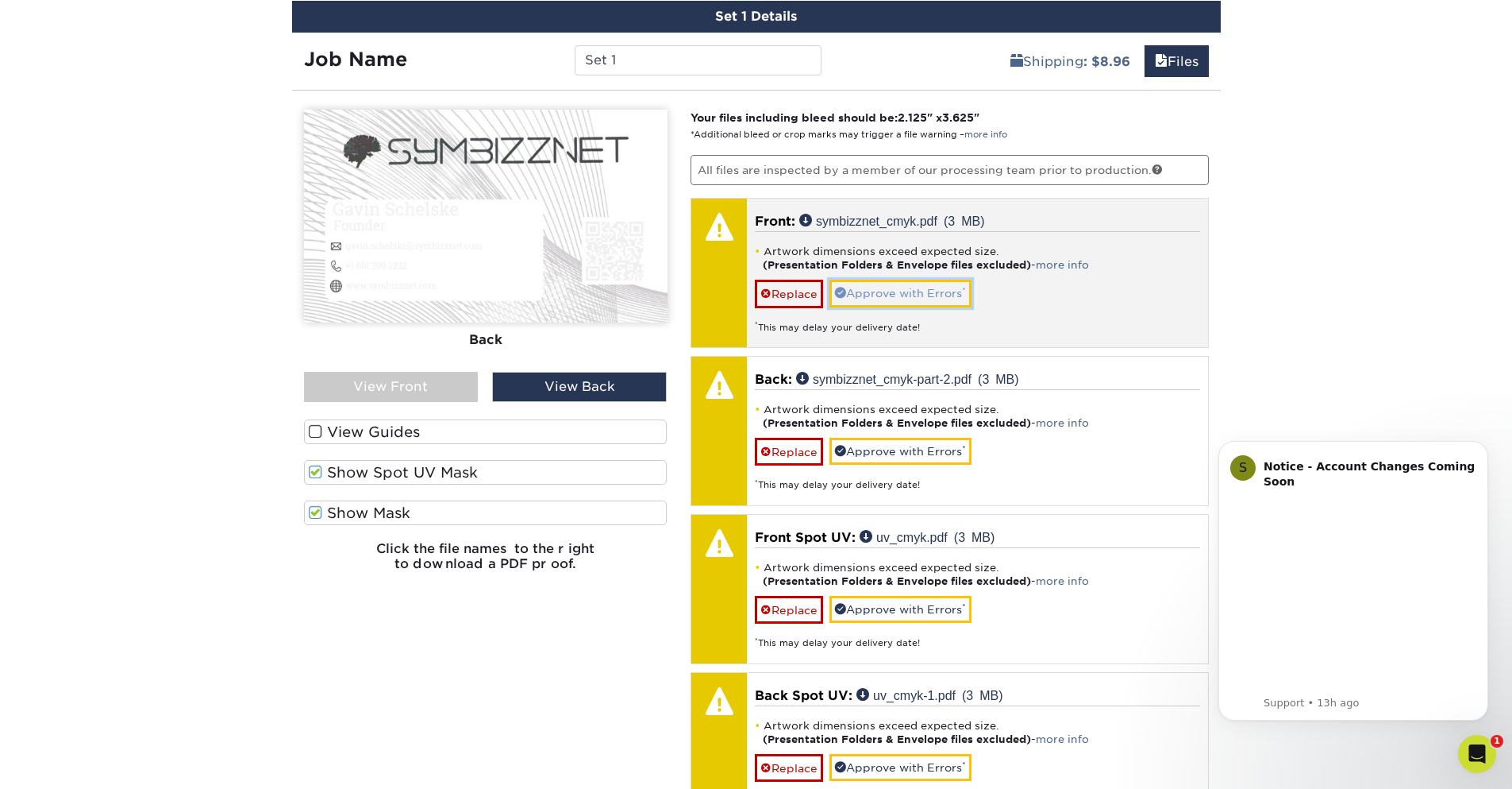
click at [882, 293] on link "Approve with Errors *" at bounding box center [901, 293] width 143 height 27
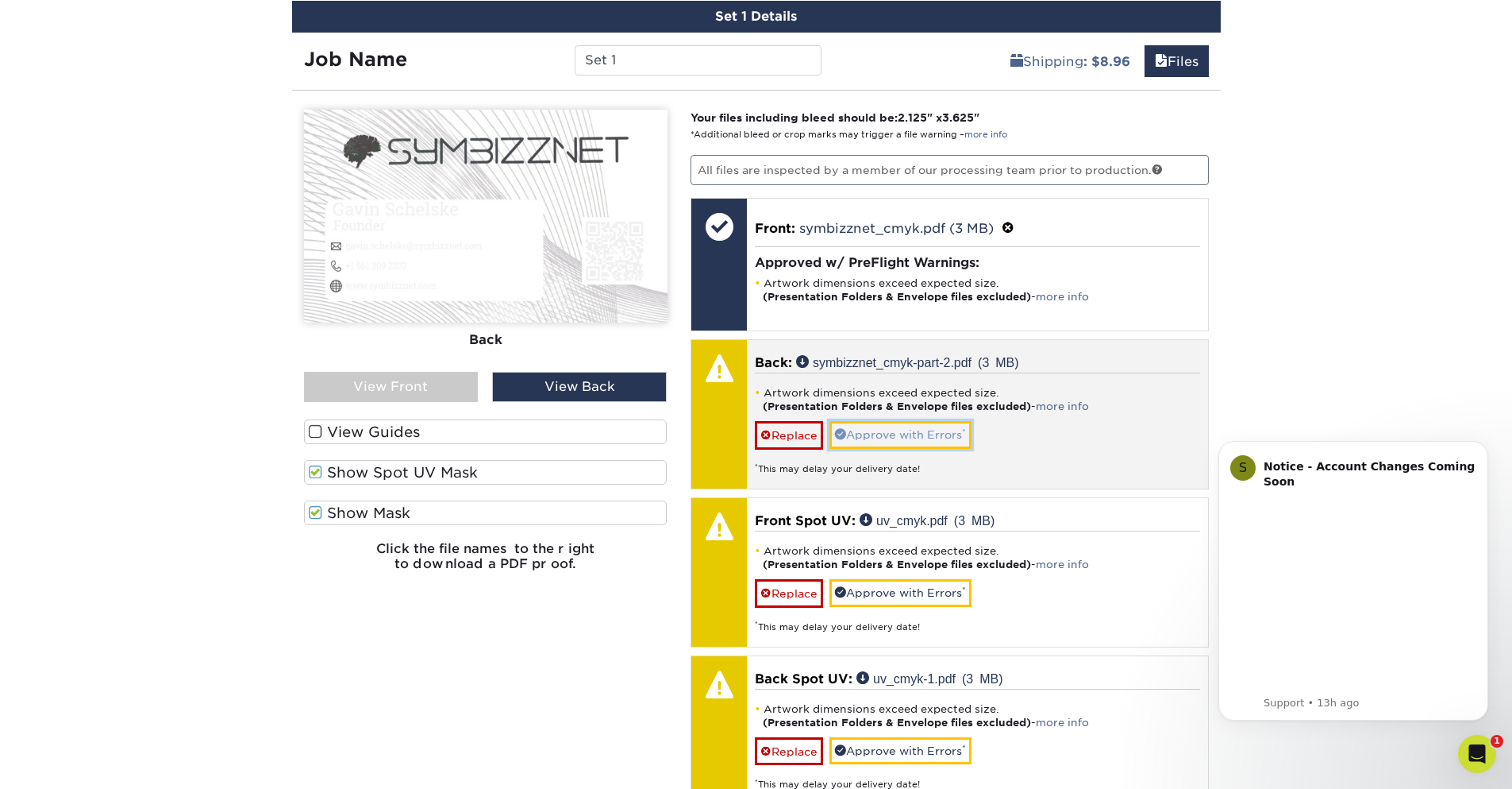
click at [882, 434] on link "Approve with Errors *" at bounding box center [901, 435] width 143 height 27
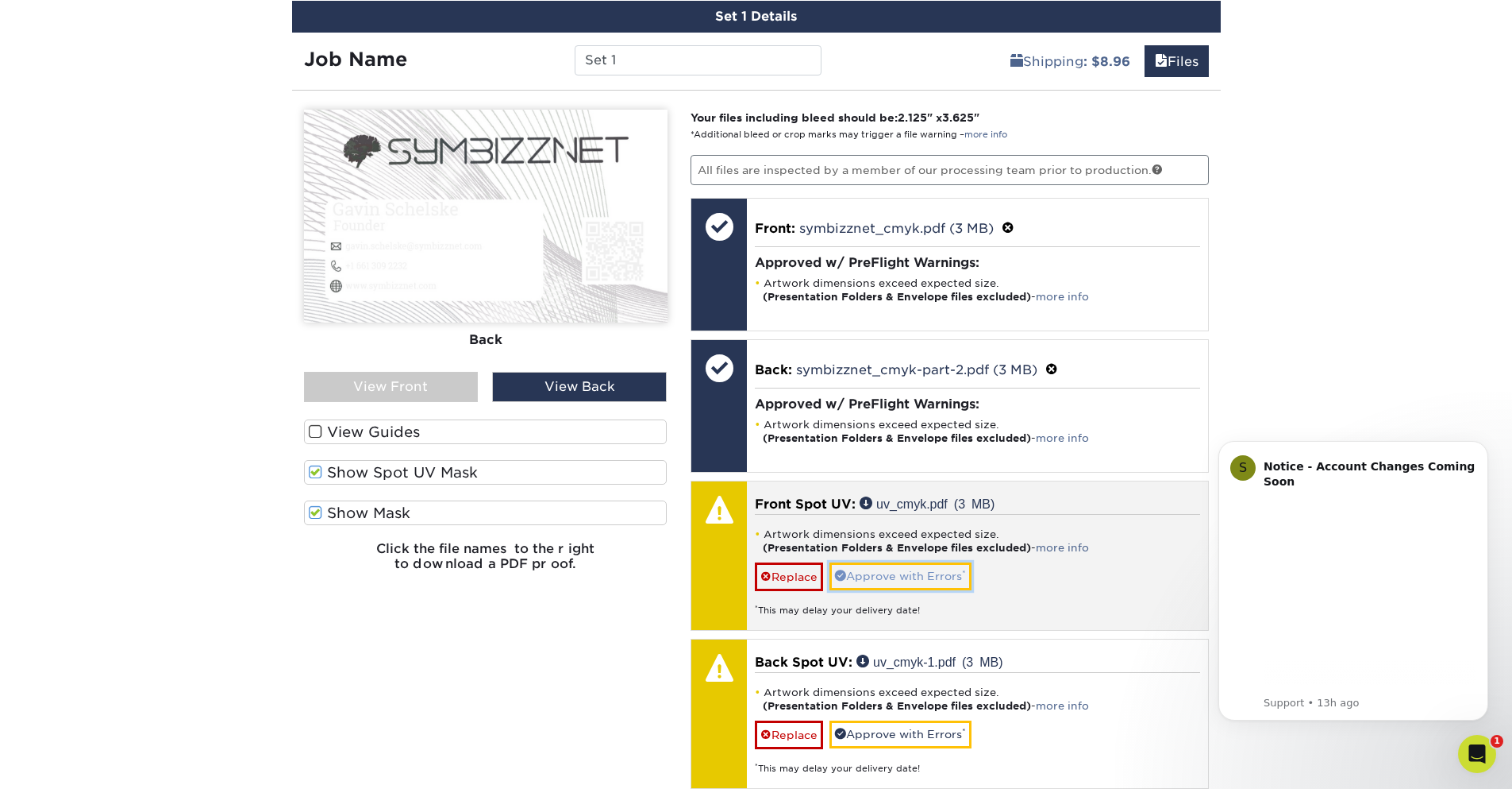
click at [887, 583] on link "Approve with Errors *" at bounding box center [901, 576] width 143 height 27
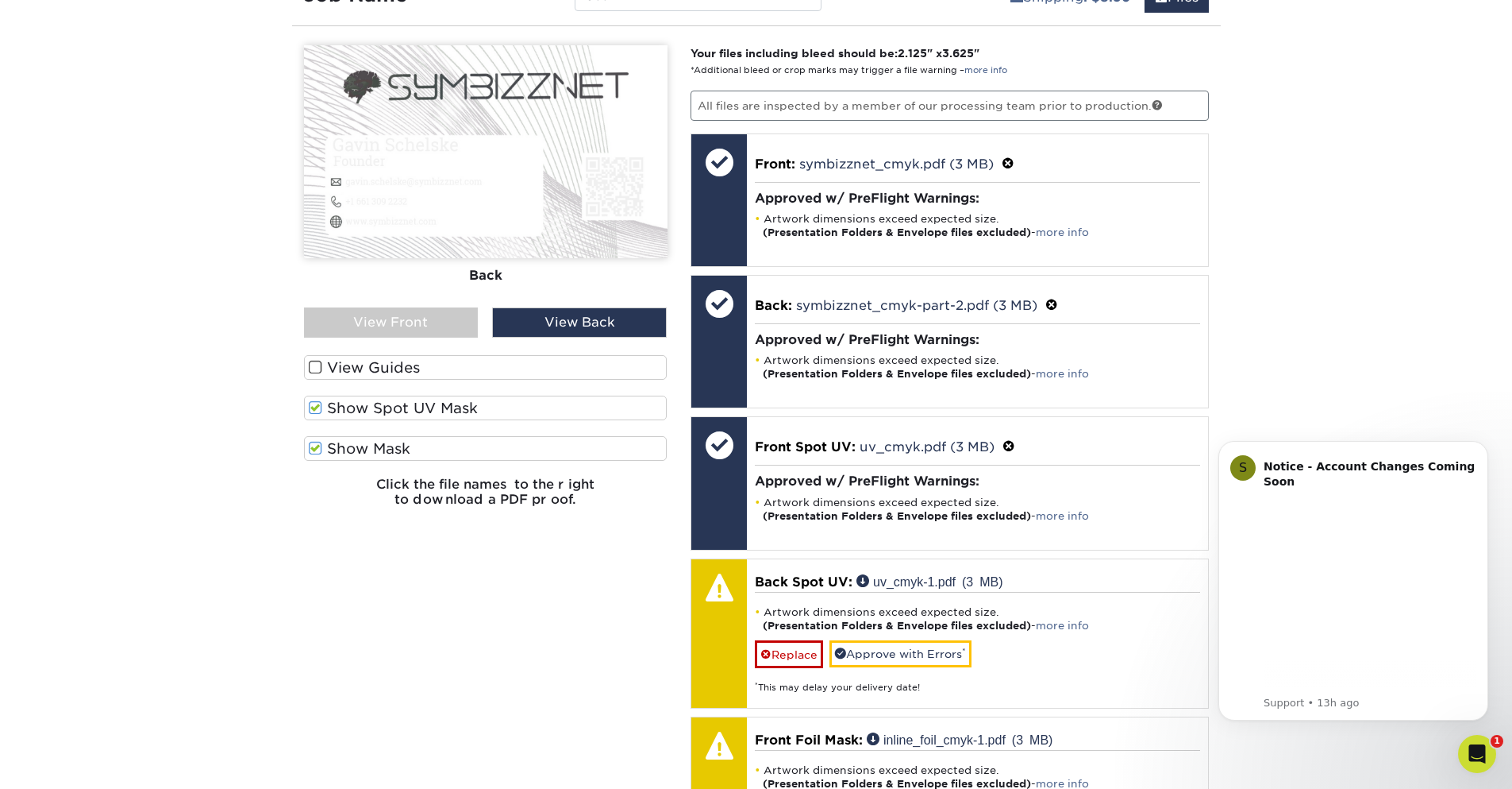
scroll to position [1419, 0]
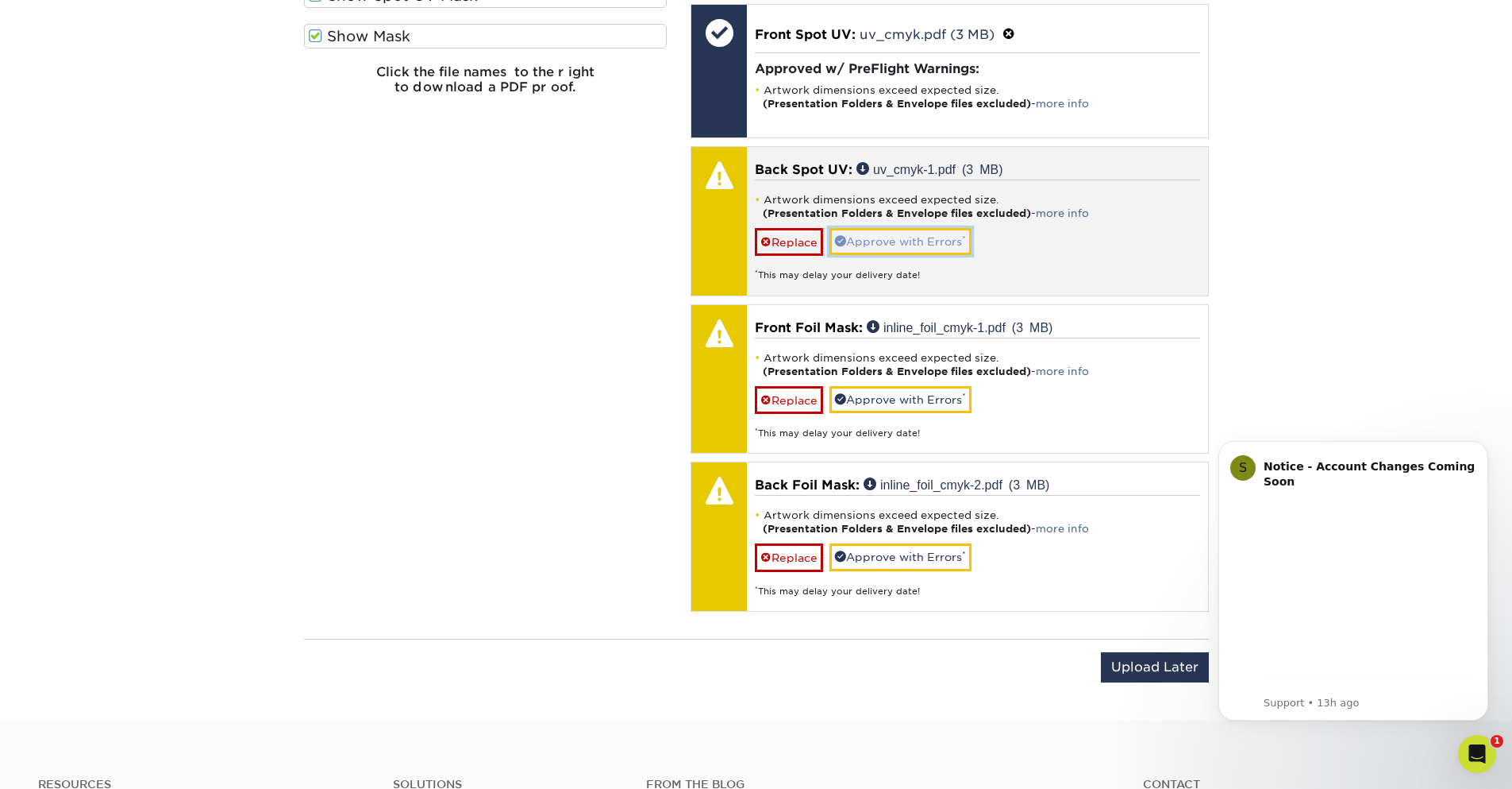
click at [890, 240] on link "Approve with Errors *" at bounding box center [901, 241] width 143 height 27
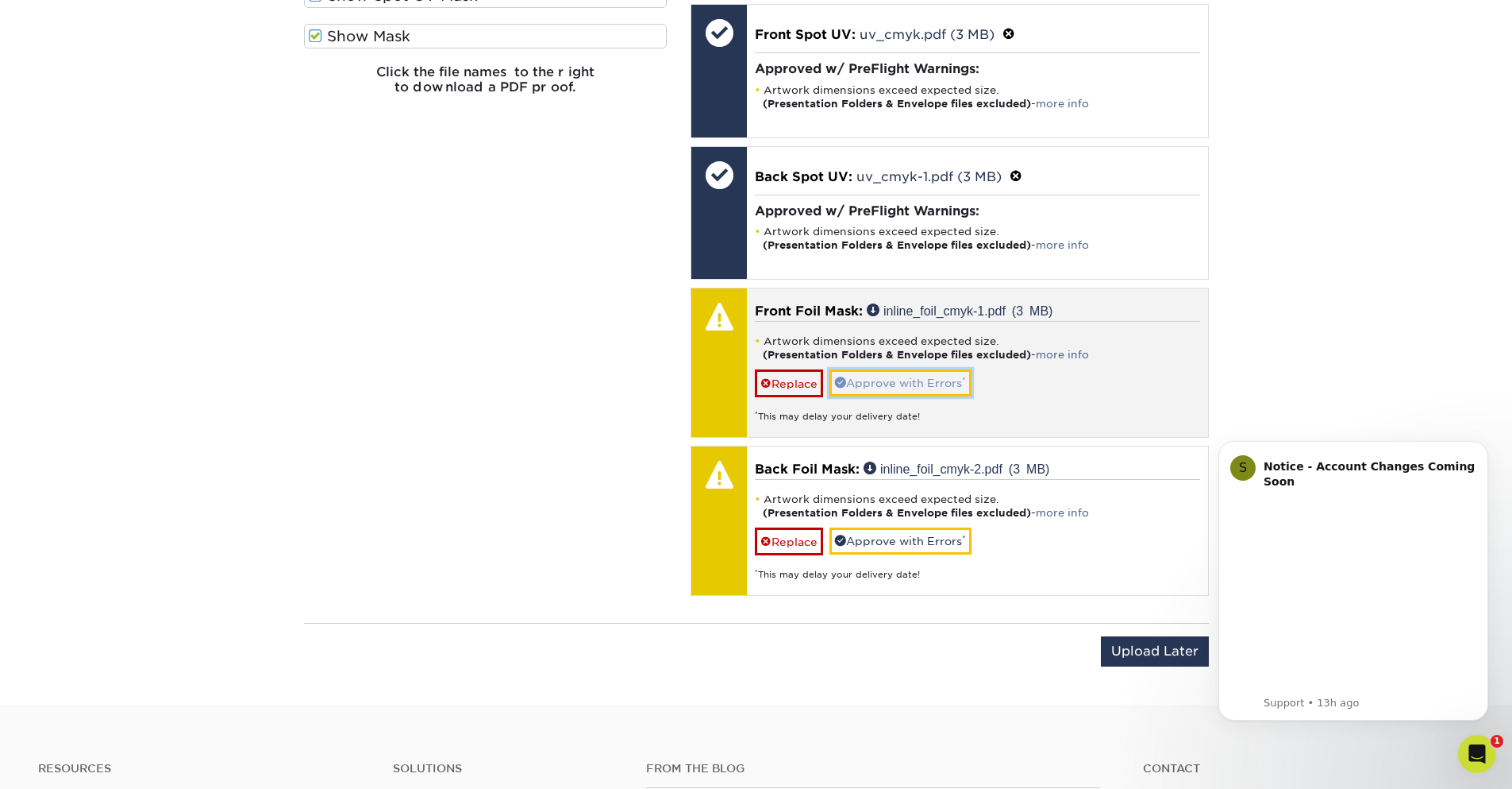
click at [878, 382] on link "Approve with Errors *" at bounding box center [901, 383] width 143 height 27
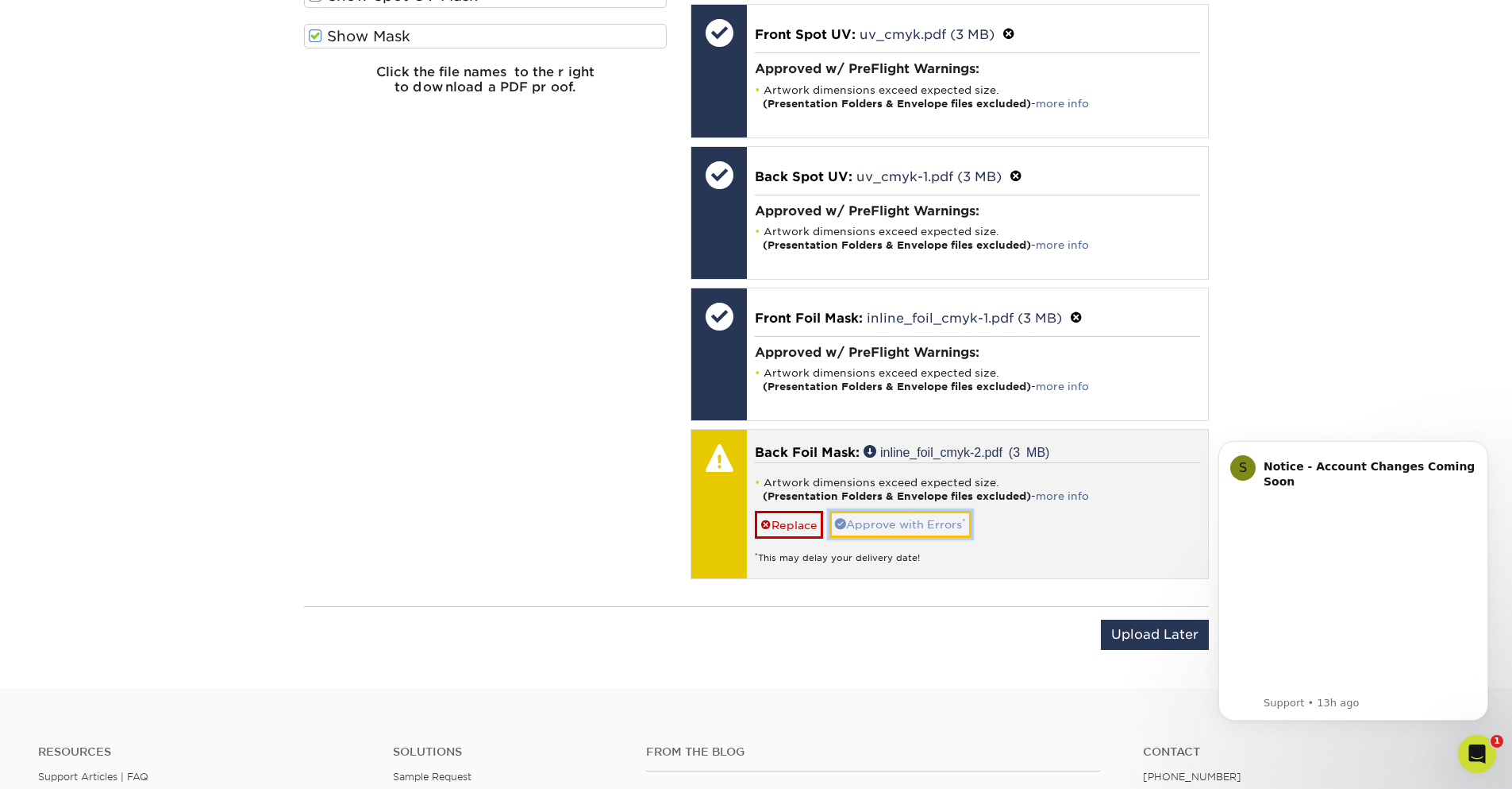
click at [881, 526] on link "Approve with Errors *" at bounding box center [901, 524] width 143 height 27
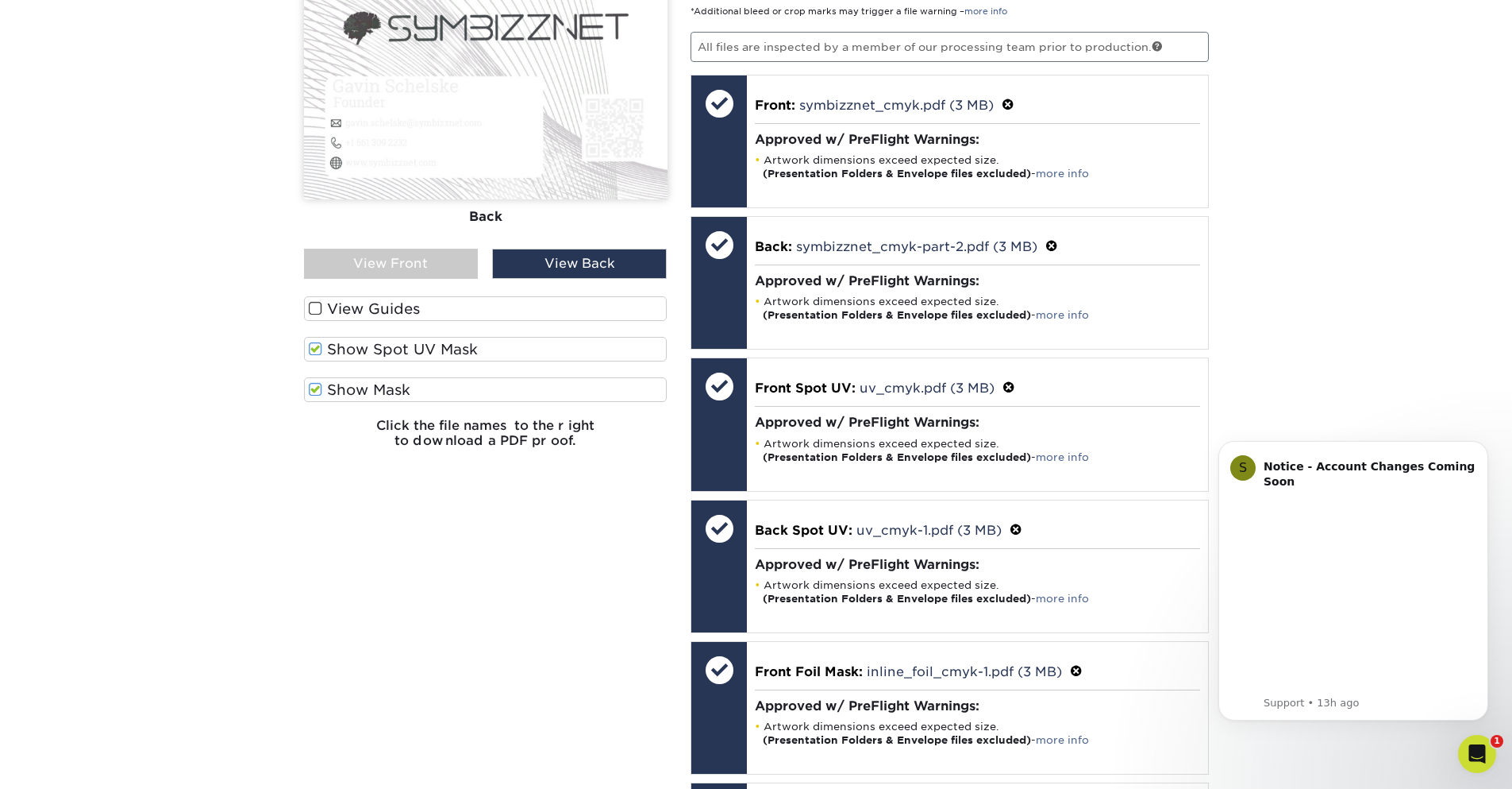
scroll to position [752, 0]
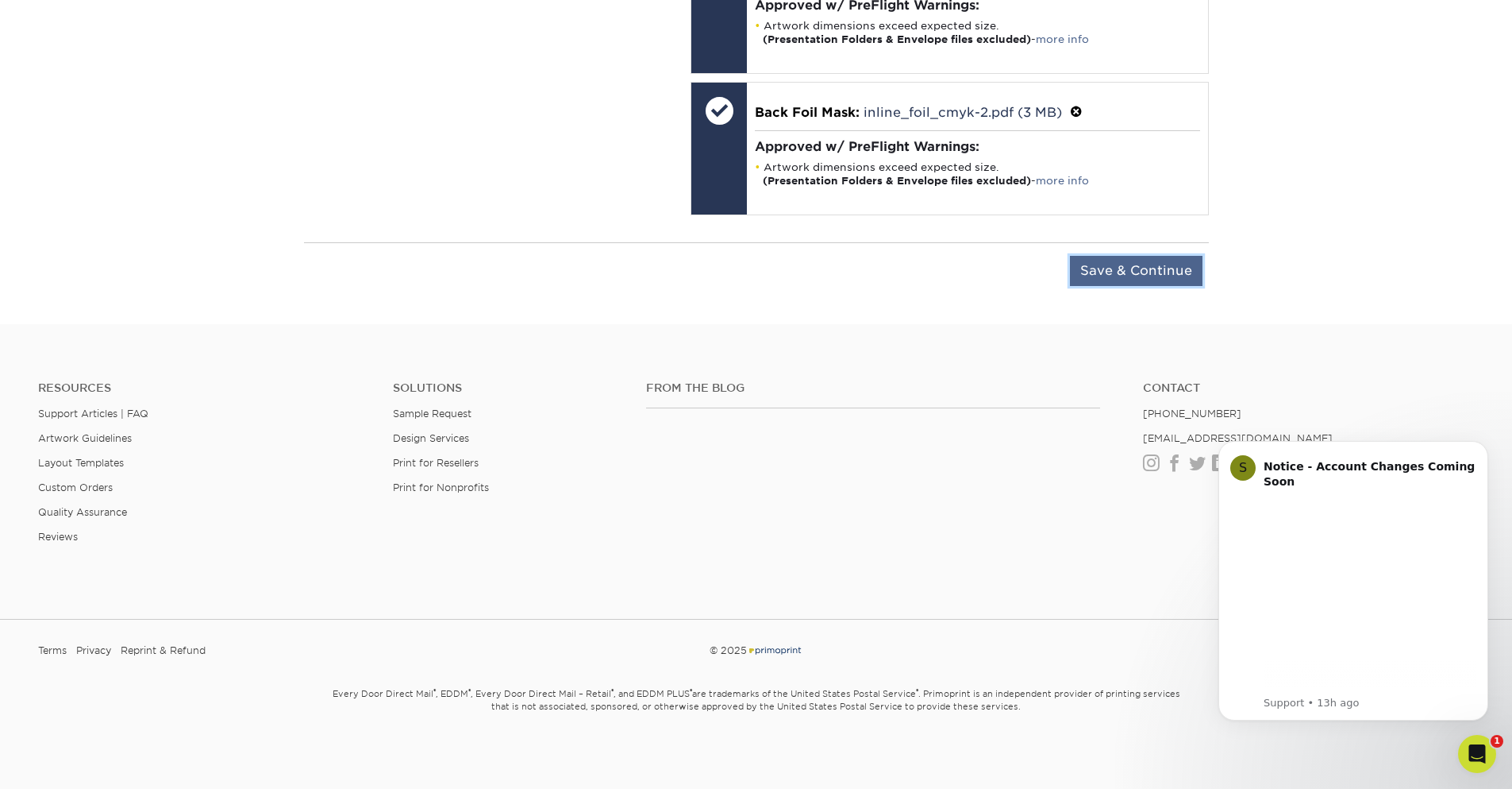
click at [1125, 270] on input "Save & Continue" at bounding box center [1136, 270] width 133 height 30
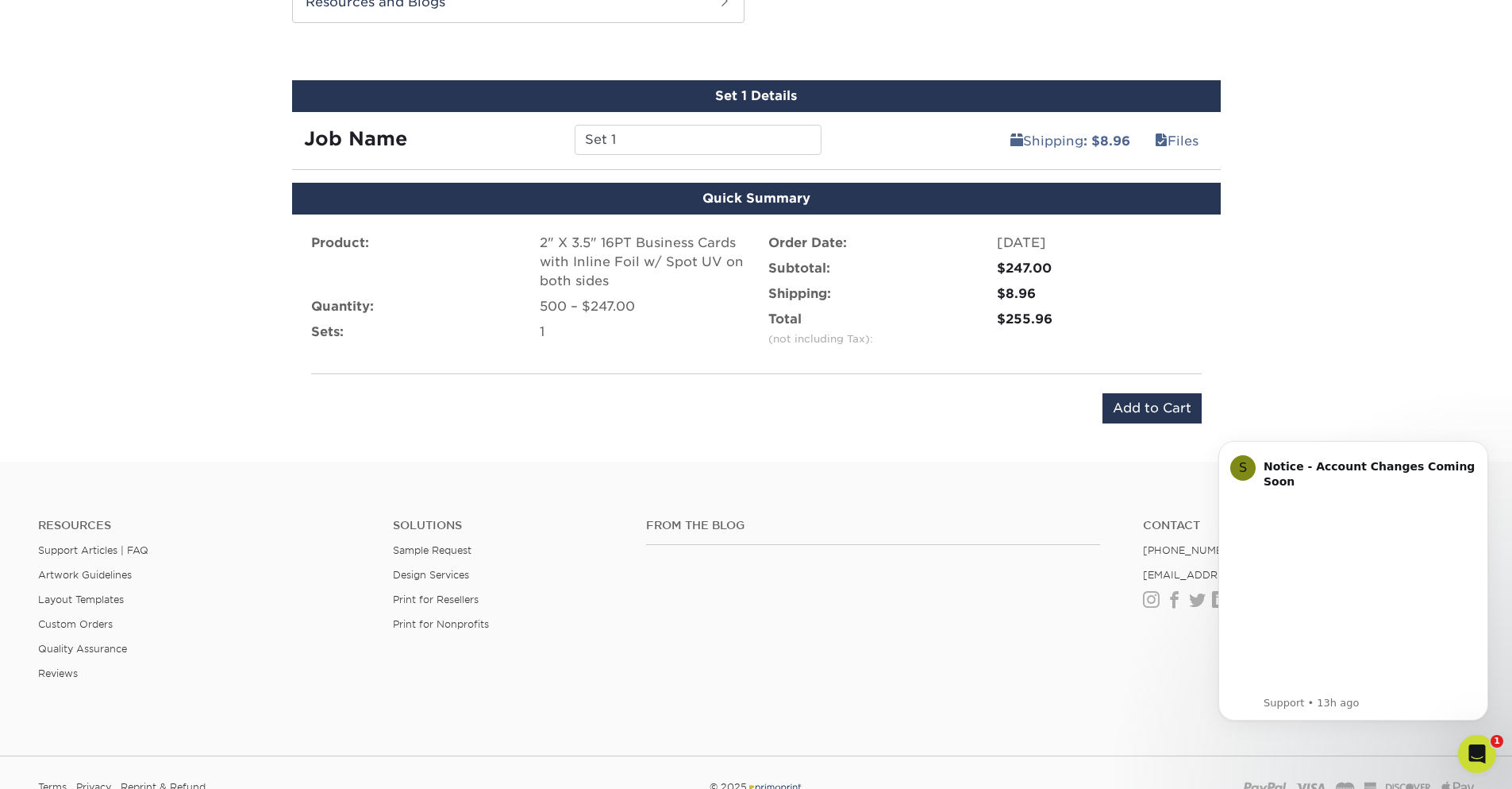
scroll to position [715, 0]
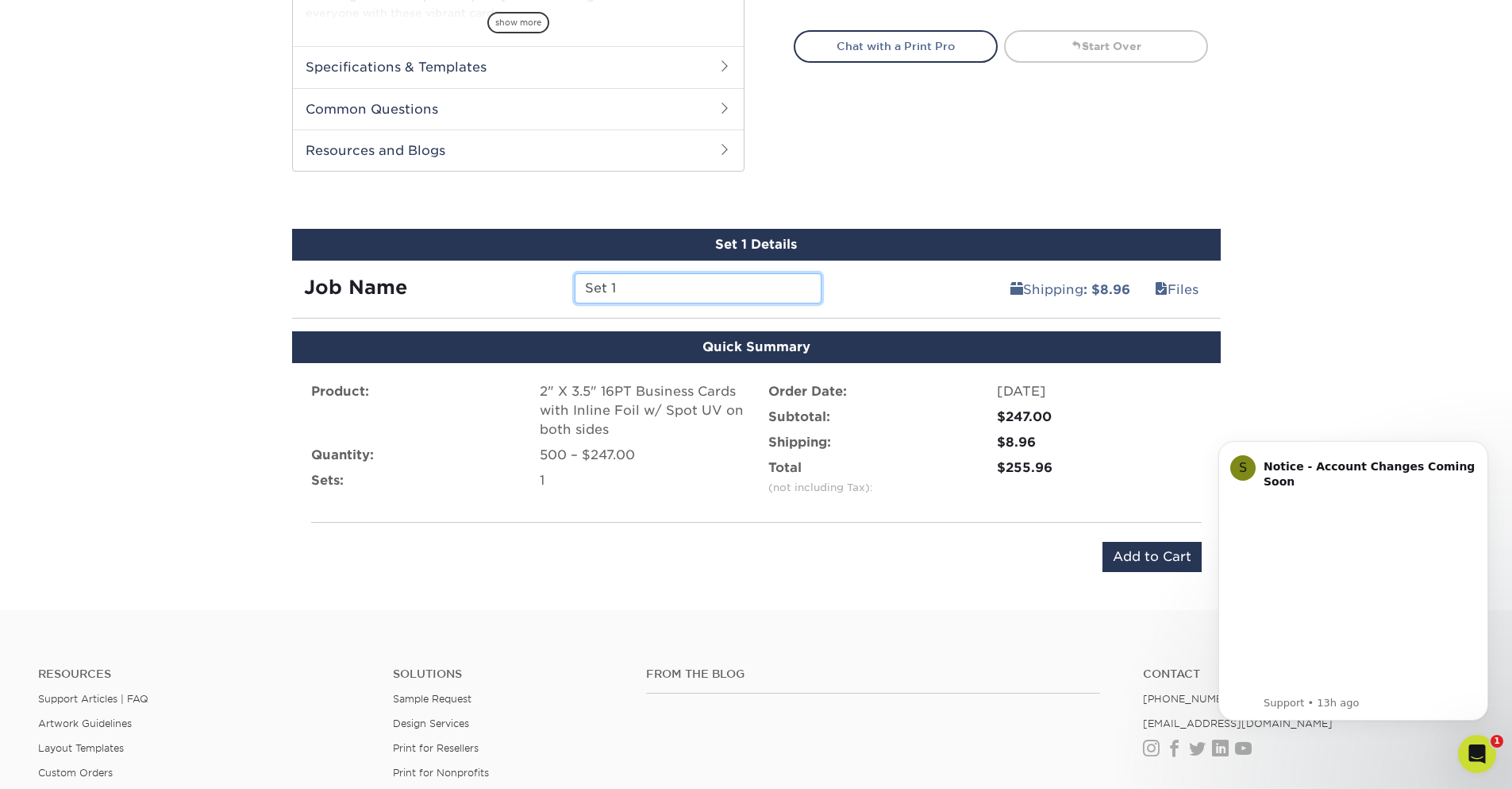
click at [614, 296] on input "Set 1" at bounding box center [698, 288] width 247 height 30
type input "sym"
click at [937, 580] on div "Product: 2" X 3.5" 16PT Business Cards with Inline Foil w/ Spot UV on both side…" at bounding box center [756, 477] width 928 height 228
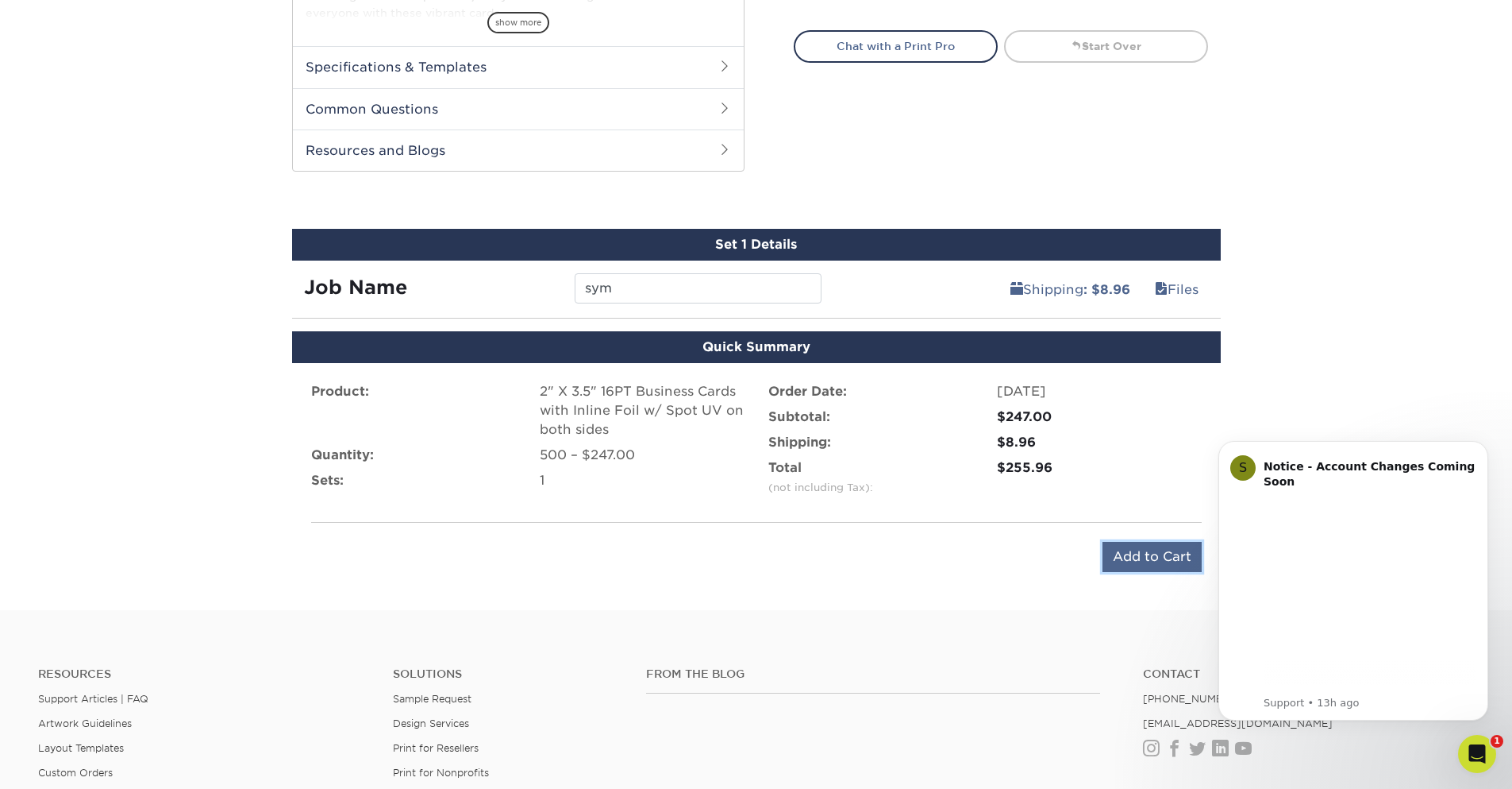
click at [1155, 556] on input "Add to Cart" at bounding box center [1153, 557] width 100 height 30
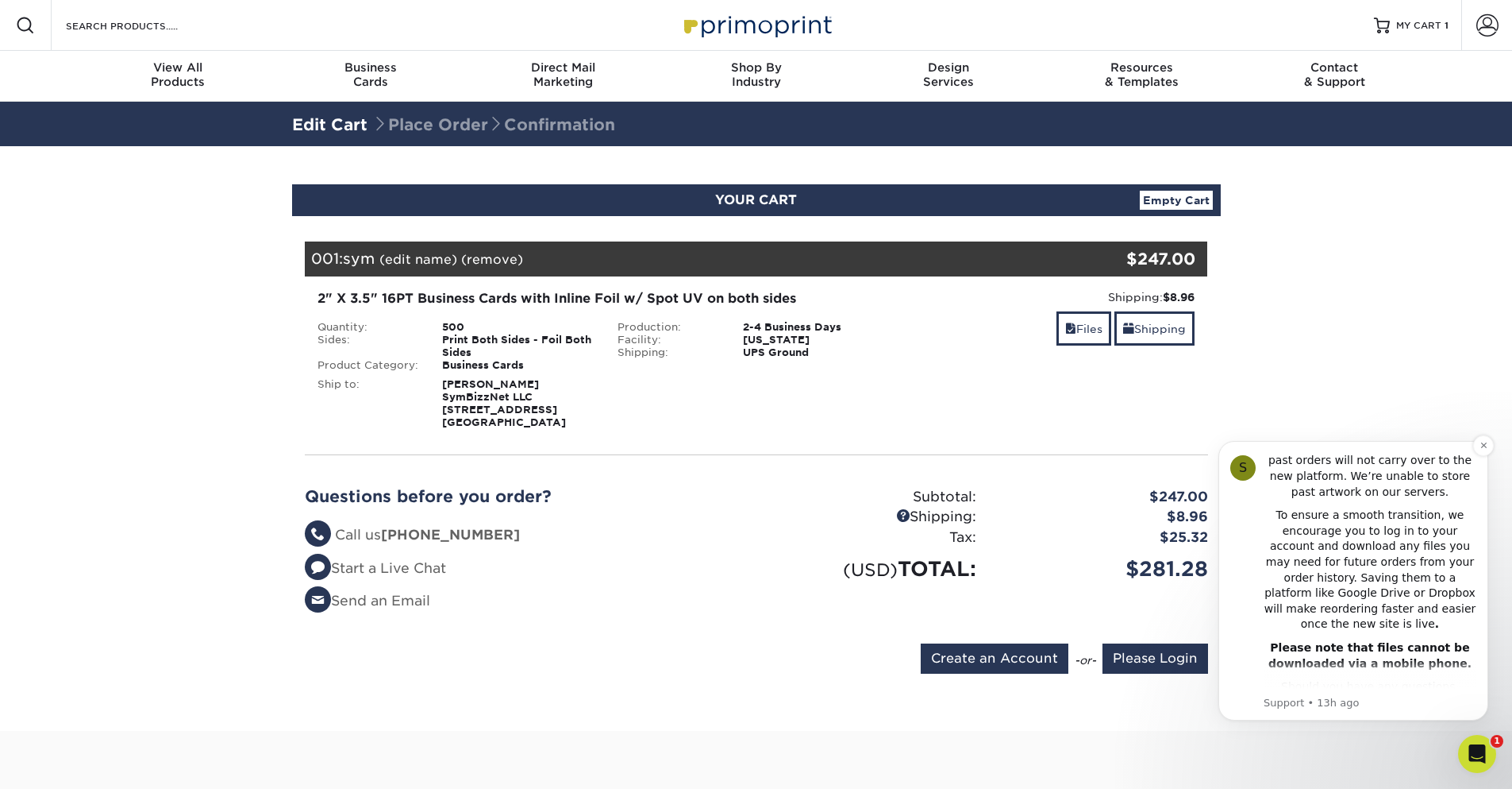
scroll to position [372, 0]
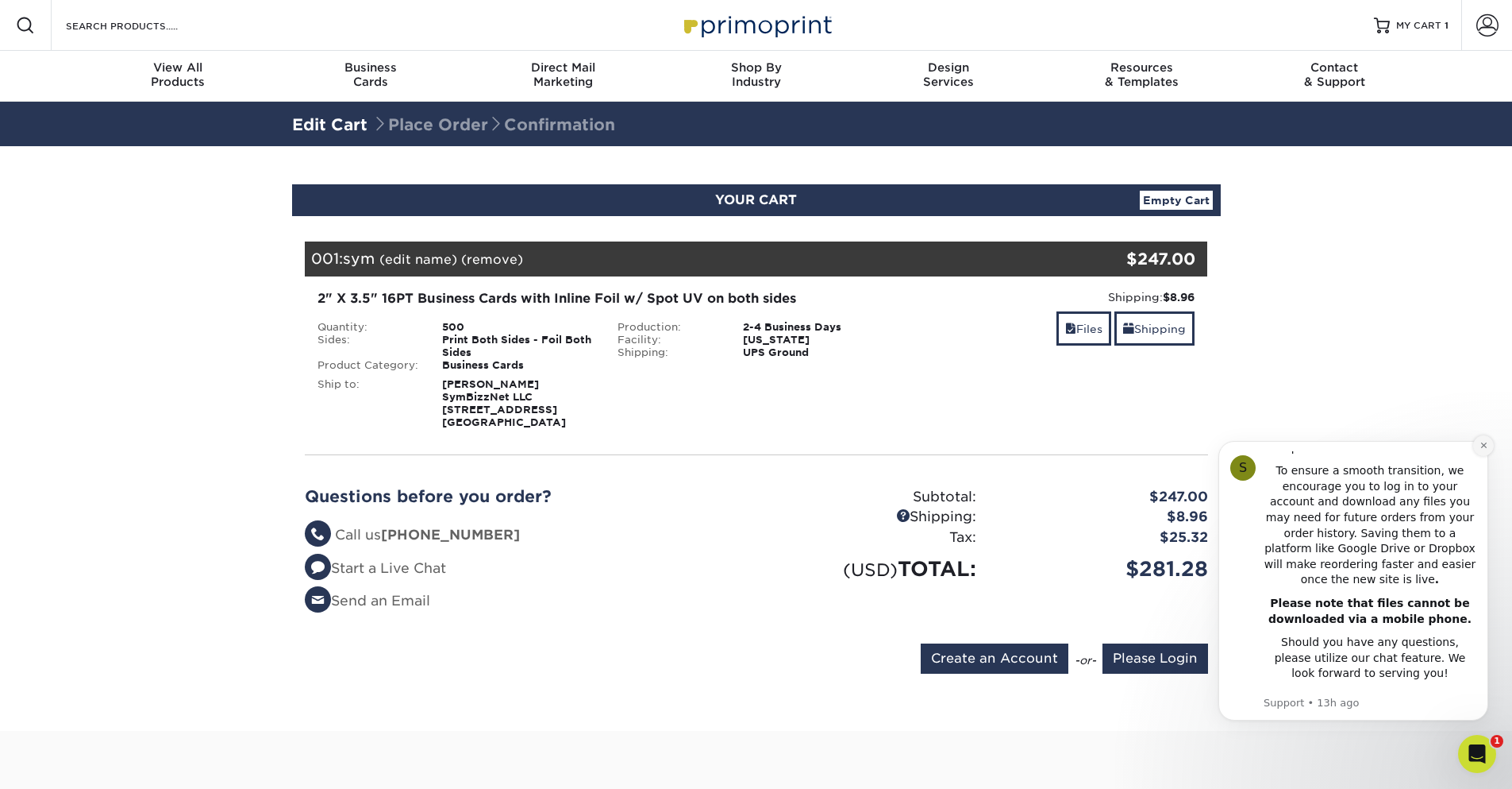
click at [1480, 443] on icon "Dismiss notification" at bounding box center [1484, 444] width 9 height 9
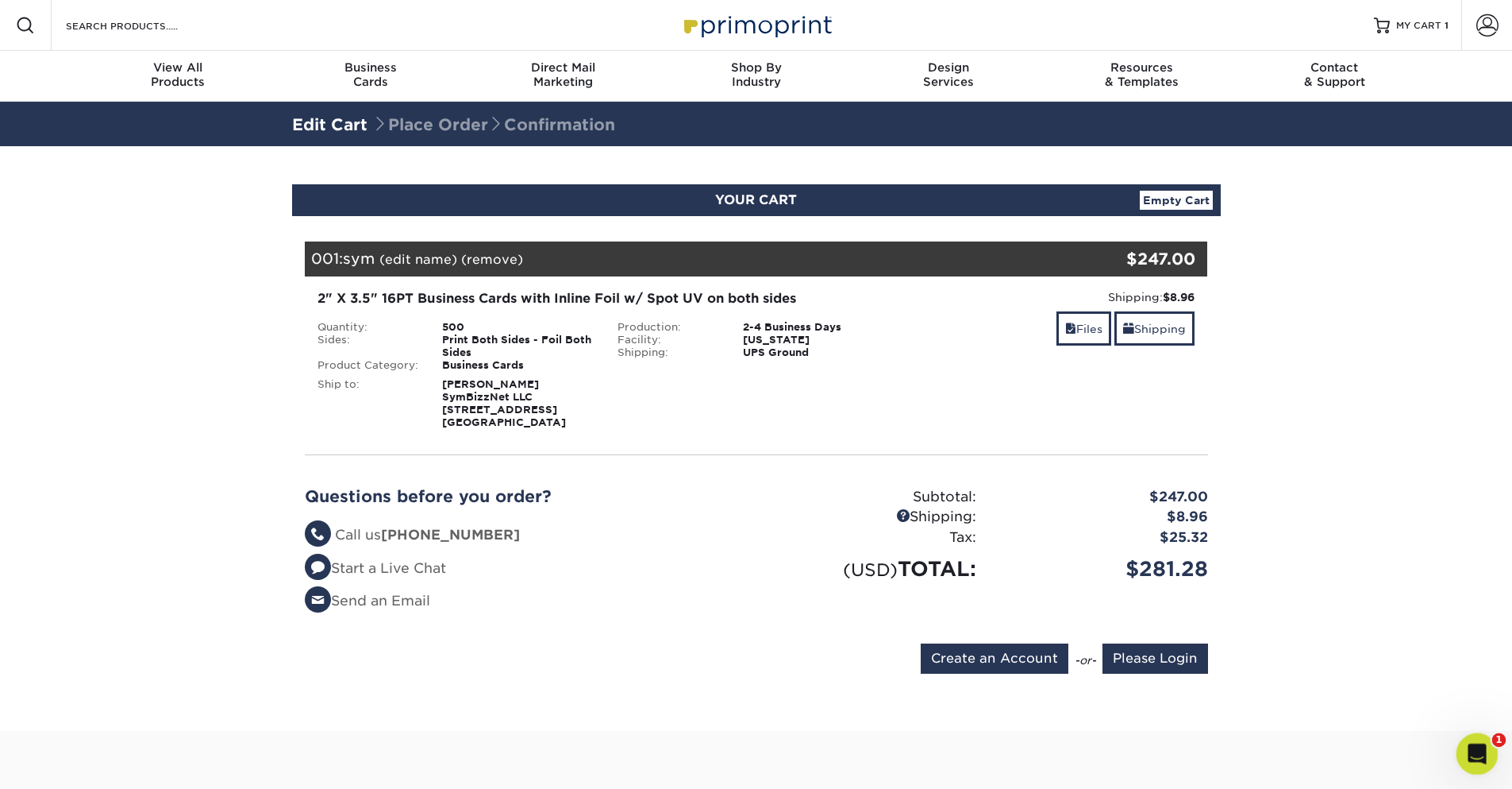
drag, startPoint x: 1474, startPoint y: 733, endPoint x: 2933, endPoint y: 1466, distance: 1632.8
click html
click at [1483, 748] on icon "Open Intercom Messenger" at bounding box center [1475, 751] width 26 height 26
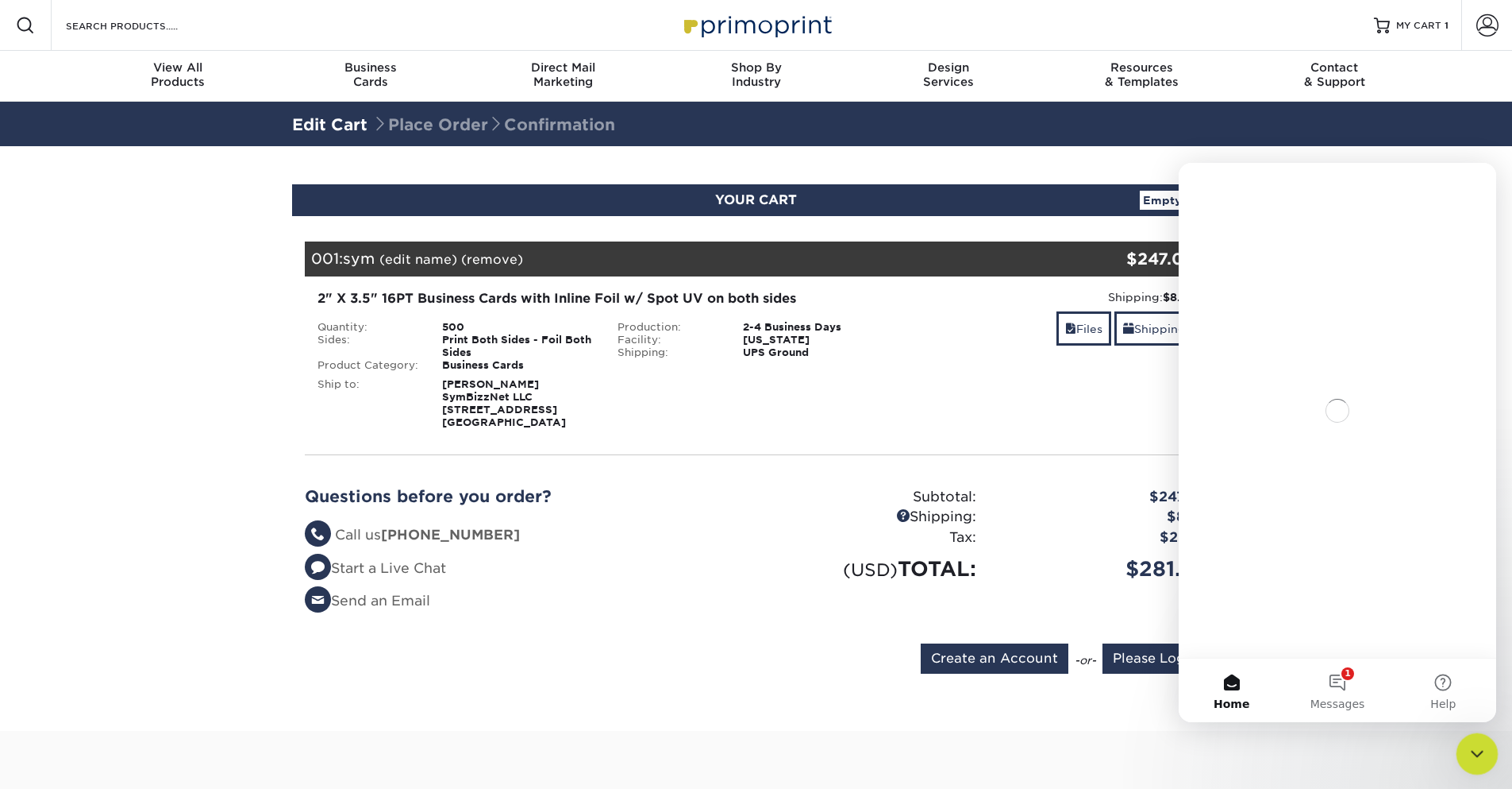
scroll to position [0, 0]
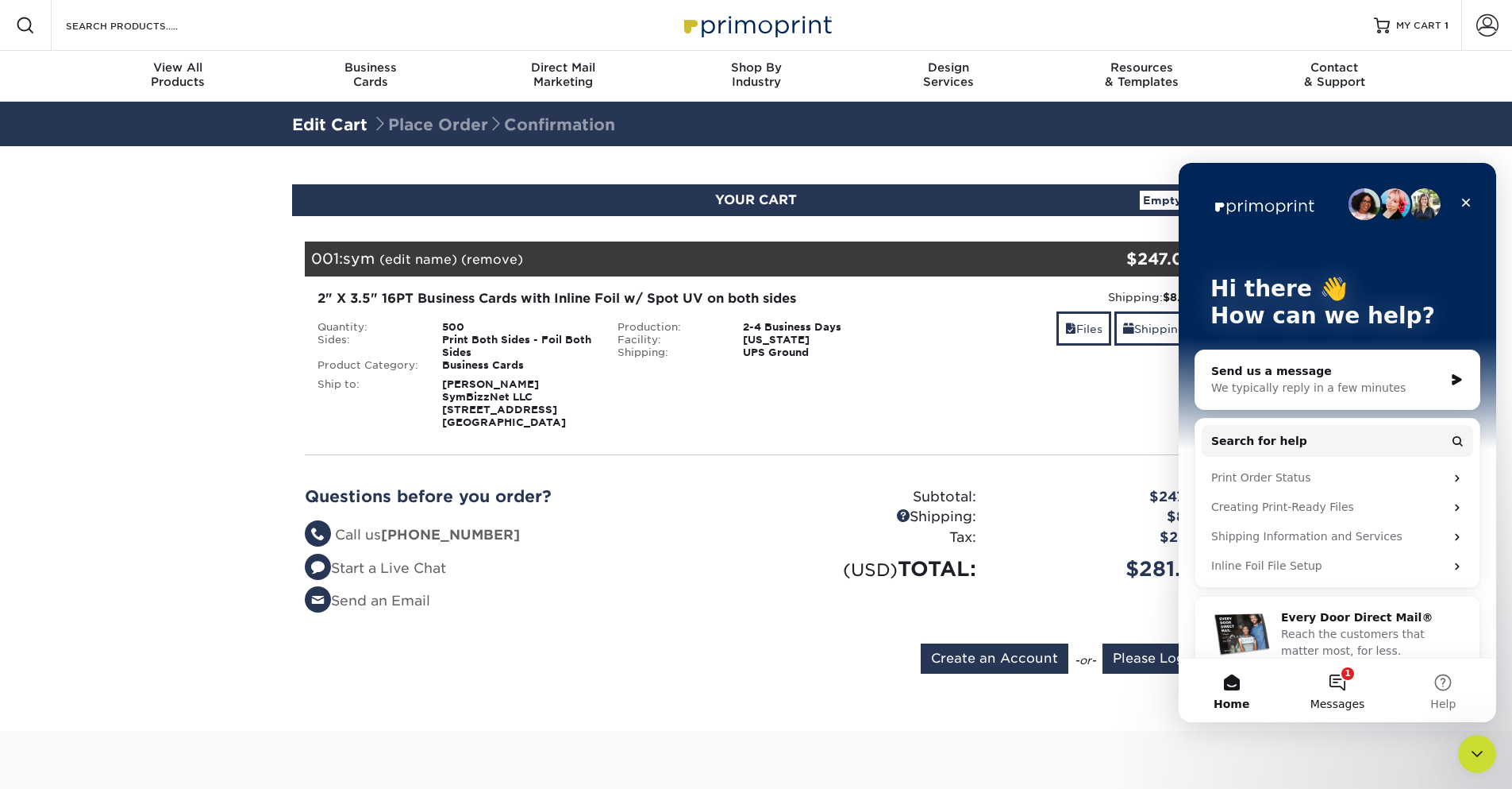
click at [1344, 687] on button "1 Messages" at bounding box center [1337, 689] width 105 height 63
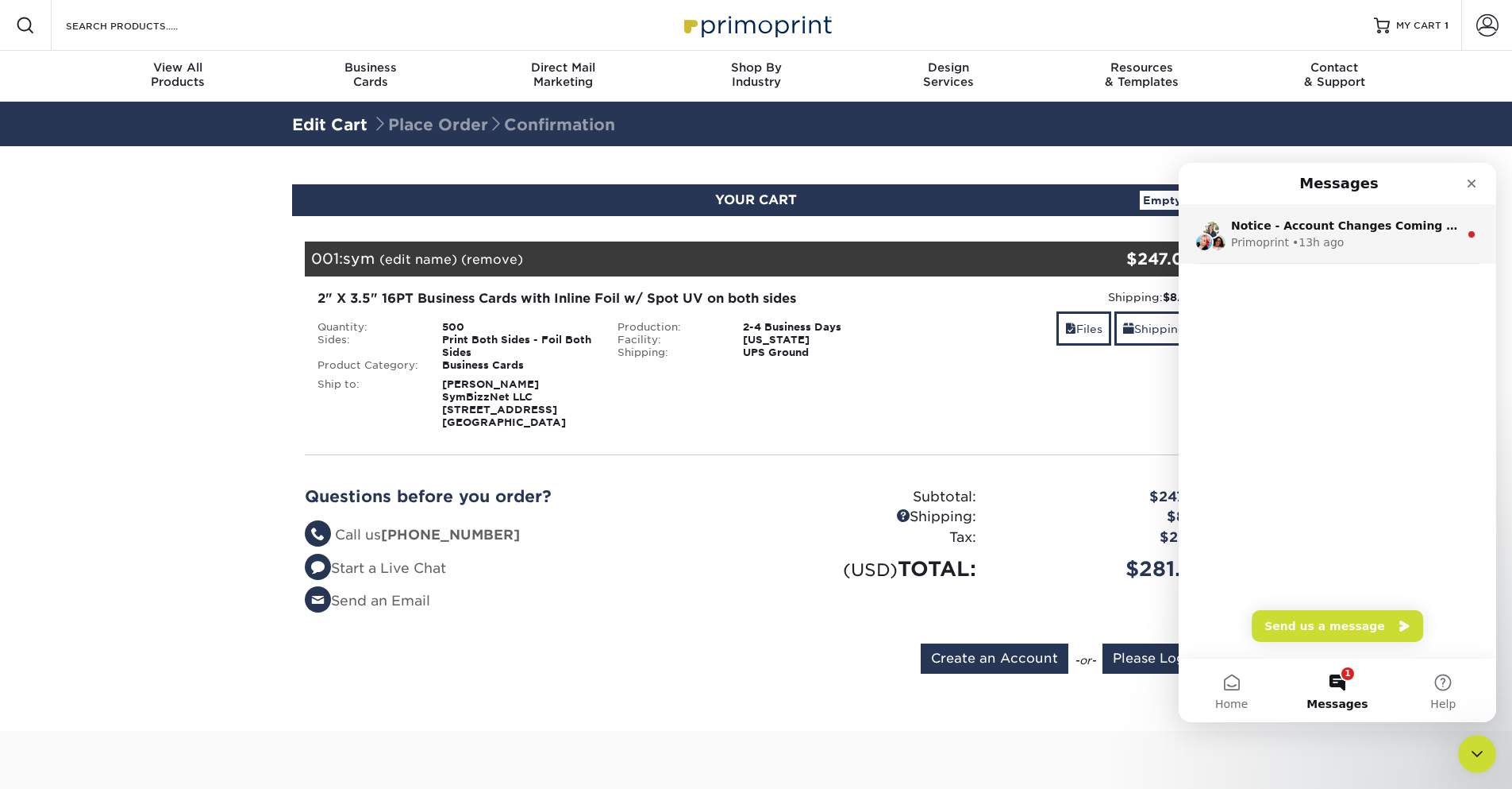
click at [1328, 247] on div "• 13h ago" at bounding box center [1318, 242] width 52 height 17
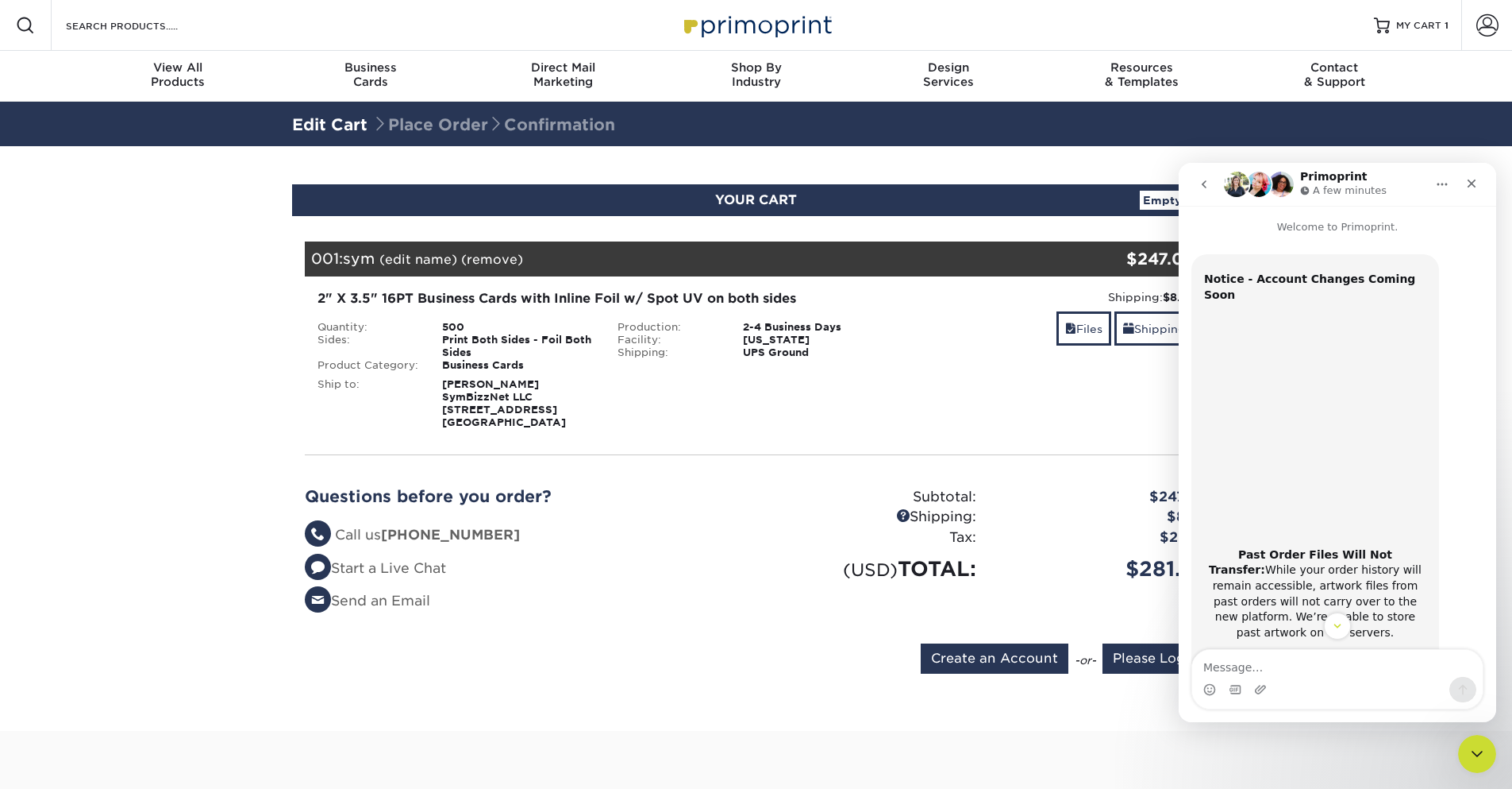
click at [1443, 183] on icon "Home" at bounding box center [1442, 184] width 13 height 13
click at [1202, 186] on icon "go back" at bounding box center [1204, 184] width 13 height 13
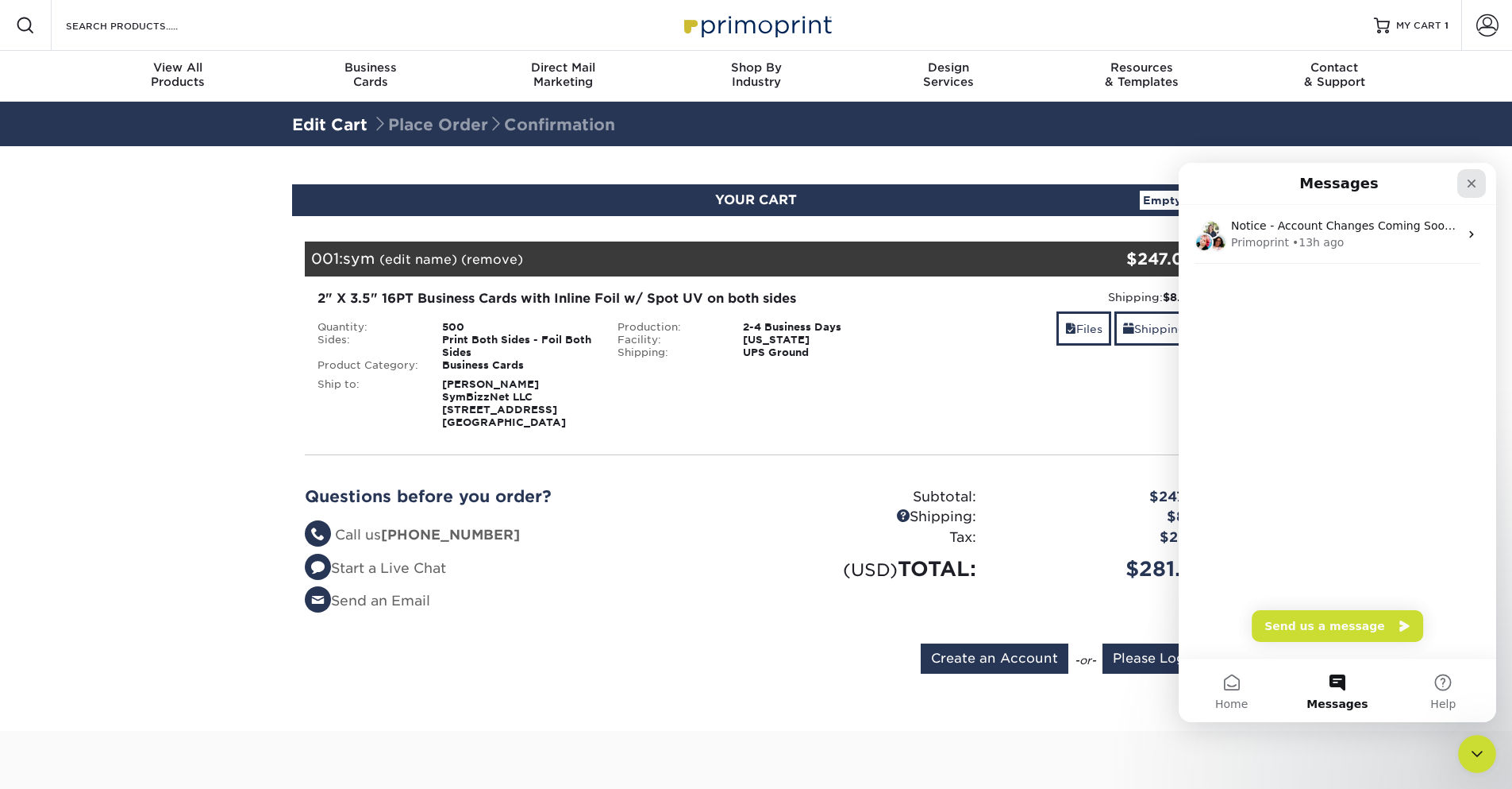
click at [1469, 185] on icon "Close" at bounding box center [1472, 184] width 9 height 9
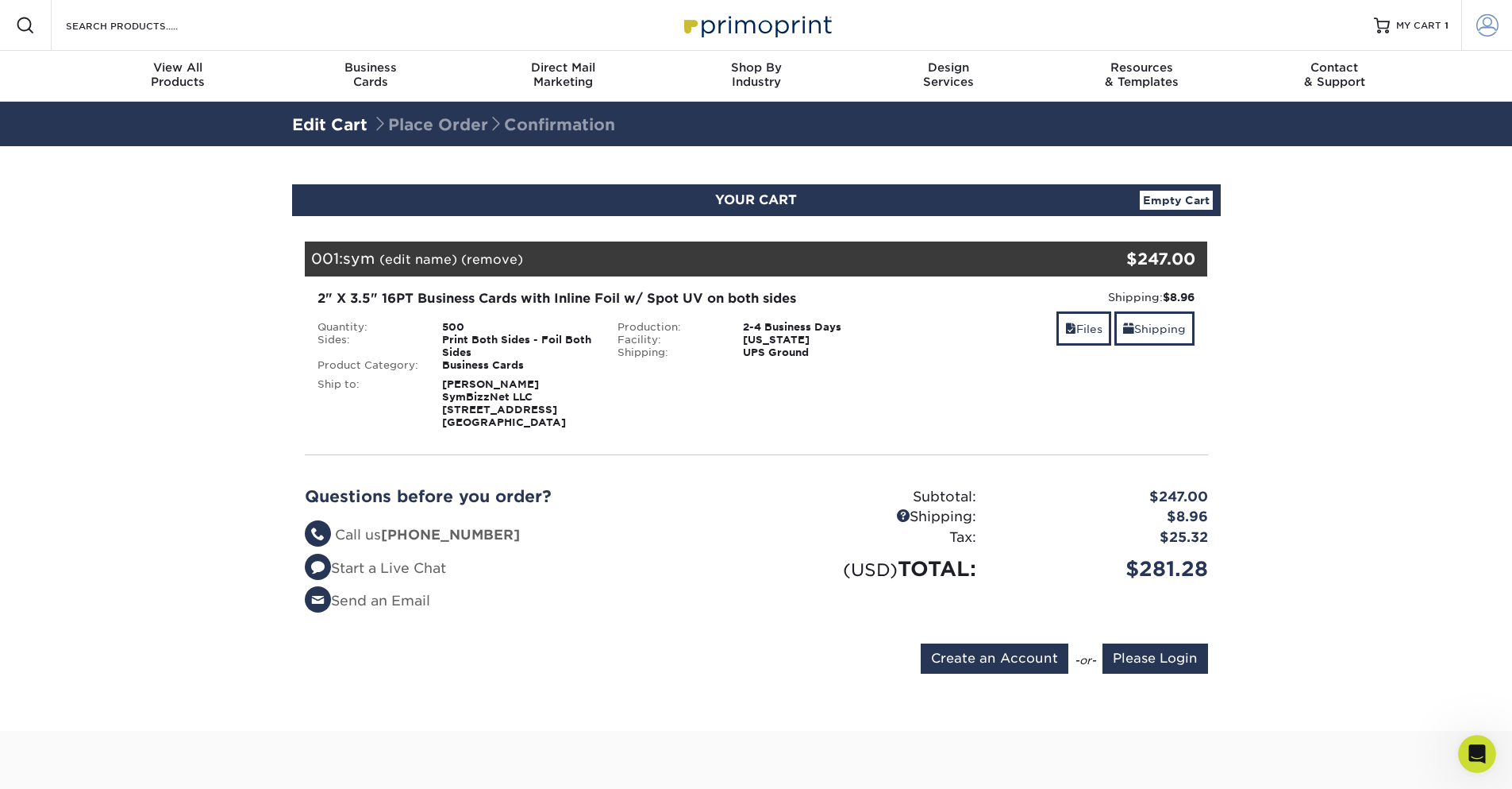
click at [1497, 24] on span at bounding box center [1488, 25] width 22 height 22
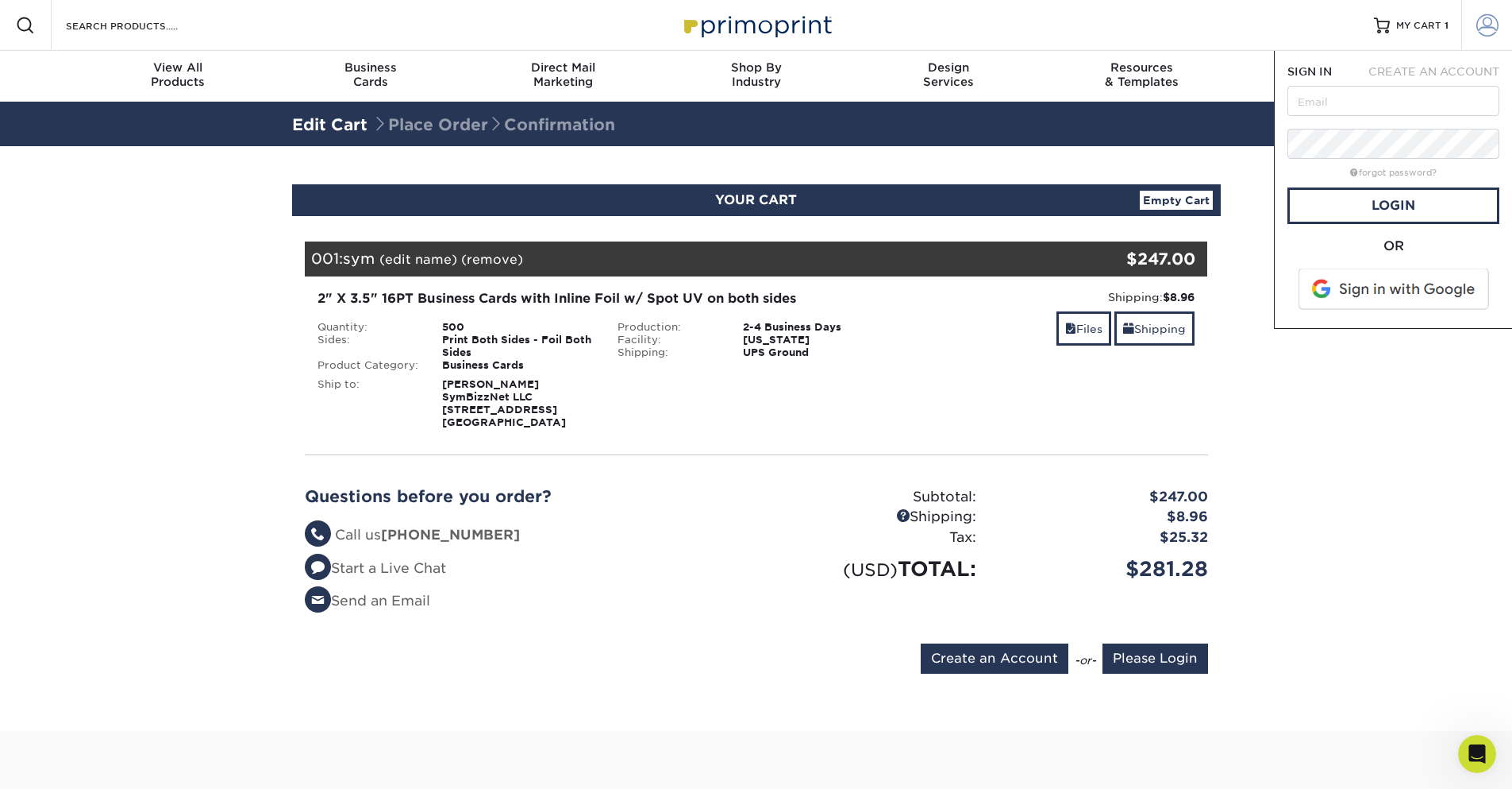
click at [1494, 23] on span at bounding box center [1488, 25] width 22 height 22
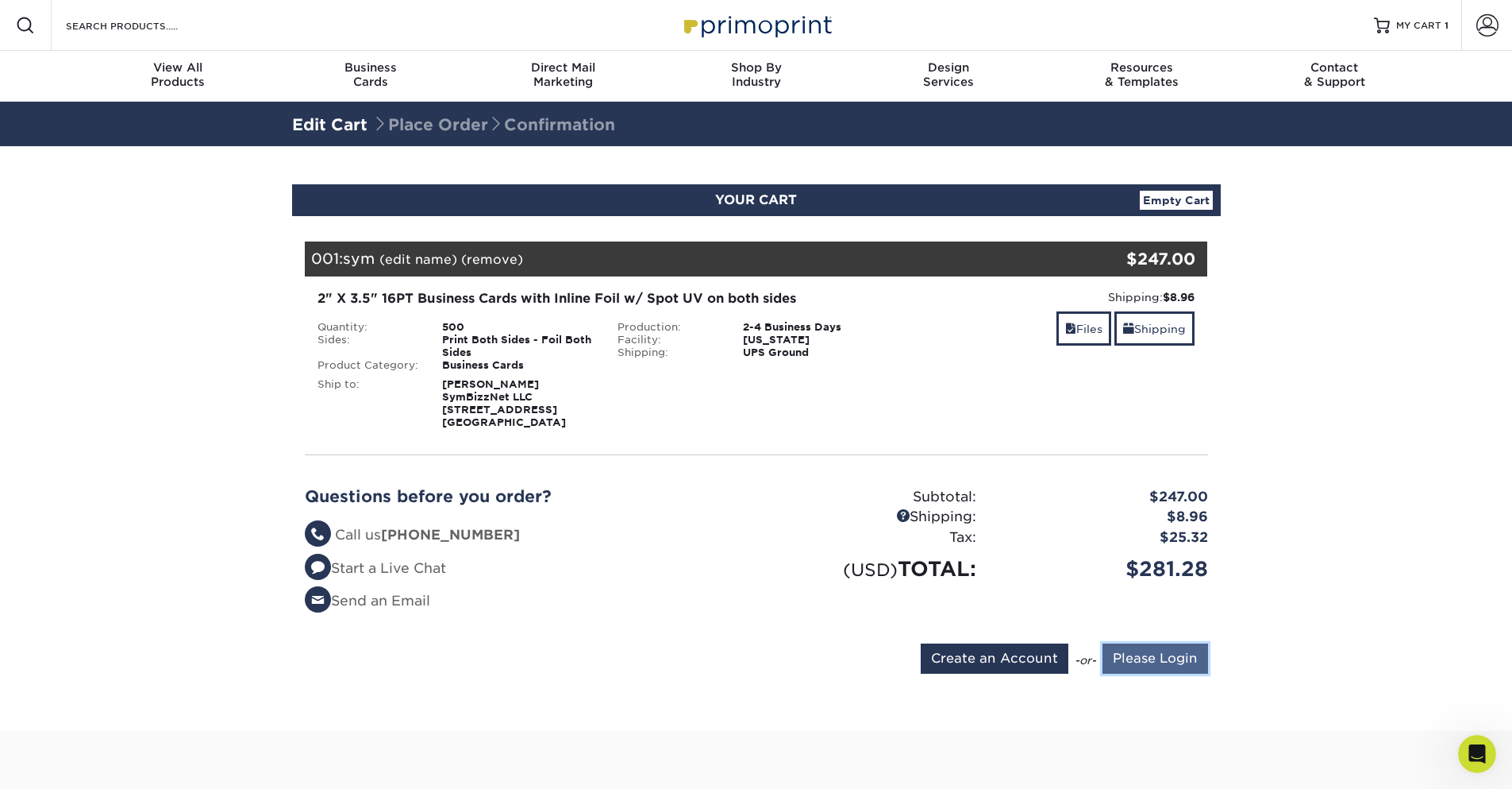
click at [1152, 674] on input "Please Login" at bounding box center [1156, 658] width 105 height 30
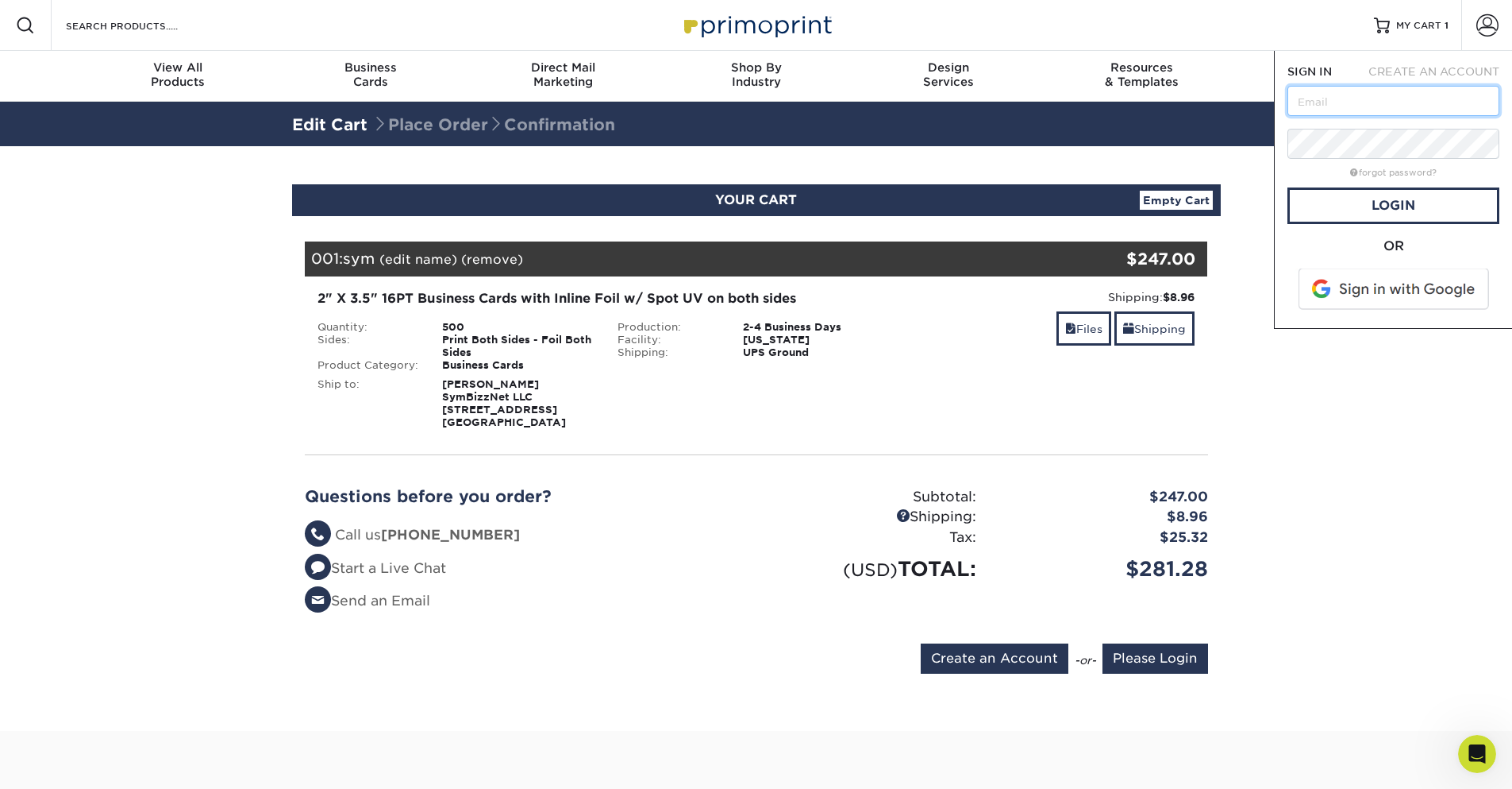
click at [1331, 104] on input "text" at bounding box center [1393, 101] width 212 height 30
type input "gavinschelske1992@gmail.com"
click at [1350, 211] on link "Login" at bounding box center [1393, 205] width 212 height 36
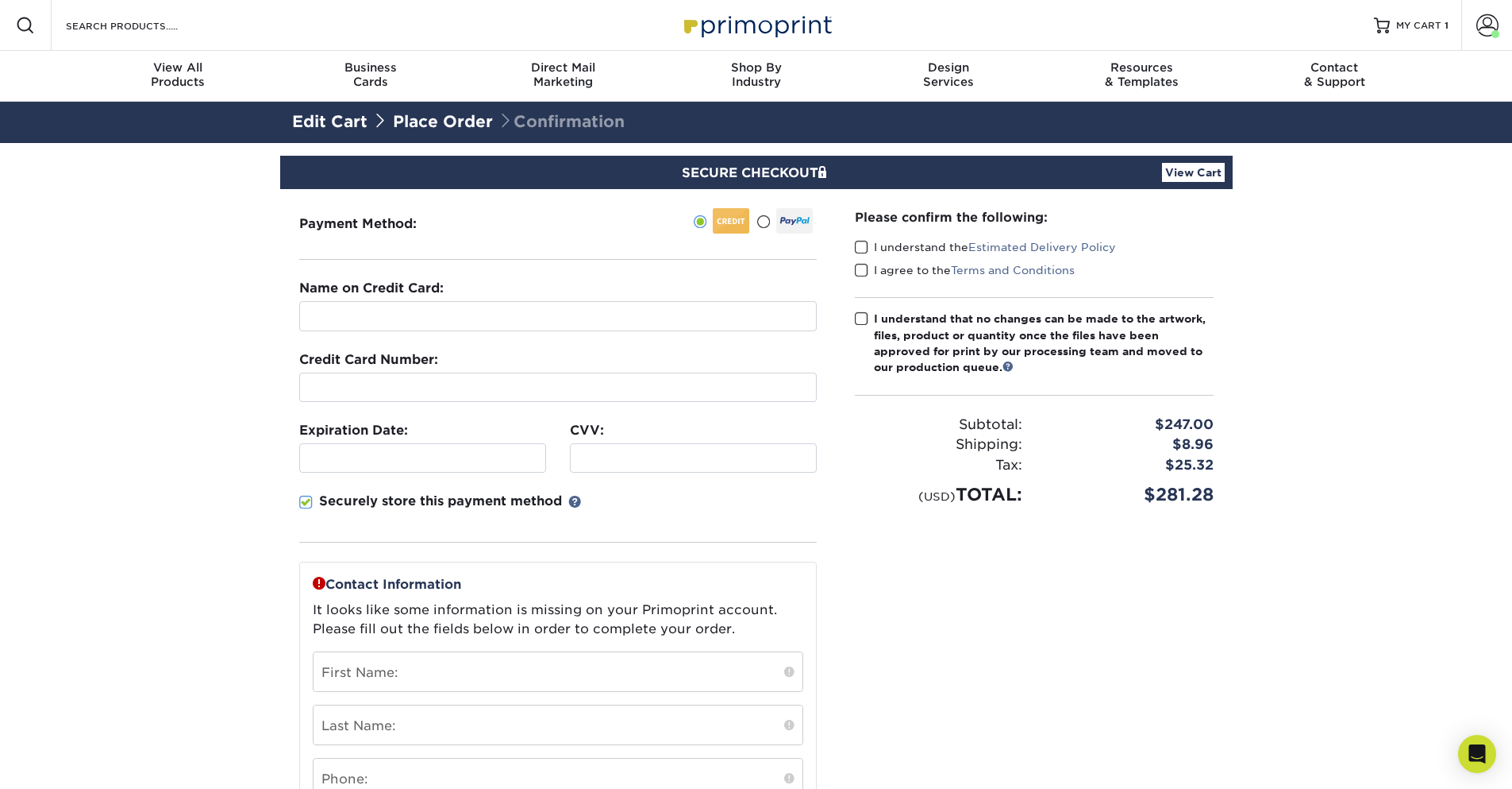
click at [130, 301] on section "SECURE CHECKOUT View Cart Payment Method: Name on Credit Card:" at bounding box center [756, 632] width 1512 height 978
click at [372, 309] on input "text" at bounding box center [558, 315] width 517 height 30
click at [225, 370] on section "SECURE CHECKOUT View Cart Payment Method: Name on Credit Card:" at bounding box center [756, 632] width 1512 height 978
click at [1107, 666] on div "Please confirm the following: I understand the Estimated Delivery Policy I agre…" at bounding box center [1034, 594] width 397 height 809
click at [398, 311] on input "text" at bounding box center [558, 315] width 517 height 30
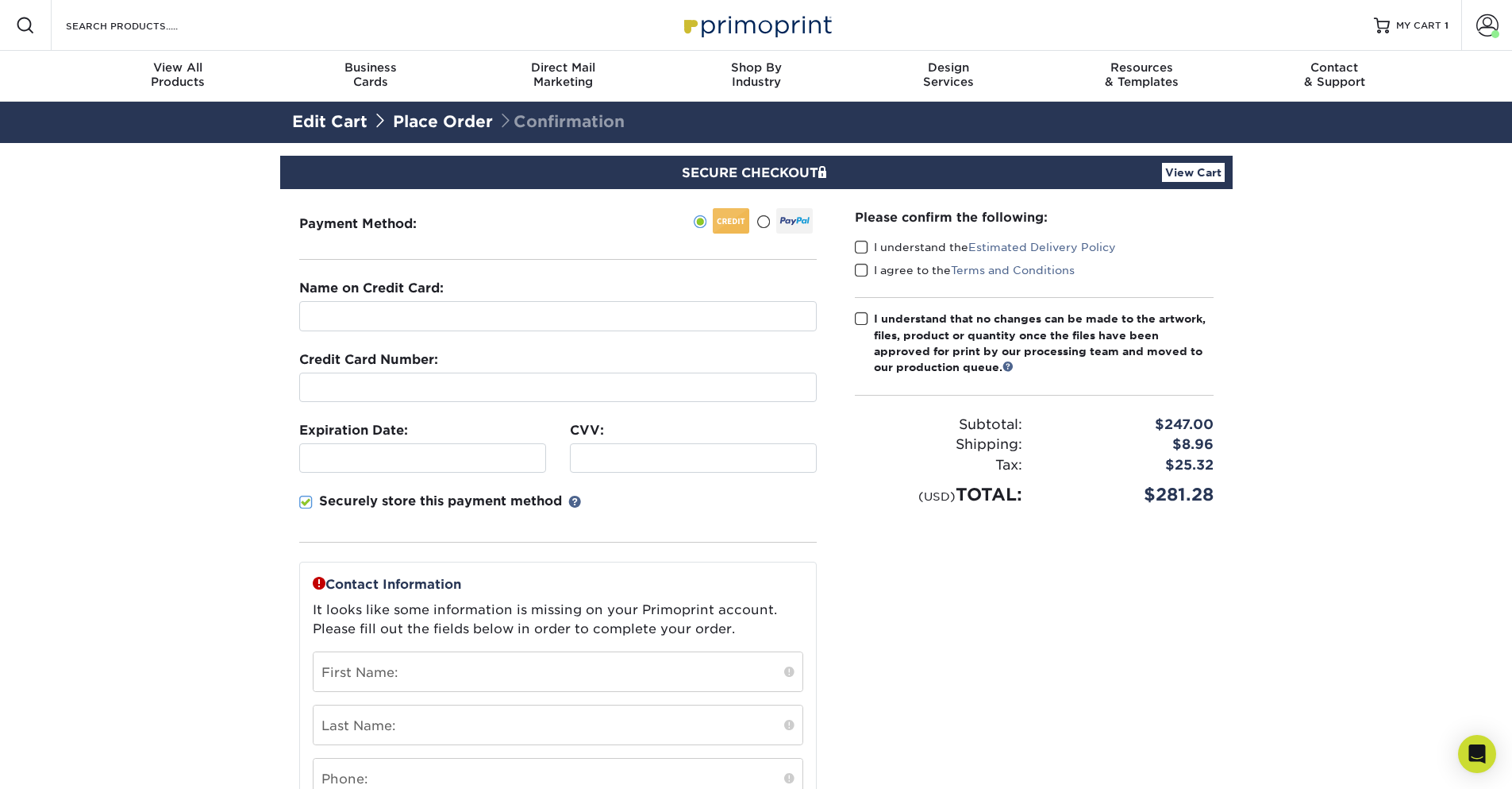
drag, startPoint x: 241, startPoint y: 375, endPoint x: 231, endPoint y: 373, distance: 10.2
click at [231, 373] on section "SECURE CHECKOUT View Cart Payment Method: Name on Credit Card:" at bounding box center [756, 632] width 1512 height 978
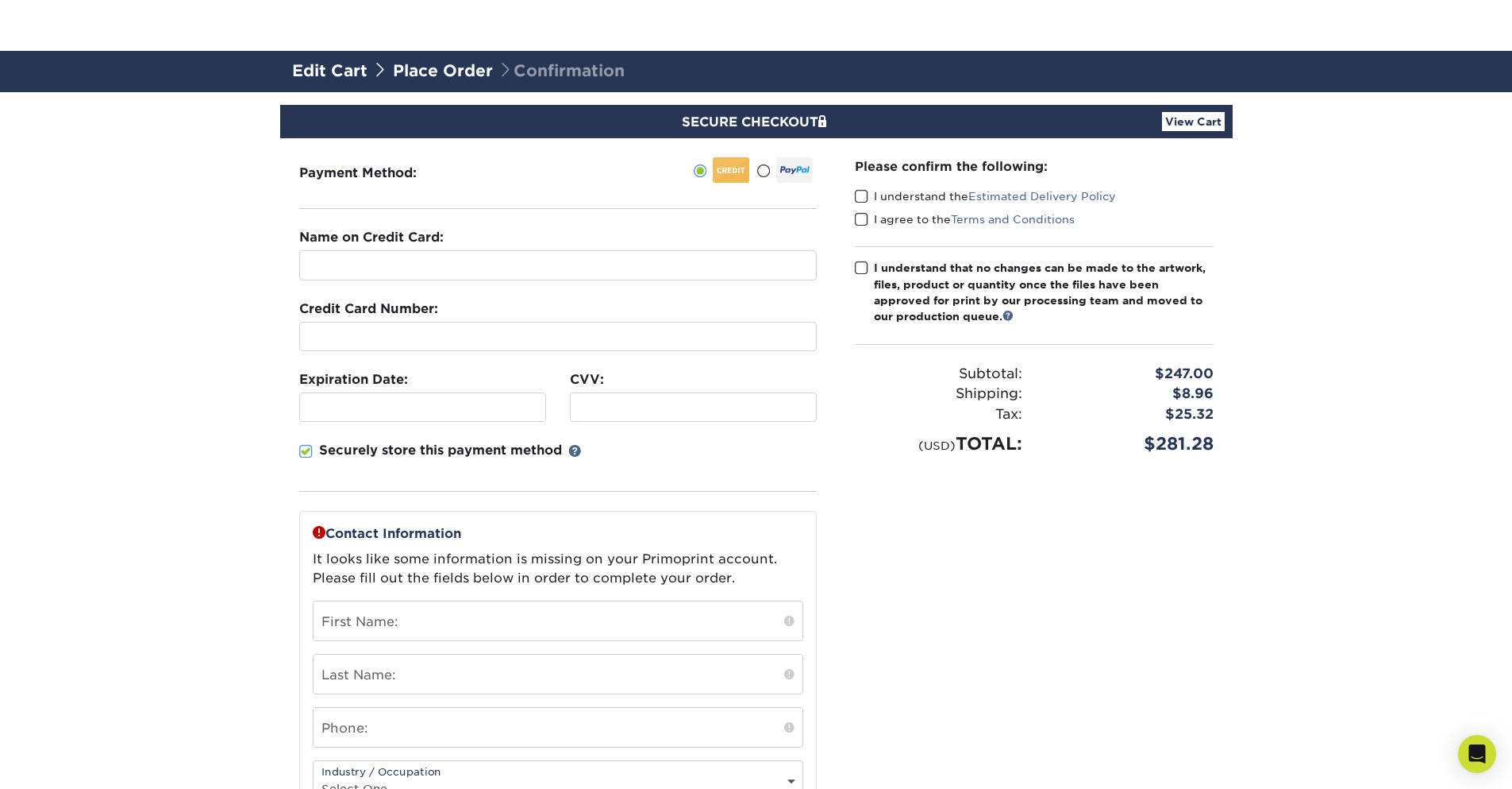
scroll to position [190, 0]
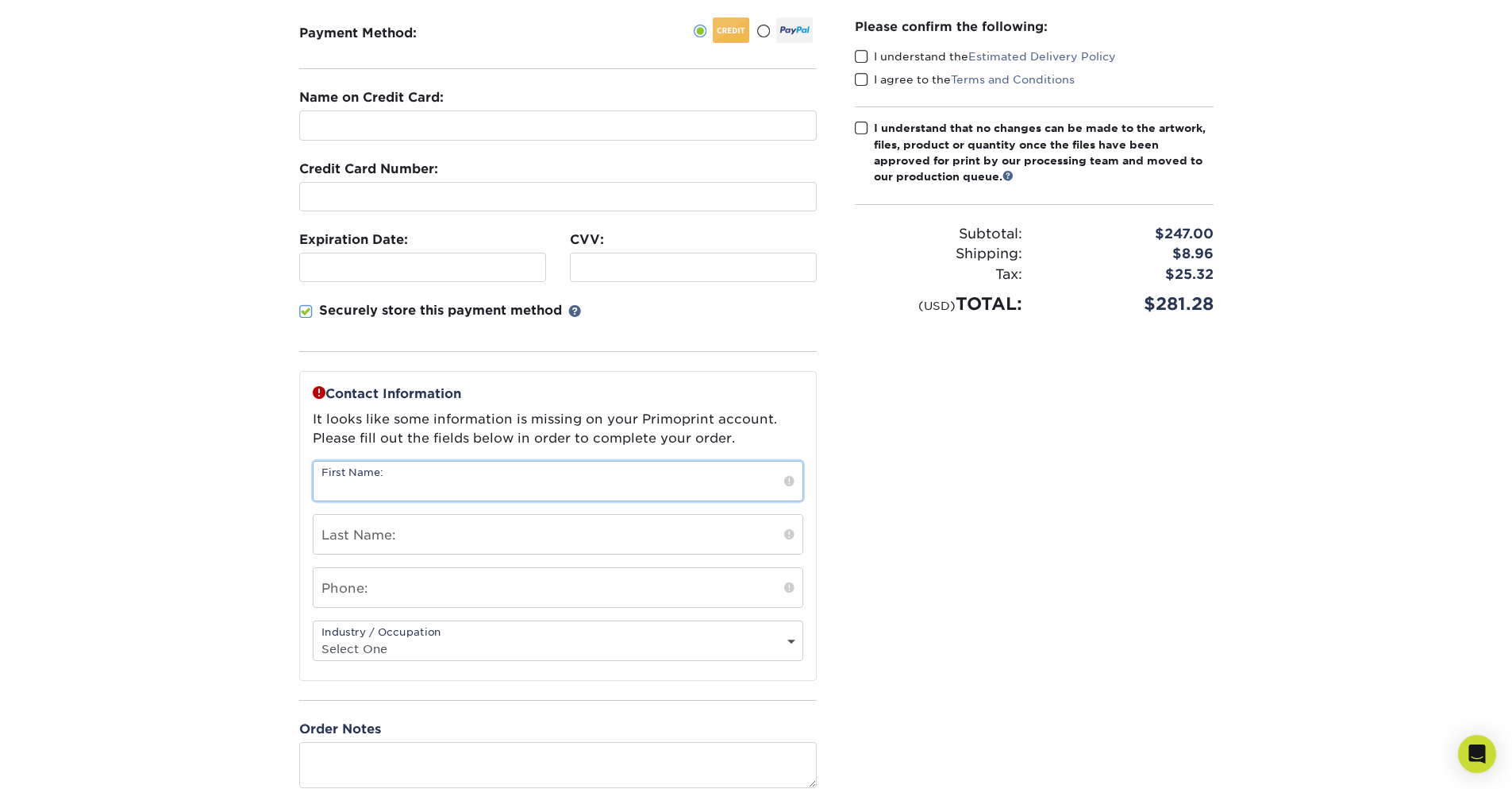
click at [415, 481] on input "text" at bounding box center [557, 480] width 489 height 39
type input "[PERSON_NAME]"
type input "6613092232"
select select "28"
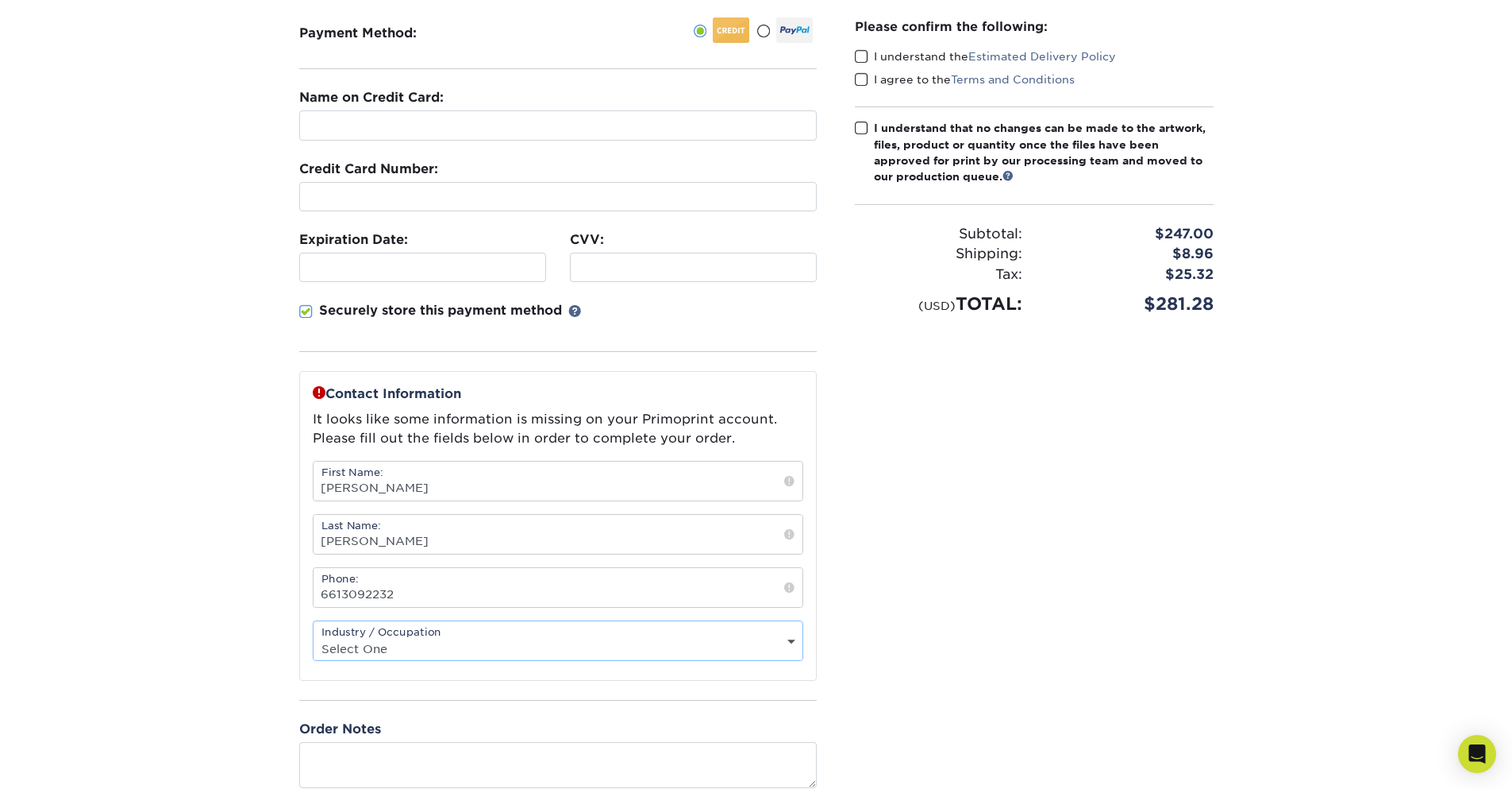
click at [313, 637] on select "Select One Administrative Executive Human Resources Construction Education Ente…" at bounding box center [557, 648] width 489 height 23
click at [193, 569] on section "SECURE CHECKOUT View Cart Payment Method: Name on Credit Card:" at bounding box center [756, 441] width 1512 height 978
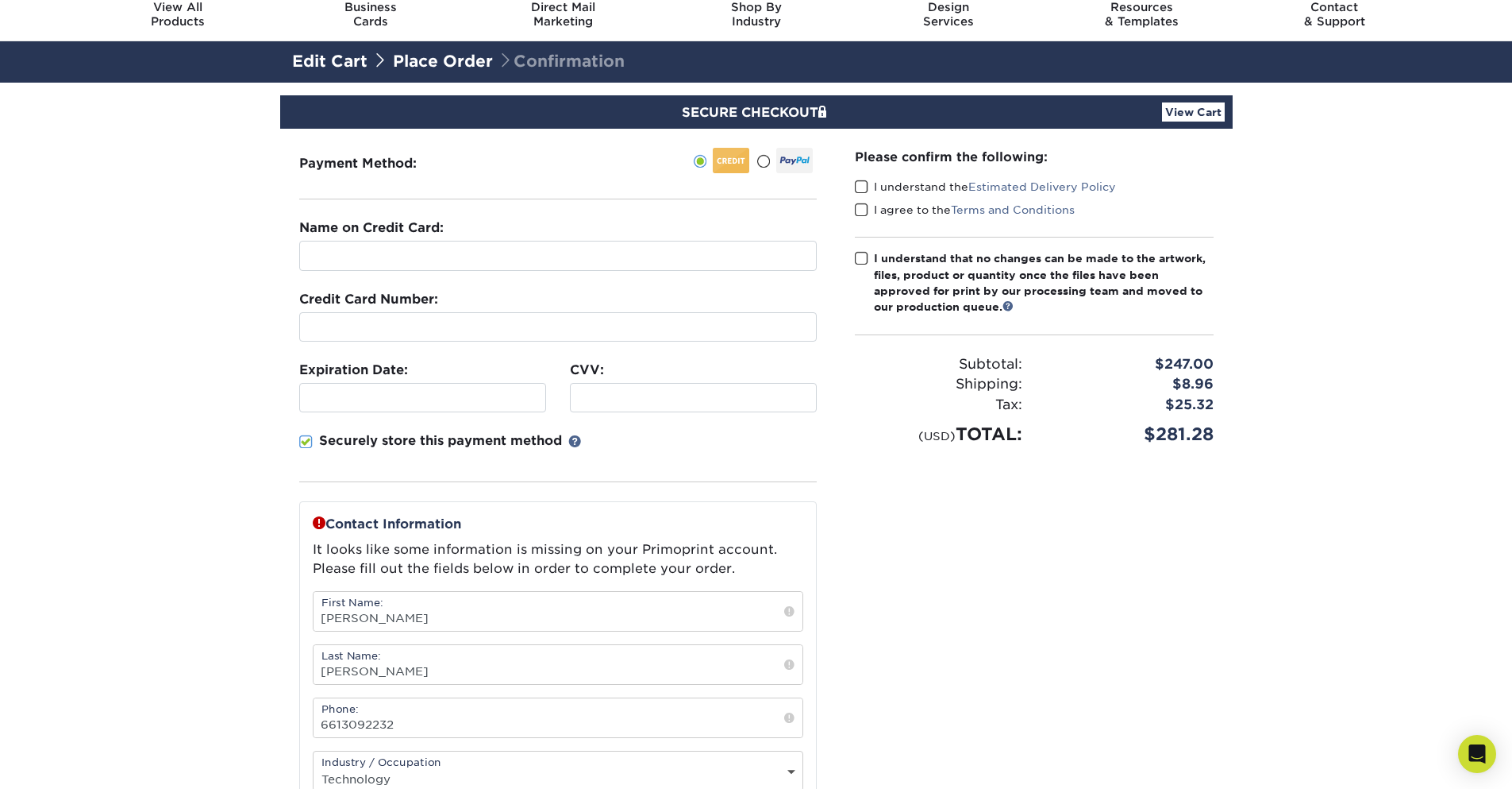
scroll to position [0, 0]
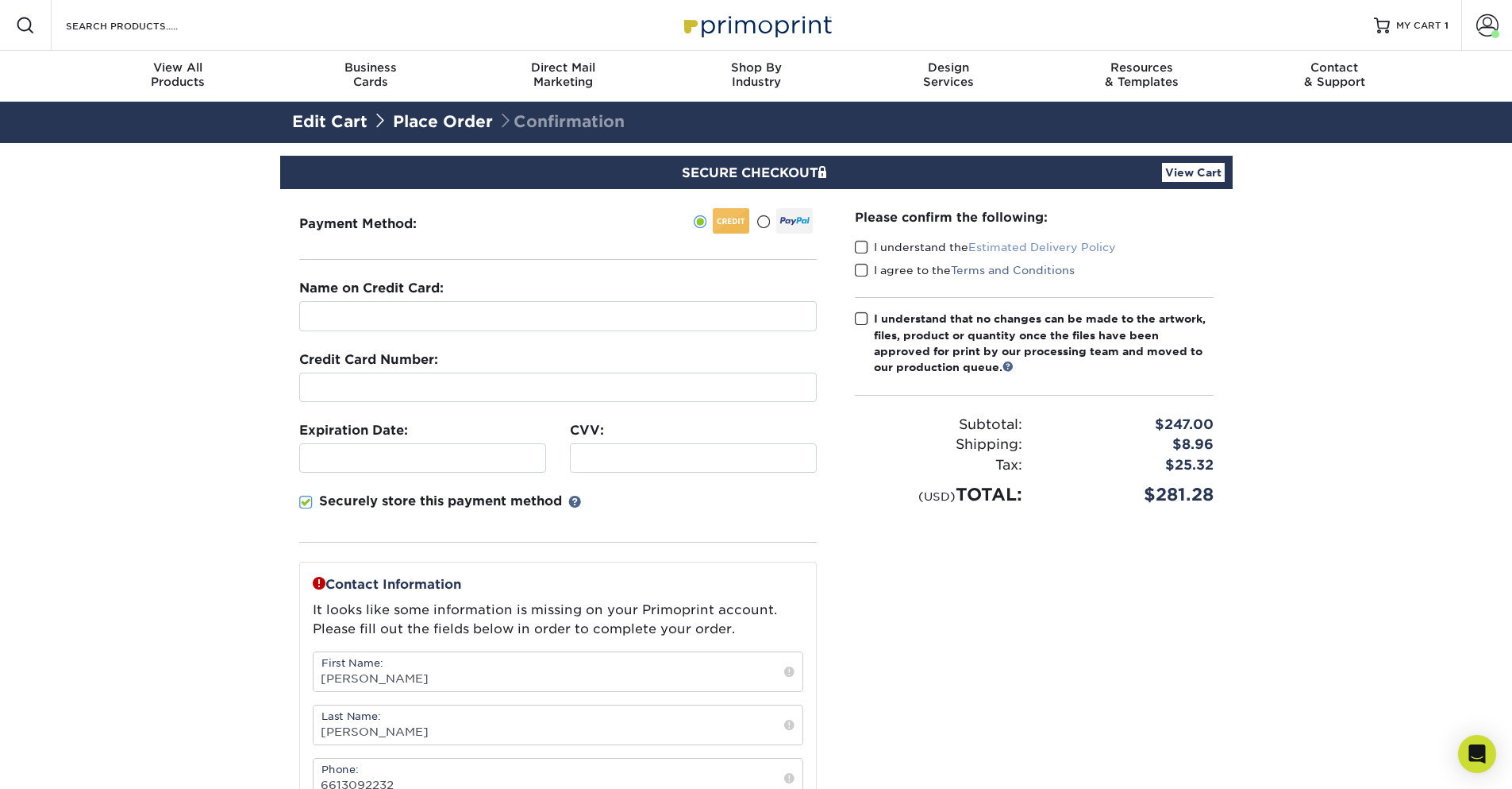
click at [1050, 243] on link "Estimated Delivery Policy" at bounding box center [1042, 246] width 147 height 13
click at [137, 356] on section "SECURE CHECKOUT View Cart Payment Method: Name on Credit Card:" at bounding box center [756, 632] width 1512 height 978
click at [211, 567] on section "SECURE CHECKOUT View Cart Payment Method: Name on Credit Card:" at bounding box center [756, 632] width 1512 height 978
click at [1181, 165] on link "View Cart" at bounding box center [1194, 173] width 62 height 20
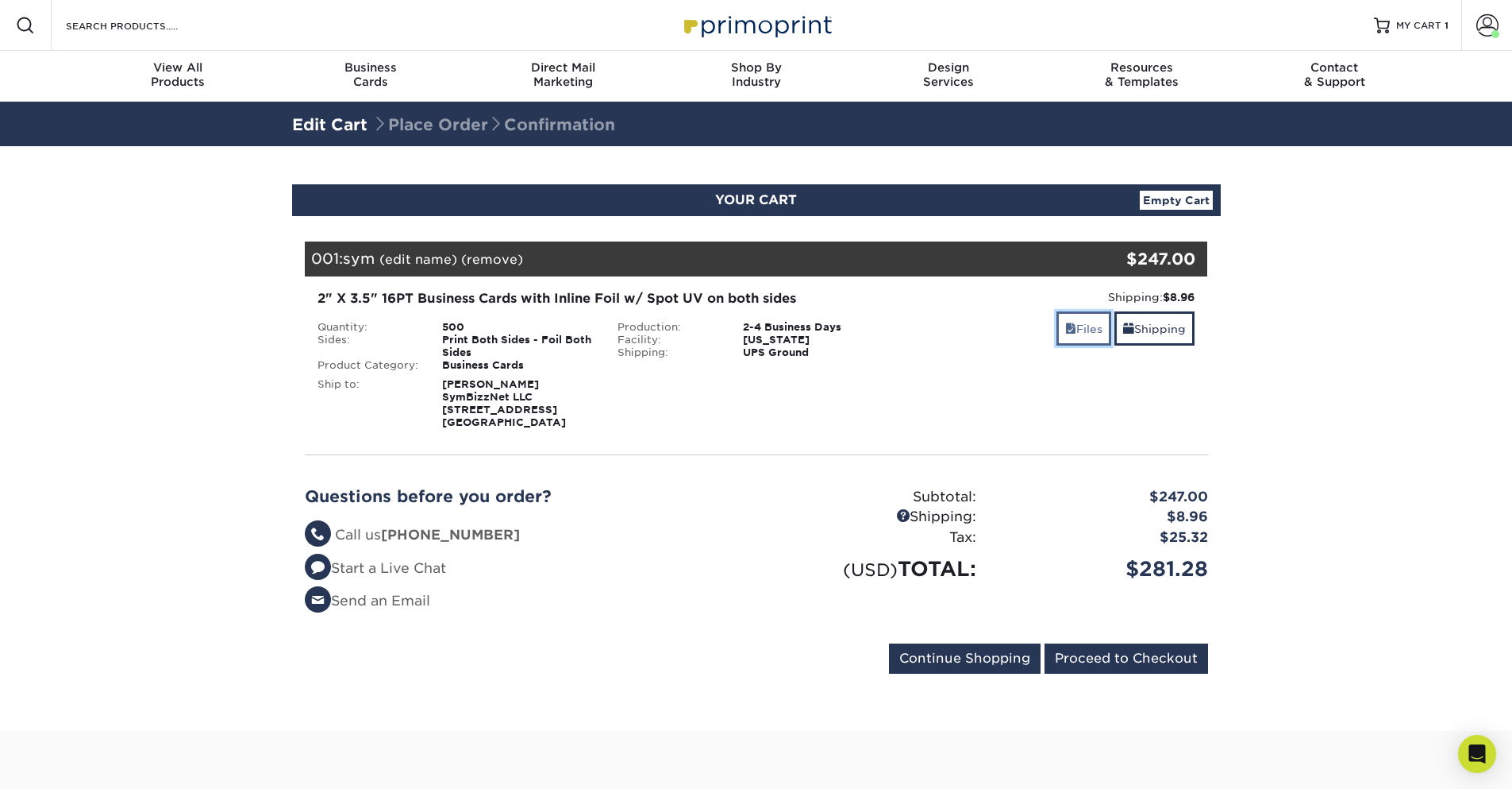
click at [1081, 325] on link "Files" at bounding box center [1083, 328] width 55 height 34
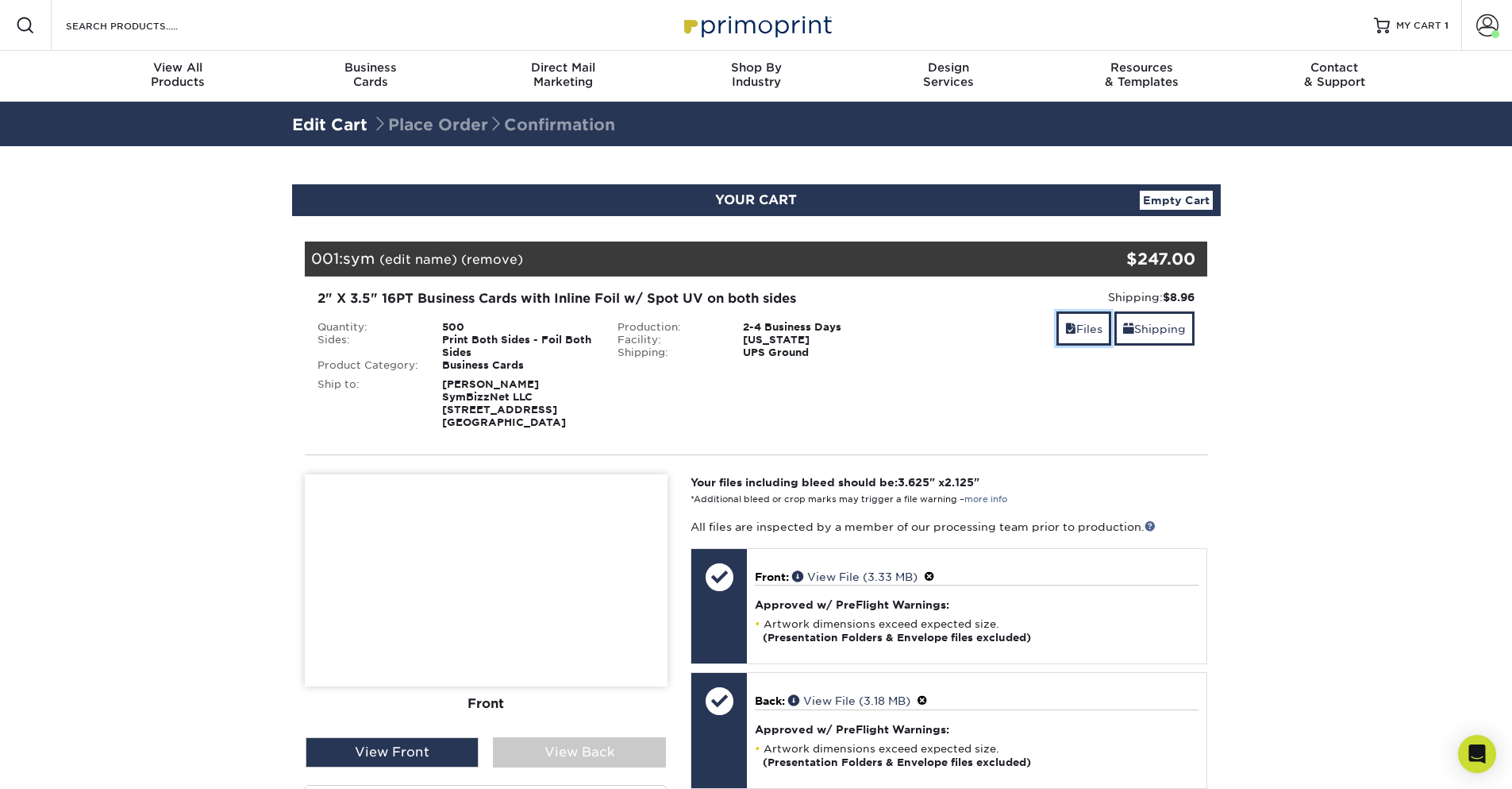
scroll to position [381, 0]
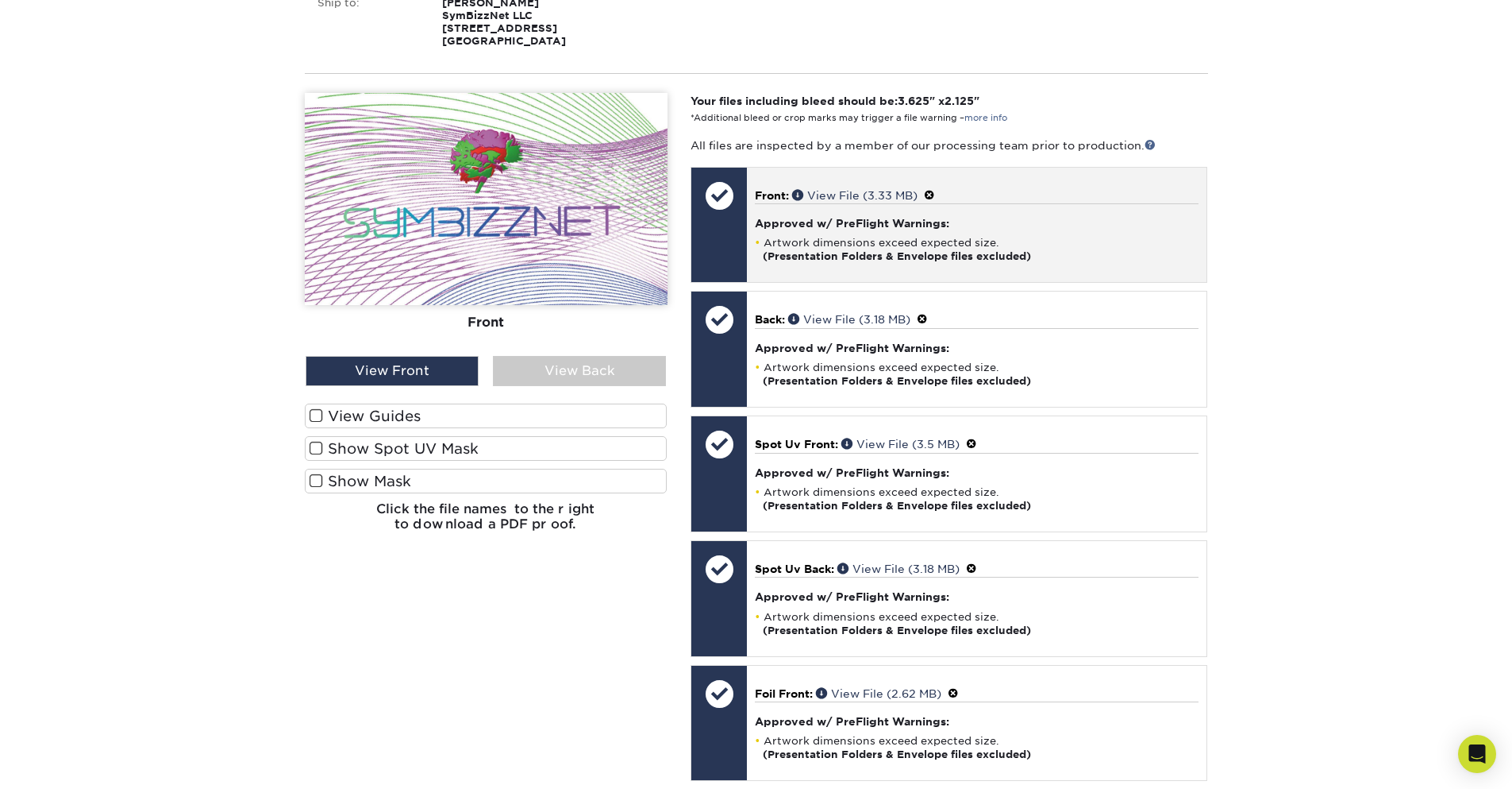
click at [934, 202] on span at bounding box center [929, 195] width 11 height 13
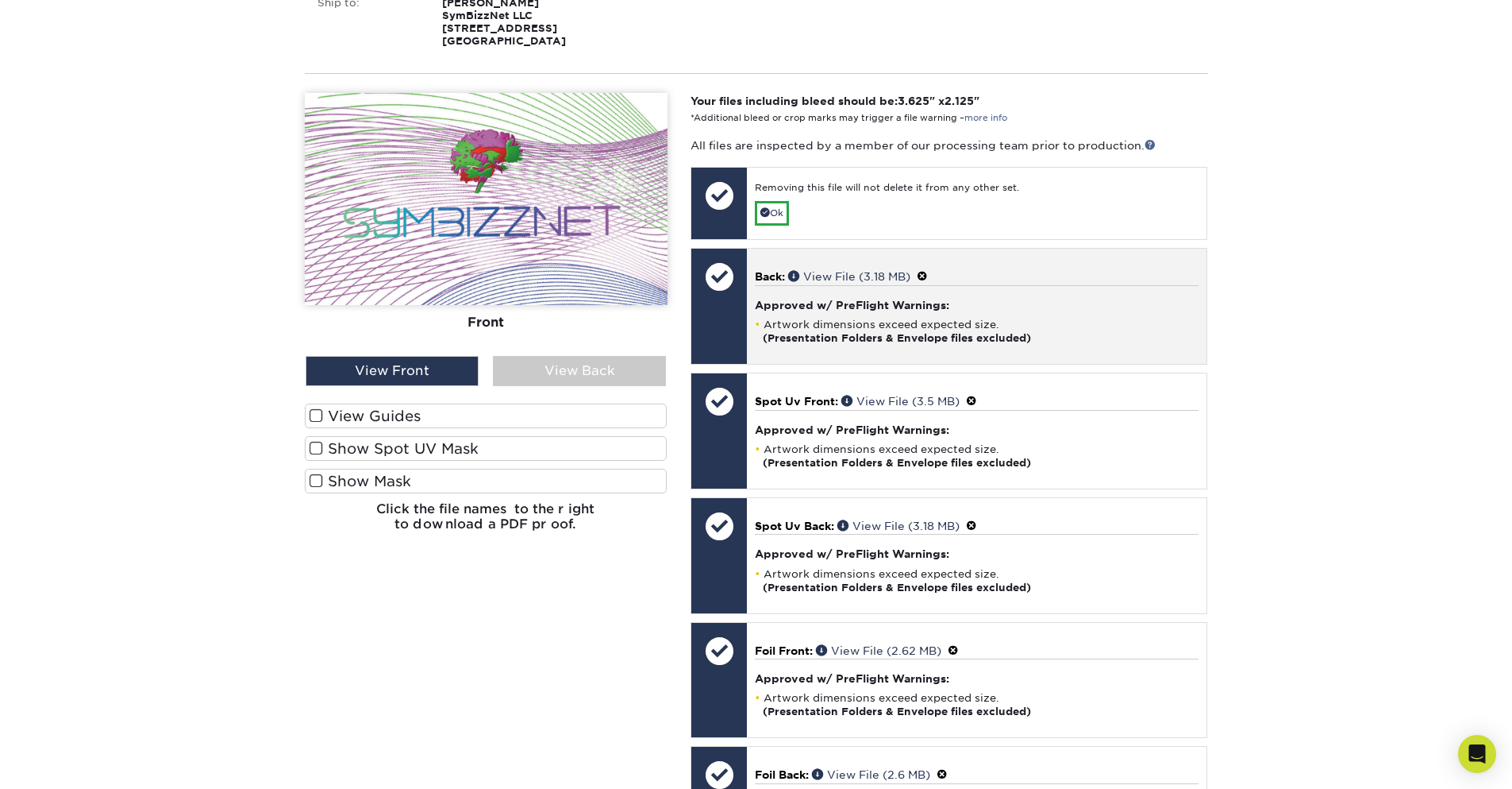
click at [928, 283] on span at bounding box center [921, 276] width 11 height 13
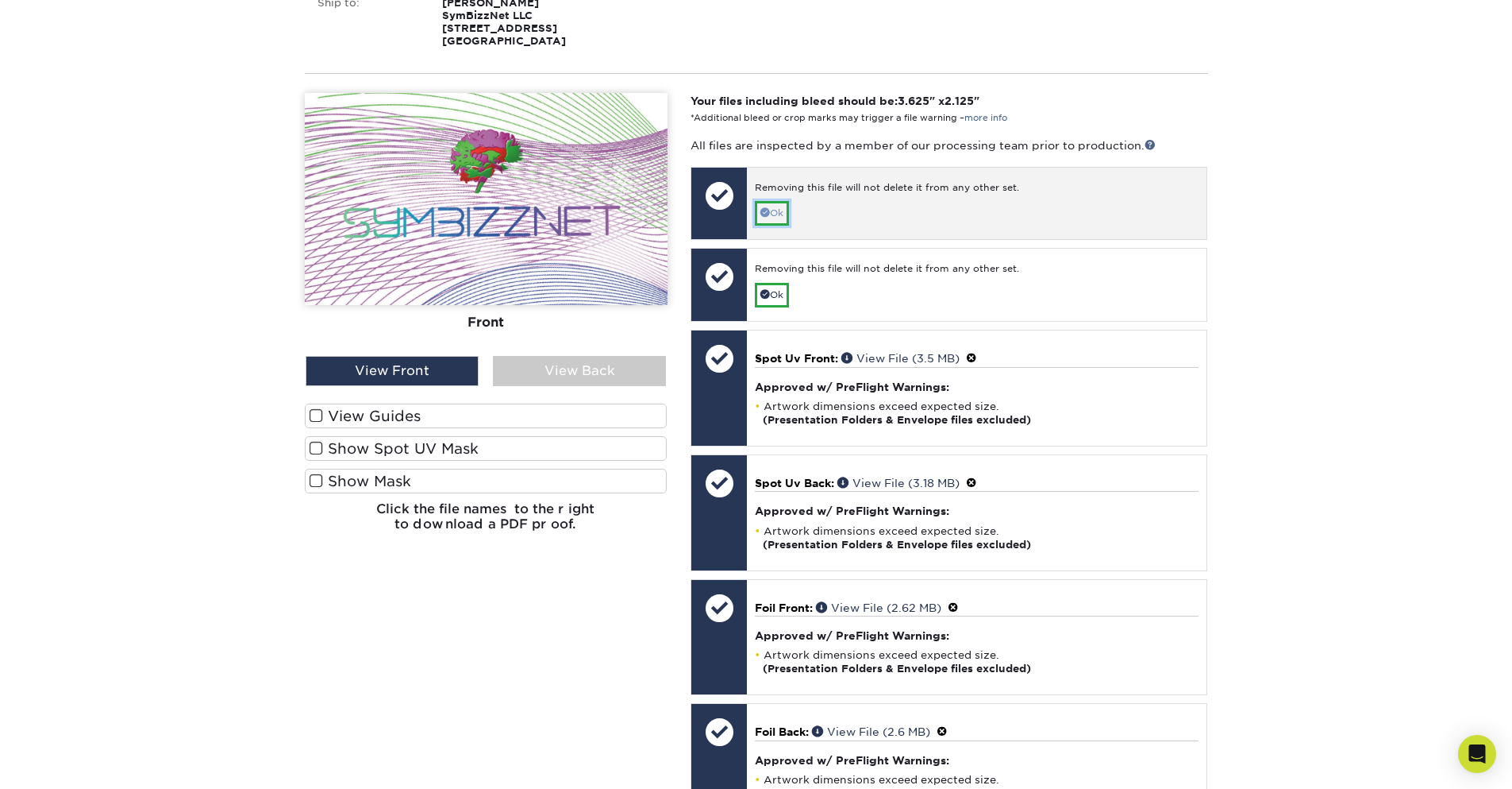
click at [761, 217] on span at bounding box center [765, 212] width 10 height 10
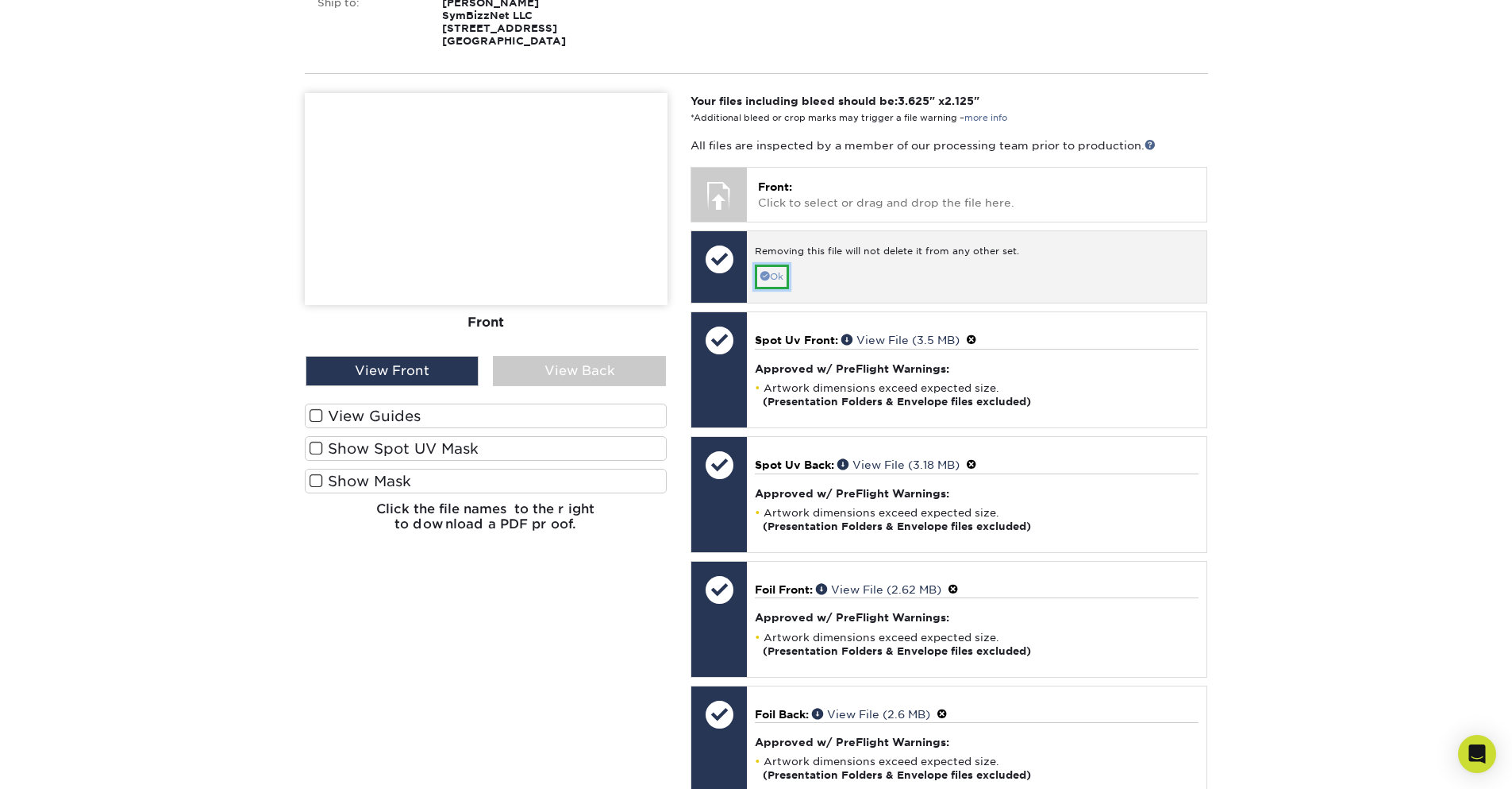
click at [771, 287] on link "Ok" at bounding box center [771, 276] width 34 height 24
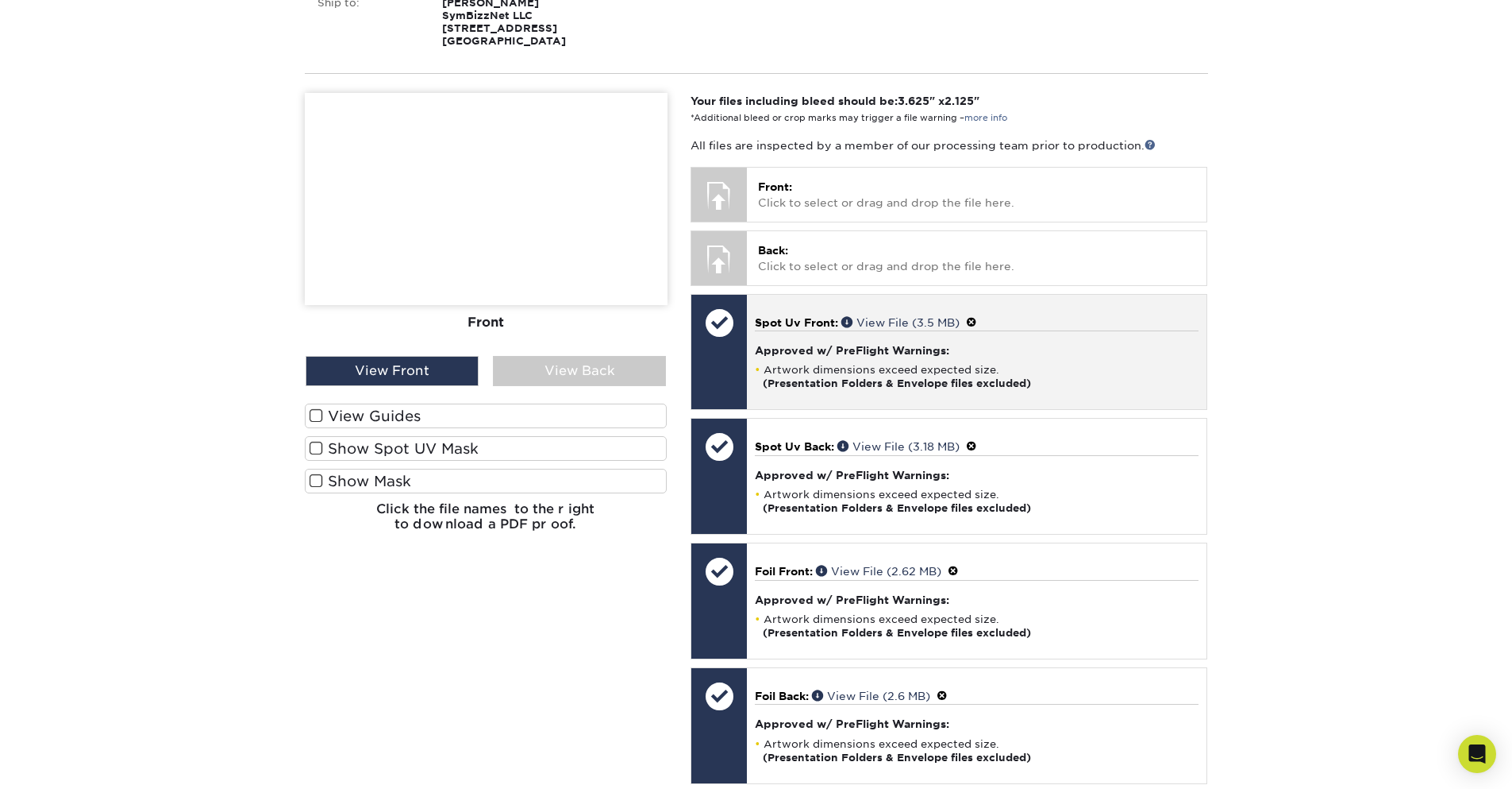
click at [977, 329] on span at bounding box center [971, 322] width 11 height 13
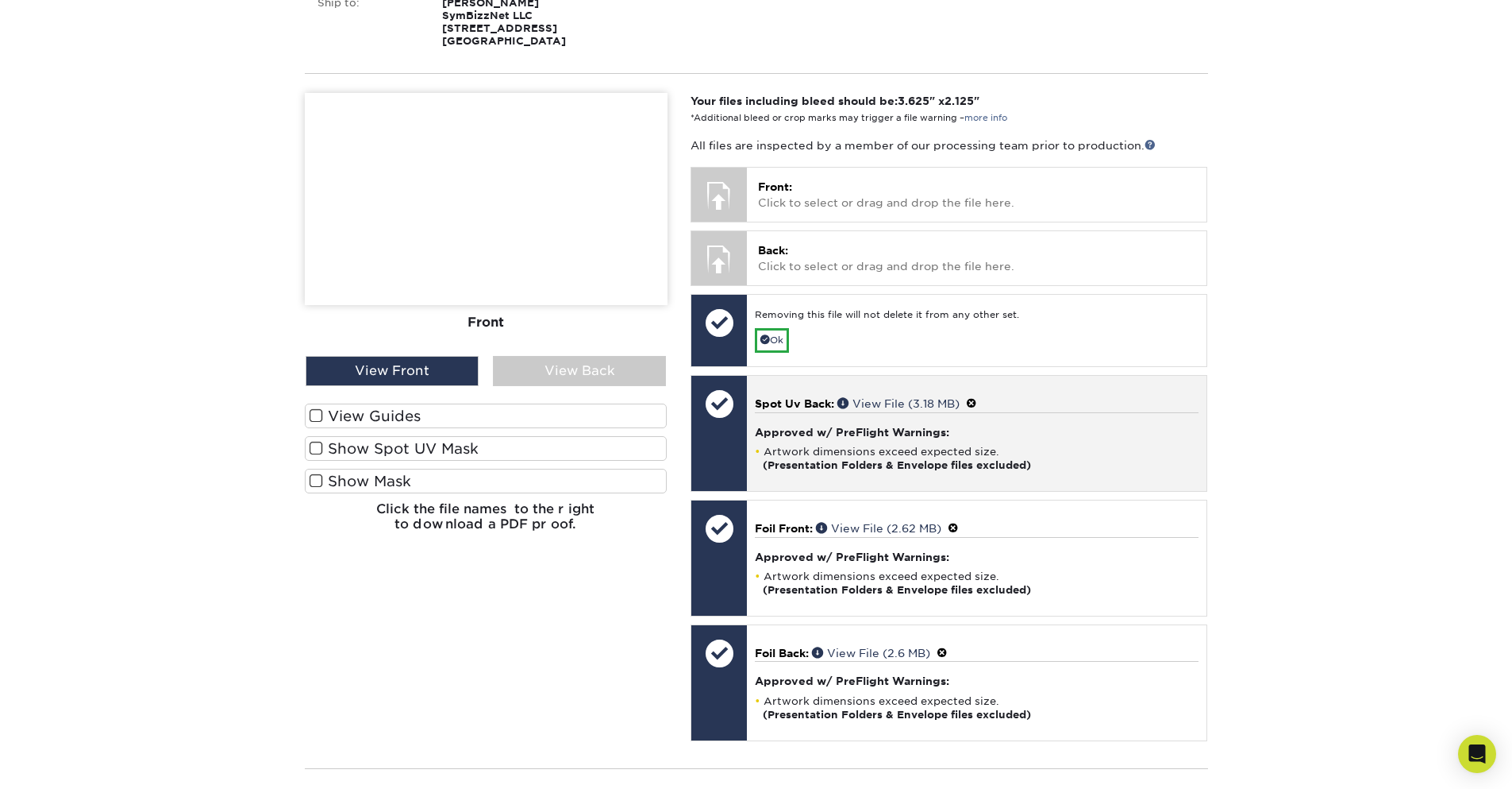
click at [977, 410] on span at bounding box center [971, 403] width 11 height 13
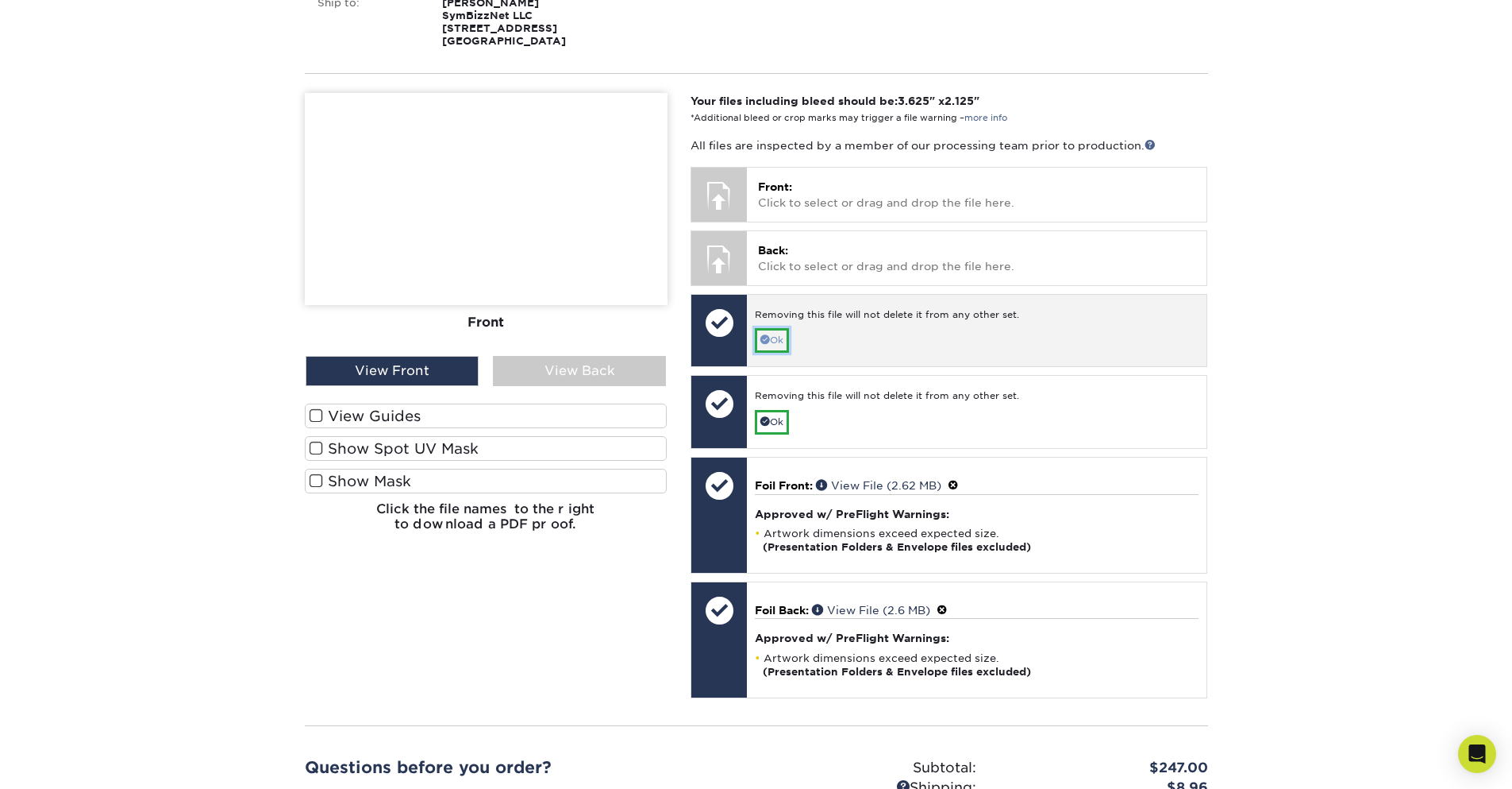
click at [765, 353] on link "Ok" at bounding box center [771, 340] width 34 height 24
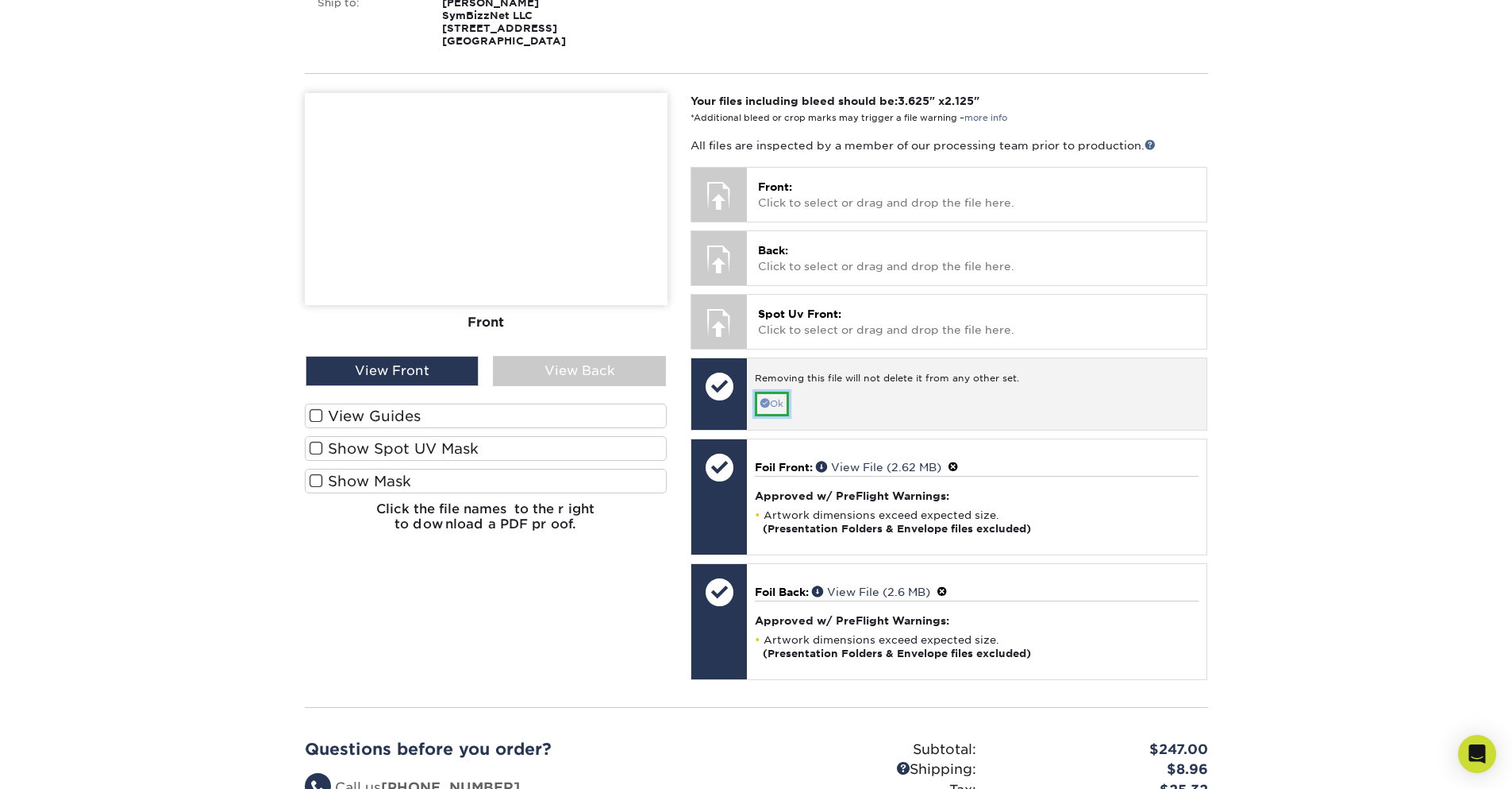
click at [777, 414] on link "Ok" at bounding box center [771, 403] width 34 height 24
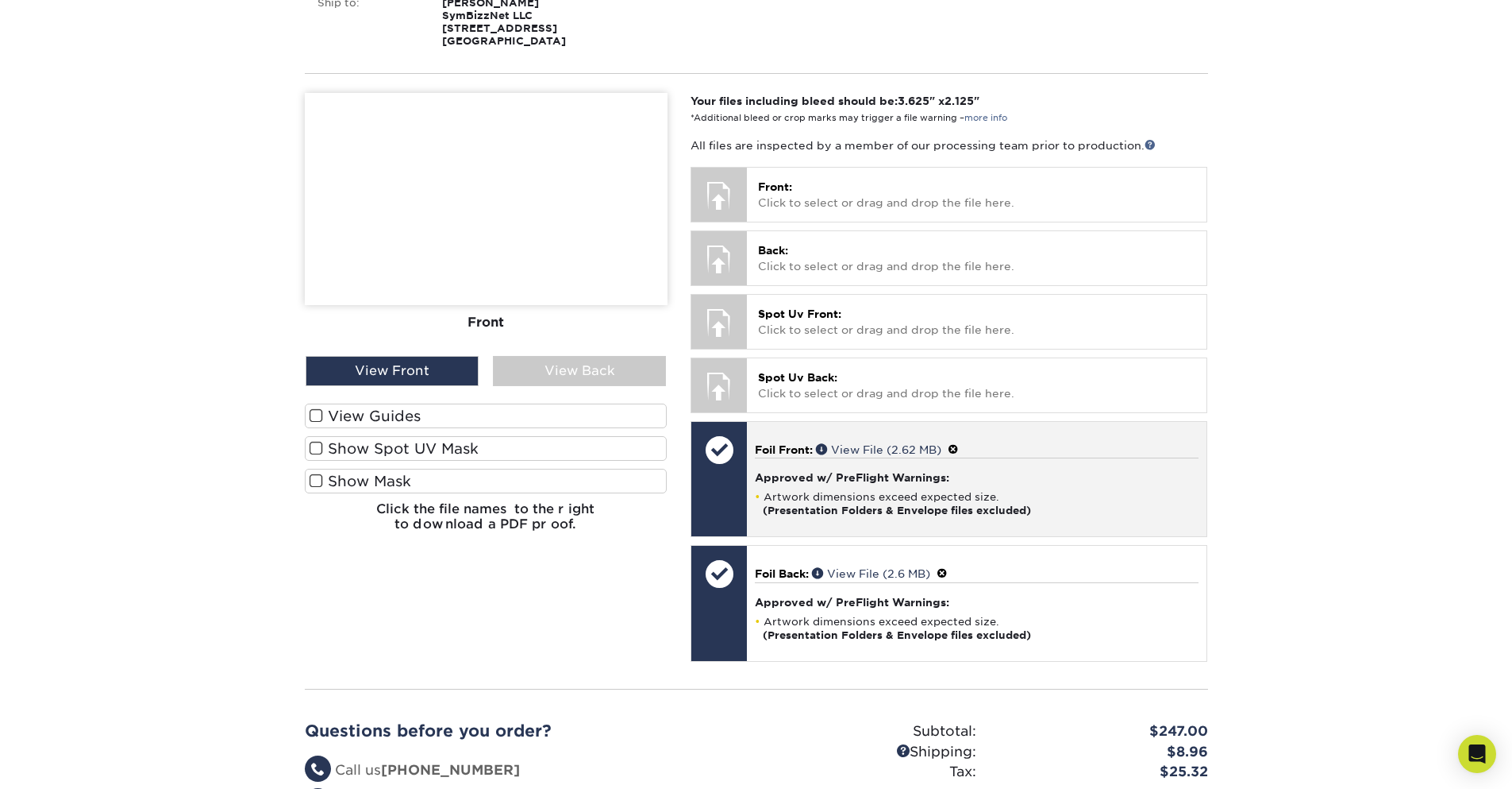
click at [958, 456] on span at bounding box center [953, 449] width 11 height 13
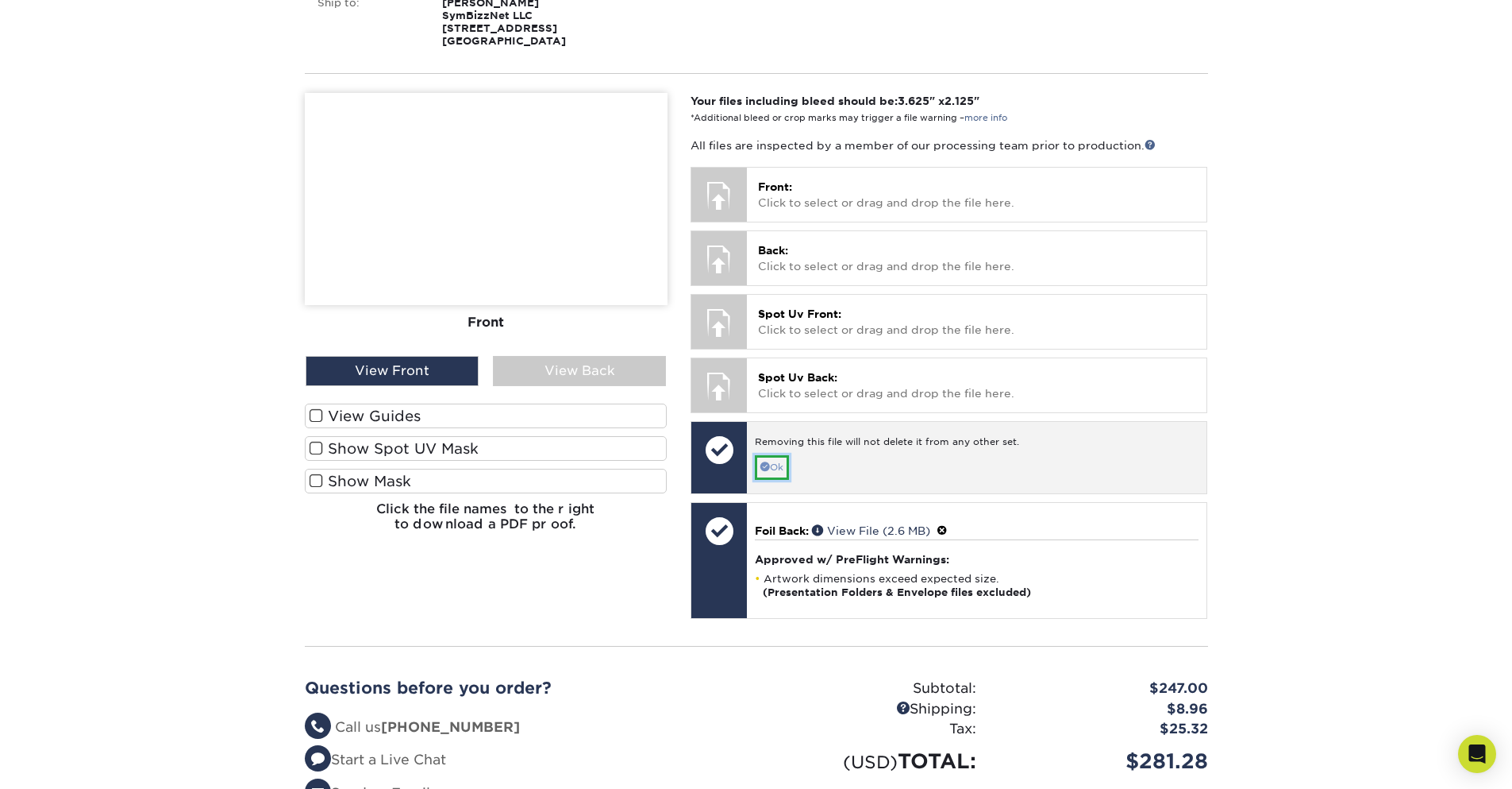
click at [780, 479] on link "Ok" at bounding box center [771, 467] width 34 height 24
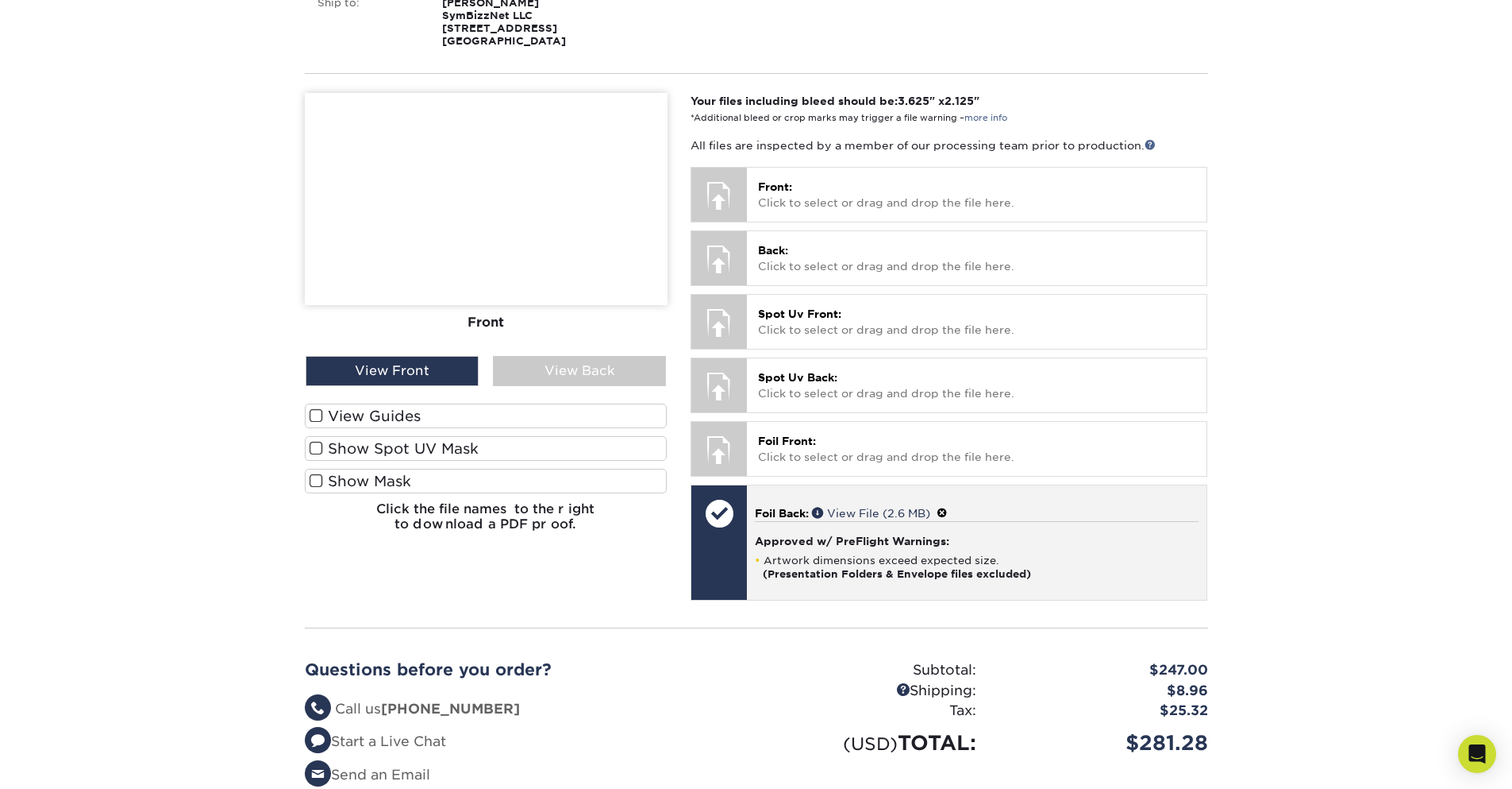
click at [948, 519] on span at bounding box center [942, 513] width 11 height 13
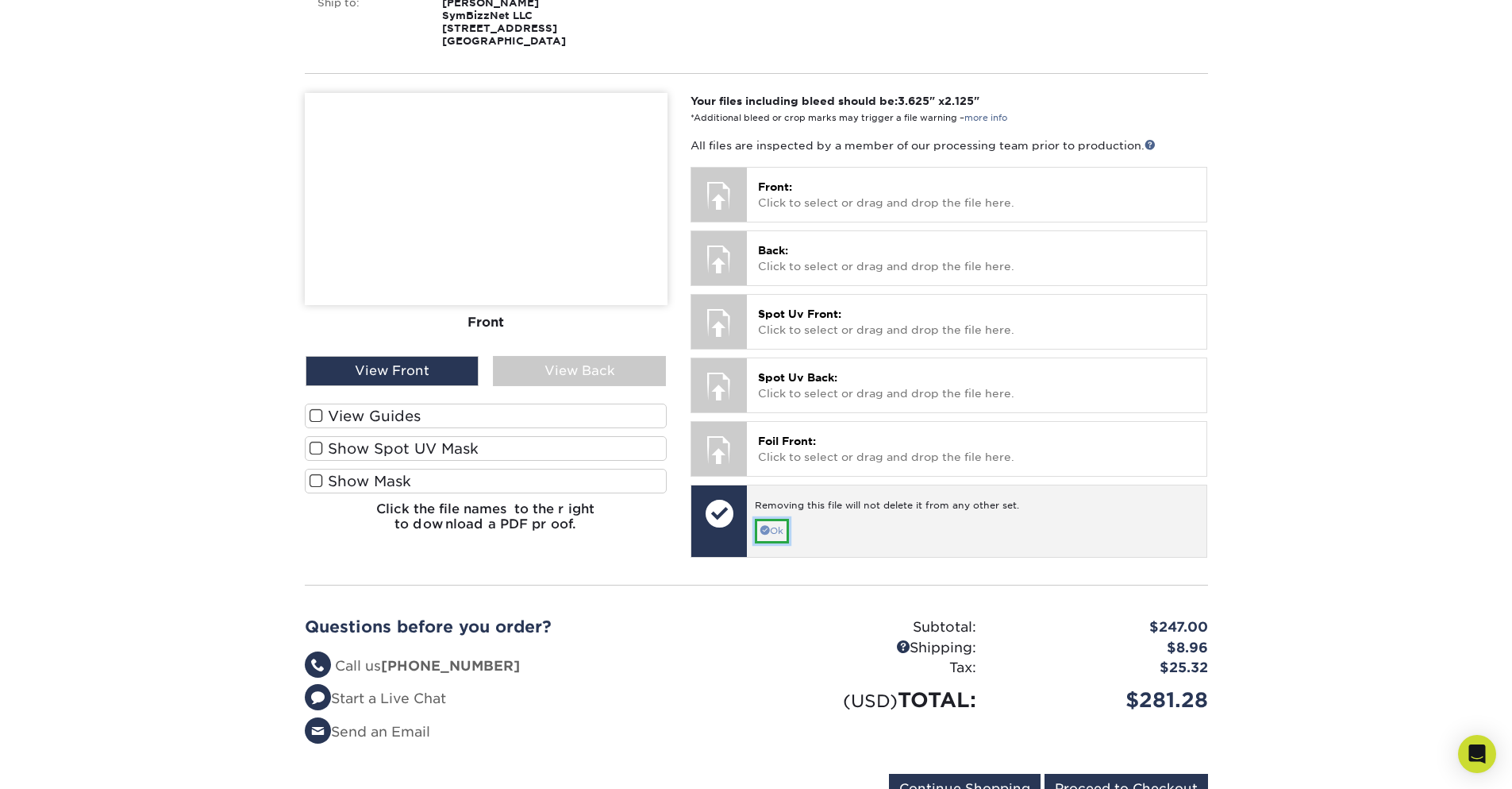
click at [771, 543] on link "Ok" at bounding box center [771, 530] width 34 height 24
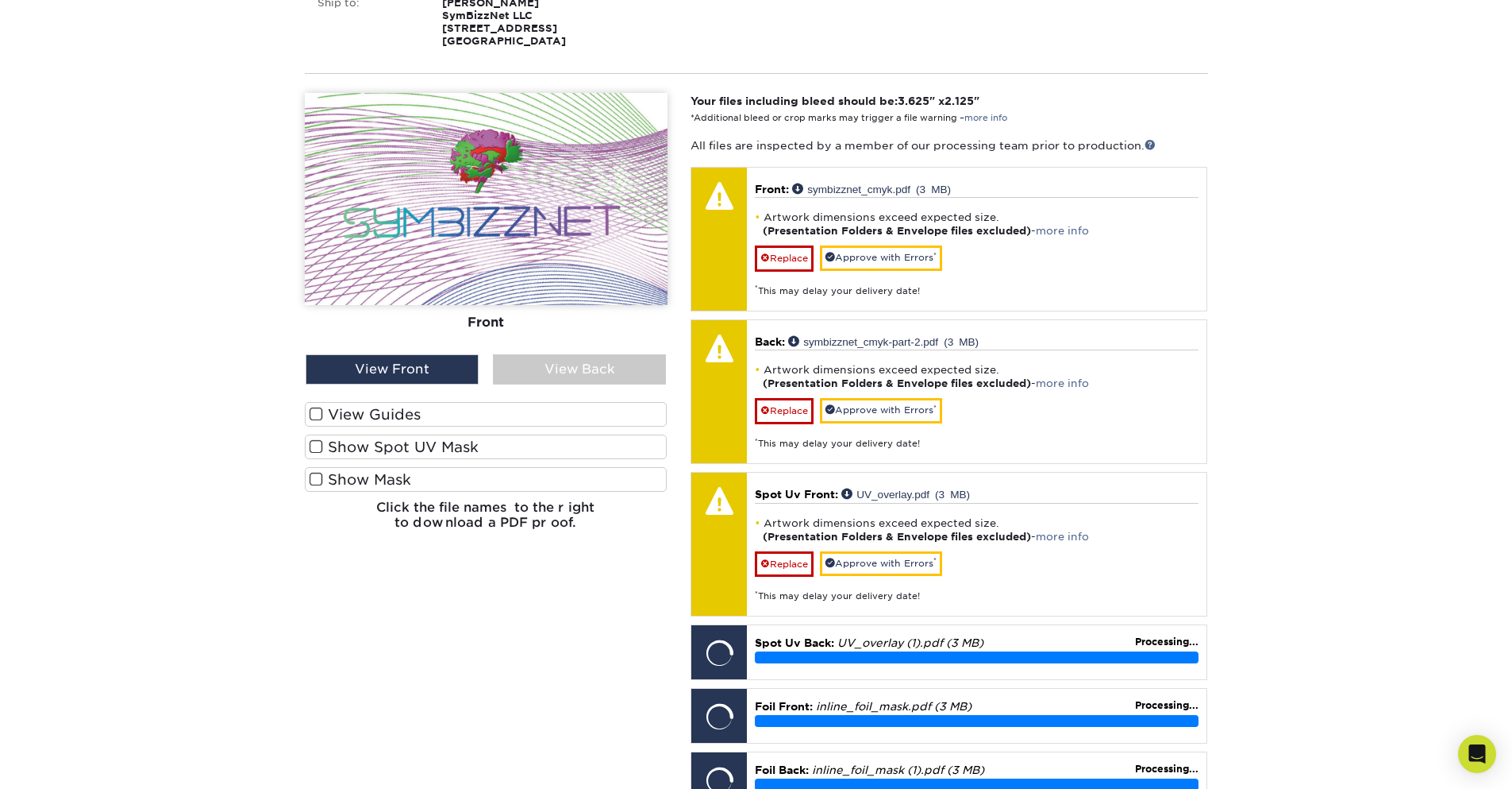
click at [314, 454] on span at bounding box center [316, 446] width 14 height 15
click at [0, 0] on input "Show Spot UV Mask" at bounding box center [0, 0] width 0 height 0
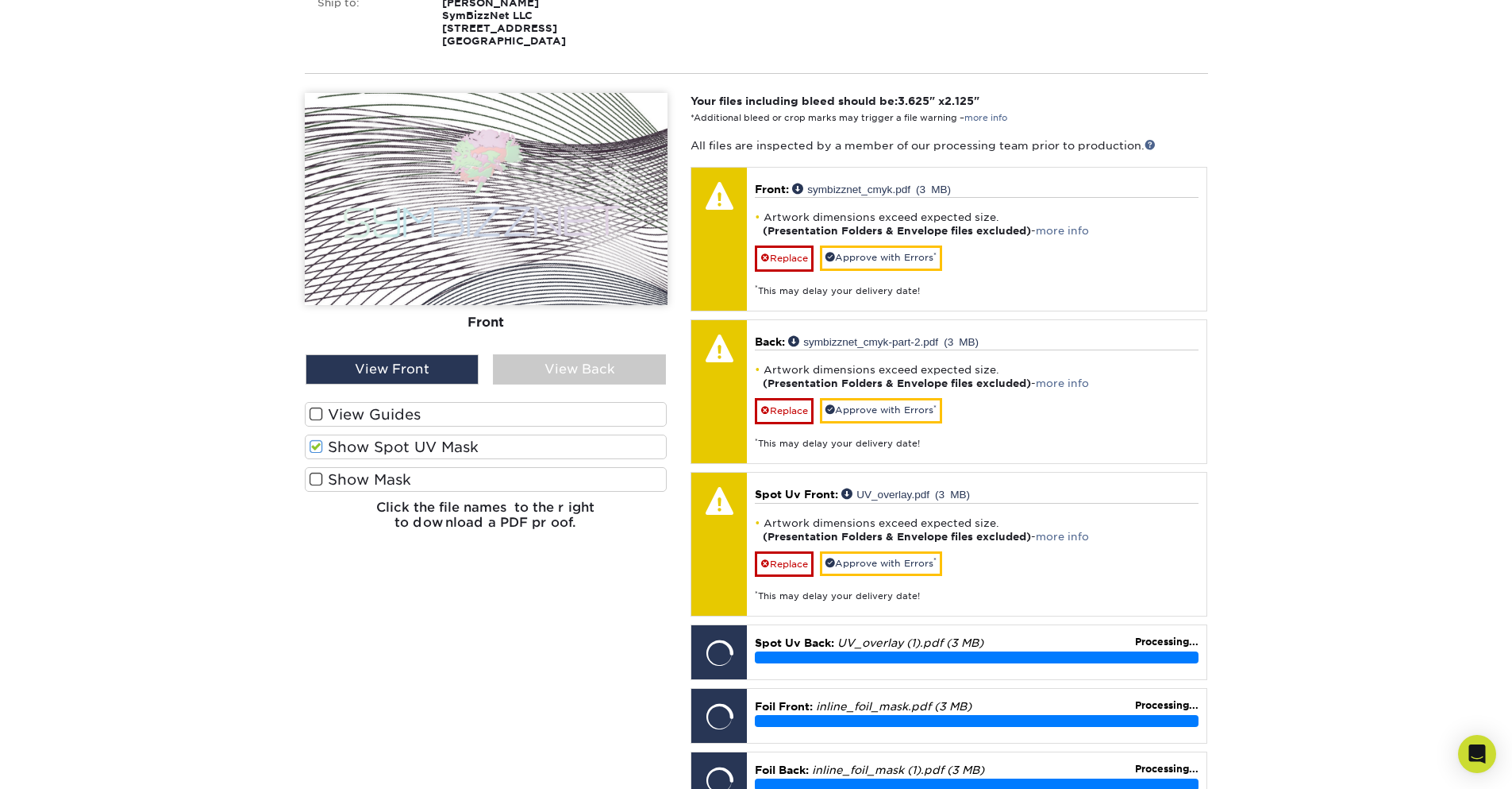
click at [315, 487] on span at bounding box center [316, 478] width 14 height 15
click at [0, 0] on input "Show Mask" at bounding box center [0, 0] width 0 height 0
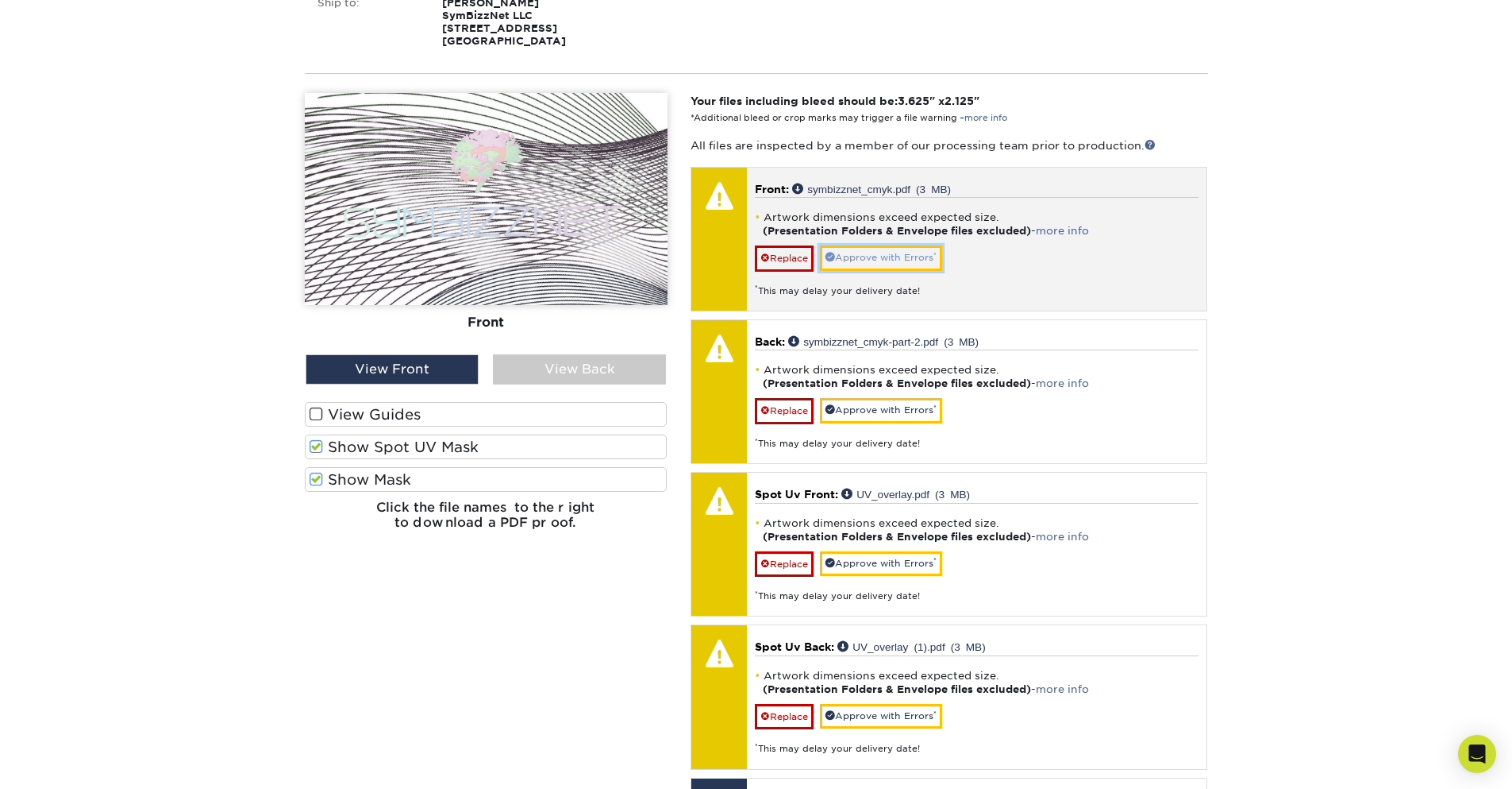
click at [890, 270] on link "Approve with Errors *" at bounding box center [880, 257] width 122 height 24
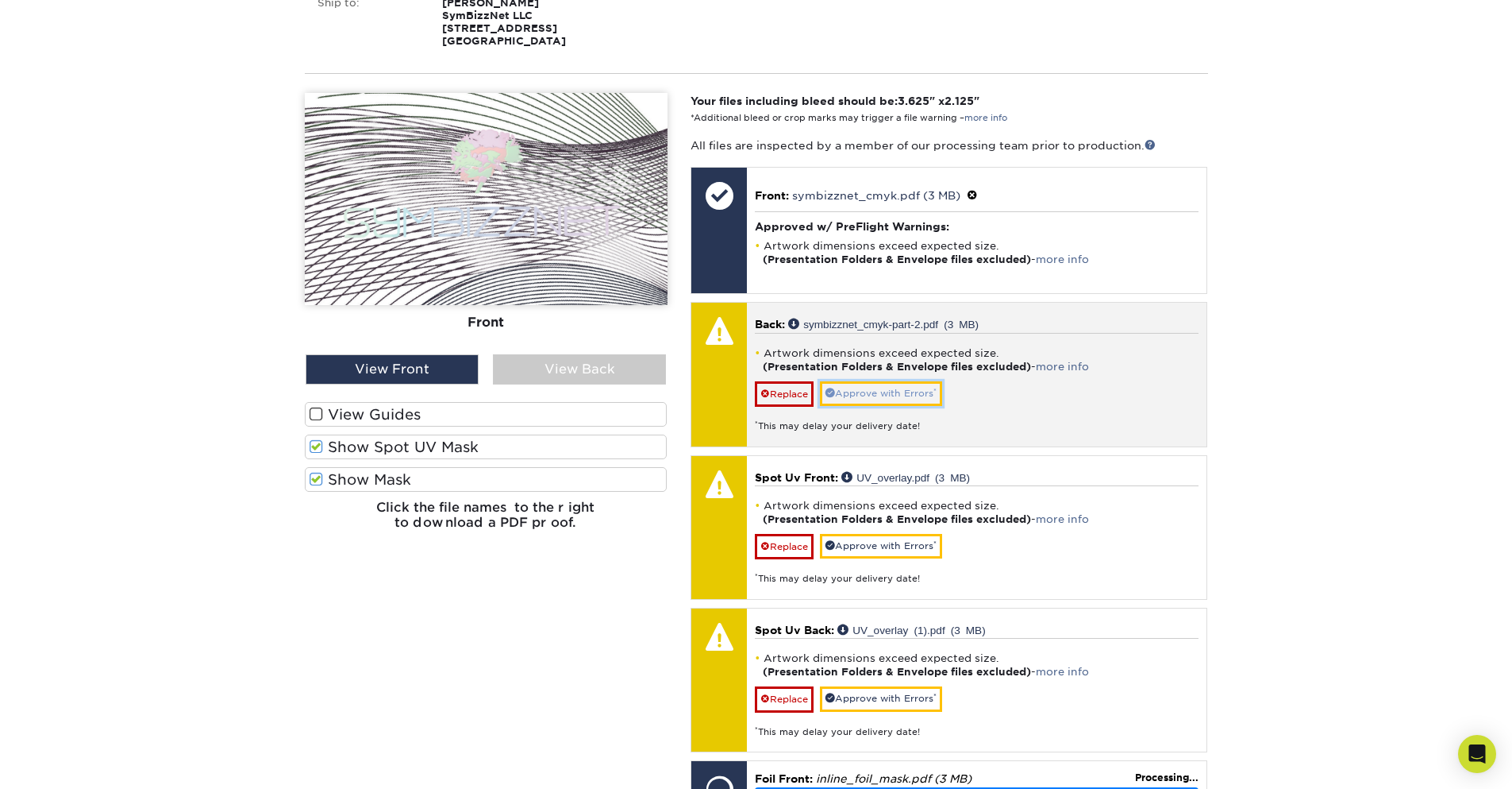
click at [872, 406] on link "Approve with Errors *" at bounding box center [880, 393] width 122 height 24
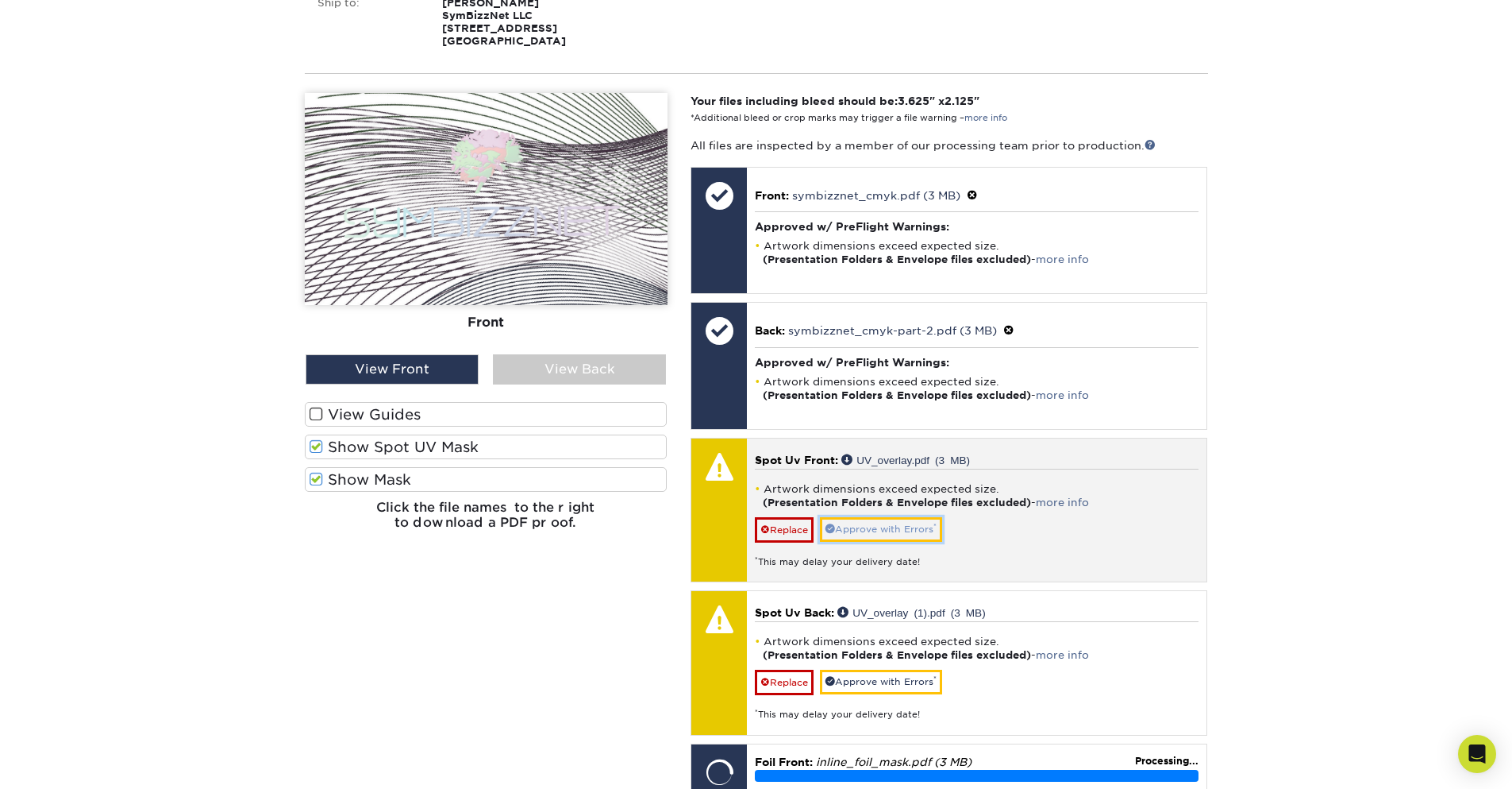
click at [865, 539] on link "Approve with Errors *" at bounding box center [880, 528] width 122 height 24
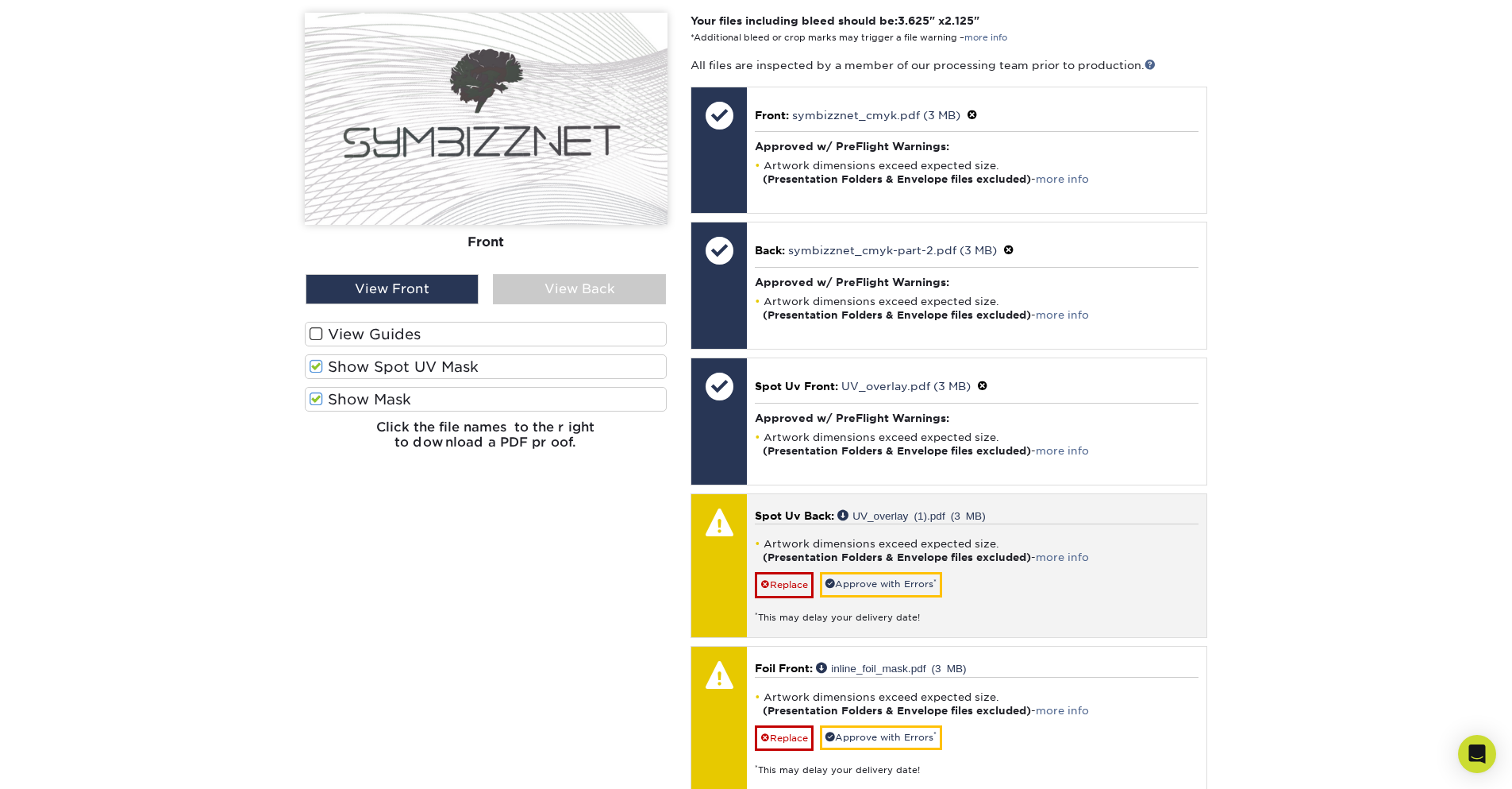
scroll to position [572, 0]
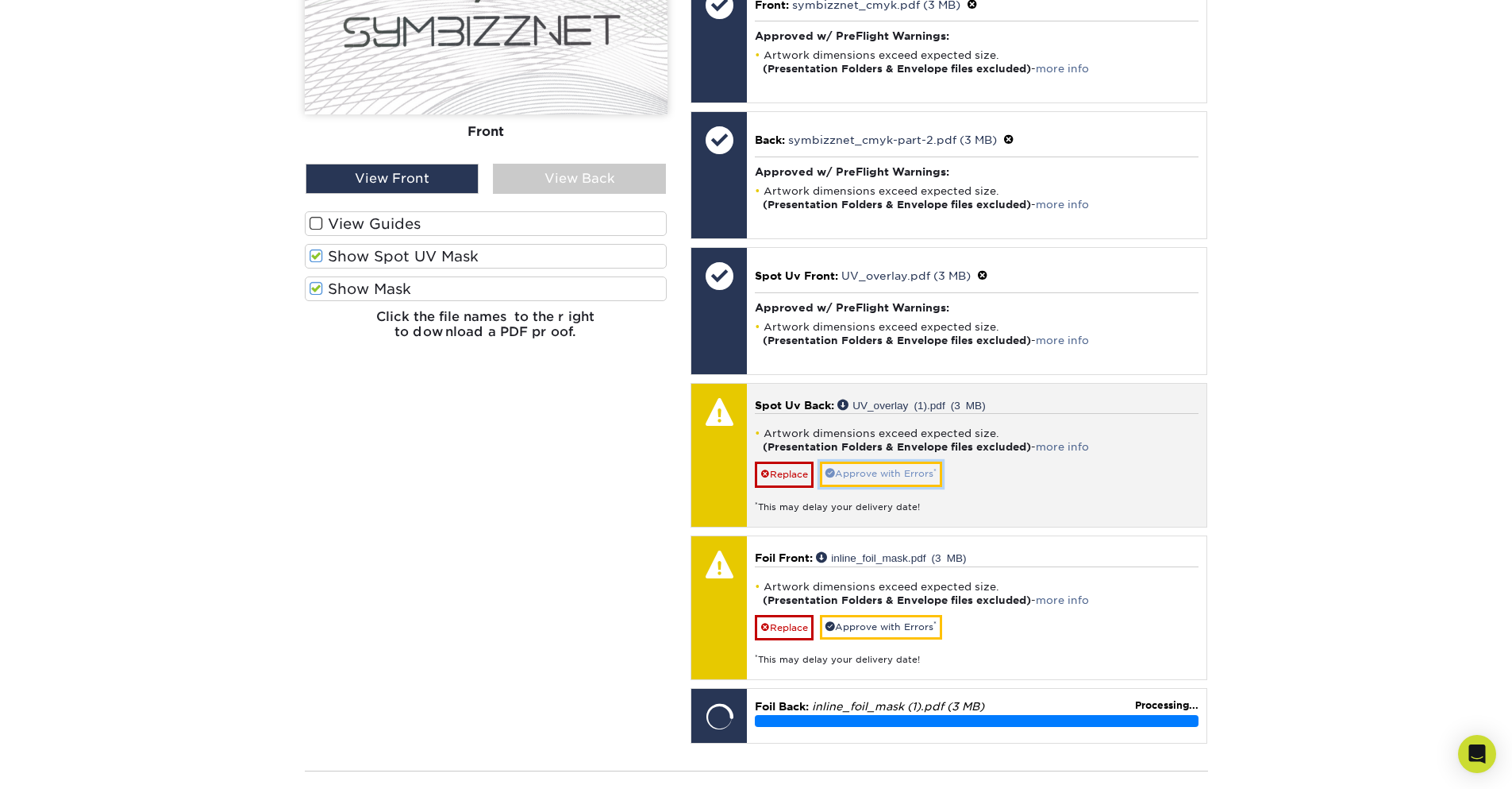
click at [887, 486] on link "Approve with Errors *" at bounding box center [880, 473] width 122 height 24
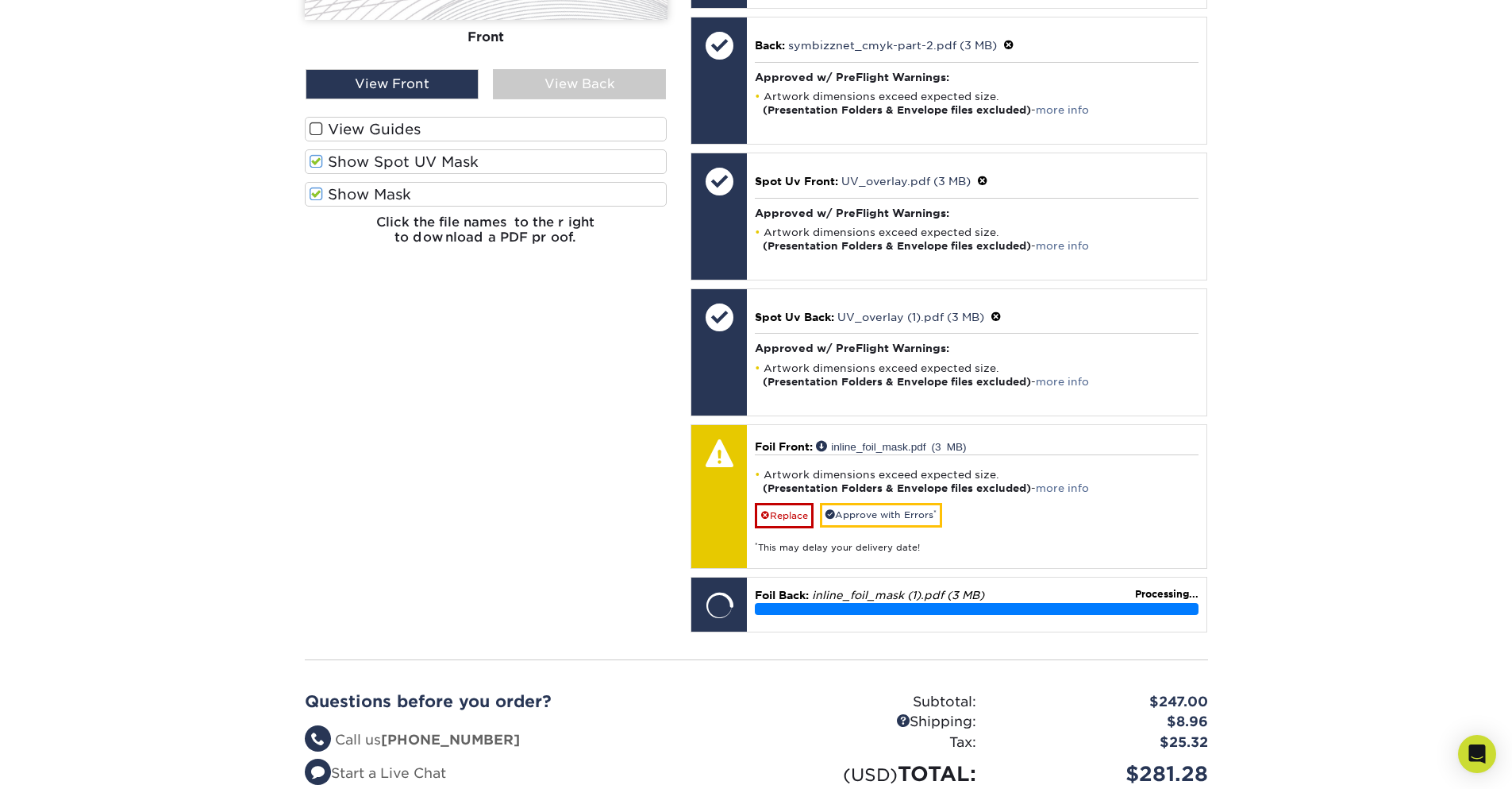
scroll to position [857, 0]
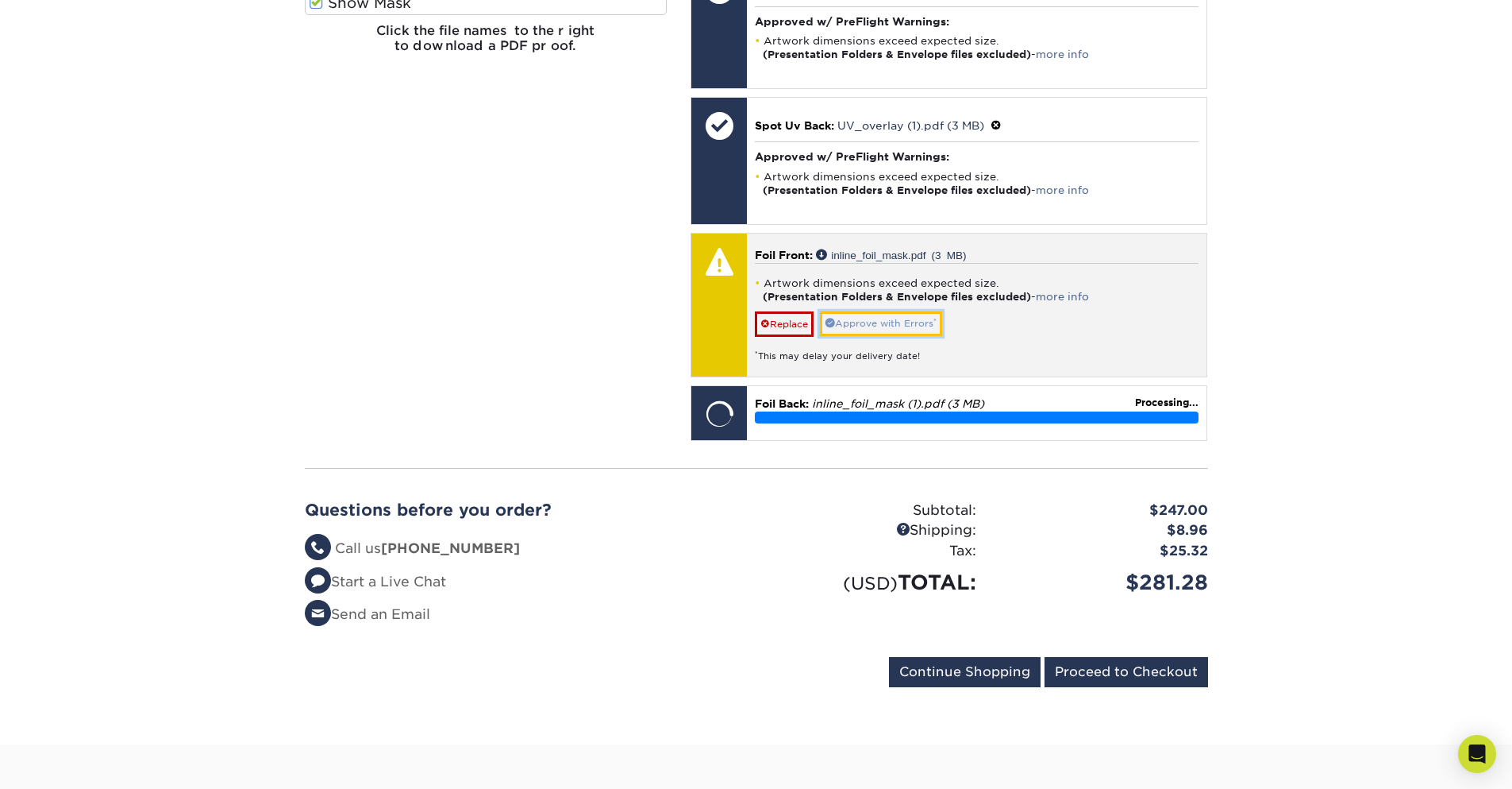
click at [872, 335] on link "Approve with Errors *" at bounding box center [880, 323] width 122 height 24
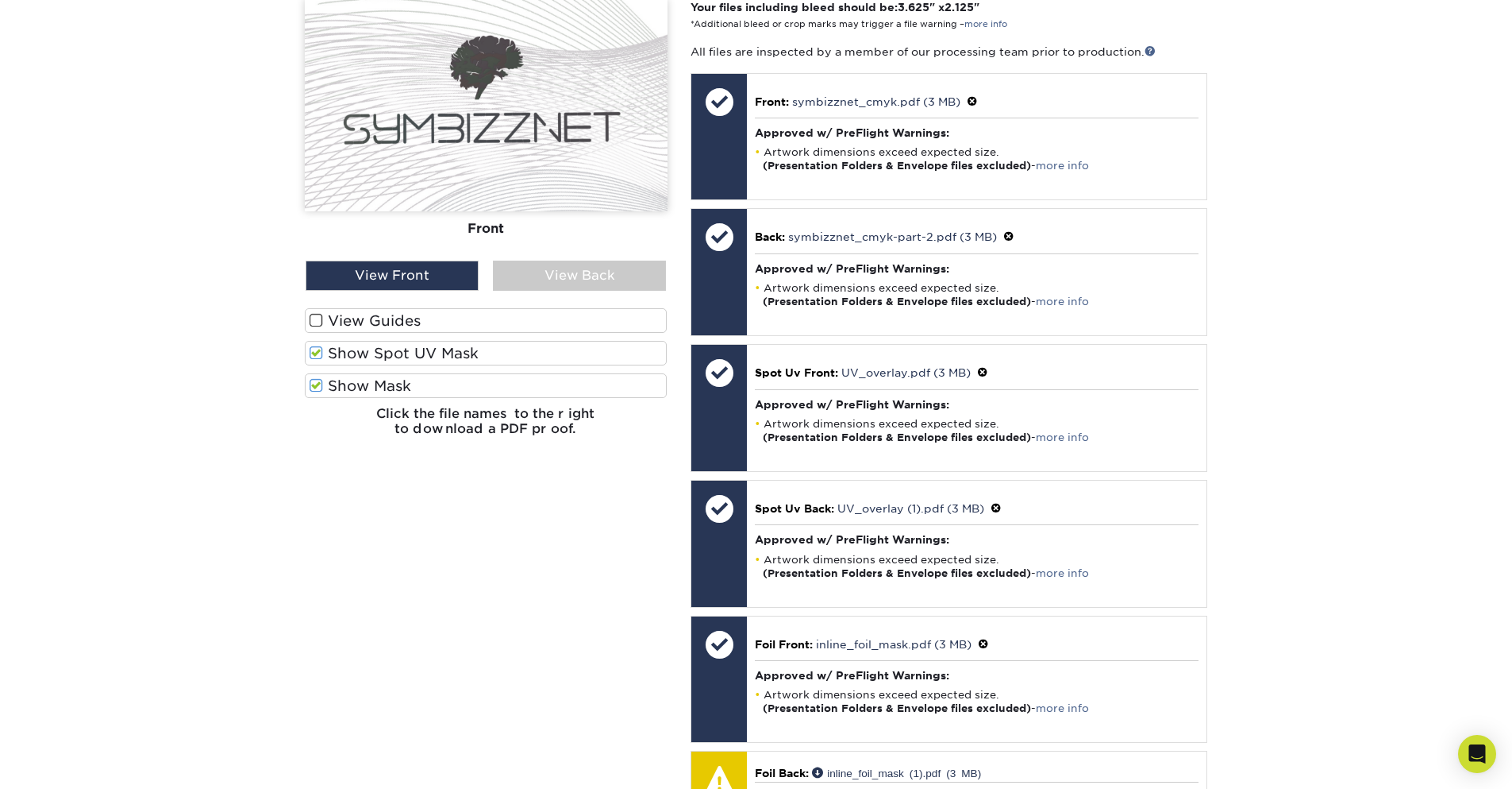
scroll to position [763, 0]
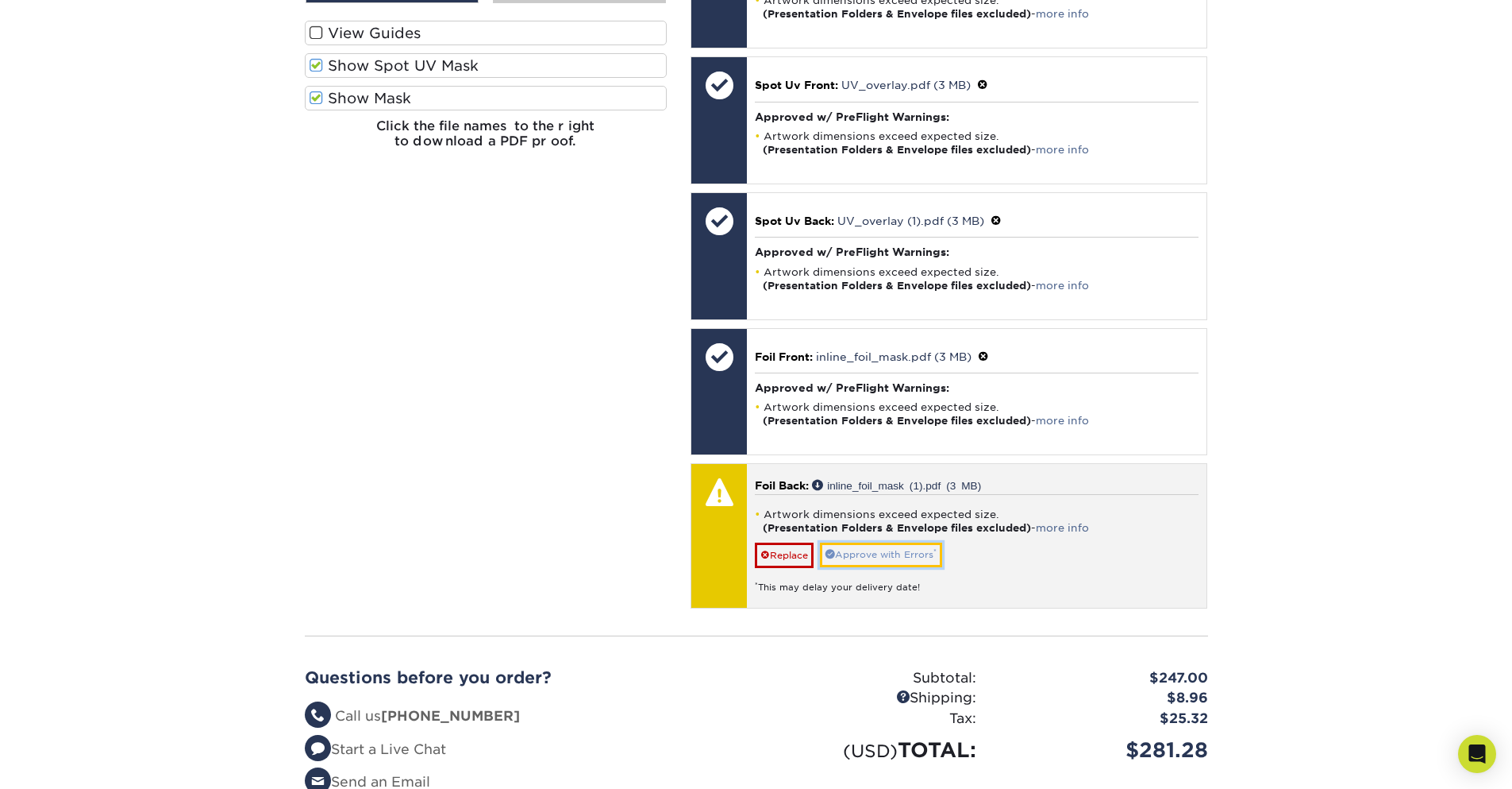
click at [908, 567] on link "Approve with Errors *" at bounding box center [880, 554] width 122 height 24
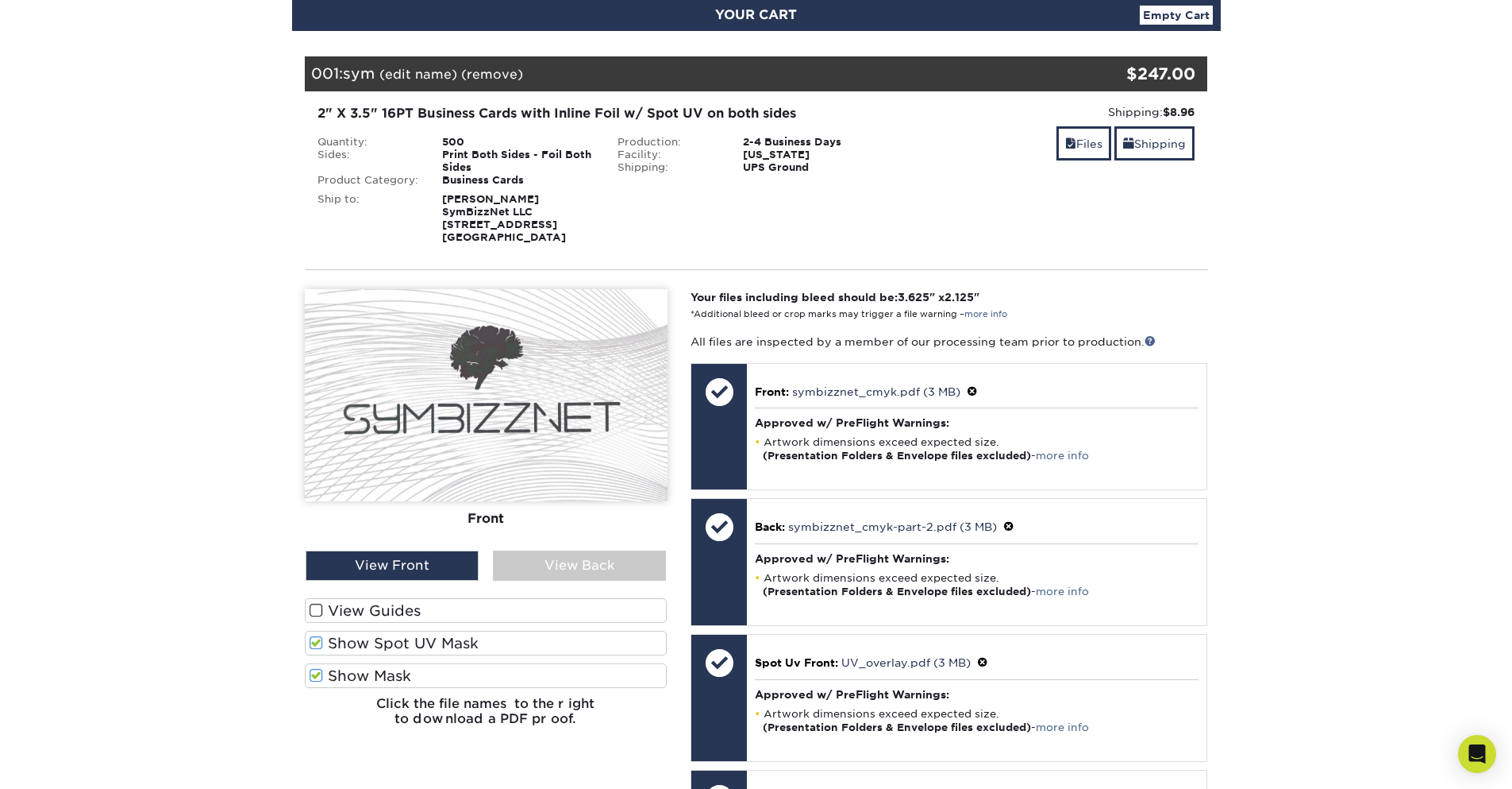
scroll to position [286, 0]
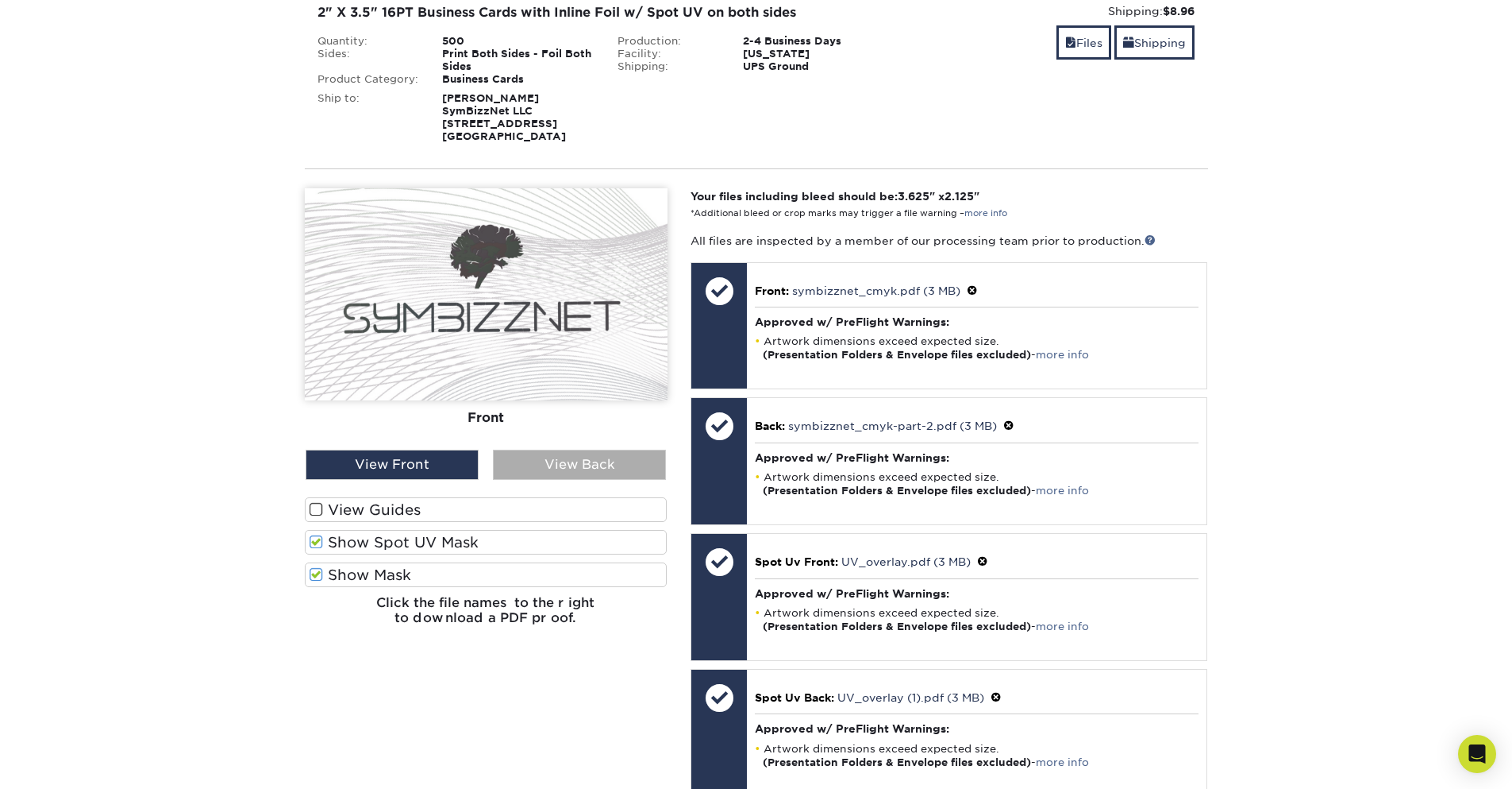
click at [570, 478] on div "View Back" at bounding box center [579, 464] width 173 height 30
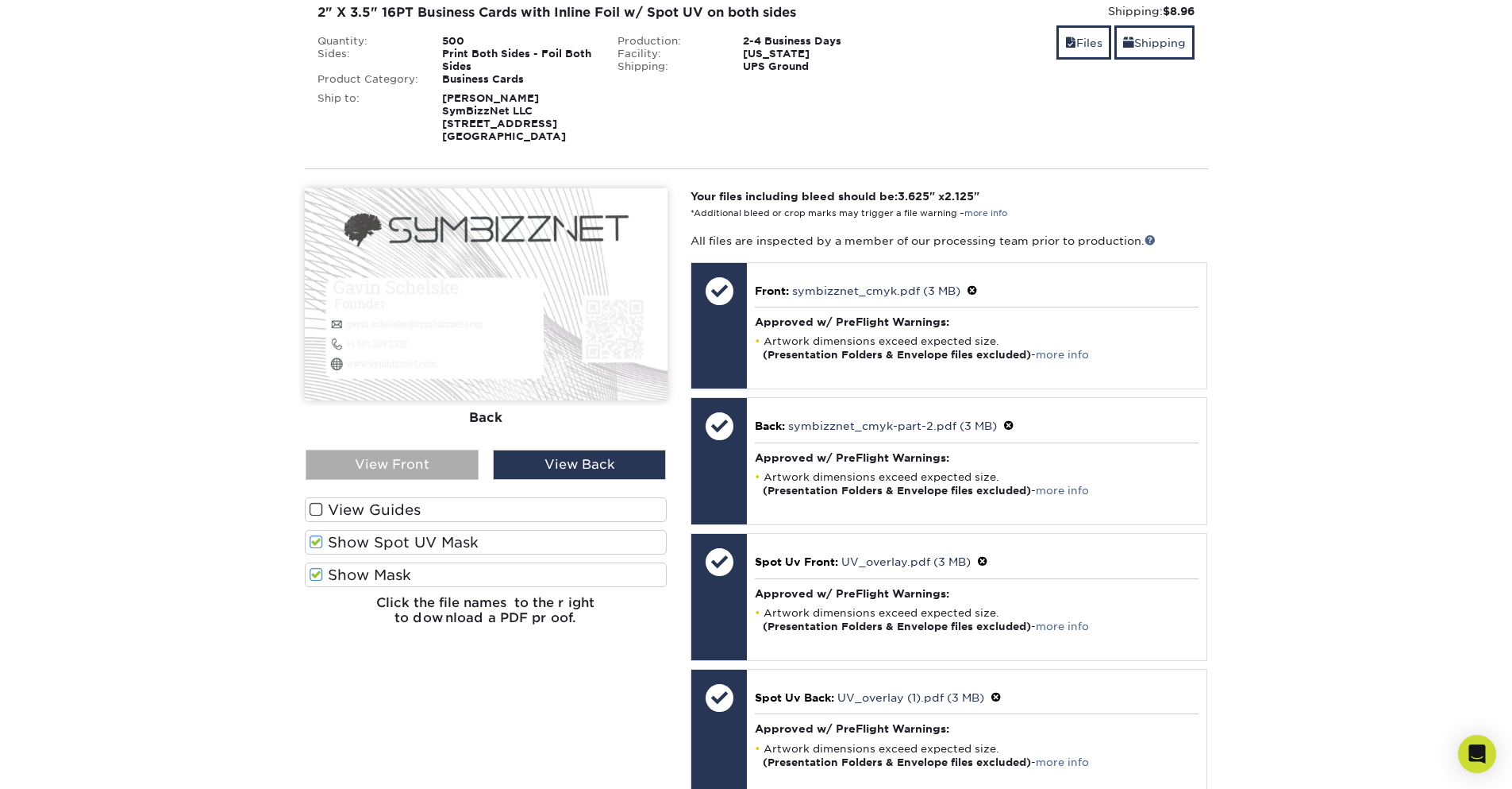
click at [401, 479] on div "View Front" at bounding box center [391, 464] width 173 height 30
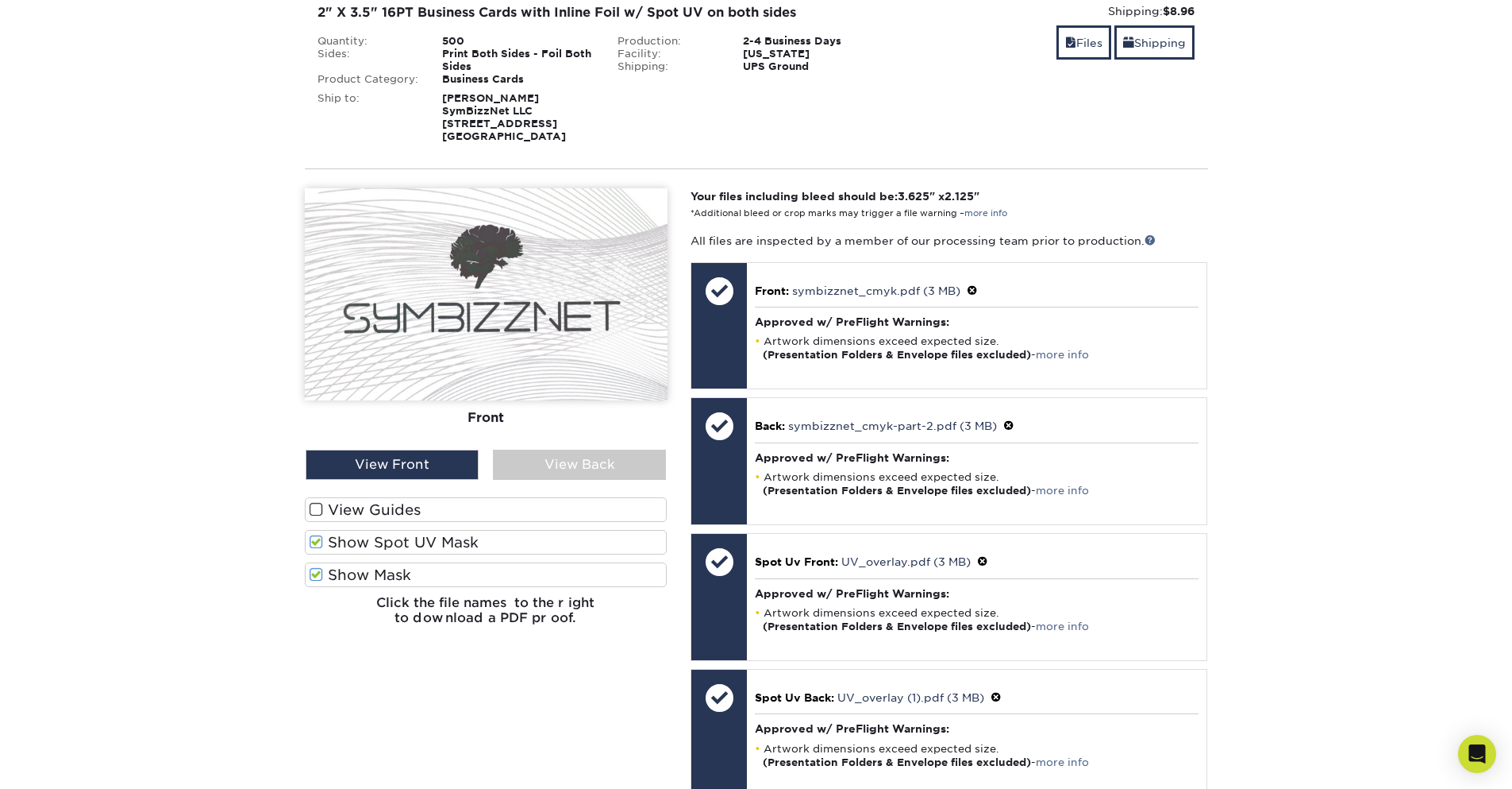
scroll to position [857, 0]
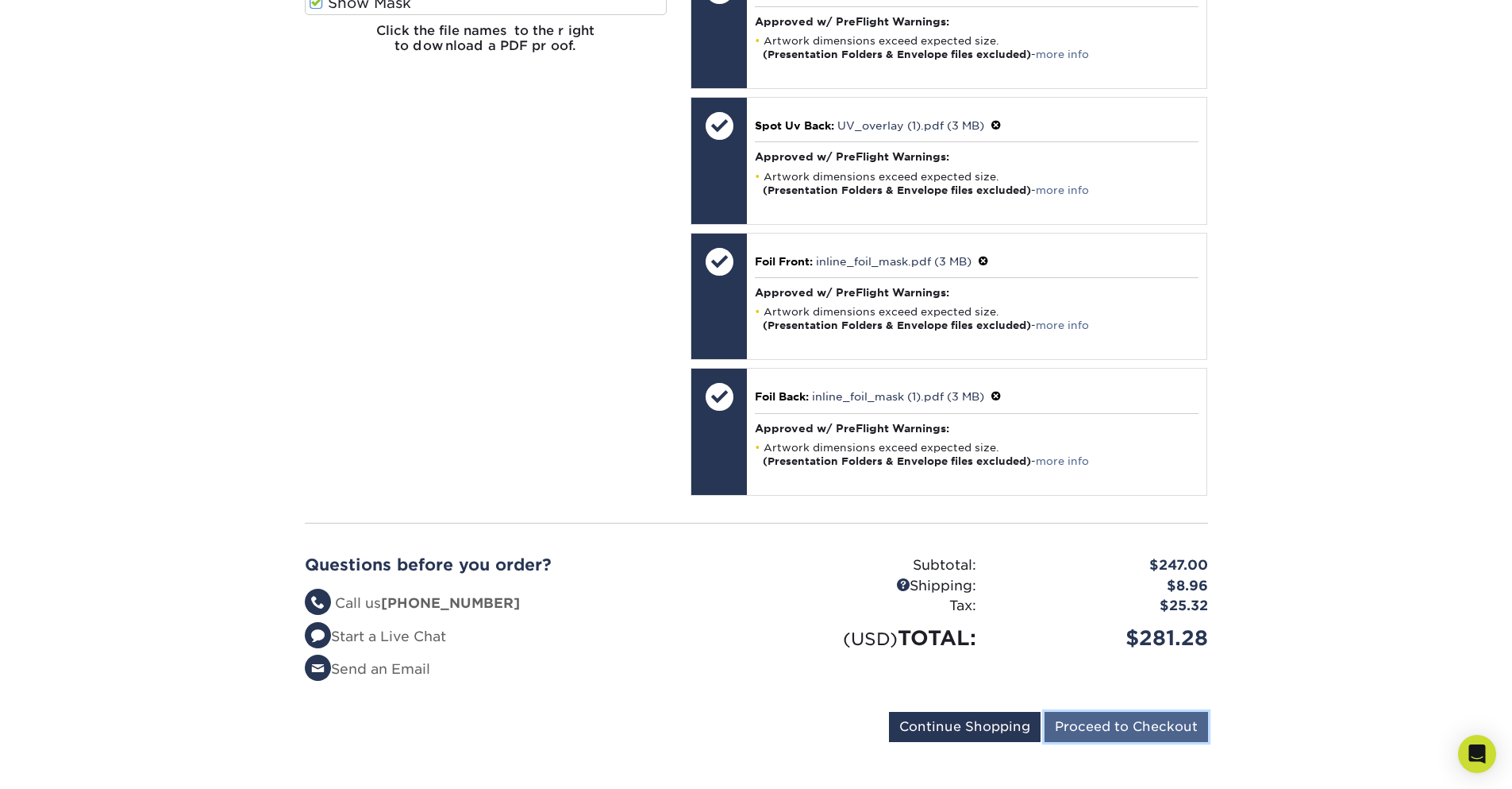
click at [1124, 742] on input "Proceed to Checkout" at bounding box center [1126, 727] width 164 height 30
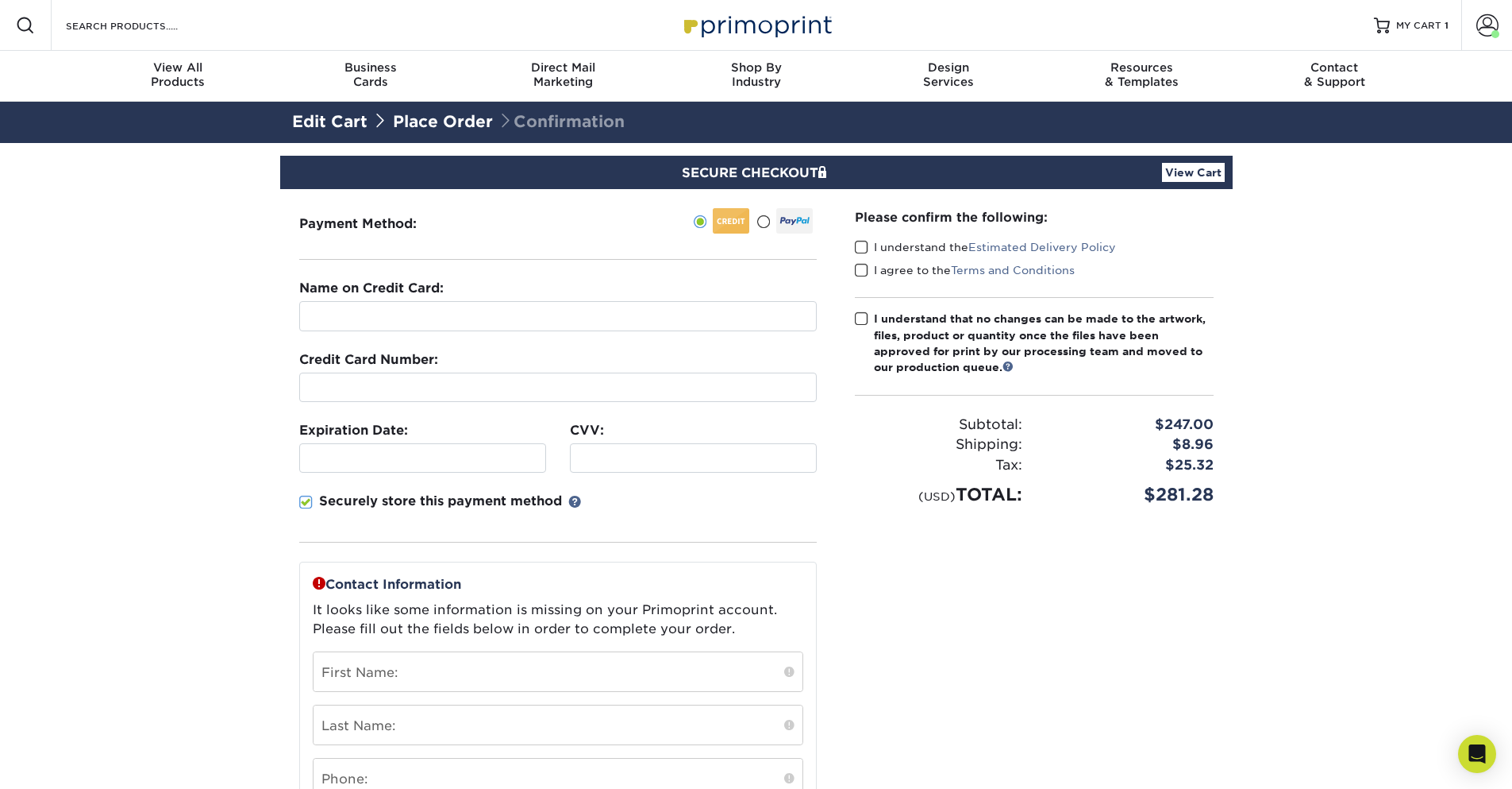
click at [861, 252] on span at bounding box center [862, 247] width 14 height 15
click at [0, 0] on input "I understand the Estimated Delivery Policy" at bounding box center [0, 0] width 0 height 0
click at [864, 269] on span at bounding box center [862, 270] width 14 height 15
click at [0, 0] on input "I agree to the Terms and Conditions" at bounding box center [0, 0] width 0 height 0
click at [861, 312] on span at bounding box center [862, 318] width 14 height 15
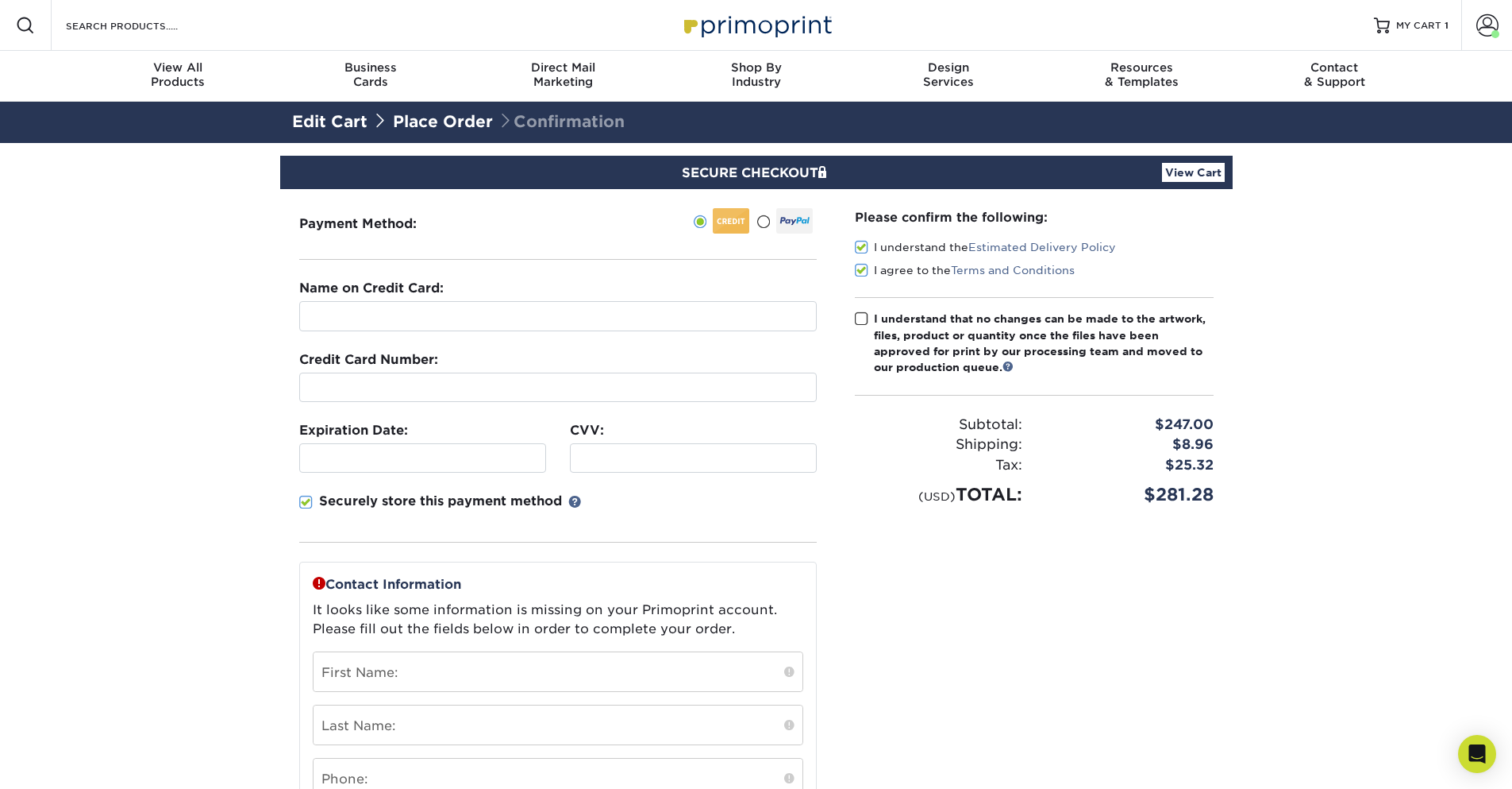
click at [0, 0] on input "I understand that no changes can be made to the artwork, files, product or quan…" at bounding box center [0, 0] width 0 height 0
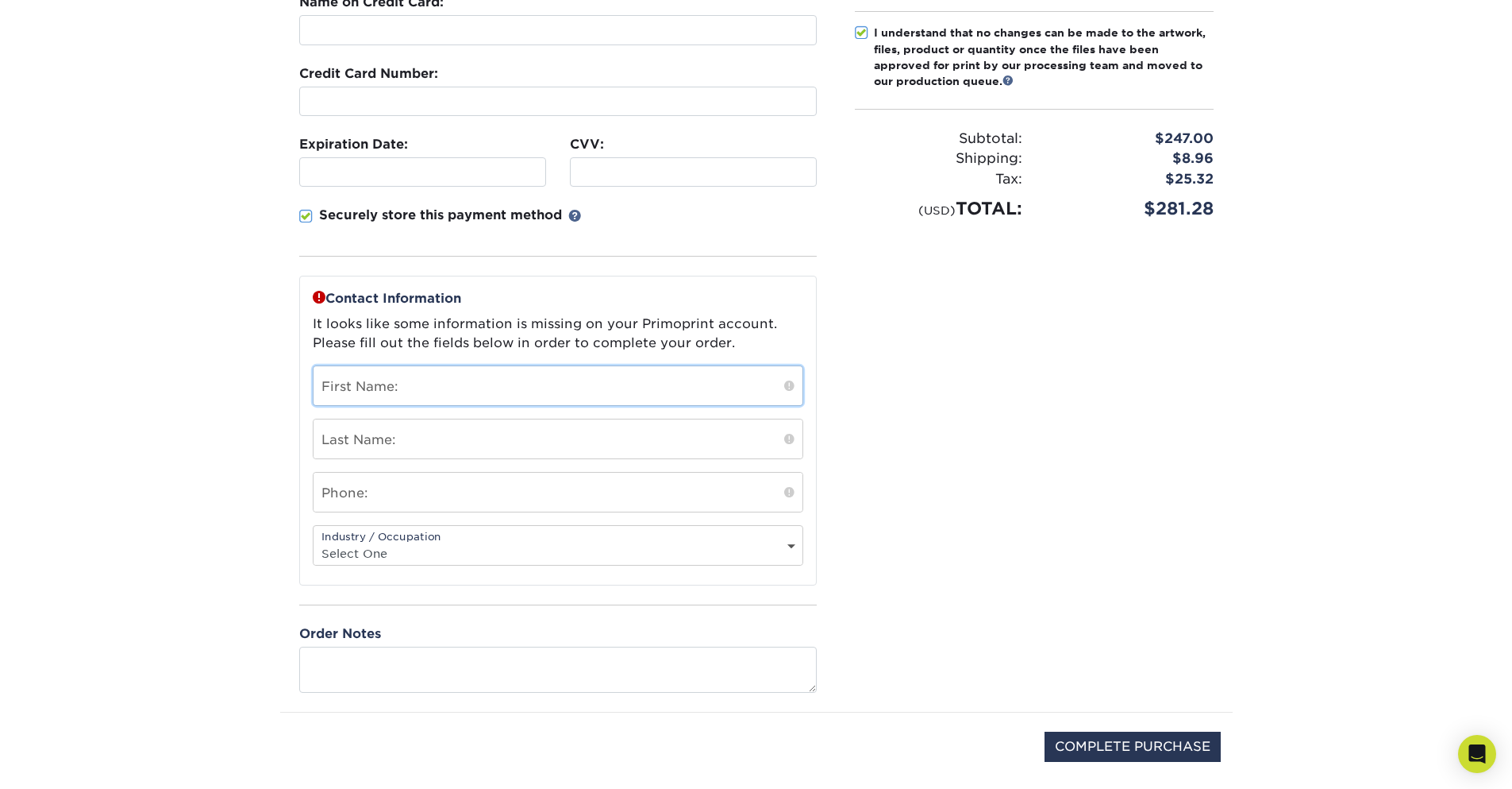
click at [403, 382] on input "text" at bounding box center [557, 386] width 489 height 39
type input "[PERSON_NAME]"
type input "6613092232"
select select "28"
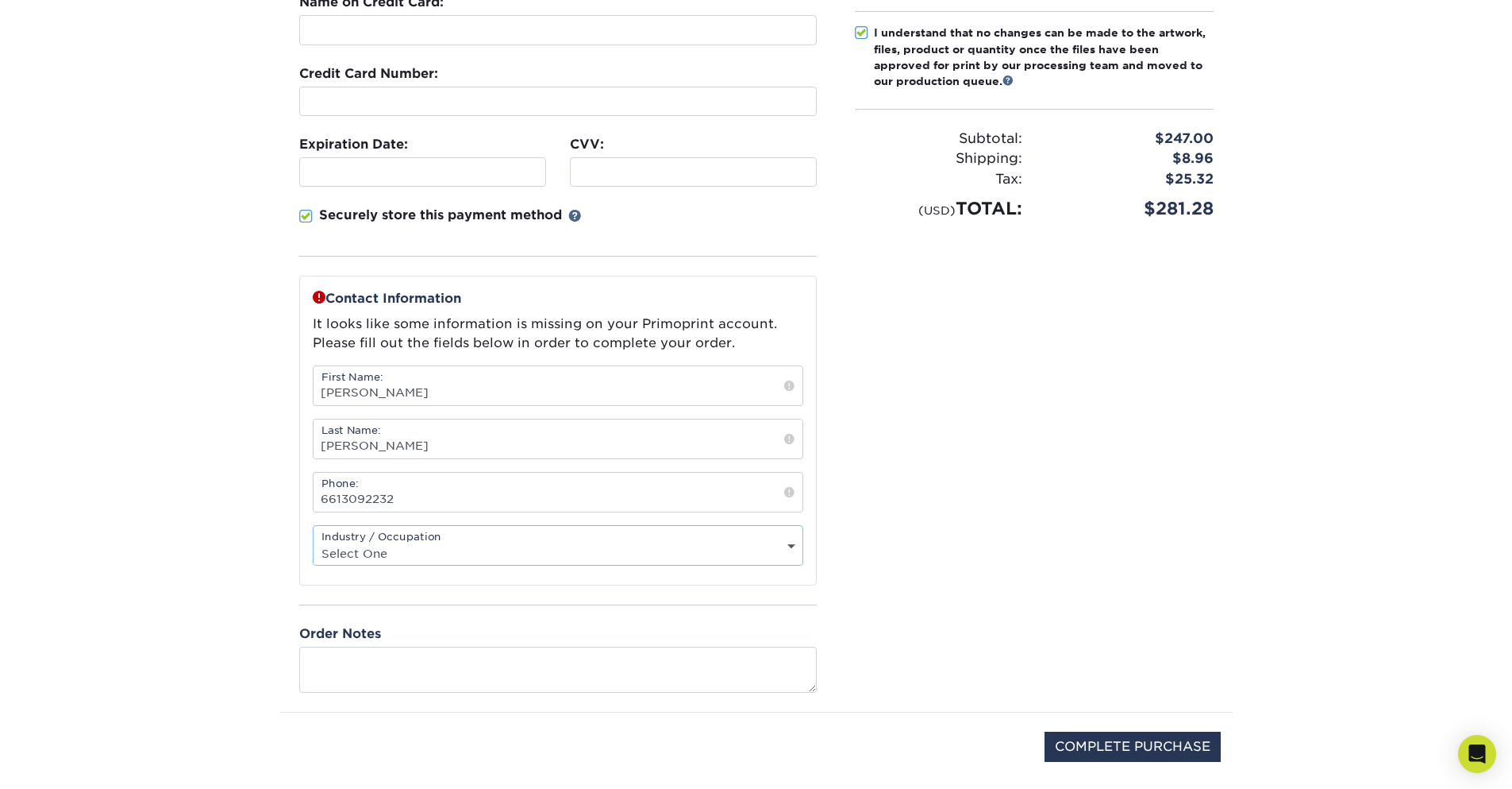
click at [313, 542] on select "Select One Administrative Executive Human Resources Construction Education Ente…" at bounding box center [557, 554] width 489 height 23
click at [181, 518] on section "SECURE CHECKOUT View Cart Payment Method: Name on Credit Card:" at bounding box center [756, 347] width 1512 height 978
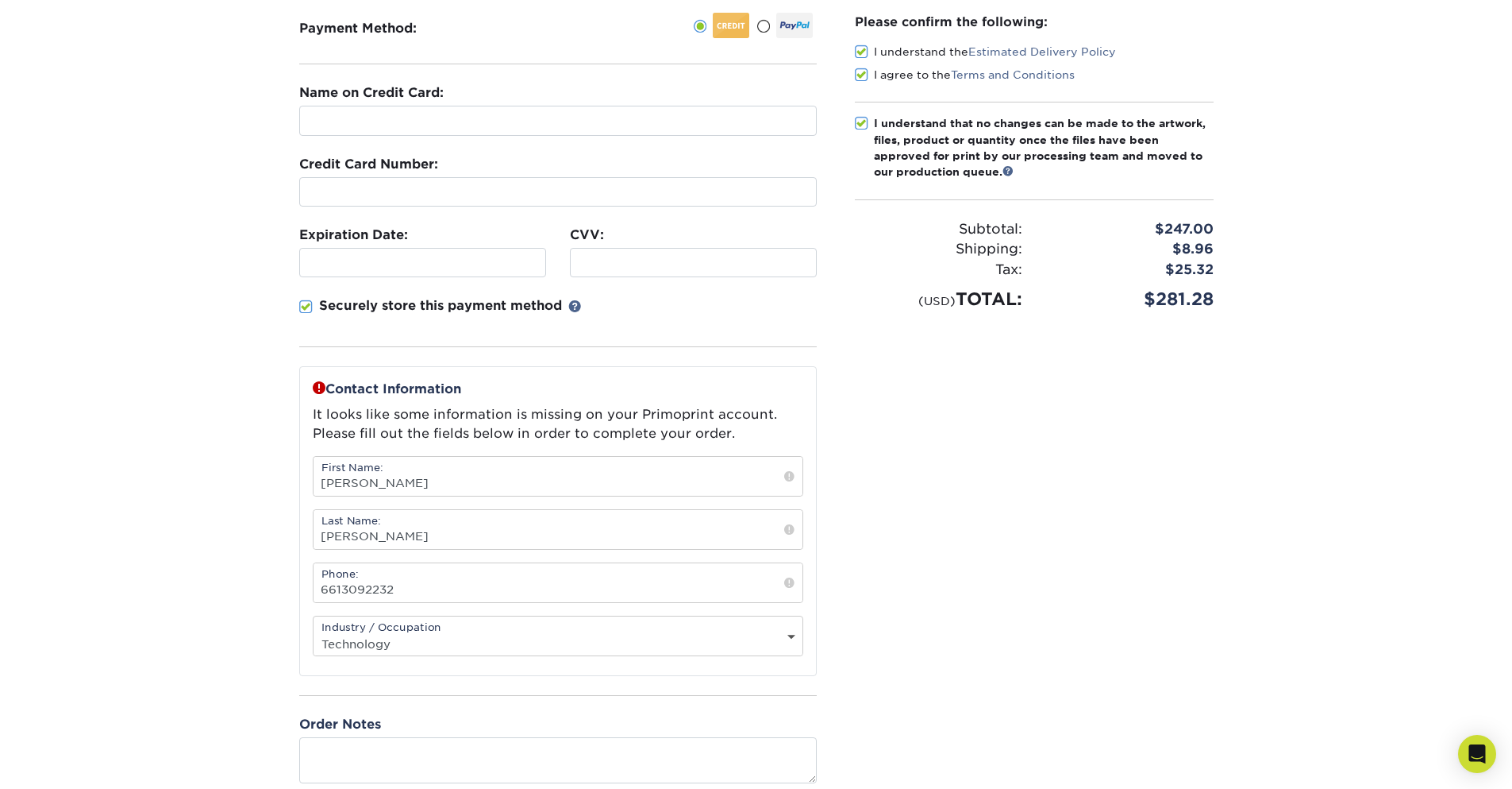
scroll to position [0, 0]
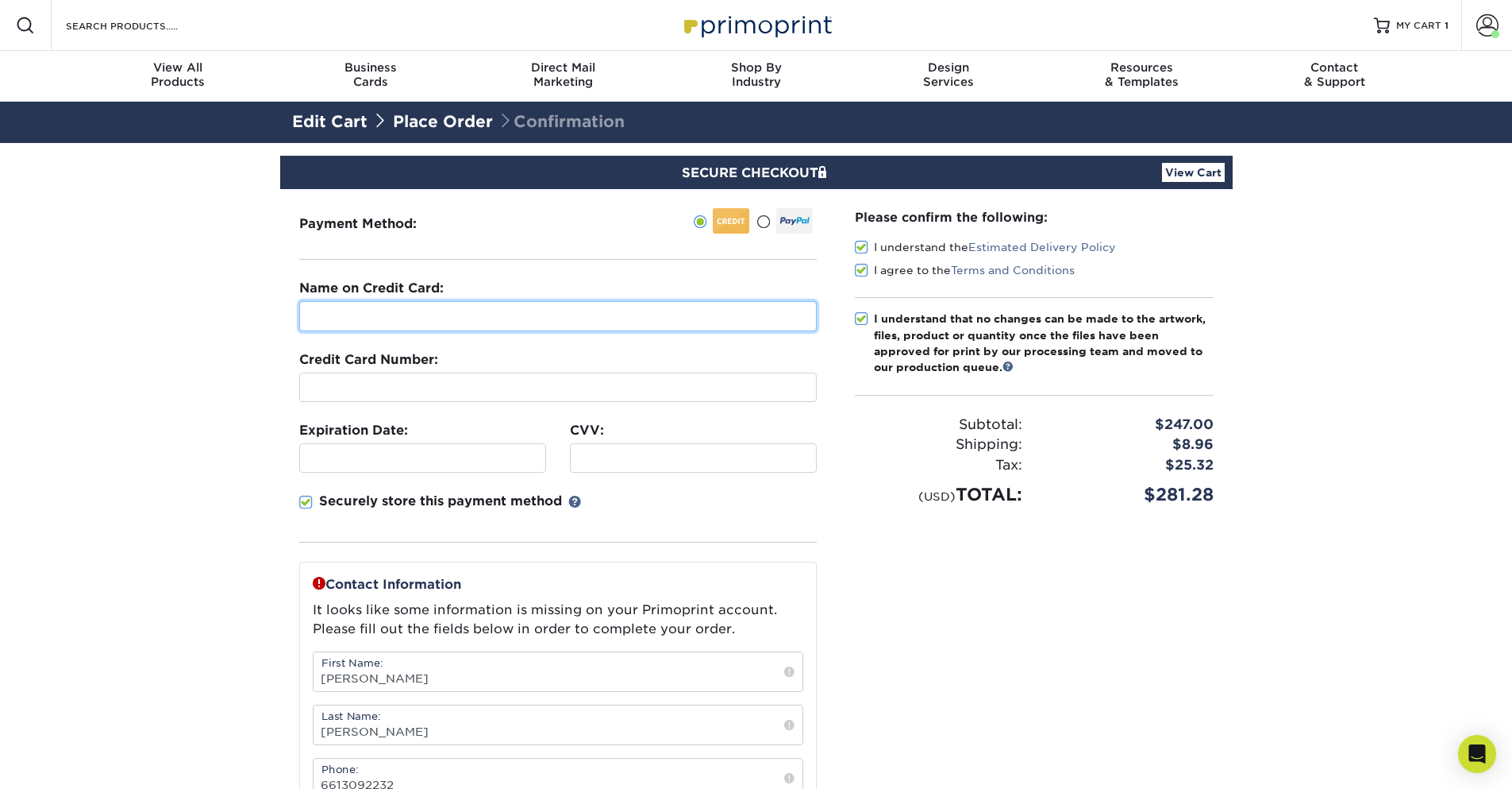
click at [505, 325] on input "text" at bounding box center [558, 315] width 517 height 30
click at [1458, 391] on section "SECURE CHECKOUT View Cart Payment Method: Name on Credit Card:" at bounding box center [756, 632] width 1512 height 978
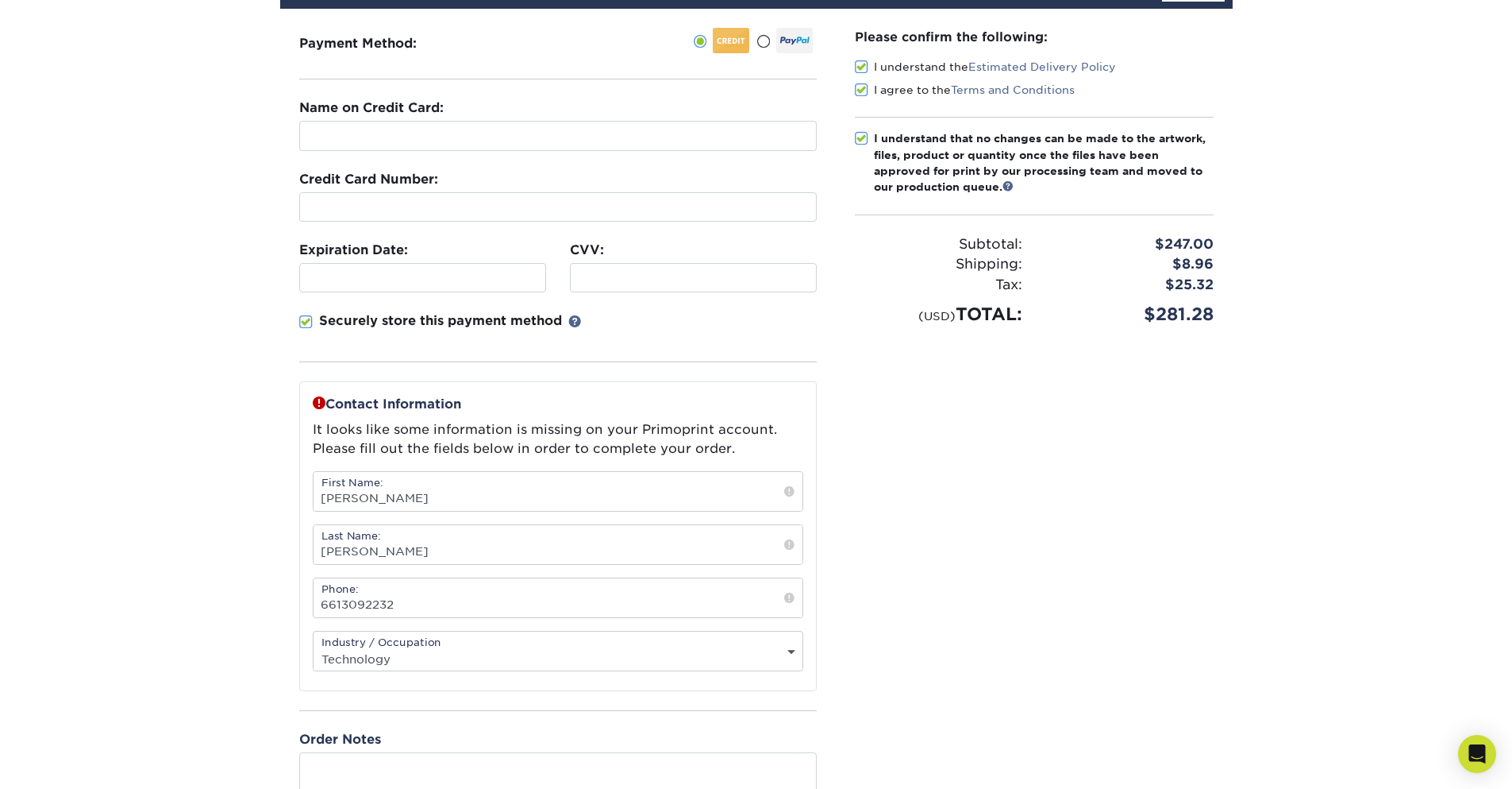
scroll to position [96, 0]
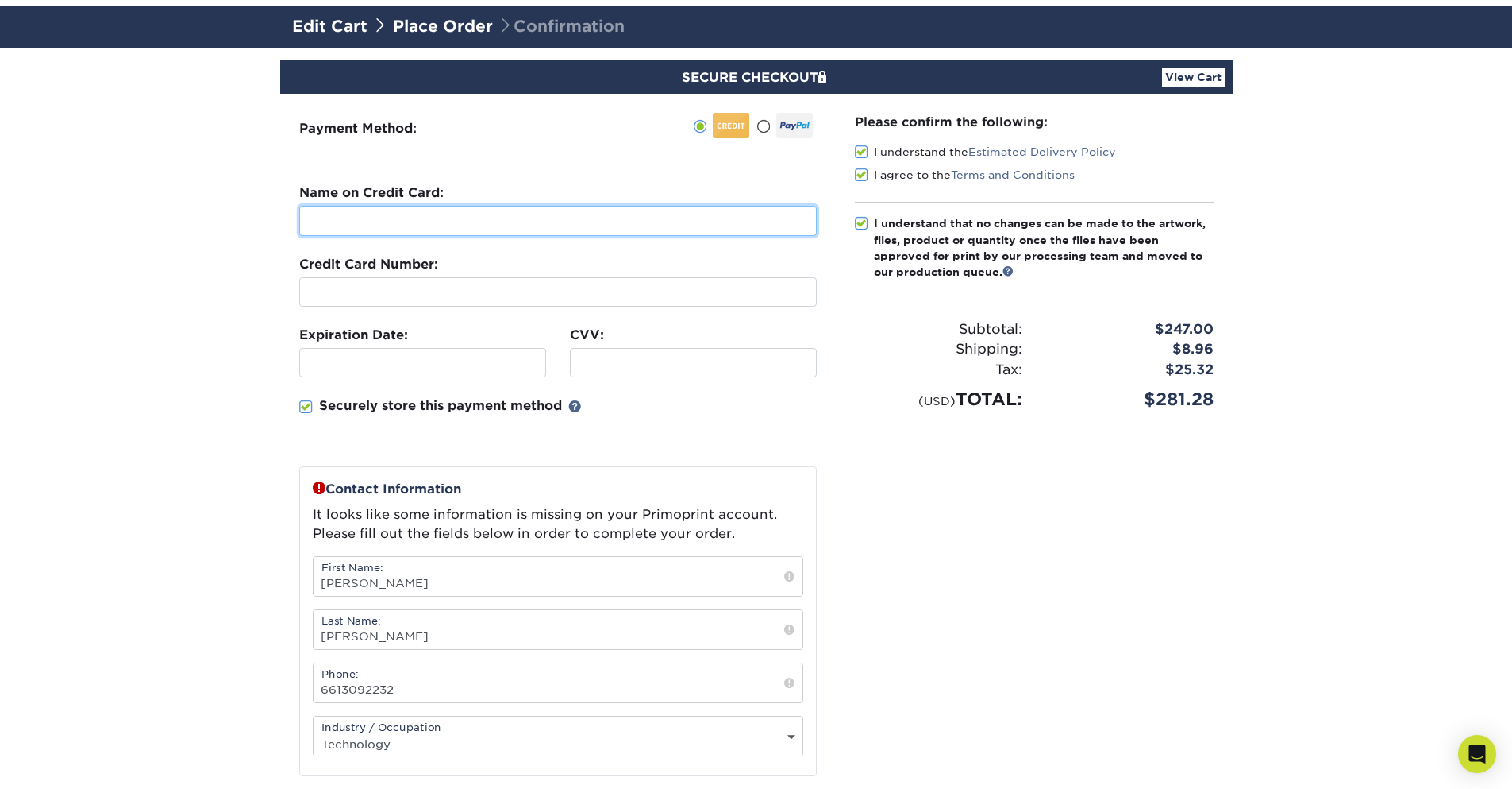
click at [397, 217] on input "text" at bounding box center [558, 221] width 517 height 30
type input "[PERSON_NAME]"
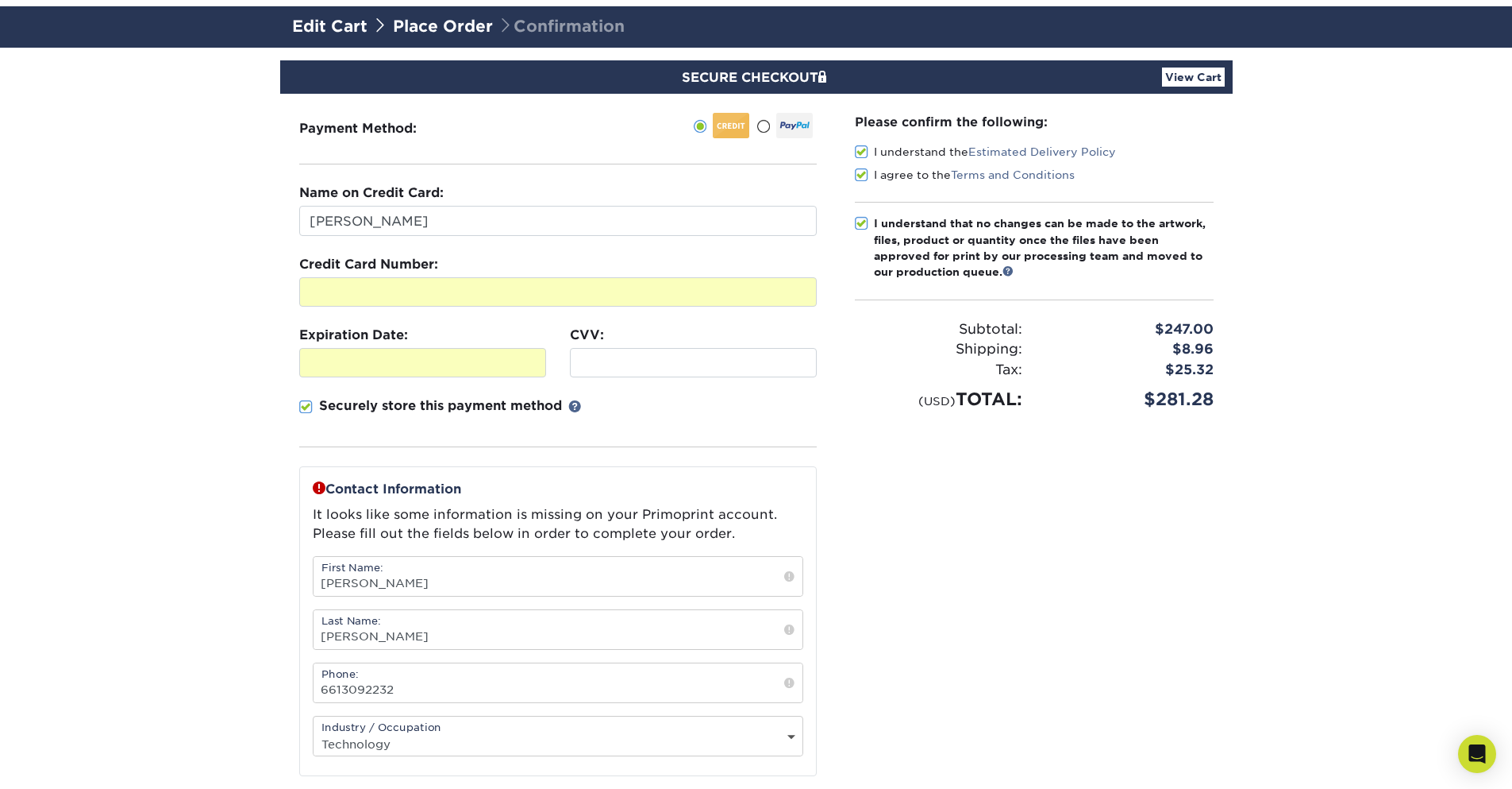
click at [214, 385] on section "SECURE CHECKOUT View Cart Payment Method: Name on Credit Card:" at bounding box center [756, 537] width 1512 height 978
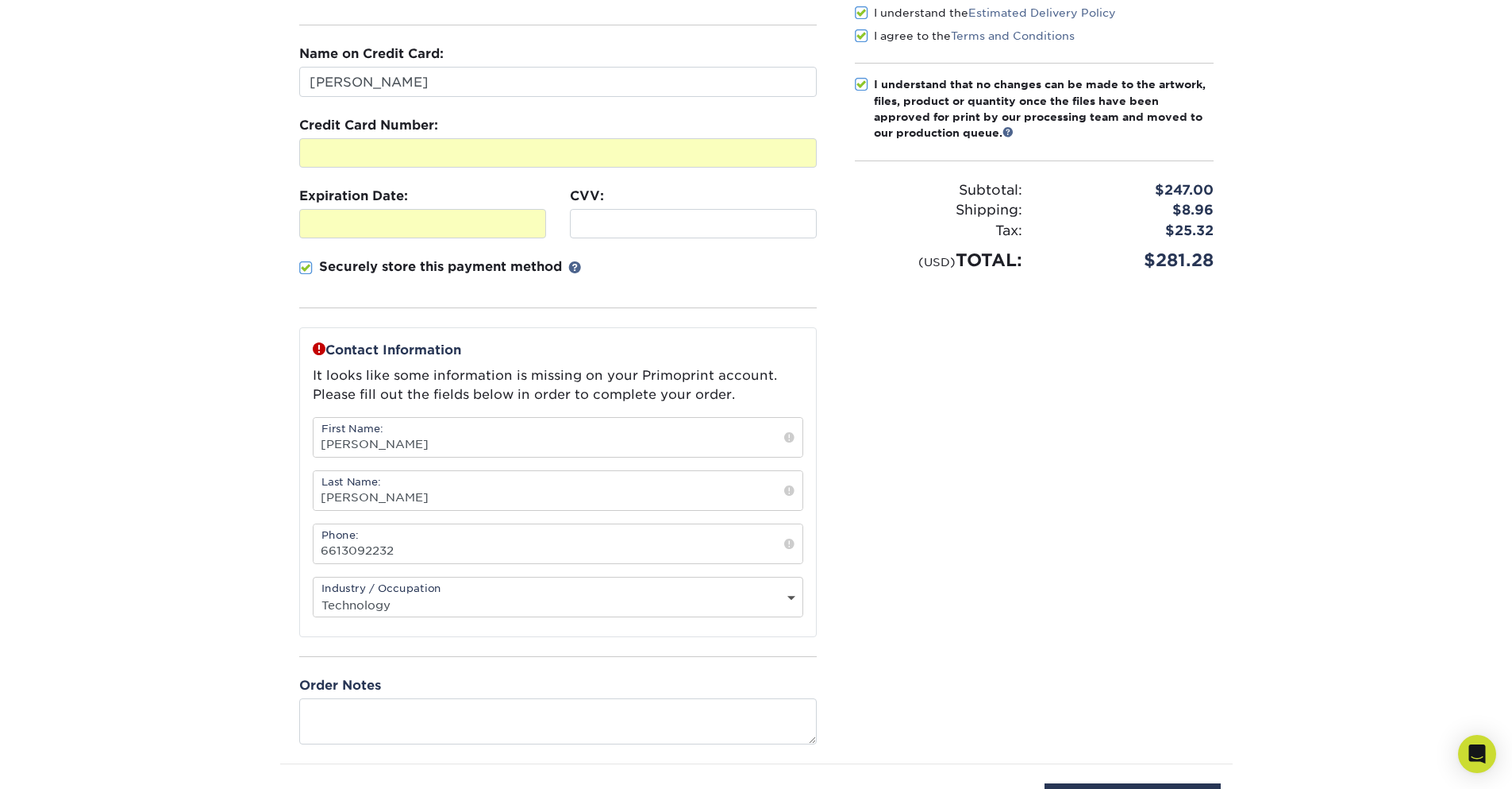
scroll to position [381, 0]
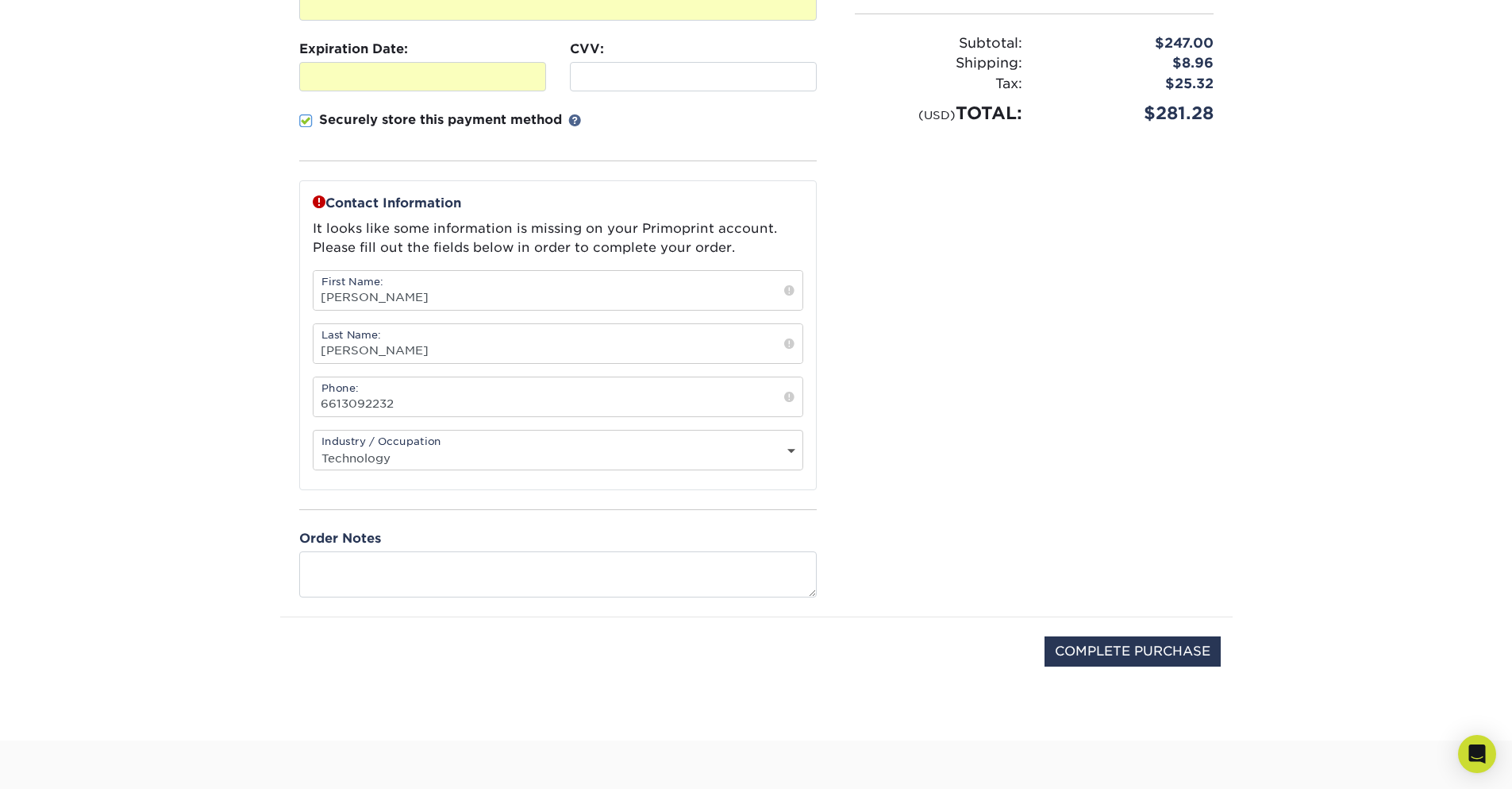
click at [1122, 363] on div "Please confirm the following: I understand the Estimated Delivery Policy I agre…" at bounding box center [1034, 212] width 397 height 809
click at [526, 304] on input "[PERSON_NAME]" at bounding box center [557, 290] width 489 height 39
click at [336, 354] on input "[PERSON_NAME]" at bounding box center [557, 344] width 489 height 39
click at [415, 354] on input "[PERSON_NAME]" at bounding box center [557, 344] width 489 height 39
click at [633, 408] on input "6613092232" at bounding box center [557, 396] width 489 height 39
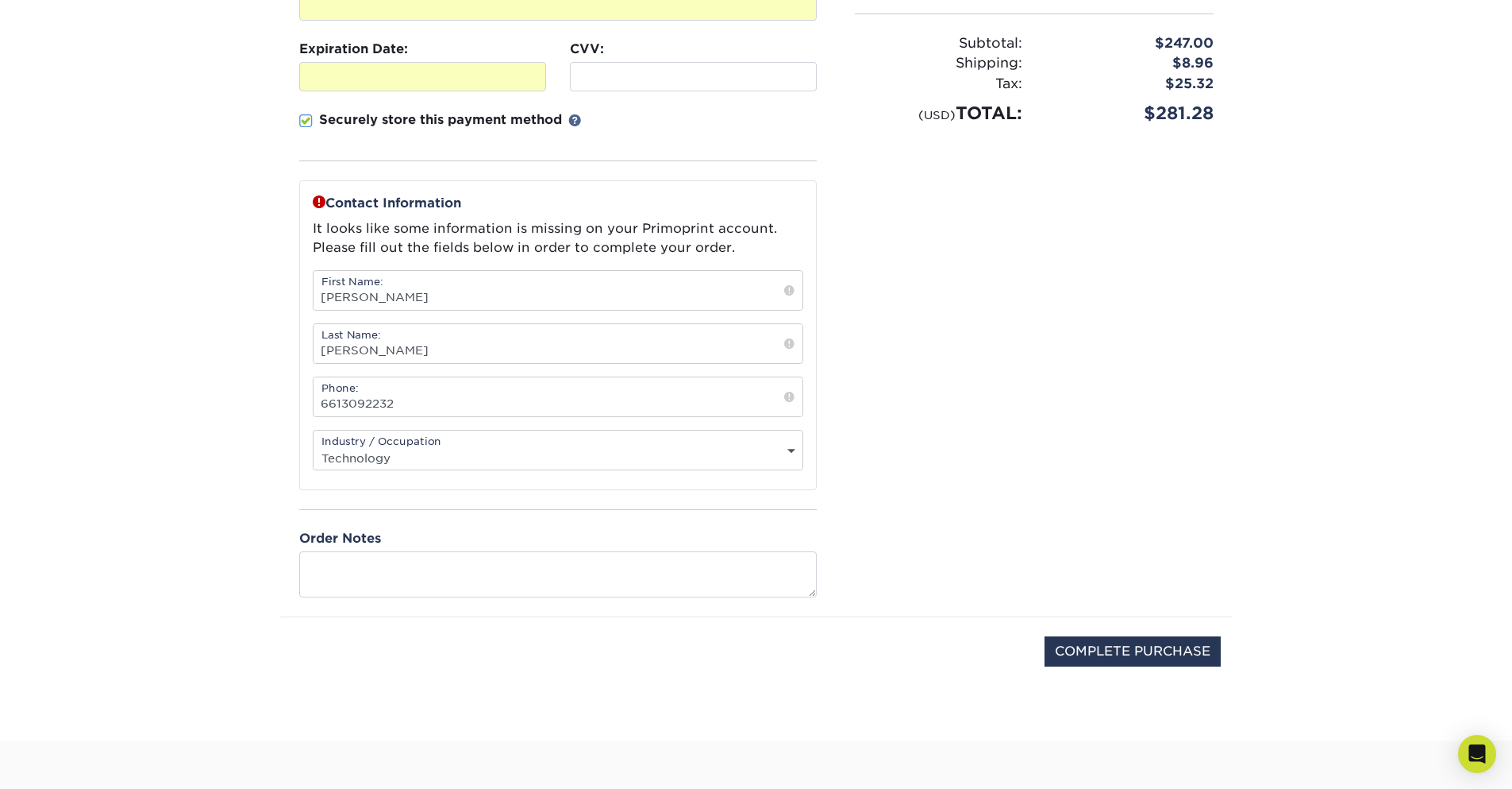
click at [1031, 391] on div "Please confirm the following: I understand the Estimated Delivery Policy I agre…" at bounding box center [1034, 212] width 397 height 809
click at [791, 395] on span at bounding box center [789, 396] width 11 height 16
click at [1128, 649] on input "COMPLETE PURCHASE" at bounding box center [1132, 650] width 177 height 30
type input "PROCESSING, PLEASE WAIT..."
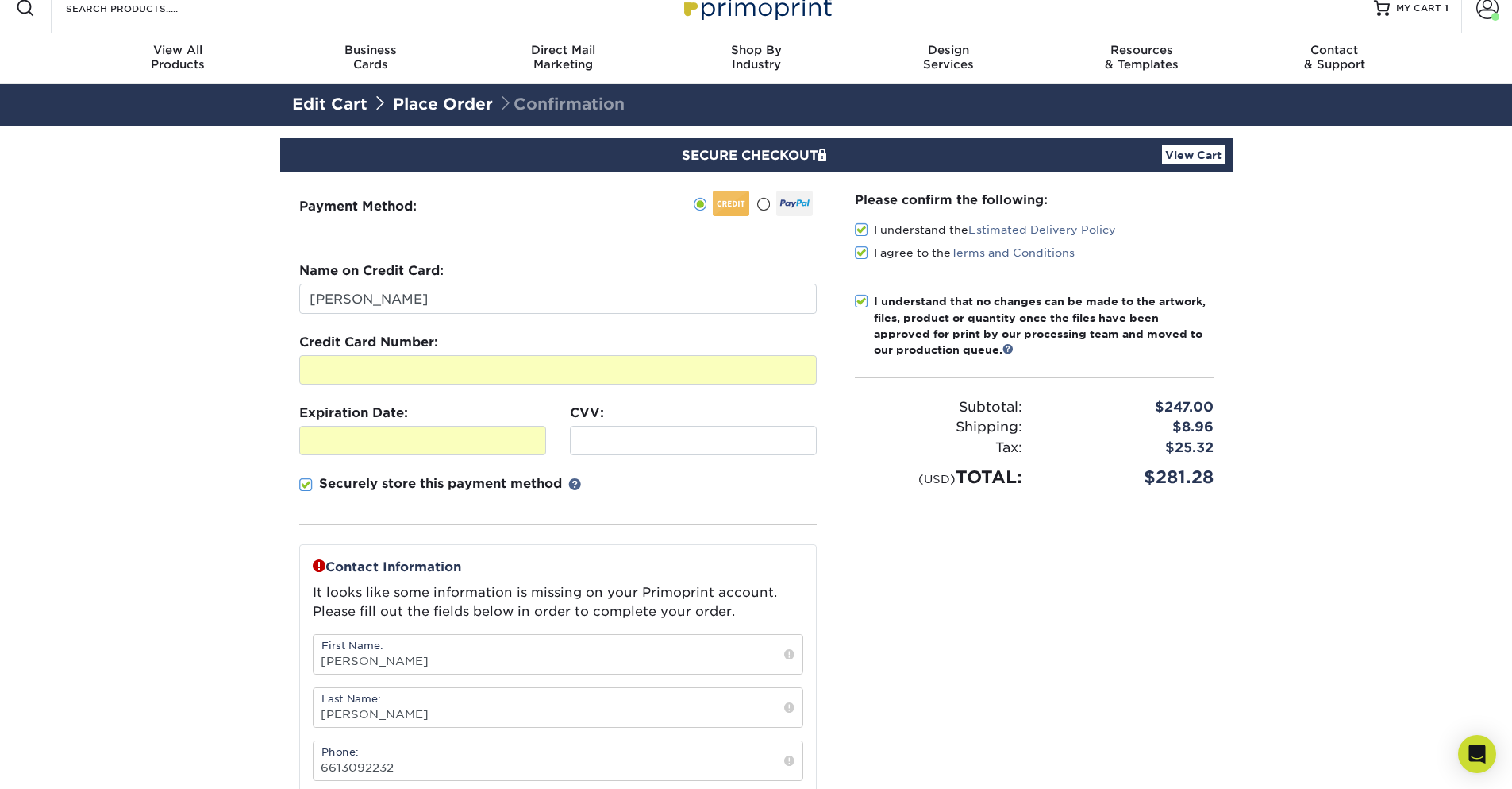
scroll to position [0, 0]
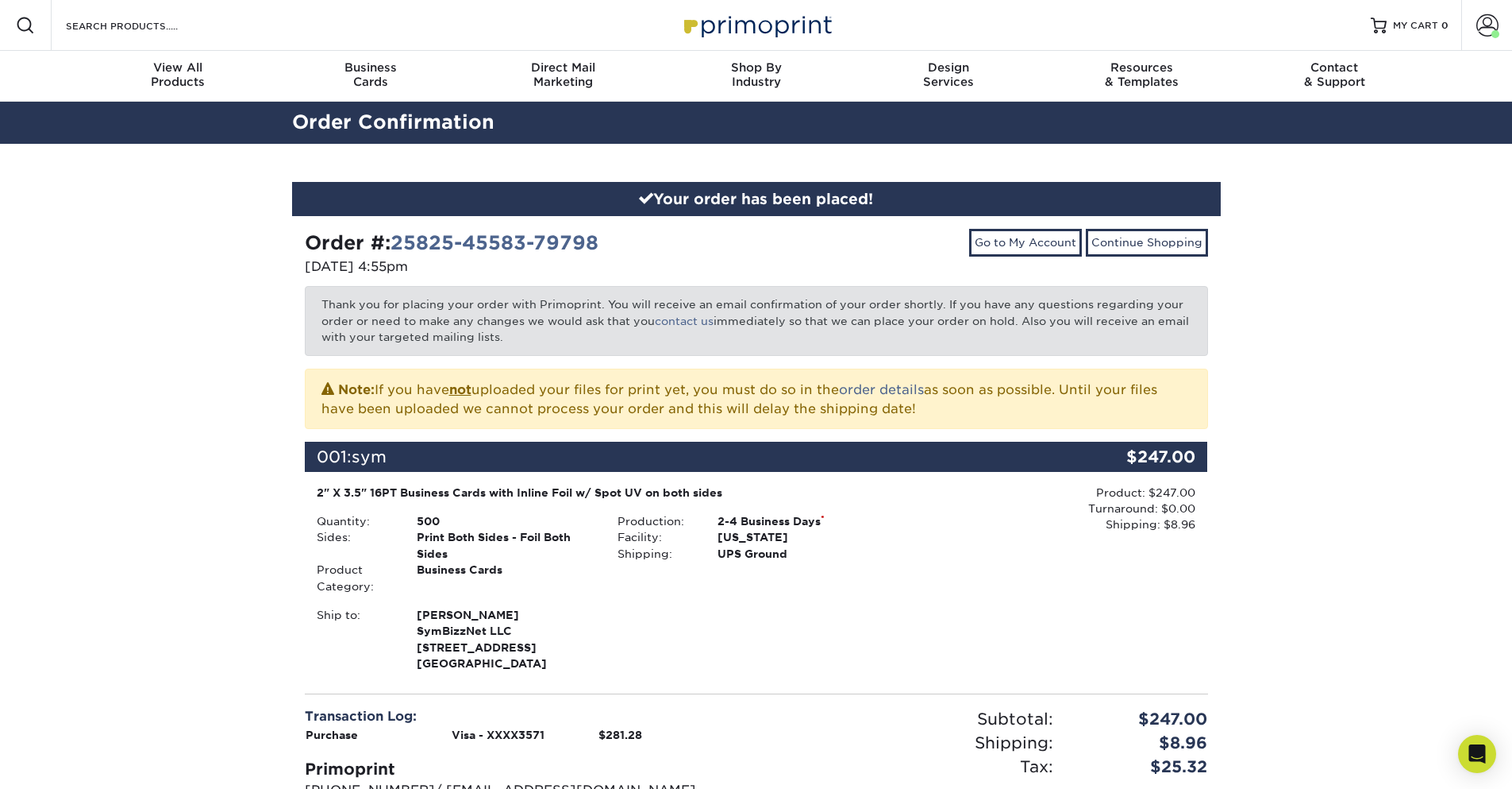
click at [1337, 423] on div "Your order has been placed! Order #: 25825-45583-79798 08/25/2025 4:55pm Go to …" at bounding box center [756, 556] width 1512 height 824
click at [1005, 249] on link "Go to My Account" at bounding box center [1025, 242] width 112 height 27
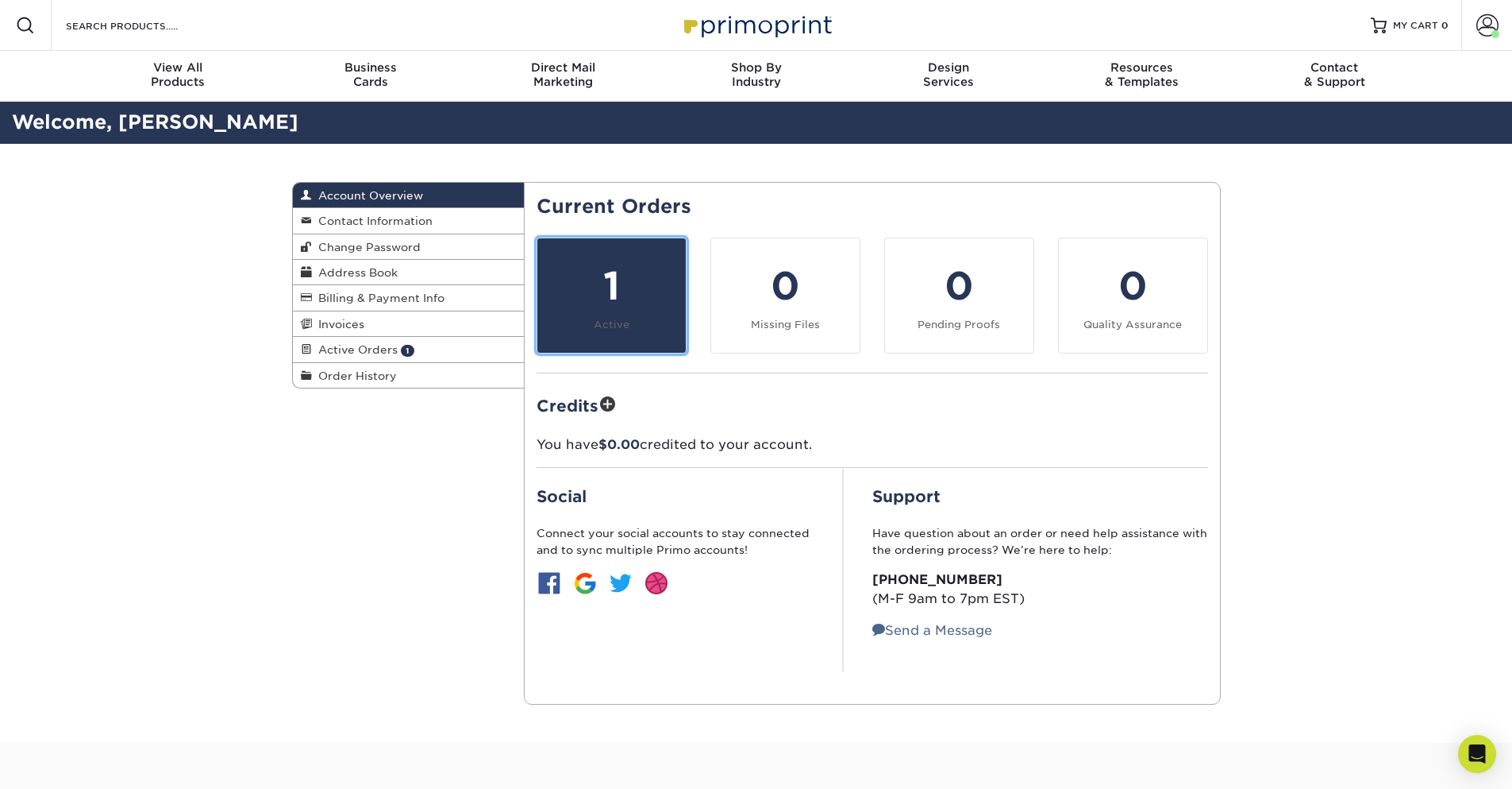
click at [609, 294] on div "1" at bounding box center [611, 285] width 130 height 58
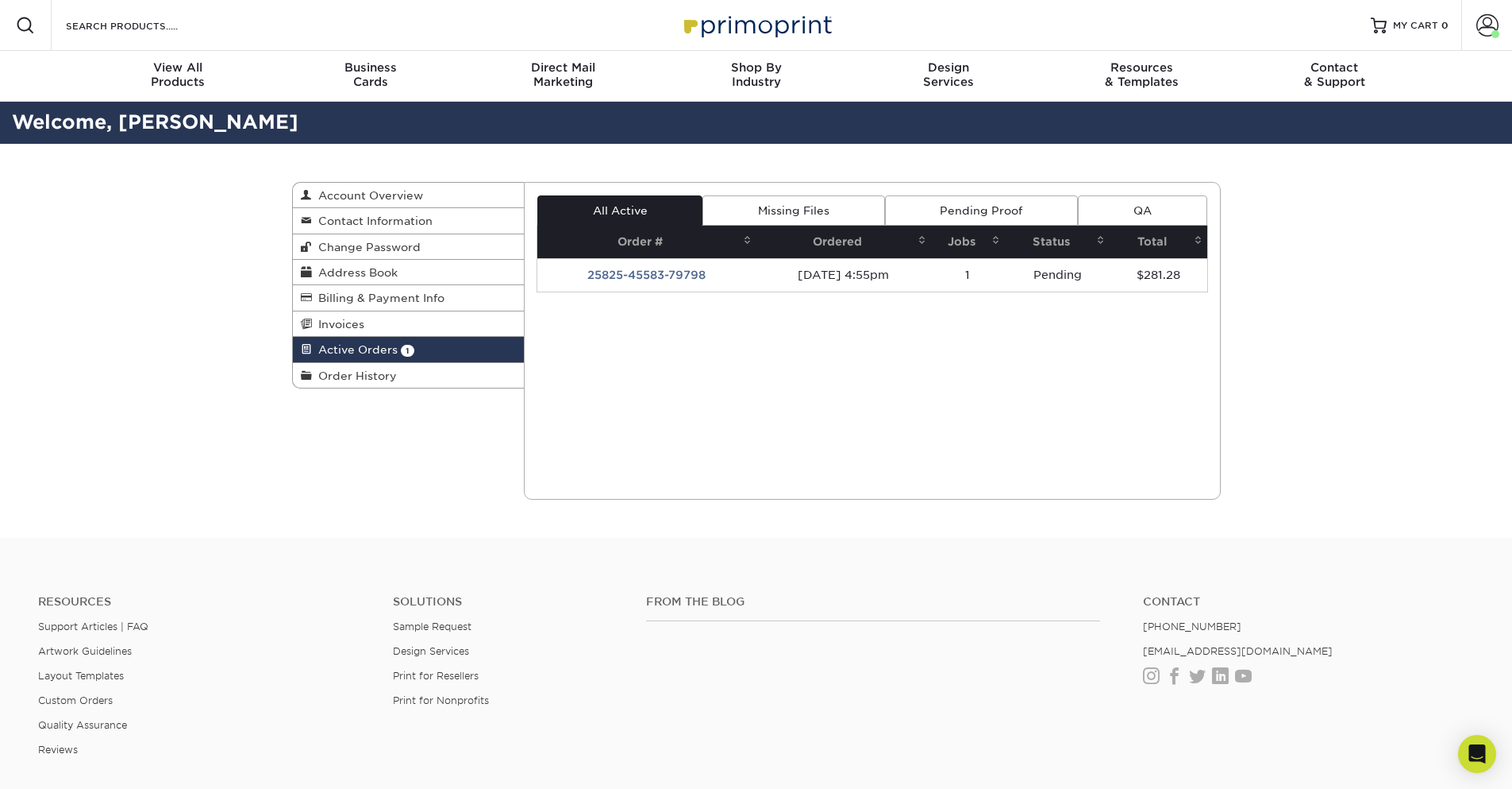
drag, startPoint x: 657, startPoint y: 278, endPoint x: 593, endPoint y: 346, distance: 93.4
click at [570, 391] on div "Current Orders 1 Active 0 Missing Files" at bounding box center [873, 340] width 697 height 317
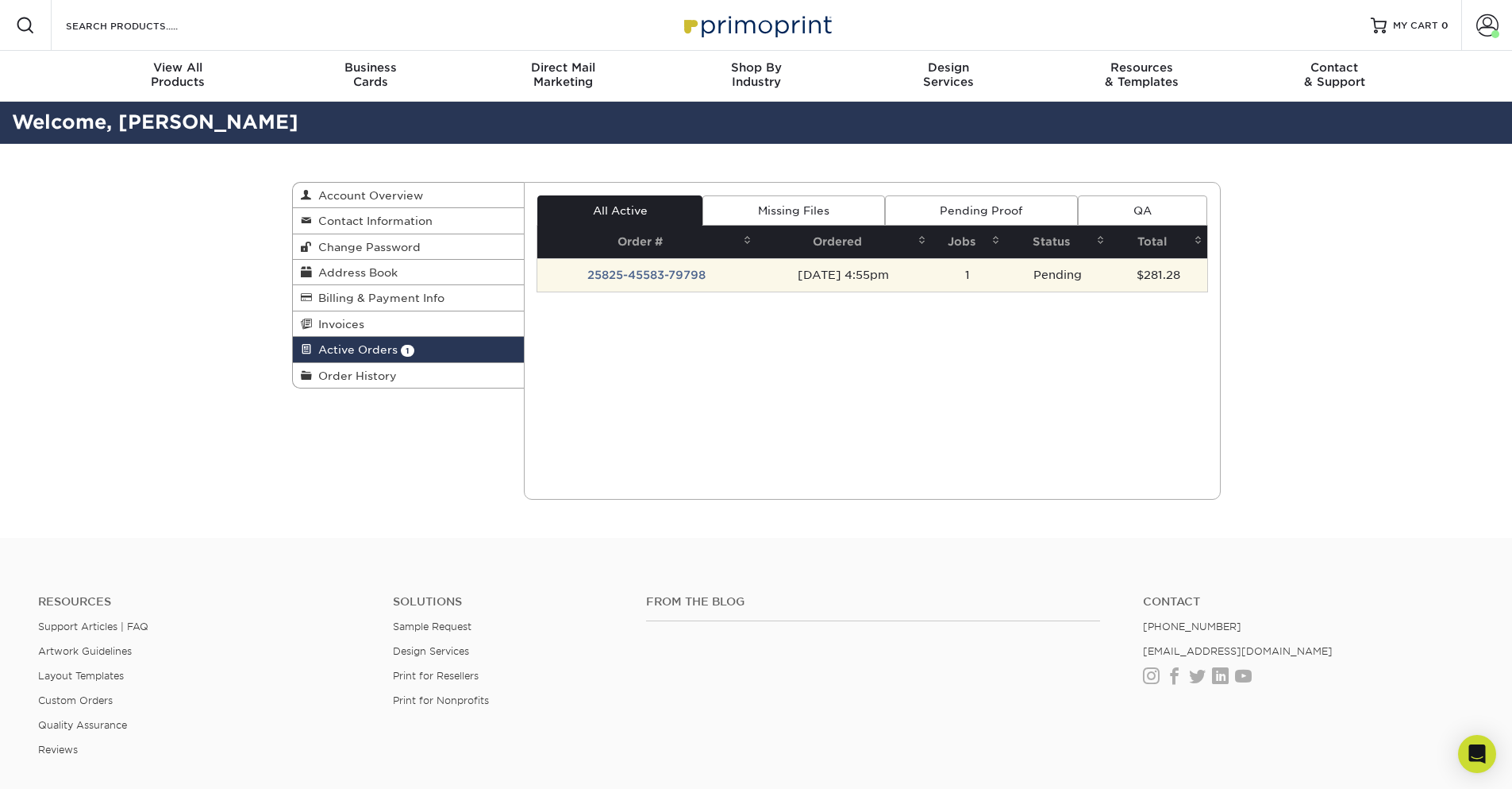
click at [620, 270] on td "25825-45583-79798" at bounding box center [647, 274] width 219 height 33
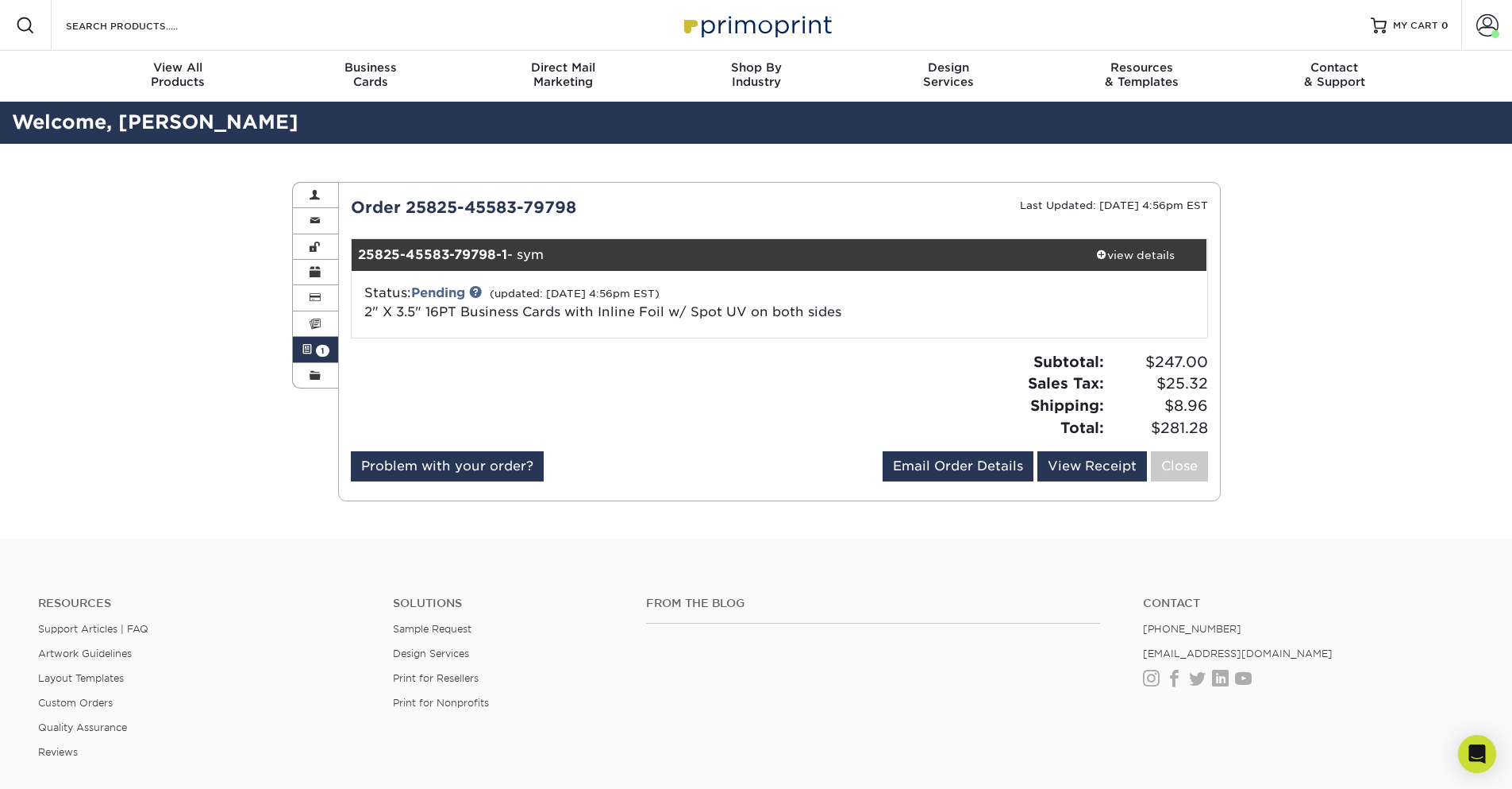
click at [312, 352] on span at bounding box center [306, 349] width 11 height 13
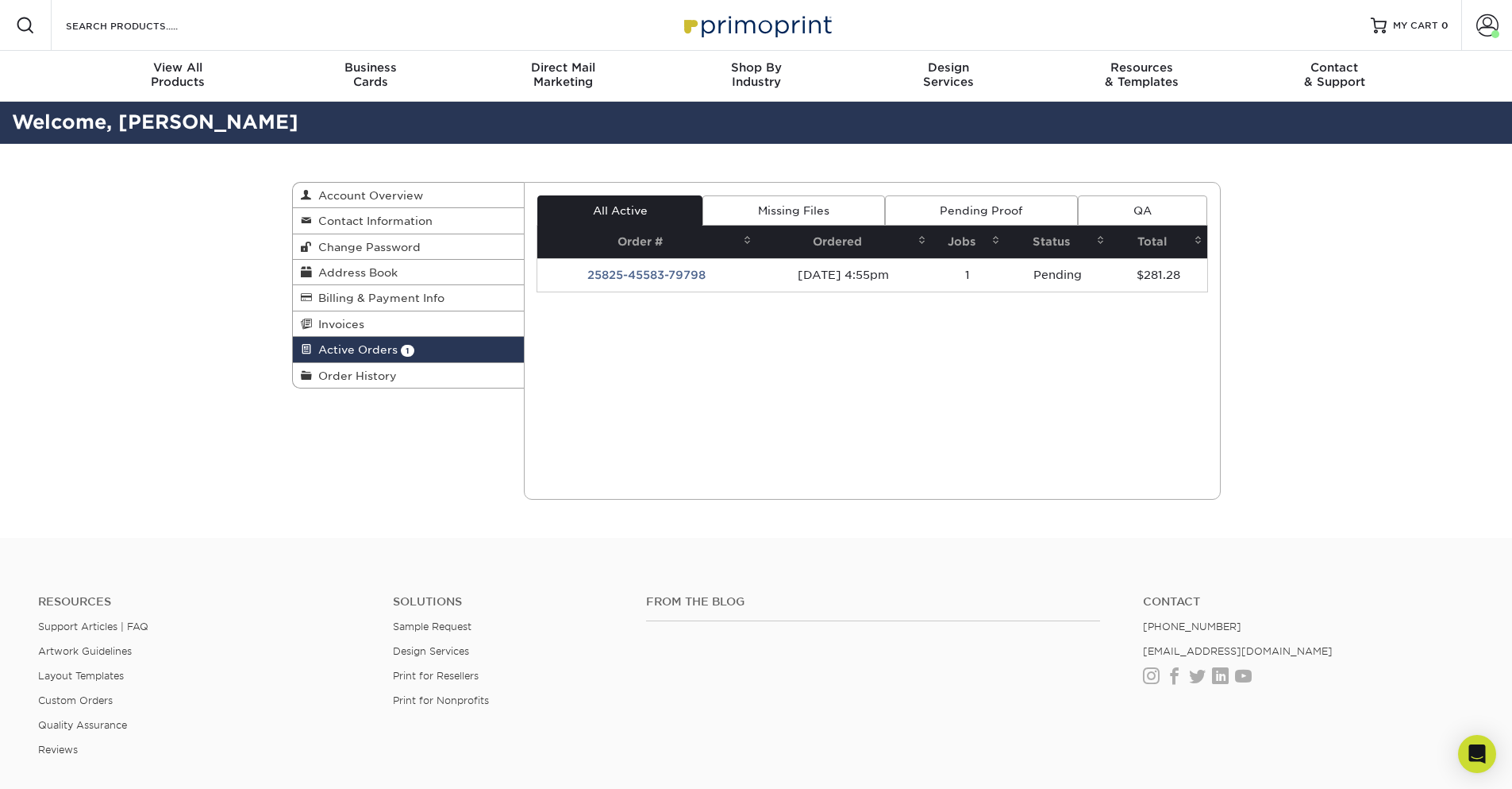
click at [959, 199] on link "Pending Proof" at bounding box center [982, 210] width 193 height 30
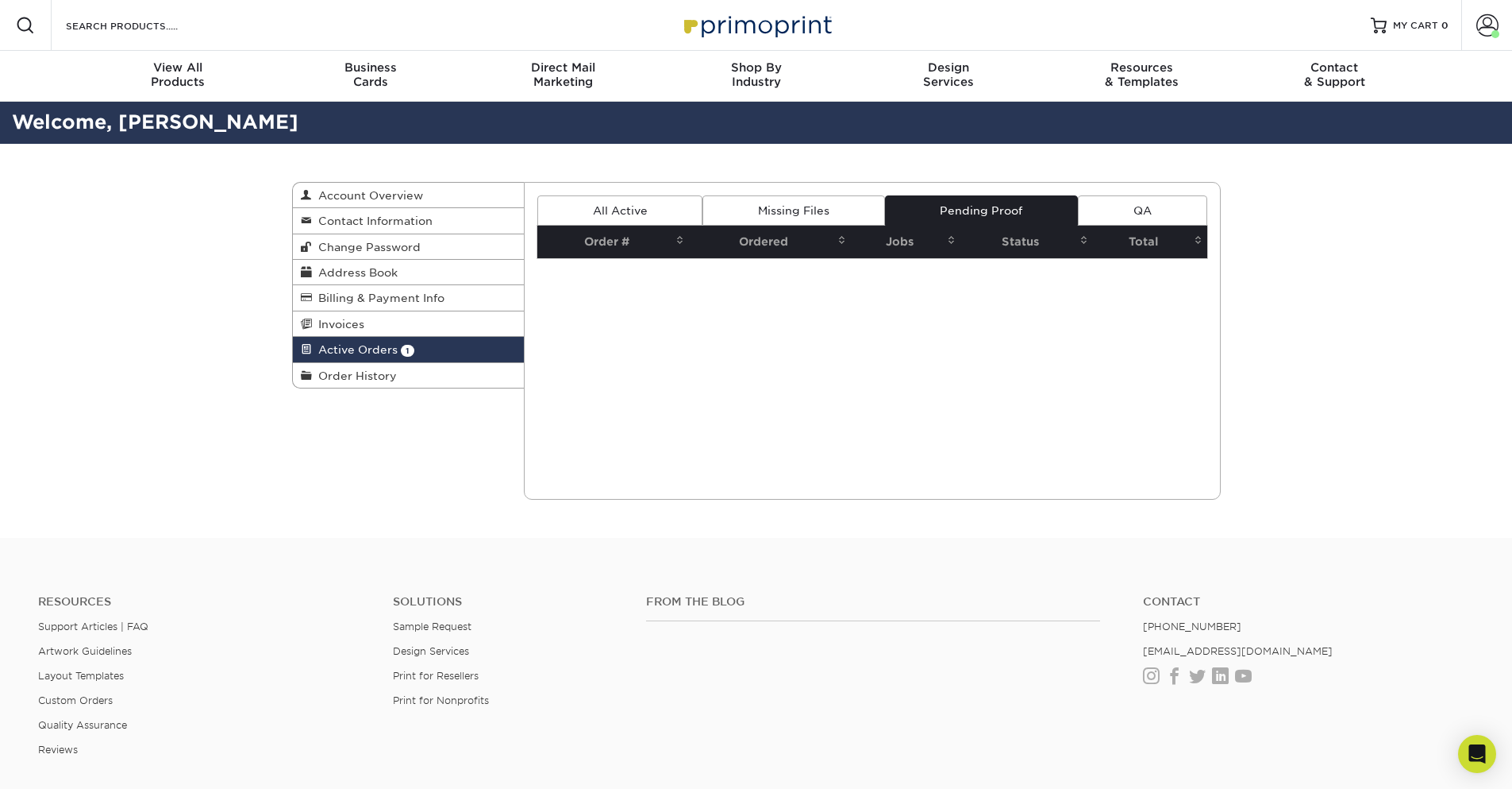
click at [799, 216] on link "Missing Files" at bounding box center [794, 210] width 182 height 30
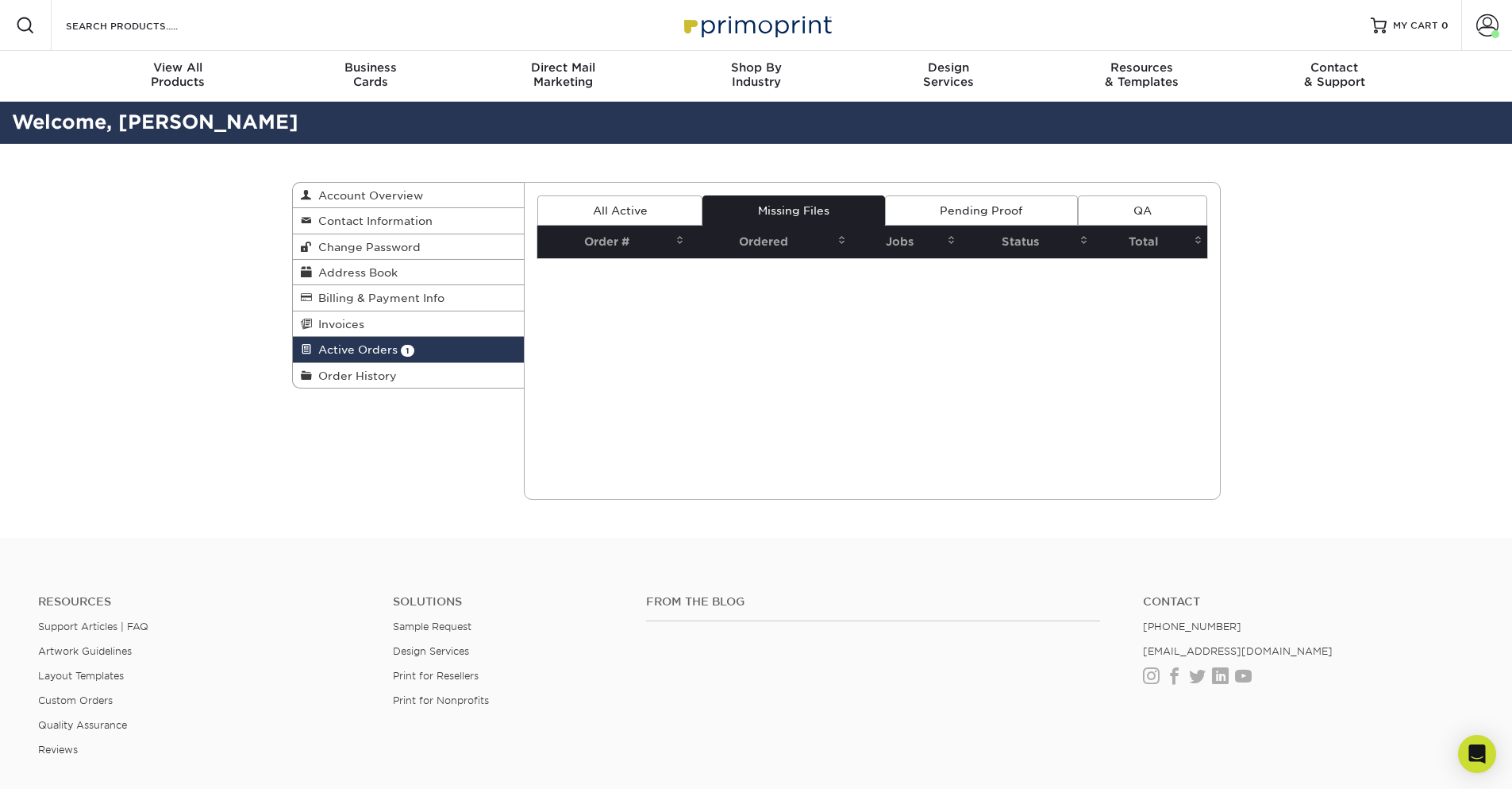
click at [592, 210] on link "All Active" at bounding box center [620, 210] width 165 height 30
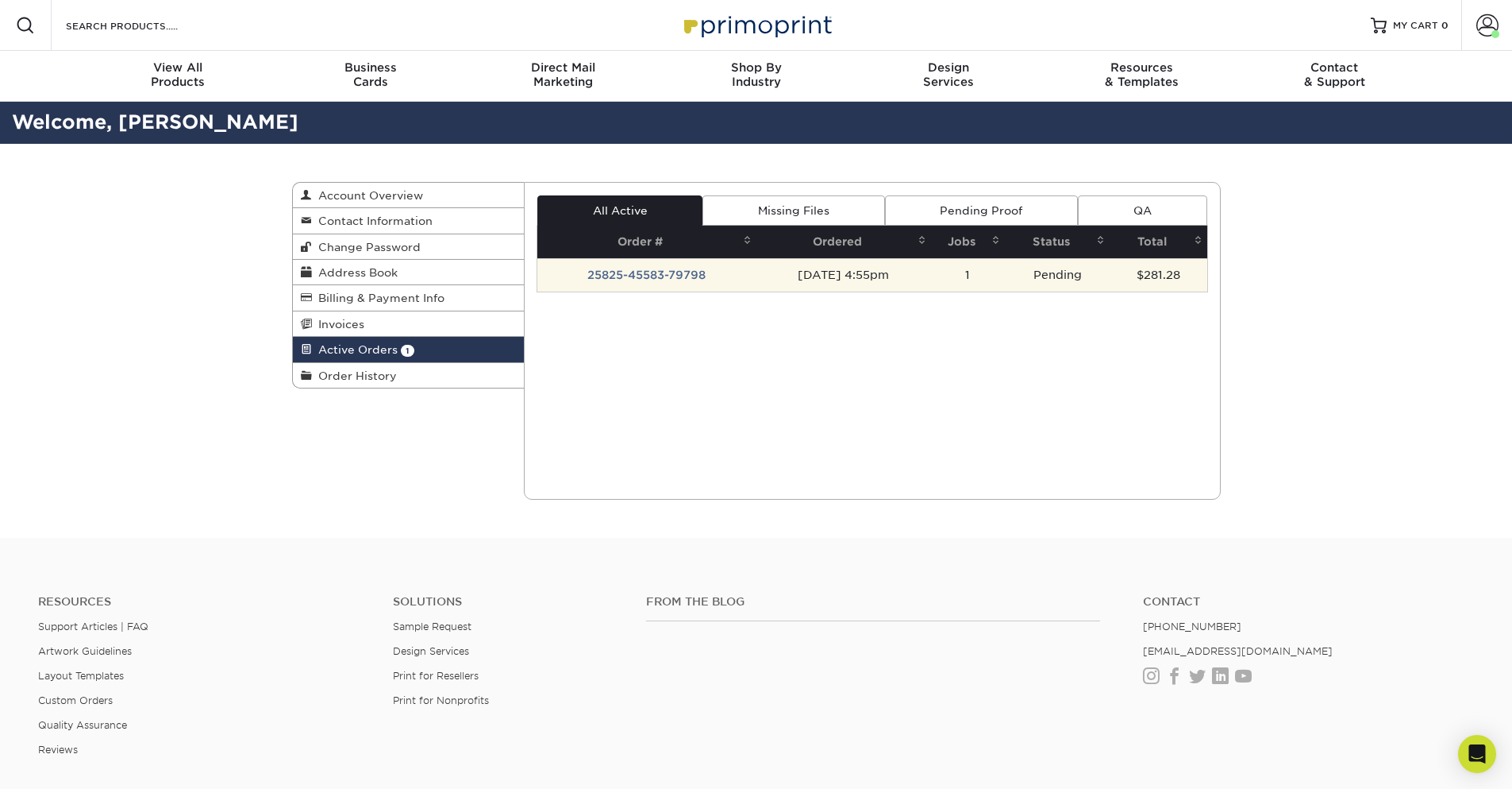
click at [663, 270] on td "25825-45583-79798" at bounding box center [647, 274] width 219 height 33
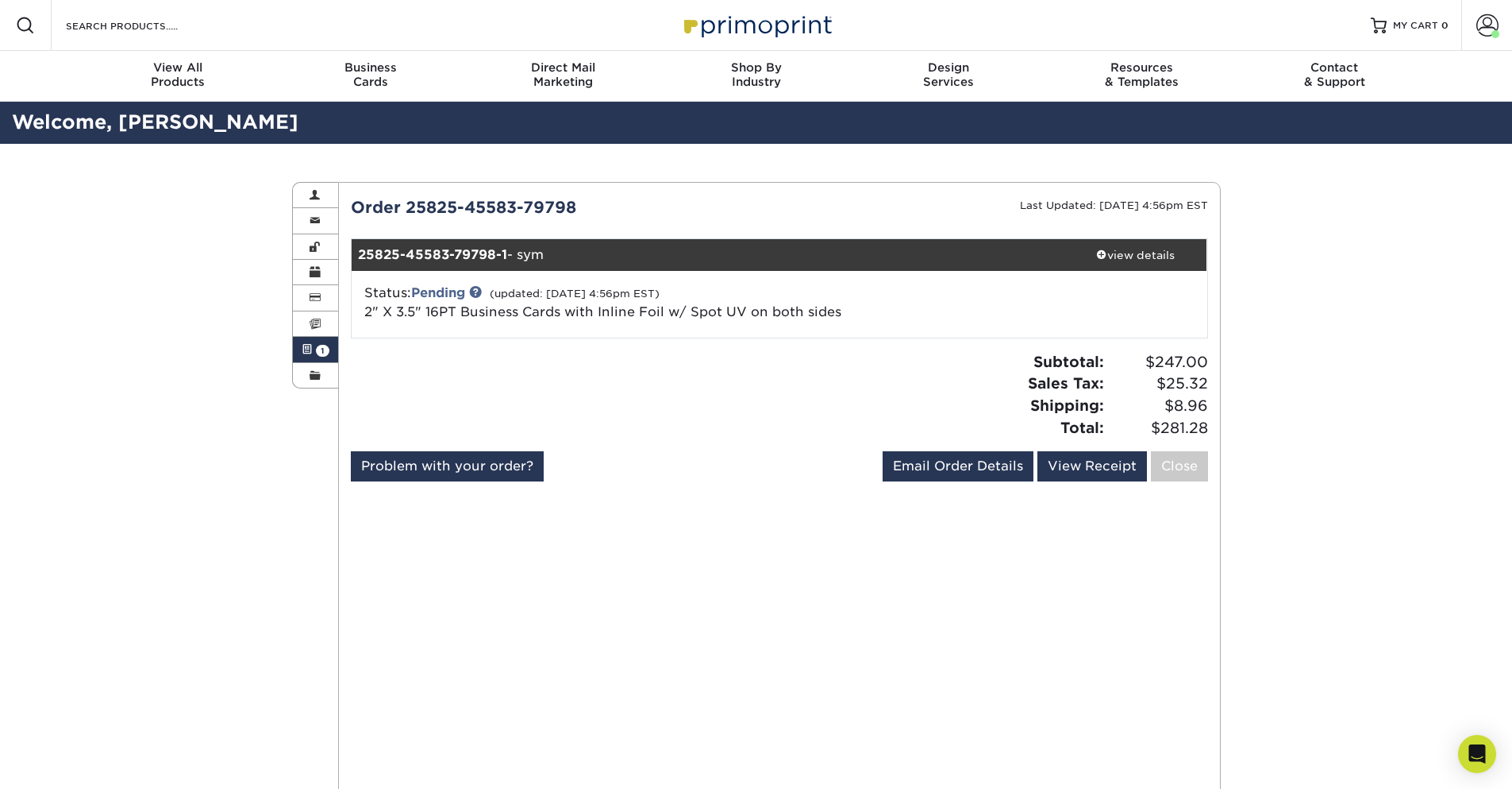
click at [1270, 419] on div "Active Orders Account Overview Contact Information Change Password Address Book…" at bounding box center [756, 543] width 1512 height 800
click at [1296, 504] on div "Active Orders Account Overview Contact Information Change Password Address Book…" at bounding box center [756, 543] width 1512 height 800
